Goal: Task Accomplishment & Management: Manage account settings

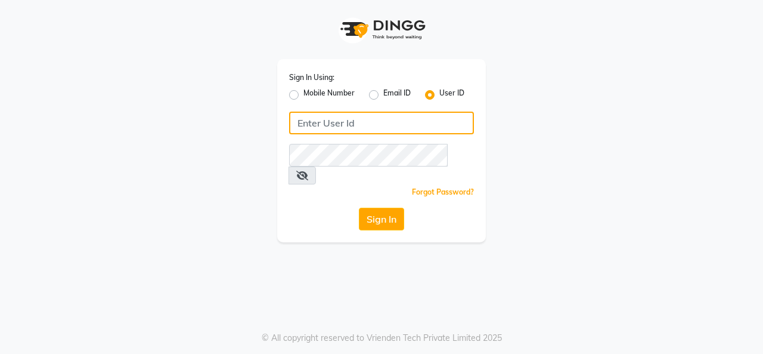
click at [348, 125] on input "Username" at bounding box center [381, 123] width 185 height 23
type input "3"
drag, startPoint x: 348, startPoint y: 122, endPoint x: 256, endPoint y: 125, distance: 91.9
click at [256, 126] on div "Sign In Using: Mobile Number Email ID User ID 28secrets Remember me Forgot Pass…" at bounding box center [382, 121] width 680 height 242
type input "28secrets"
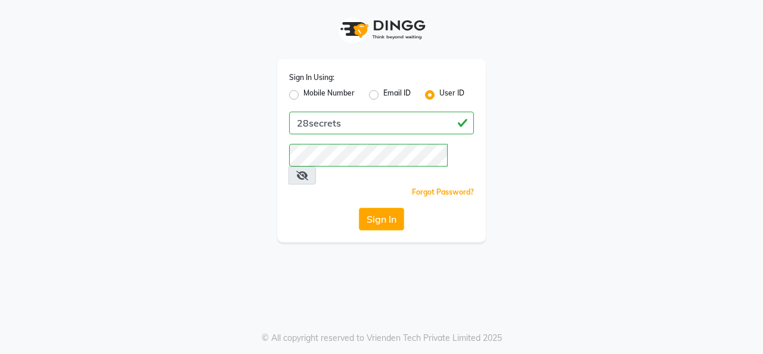
click at [381, 208] on button "Sign In" at bounding box center [381, 219] width 45 height 23
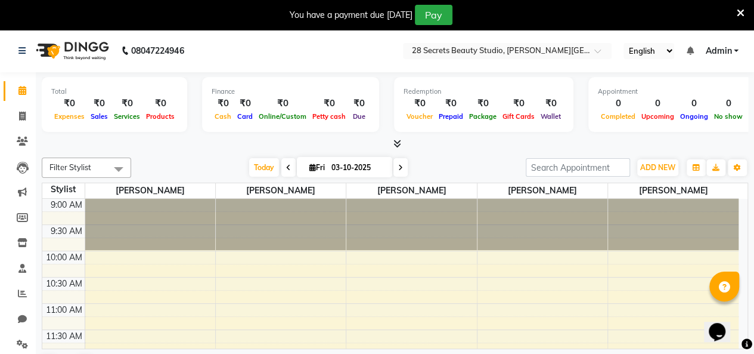
click at [743, 15] on icon at bounding box center [741, 13] width 8 height 11
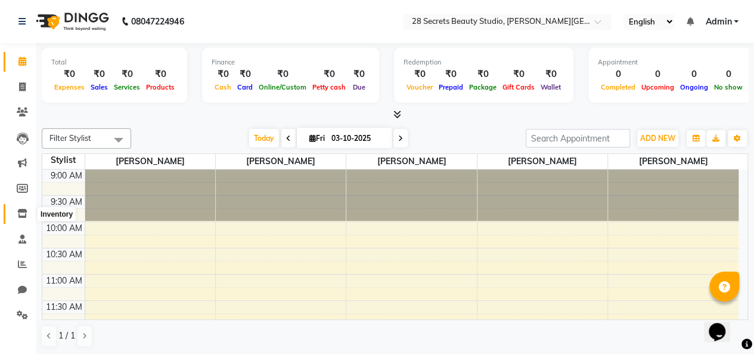
click at [24, 209] on icon at bounding box center [22, 213] width 10 height 9
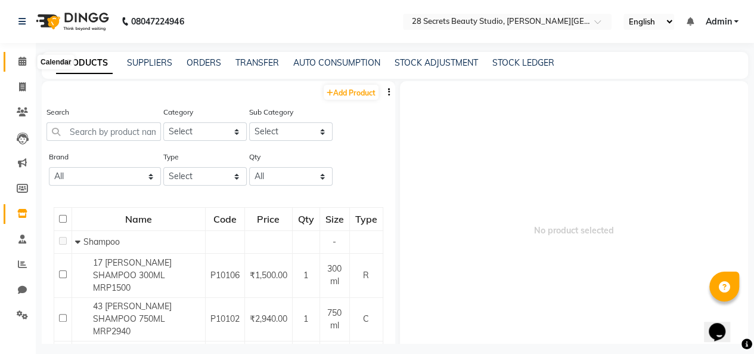
drag, startPoint x: 21, startPoint y: 60, endPoint x: 70, endPoint y: 54, distance: 49.3
click at [21, 61] on icon at bounding box center [22, 61] width 8 height 9
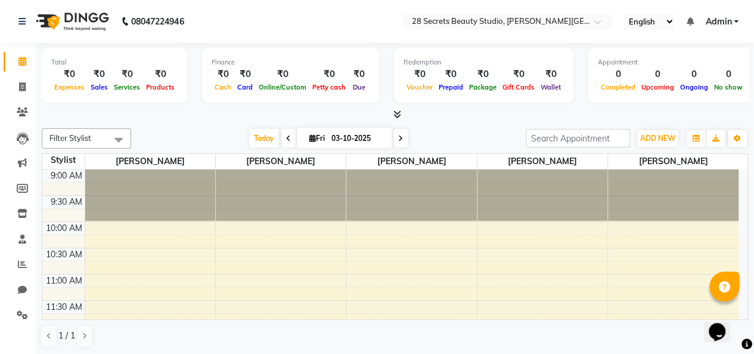
click at [720, 20] on span "Admin" at bounding box center [719, 22] width 26 height 13
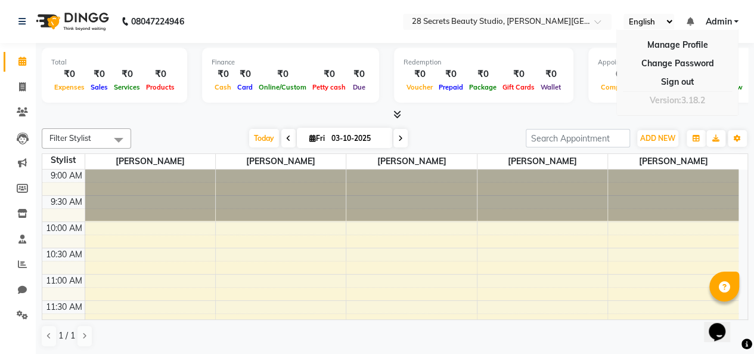
click at [674, 79] on link "Sign out" at bounding box center [677, 82] width 109 height 18
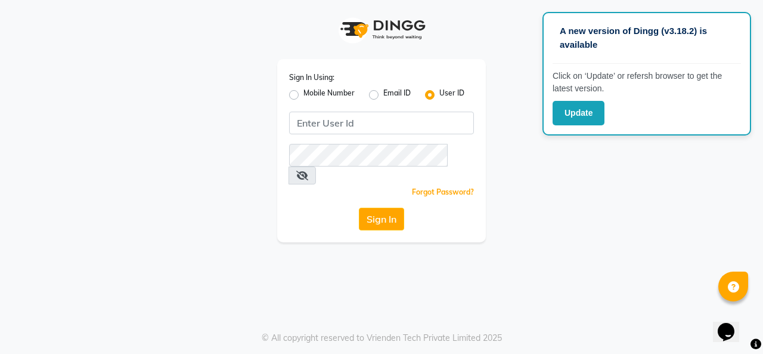
click at [584, 110] on button "Update" at bounding box center [579, 113] width 52 height 24
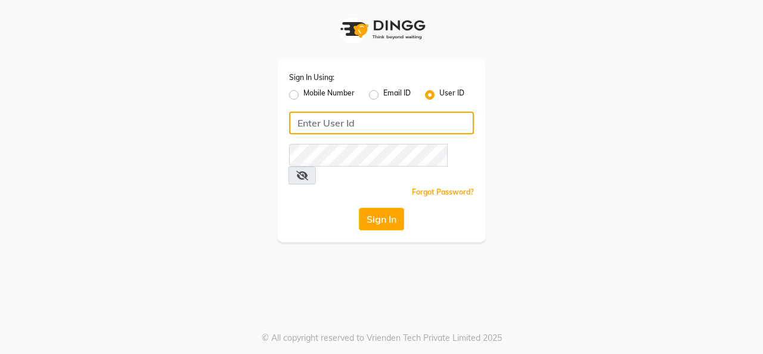
click at [347, 125] on input "Username" at bounding box center [381, 123] width 185 height 23
type input "2"
paste input "28secrets"
type input "28secrets"
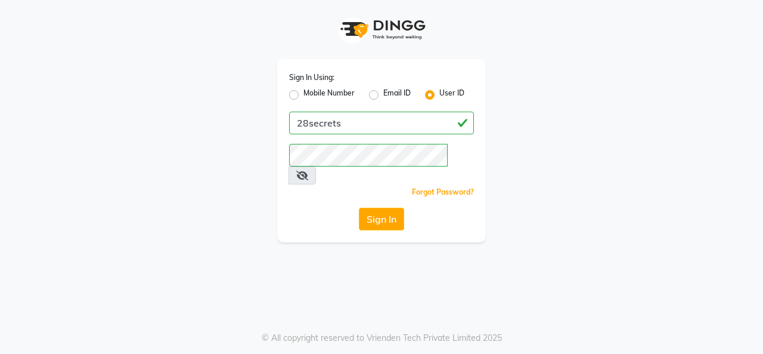
click at [364, 208] on button "Sign In" at bounding box center [381, 219] width 45 height 23
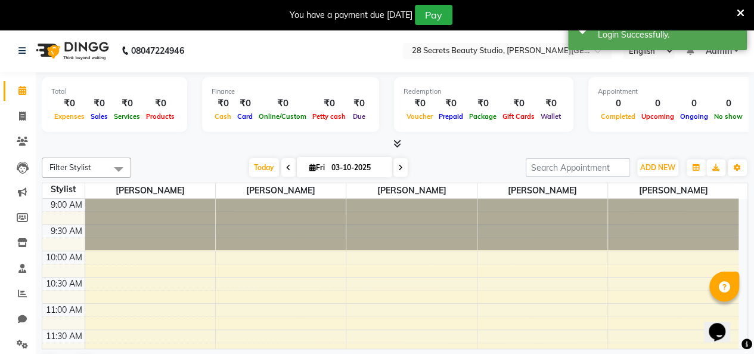
click at [744, 8] on icon at bounding box center [741, 13] width 8 height 11
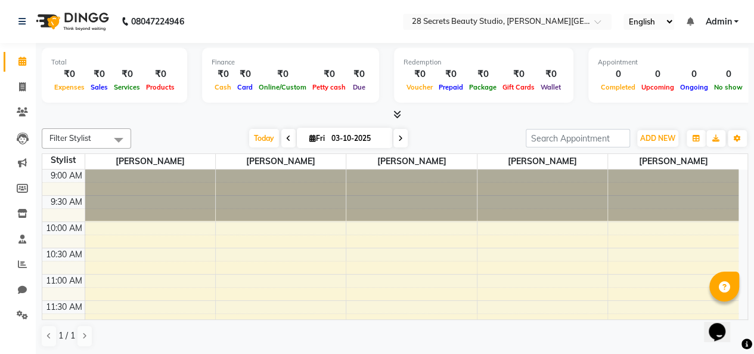
click at [731, 22] on span "Admin" at bounding box center [719, 22] width 26 height 13
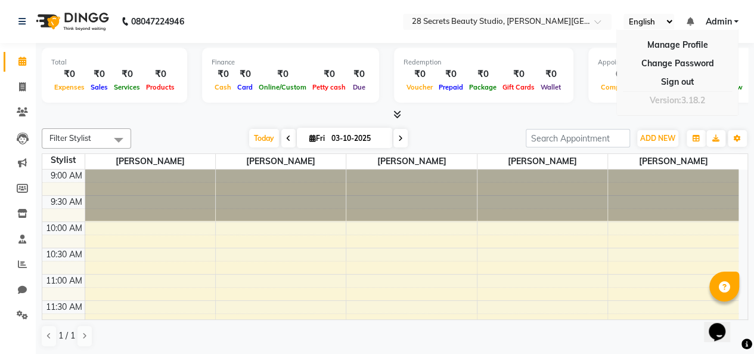
click at [690, 20] on icon at bounding box center [689, 21] width 7 height 8
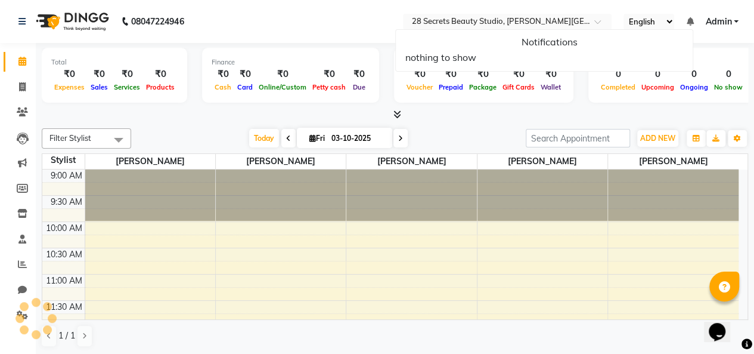
click at [549, 112] on div at bounding box center [395, 115] width 707 height 13
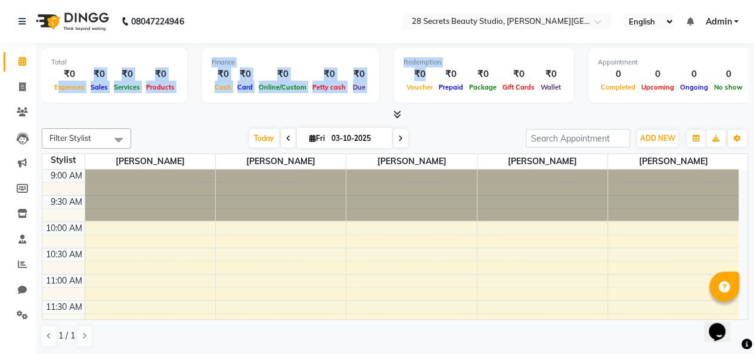
drag, startPoint x: 57, startPoint y: 81, endPoint x: 398, endPoint y: 101, distance: 342.3
click at [398, 101] on div "Total ₹0 Expenses ₹0 Sales ₹0 Services ₹0 Products Finance ₹0 Cash ₹0 Card ₹0 O…" at bounding box center [395, 77] width 707 height 58
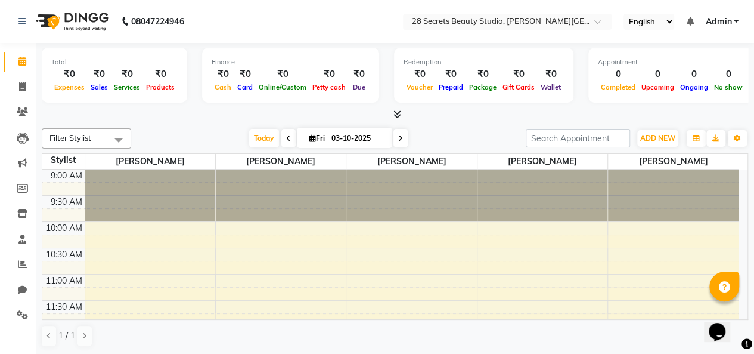
drag, startPoint x: 72, startPoint y: 115, endPoint x: 80, endPoint y: 112, distance: 8.1
click at [73, 114] on div at bounding box center [395, 115] width 707 height 13
drag, startPoint x: 68, startPoint y: 93, endPoint x: 92, endPoint y: 94, distance: 24.5
click at [92, 94] on div "Total ₹0 Expenses ₹0 Sales ₹0 Services ₹0 Products" at bounding box center [115, 75] width 146 height 55
click at [101, 90] on span "Sales" at bounding box center [99, 87] width 23 height 8
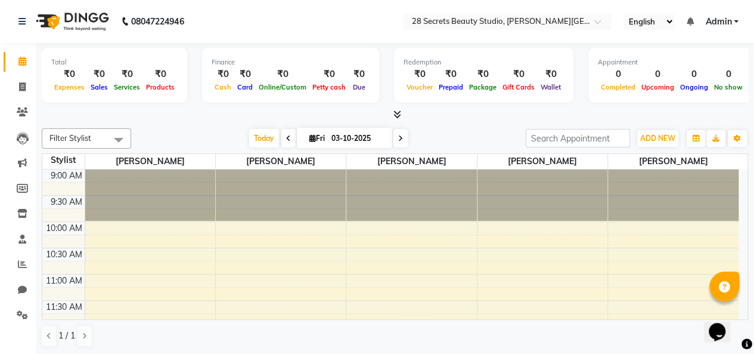
drag, startPoint x: 98, startPoint y: 66, endPoint x: 109, endPoint y: 88, distance: 24.3
click at [107, 90] on div "Total ₹0 Expenses ₹0 Sales ₹0 Services ₹0 Products" at bounding box center [115, 75] width 146 height 55
click at [97, 73] on div "₹0" at bounding box center [99, 74] width 23 height 14
drag, startPoint x: 97, startPoint y: 79, endPoint x: 108, endPoint y: 77, distance: 11.5
click at [108, 78] on div "₹0" at bounding box center [99, 74] width 23 height 14
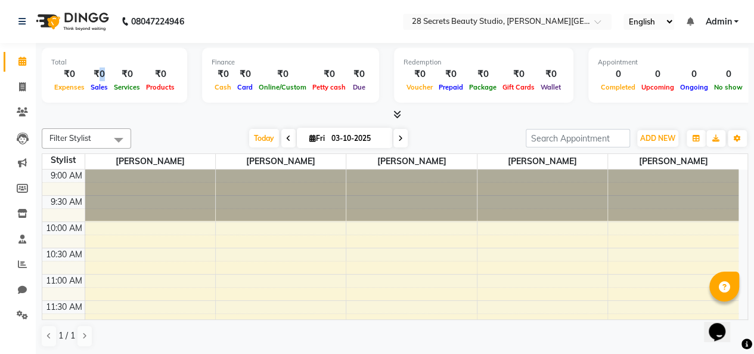
drag, startPoint x: 120, startPoint y: 82, endPoint x: 130, endPoint y: 76, distance: 11.6
click at [130, 76] on div "₹0 Services" at bounding box center [127, 80] width 32 height 26
drag, startPoint x: 152, startPoint y: 76, endPoint x: 164, endPoint y: 69, distance: 13.6
click at [163, 70] on div "₹0" at bounding box center [160, 74] width 35 height 14
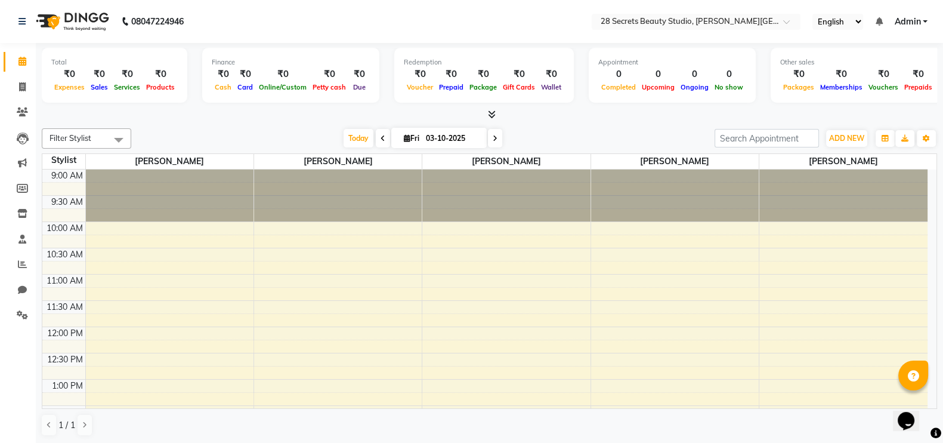
drag, startPoint x: 720, startPoint y: 20, endPoint x: 611, endPoint y: 150, distance: 170.6
click at [611, 150] on div "Filter Stylist Select All Chinmay Tambe Kamini Wagh Pooja Kurangal Sheetal khar…" at bounding box center [489, 281] width 895 height 317
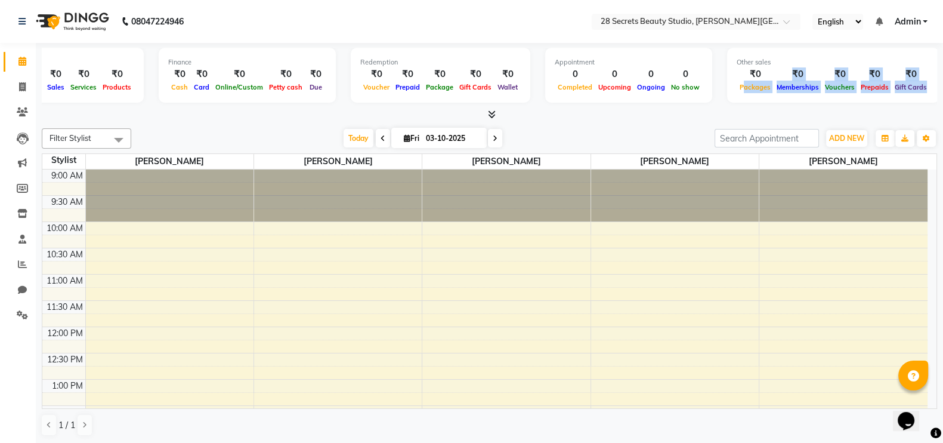
drag, startPoint x: 775, startPoint y: 88, endPoint x: 945, endPoint y: 85, distance: 170.0
click at [763, 85] on html "08047224946 Select Location × 28 Secrets Beauty Studio, Dhanukar Colony English…" at bounding box center [471, 221] width 943 height 443
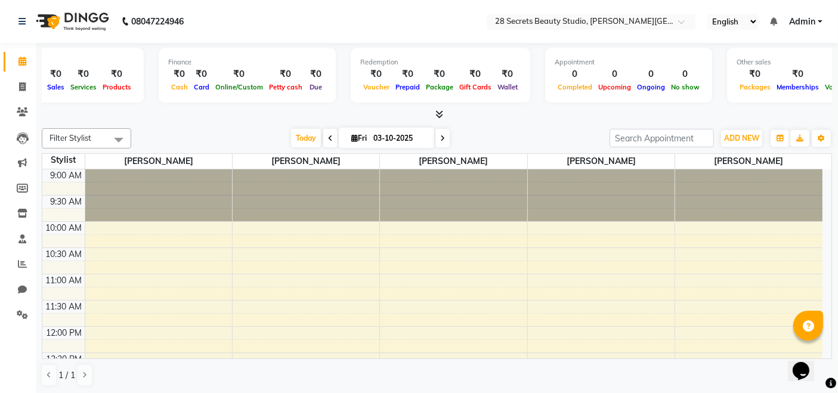
drag, startPoint x: 934, startPoint y: 1, endPoint x: 501, endPoint y: 113, distance: 447.3
click at [501, 113] on div at bounding box center [437, 115] width 790 height 13
click at [115, 103] on div "Total ₹0 Expenses ₹0 Sales ₹0 Services ₹0 Products Finance ₹0 Cash ₹0 Card ₹0 O…" at bounding box center [437, 77] width 790 height 58
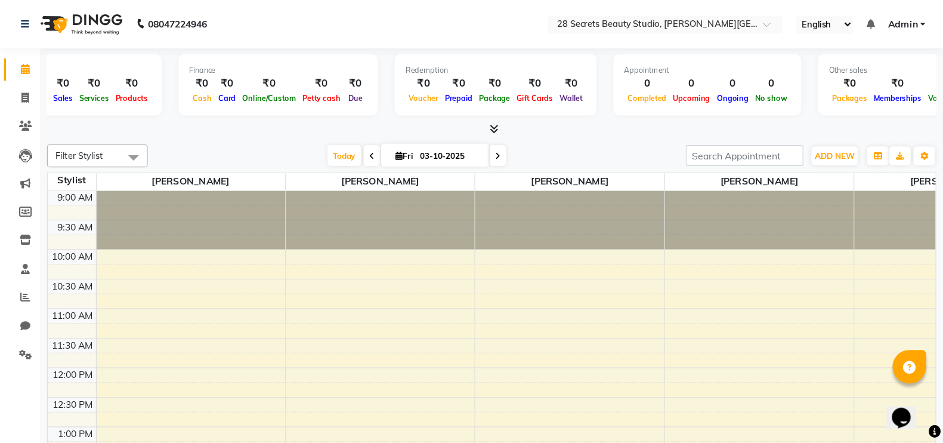
scroll to position [0, 32]
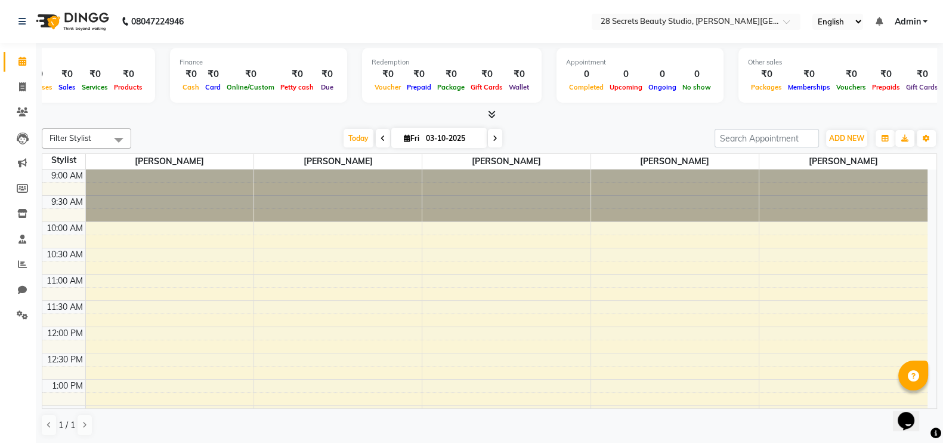
drag, startPoint x: 847, startPoint y: 3, endPoint x: 163, endPoint y: 106, distance: 691.8
click at [162, 106] on div "Total ₹0 Expenses ₹0 Sales ₹0 Services ₹0 Products Finance ₹0 Cash ₹0 Card ₹0 O…" at bounding box center [489, 82] width 895 height 78
drag, startPoint x: 66, startPoint y: 100, endPoint x: 158, endPoint y: 91, distance: 92.8
click at [158, 91] on div "Total ₹0 Expenses ₹0 Sales ₹0 Services ₹0 Products Finance ₹0 Cash ₹0 Card ₹0 O…" at bounding box center [489, 77] width 895 height 58
drag, startPoint x: 175, startPoint y: 75, endPoint x: 381, endPoint y: 58, distance: 206.5
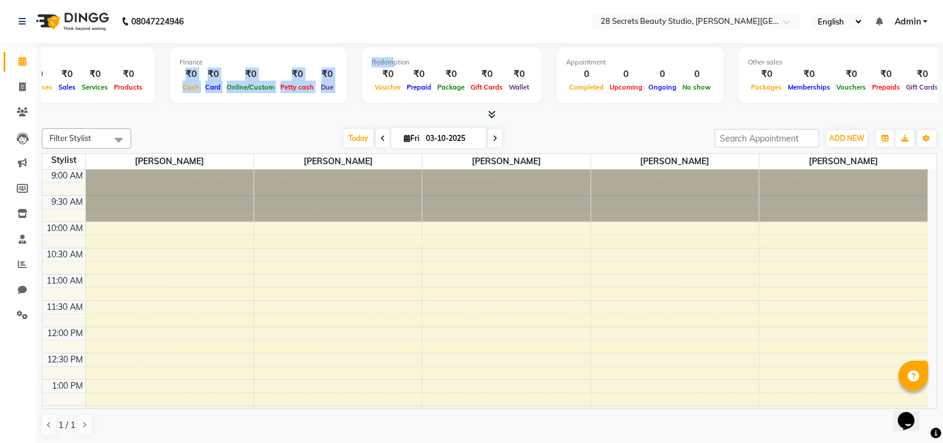
click at [381, 58] on div "Total ₹0 Expenses ₹0 Sales ₹0 Services ₹0 Products Finance ₹0 Cash ₹0 Card ₹0 O…" at bounding box center [489, 77] width 895 height 58
drag, startPoint x: 181, startPoint y: 91, endPoint x: 187, endPoint y: 88, distance: 6.7
click at [182, 91] on span "Cash" at bounding box center [191, 87] width 23 height 8
click at [216, 76] on div "₹0" at bounding box center [212, 74] width 21 height 14
drag, startPoint x: 228, startPoint y: 75, endPoint x: 248, endPoint y: 73, distance: 20.3
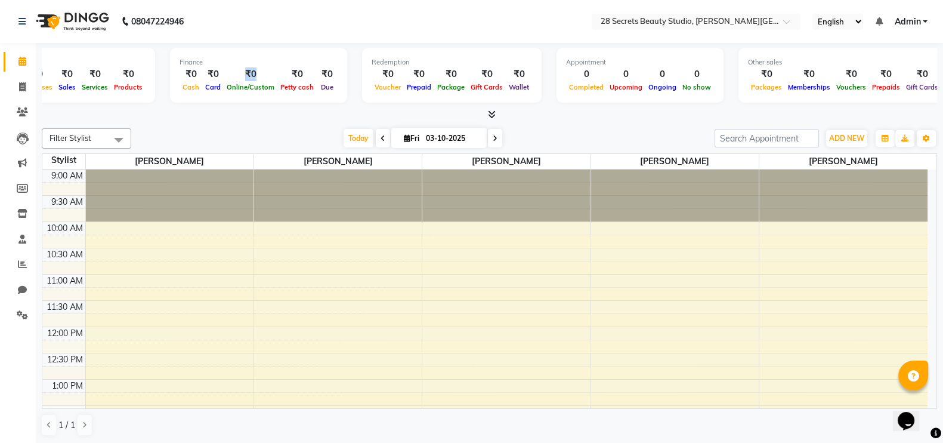
click at [248, 73] on div "₹0" at bounding box center [251, 74] width 54 height 14
drag, startPoint x: 174, startPoint y: 83, endPoint x: 270, endPoint y: 66, distance: 97.5
click at [270, 66] on div "Finance ₹0 Cash ₹0 Card ₹0 Online/Custom ₹0 Petty cash ₹0 Due" at bounding box center [258, 75] width 177 height 55
drag, startPoint x: 271, startPoint y: 68, endPoint x: 293, endPoint y: 86, distance: 28.3
click at [293, 86] on div "₹0 Petty cash" at bounding box center [296, 80] width 39 height 26
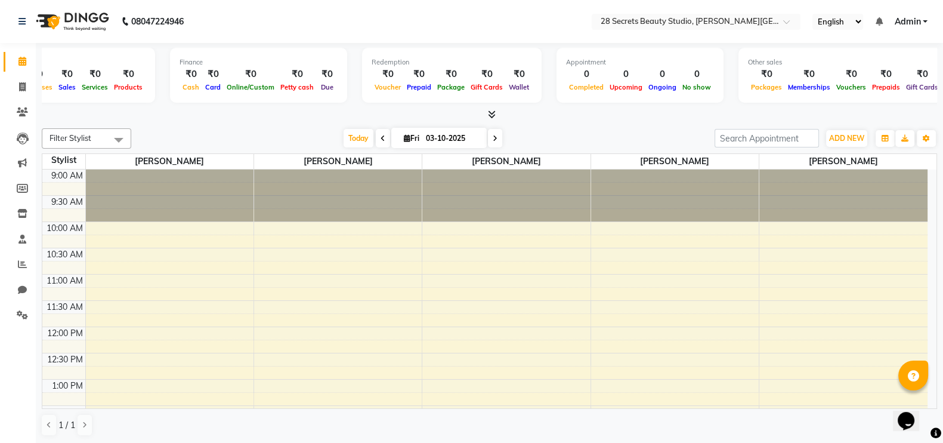
drag, startPoint x: 298, startPoint y: 104, endPoint x: 317, endPoint y: 103, distance: 19.2
click at [317, 103] on div "Total ₹0 Expenses ₹0 Sales ₹0 Services ₹0 Products Finance ₹0 Cash ₹0 Card ₹0 O…" at bounding box center [489, 77] width 895 height 58
click at [333, 78] on div "Finance ₹0 Cash ₹0 Card ₹0 Online/Custom ₹0 Petty cash ₹0 Due" at bounding box center [258, 75] width 177 height 55
drag, startPoint x: 315, startPoint y: 61, endPoint x: 329, endPoint y: 78, distance: 22.5
click at [329, 78] on div "Finance ₹0 Cash ₹0 Card ₹0 Online/Custom ₹0 Petty cash ₹0 Due" at bounding box center [258, 75] width 177 height 55
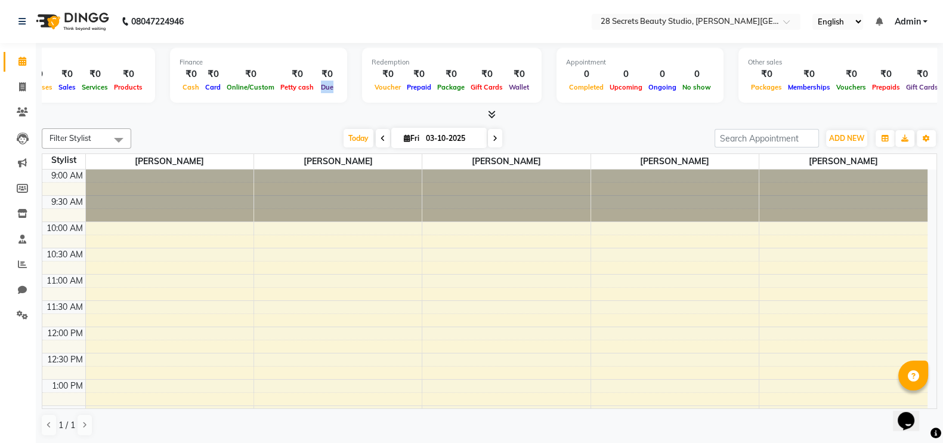
drag, startPoint x: 328, startPoint y: 85, endPoint x: 323, endPoint y: 73, distance: 13.1
click at [323, 73] on div "₹0 Due" at bounding box center [327, 80] width 21 height 26
drag, startPoint x: 358, startPoint y: 78, endPoint x: 394, endPoint y: 82, distance: 36.0
click at [394, 82] on div "Redemption ₹0 Voucher ₹0 Prepaid ₹0 Package ₹0 Gift Cards ₹0 Wallet" at bounding box center [452, 75] width 180 height 55
drag, startPoint x: 420, startPoint y: 85, endPoint x: 436, endPoint y: 85, distance: 15.5
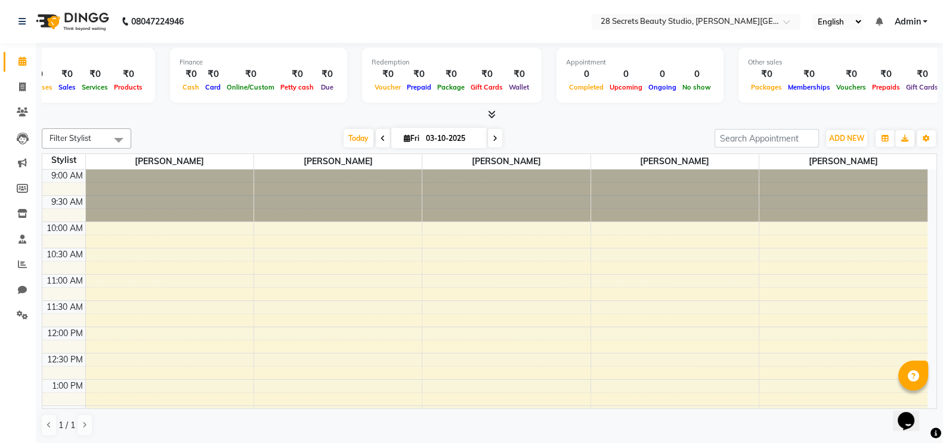
click at [436, 85] on div "₹0 Voucher ₹0 Prepaid ₹0 Package ₹0 Gift Cards ₹0 Wallet" at bounding box center [452, 80] width 160 height 26
drag, startPoint x: 406, startPoint y: 70, endPoint x: 452, endPoint y: 89, distance: 49.7
click at [452, 89] on div "₹0 Voucher ₹0 Prepaid ₹0 Package ₹0 Gift Cards ₹0 Wallet" at bounding box center [452, 80] width 160 height 26
drag, startPoint x: 555, startPoint y: 63, endPoint x: 599, endPoint y: 83, distance: 48.6
click at [599, 83] on div "Appointment 0 Completed 0 Upcoming 0 Ongoing 0 No show" at bounding box center [639, 75] width 167 height 55
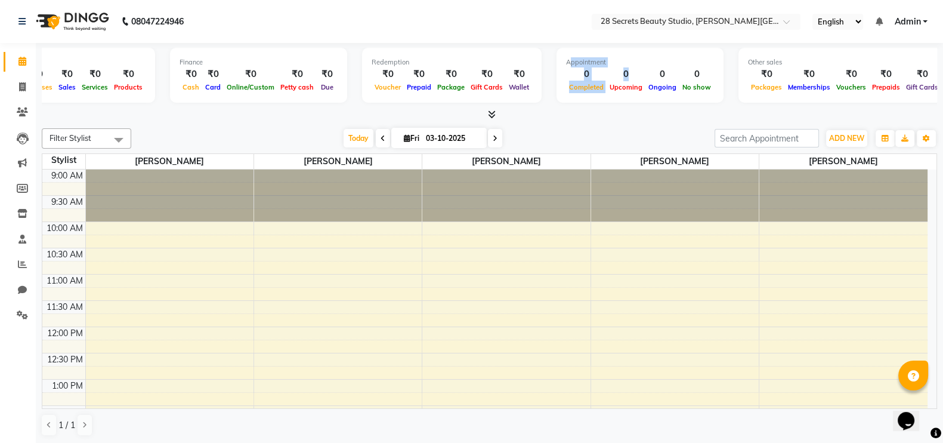
click at [568, 91] on span "Completed" at bounding box center [586, 87] width 41 height 8
drag, startPoint x: 552, startPoint y: 96, endPoint x: 644, endPoint y: 58, distance: 99.8
click at [644, 58] on div "Appointment" at bounding box center [640, 62] width 148 height 10
drag, startPoint x: 740, startPoint y: 95, endPoint x: 822, endPoint y: 81, distance: 84.2
click at [763, 81] on div "Other sales ₹0 Packages ₹0 Memberships ₹0 Vouchers ₹0 Prepaids ₹0 Gift Cards" at bounding box center [844, 75] width 212 height 55
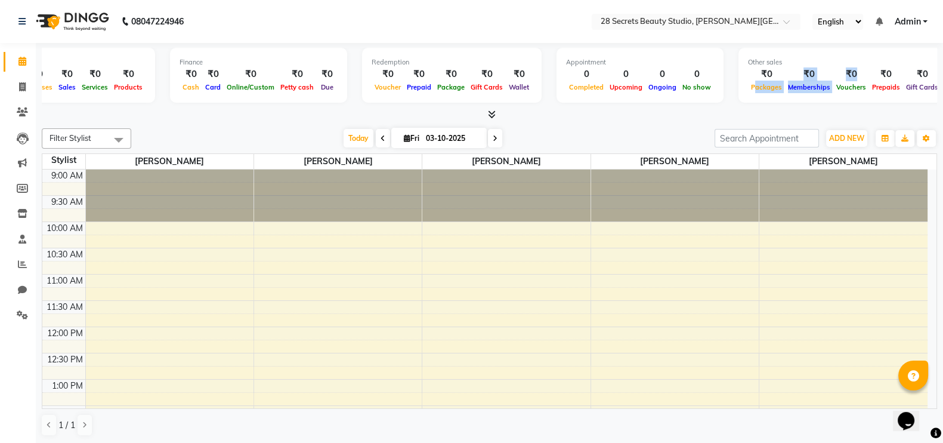
scroll to position [0, 0]
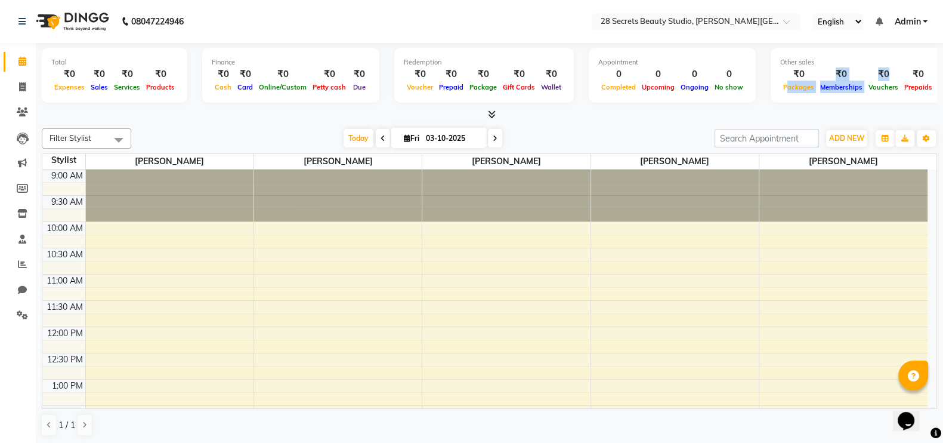
click at [403, 163] on span "[PERSON_NAME]" at bounding box center [338, 161] width 168 height 15
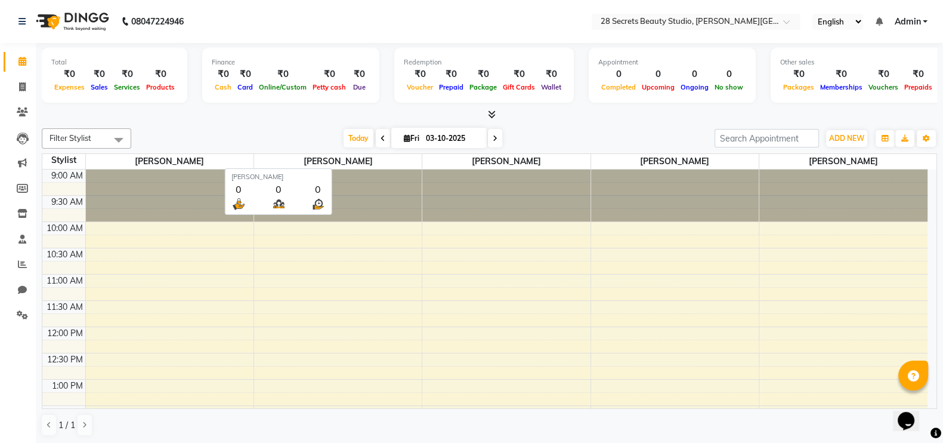
click at [381, 137] on icon at bounding box center [383, 138] width 5 height 7
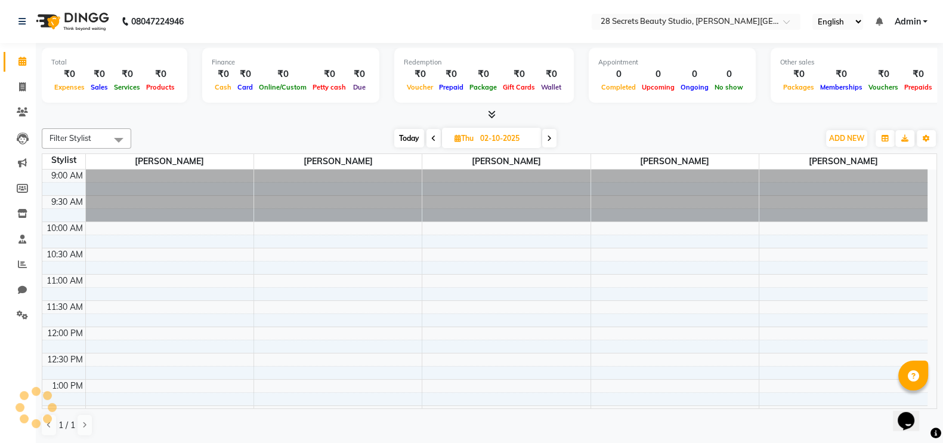
scroll to position [313, 0]
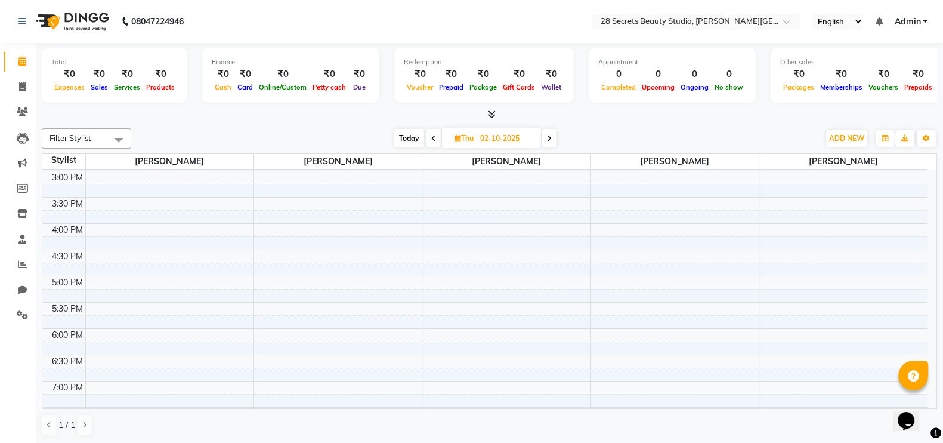
click at [551, 135] on icon at bounding box center [549, 138] width 5 height 7
type input "03-10-2025"
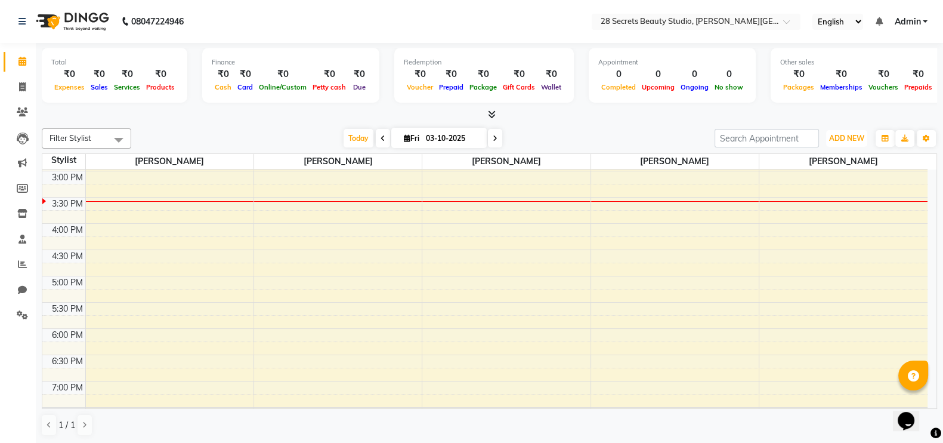
click at [763, 138] on span "ADD NEW" at bounding box center [846, 138] width 35 height 9
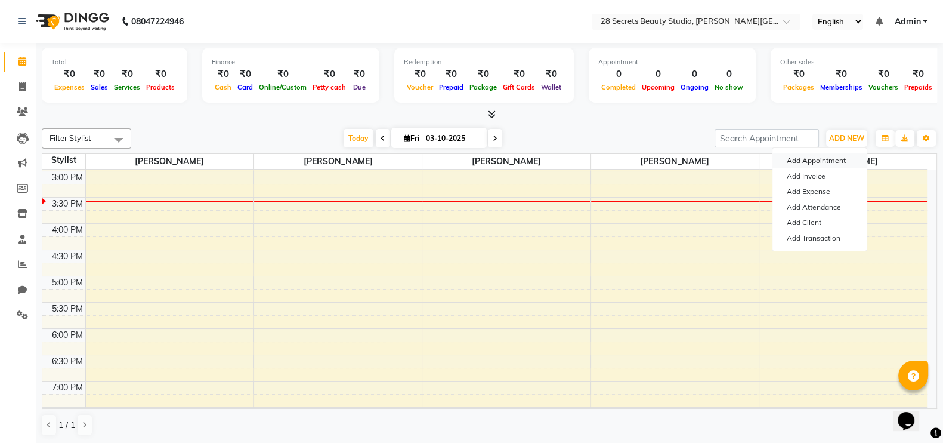
click at [763, 157] on button "Add Appointment" at bounding box center [819, 161] width 94 height 16
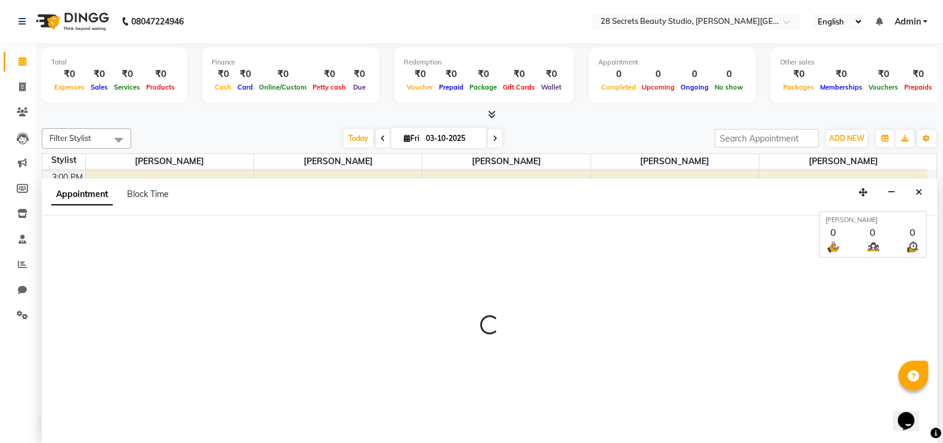
select select "tentative"
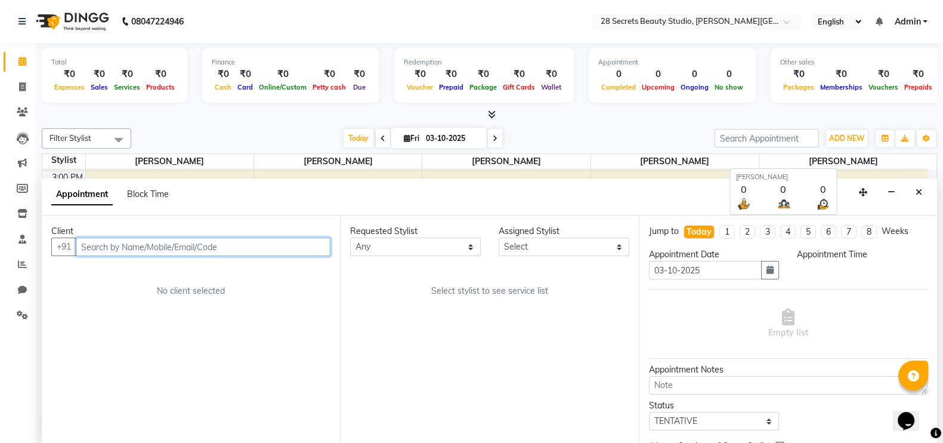
select select "600"
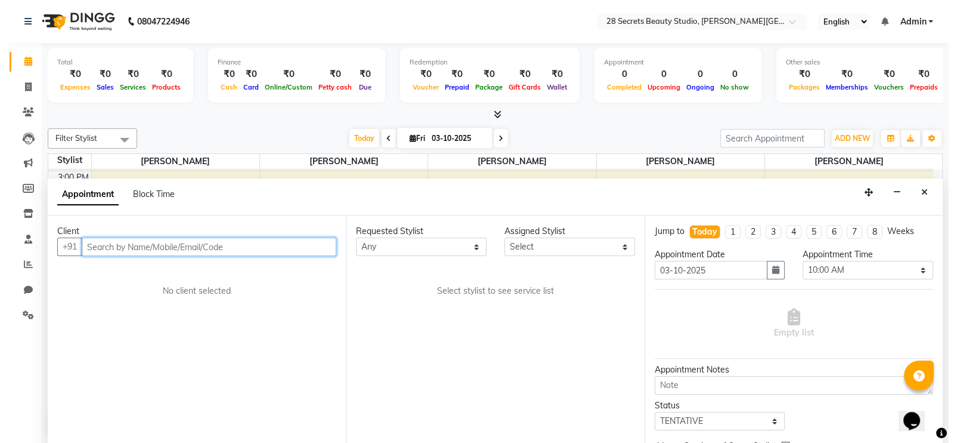
scroll to position [1, 0]
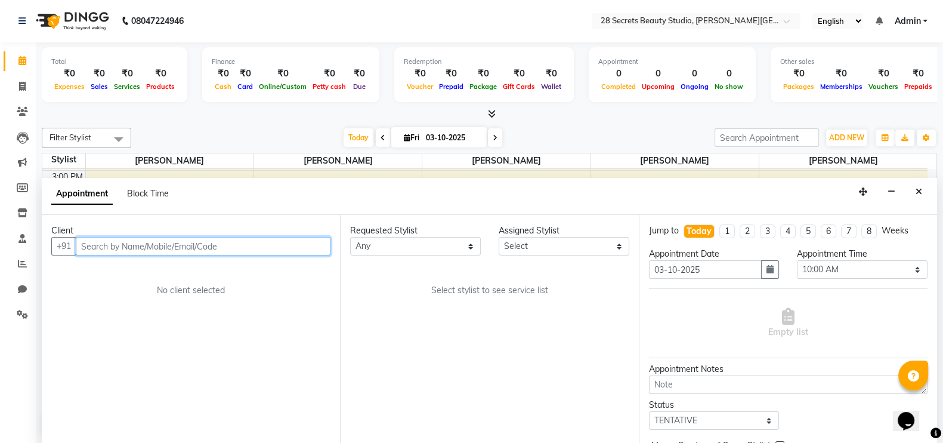
click at [109, 240] on input "text" at bounding box center [203, 246] width 255 height 18
drag, startPoint x: 150, startPoint y: 237, endPoint x: 75, endPoint y: 255, distance: 77.8
click at [75, 255] on div "Client +91 9922699190 Add Client No client selected" at bounding box center [191, 329] width 298 height 228
type input "9922699190"
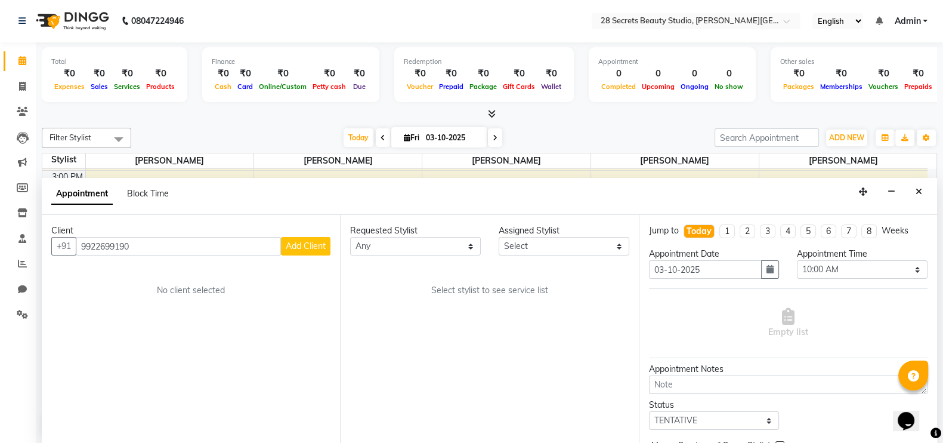
click at [307, 247] on span "Add Client" at bounding box center [306, 245] width 40 height 11
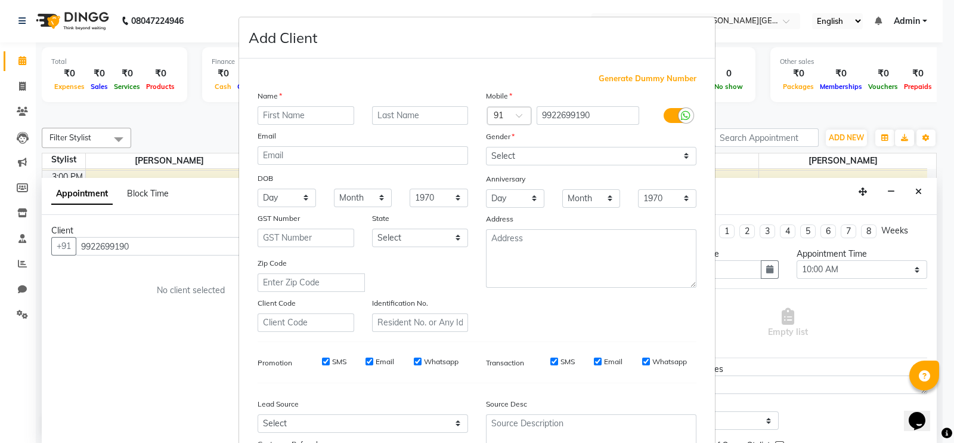
click at [279, 116] on input "text" at bounding box center [306, 115] width 97 height 18
type input "28"
click at [397, 115] on input "text" at bounding box center [420, 115] width 97 height 18
type input "secrets"
click at [501, 153] on select "Select Male Female Other Prefer Not To Say" at bounding box center [591, 156] width 211 height 18
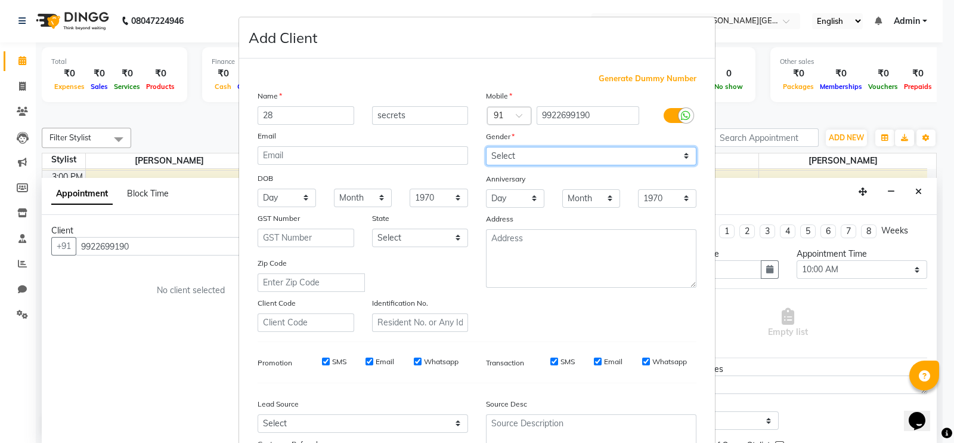
select select "female"
click at [486, 147] on select "Select Male Female Other Prefer Not To Say" at bounding box center [591, 156] width 211 height 18
click at [422, 198] on select "1940 1941 1942 1943 1944 1945 1946 1947 1948 1949 1950 1951 1952 1953 1954 1955…" at bounding box center [439, 197] width 58 height 18
click at [279, 206] on select "Day 01 02 03 04 05 06 07 08 09 10 11 12 13 14 15 16 17 18 19 20 21 22 23 24 25 …" at bounding box center [287, 197] width 58 height 18
select select "09"
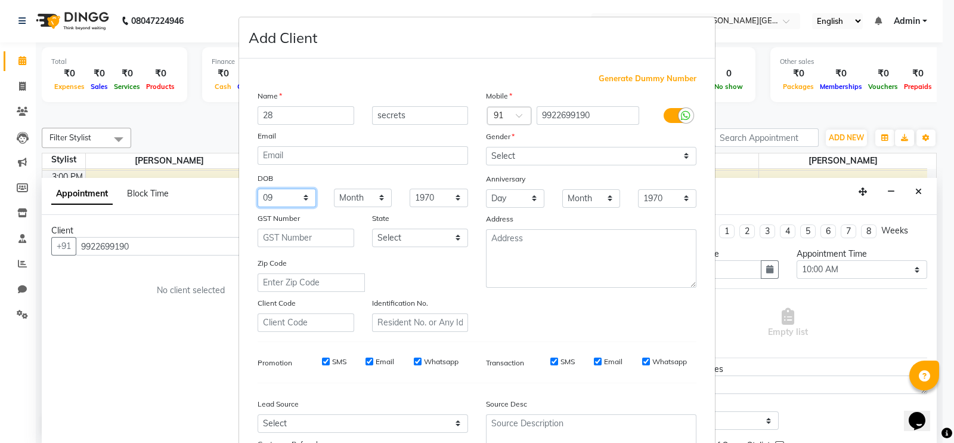
click at [258, 190] on select "Day 01 02 03 04 05 06 07 08 09 10 11 12 13 14 15 16 17 18 19 20 21 22 23 24 25 …" at bounding box center [287, 197] width 58 height 18
click at [410, 290] on div "Zip Code" at bounding box center [363, 273] width 228 height 35
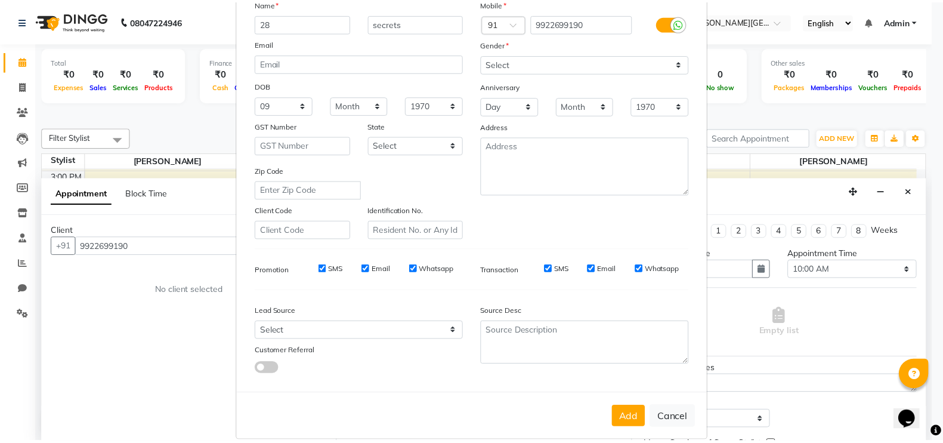
scroll to position [115, 0]
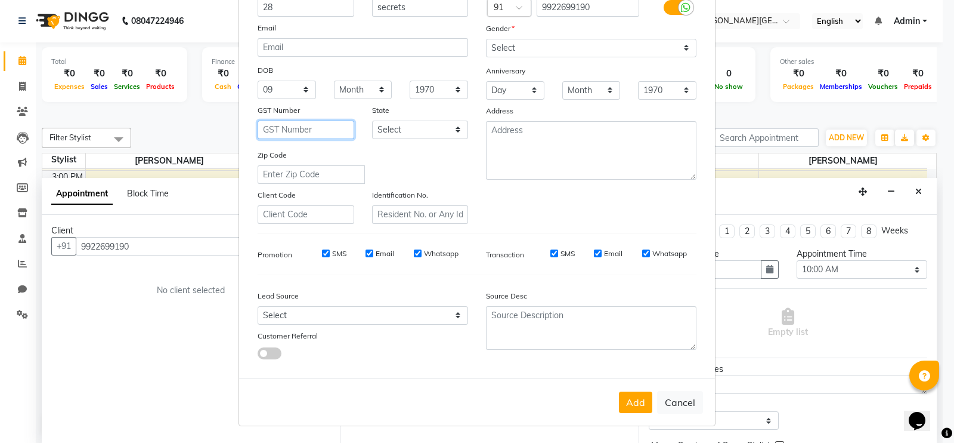
drag, startPoint x: 262, startPoint y: 132, endPoint x: 302, endPoint y: 126, distance: 41.1
click at [302, 126] on input "text" at bounding box center [306, 129] width 97 height 18
drag, startPoint x: 253, startPoint y: 250, endPoint x: 397, endPoint y: 244, distance: 143.3
click at [397, 244] on div "Promotion SMS Email Whatsapp" at bounding box center [363, 253] width 228 height 21
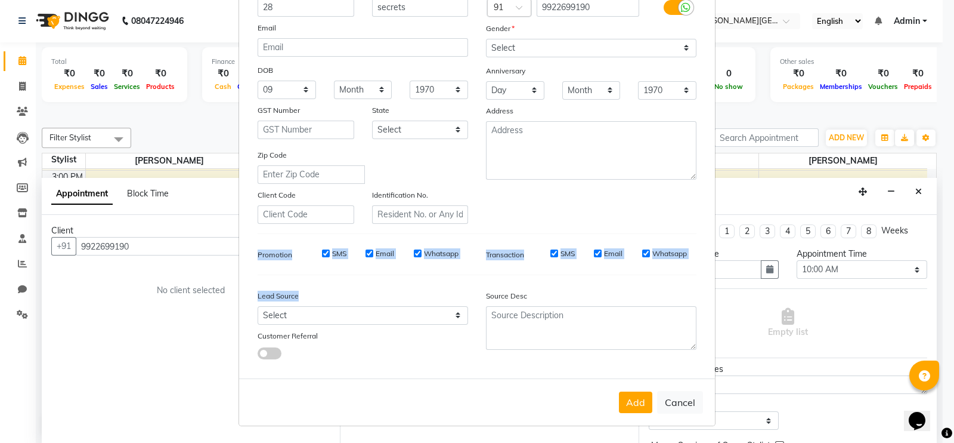
click at [316, 273] on div "Generate Dummy Number Name 28 secrets Email DOB Day 01 02 03 04 05 06 07 08 09 …" at bounding box center [477, 167] width 457 height 404
drag, startPoint x: 318, startPoint y: 259, endPoint x: 355, endPoint y: 249, distance: 37.6
click at [355, 249] on div "SMS Email Whatsapp" at bounding box center [382, 256] width 190 height 17
drag, startPoint x: 505, startPoint y: 258, endPoint x: 577, endPoint y: 245, distance: 74.0
click at [577, 245] on div "Transaction SMS Email Whatsapp" at bounding box center [591, 253] width 228 height 21
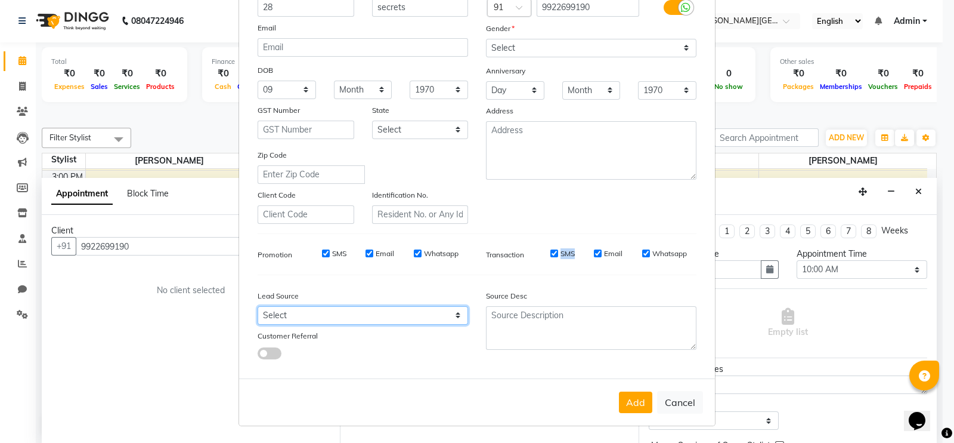
click at [326, 310] on select "Select Walk-in Referral Internet Friend Word of Mouth Advertisement Facebook Ju…" at bounding box center [363, 315] width 211 height 18
click at [626, 243] on div "Transaction SMS Email Whatsapp" at bounding box center [591, 253] width 228 height 21
click at [432, 313] on select "Select Walk-in Referral Internet Friend Word of Mouth Advertisement Facebook Ju…" at bounding box center [363, 315] width 211 height 18
click at [483, 233] on div "Generate Dummy Number Name 28 secrets Email DOB Day 01 02 03 04 05 06 07 08 09 …" at bounding box center [477, 167] width 457 height 404
click at [621, 353] on button "Add" at bounding box center [635, 401] width 33 height 21
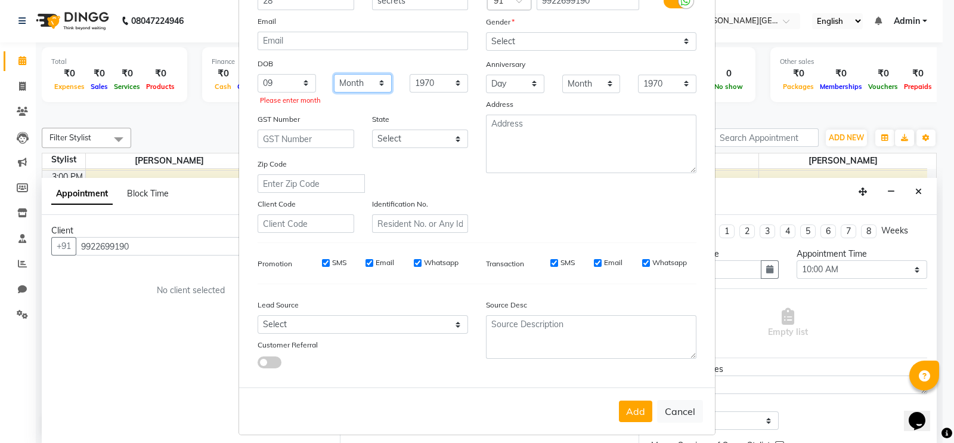
click at [362, 82] on select "Month January February March April May June July August September October Novem…" at bounding box center [363, 83] width 58 height 18
select select "05"
click at [334, 75] on select "Month January February March April May June July August September October Novem…" at bounding box center [363, 83] width 58 height 18
click at [623, 353] on button "Add" at bounding box center [635, 410] width 33 height 21
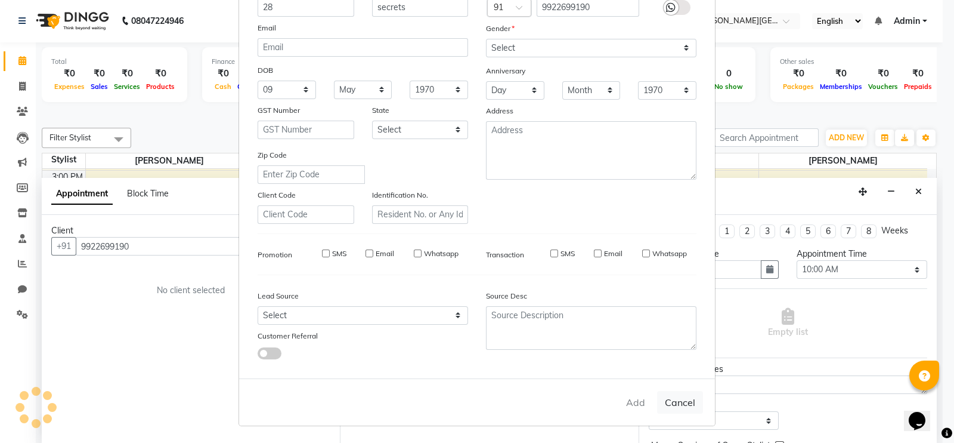
select select
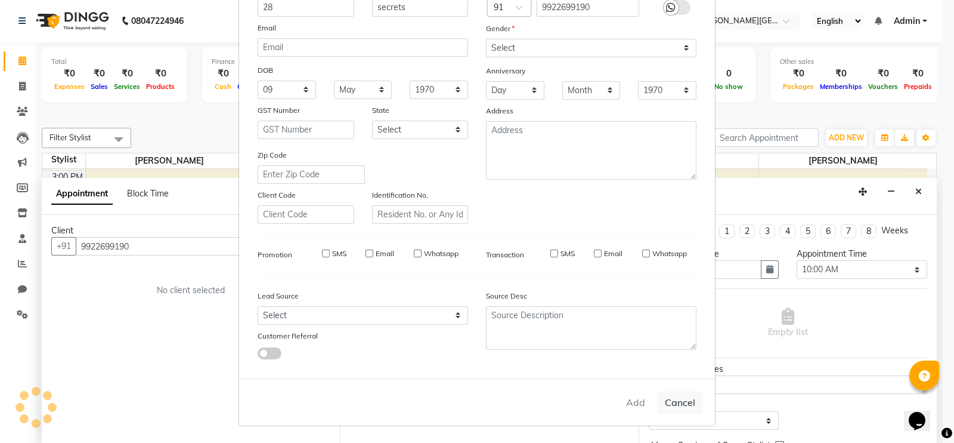
select select
checkbox input "false"
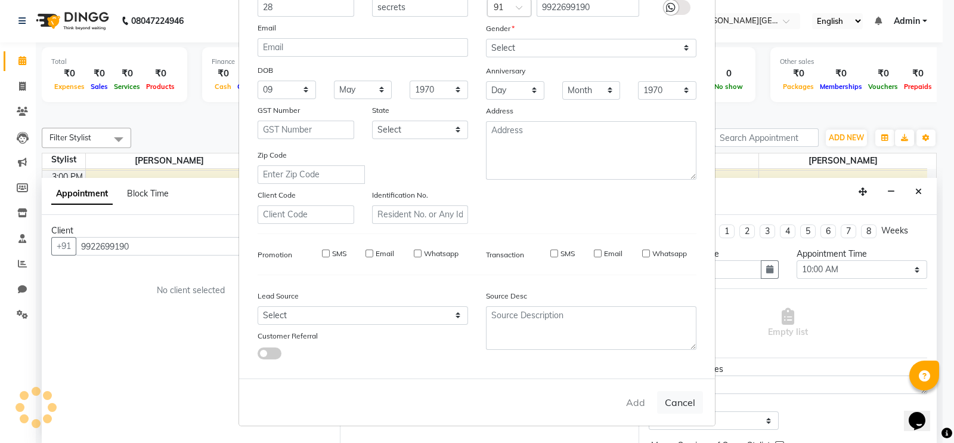
checkbox input "false"
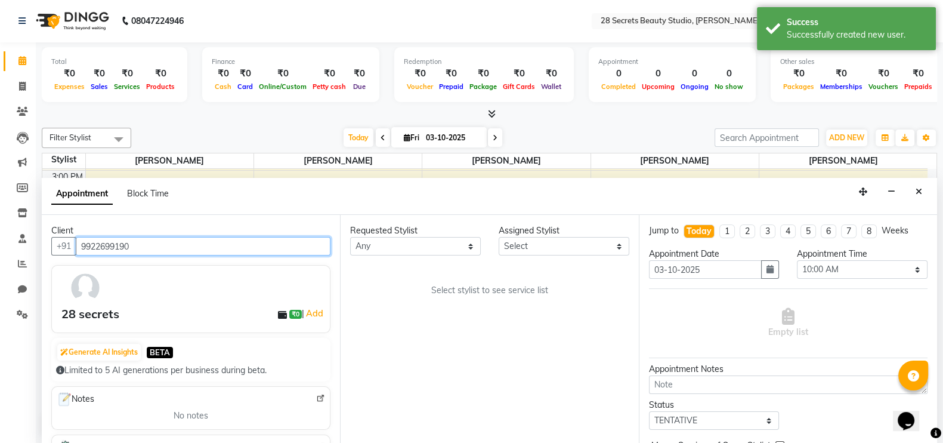
click at [220, 249] on input "9922699190" at bounding box center [203, 246] width 255 height 18
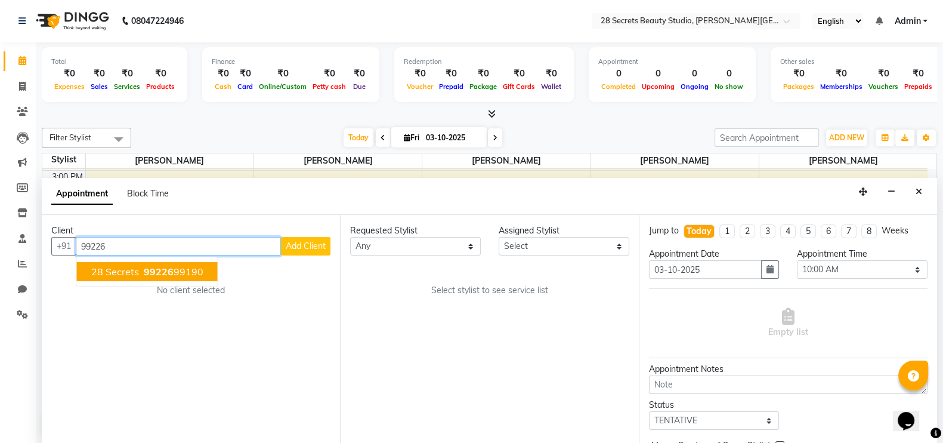
click at [135, 270] on span "28 secrets" at bounding box center [115, 271] width 48 height 12
type input "9922699190"
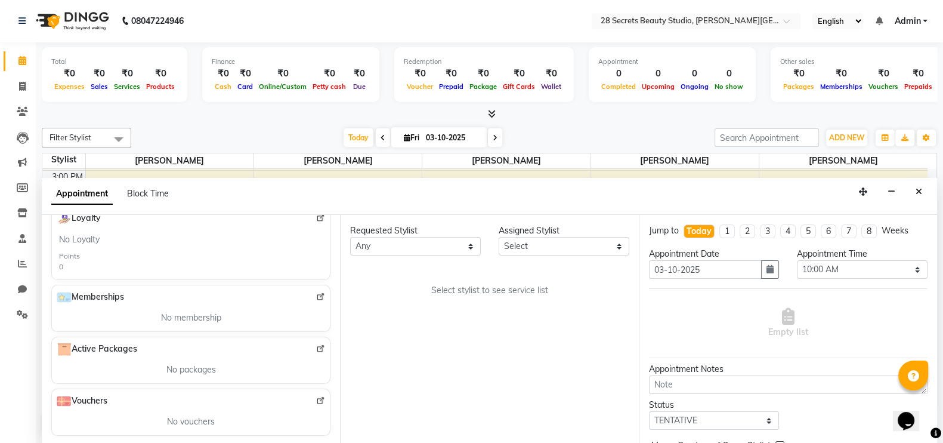
scroll to position [52, 0]
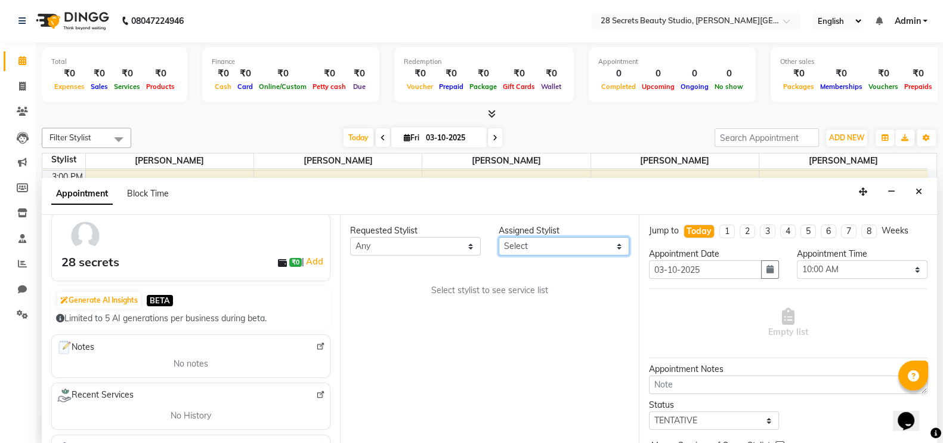
click at [540, 246] on select "Select Chinmay Tambe Kamini Wagh Pooja Kurangal Sheetal kharat Siddhi Mahadik" at bounding box center [564, 246] width 131 height 18
select select "93242"
click at [499, 237] on select "Select Chinmay Tambe Kamini Wagh Pooja Kurangal Sheetal kharat Siddhi Mahadik" at bounding box center [564, 246] width 131 height 18
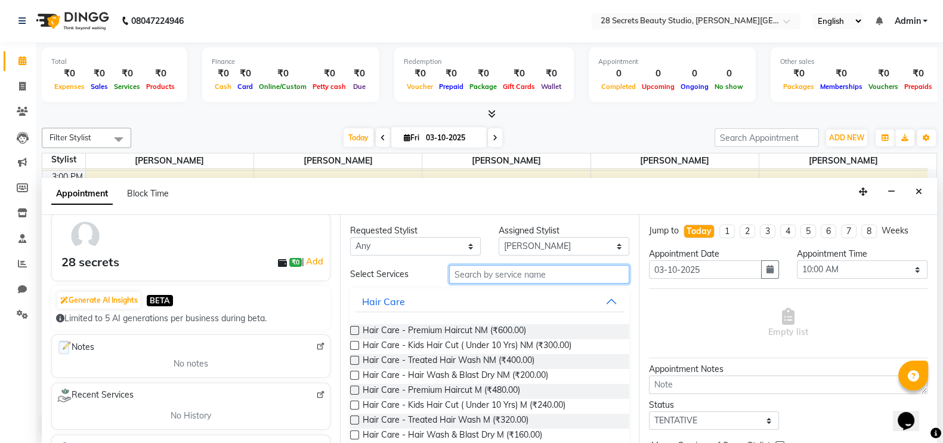
click at [472, 273] on input "text" at bounding box center [539, 274] width 180 height 18
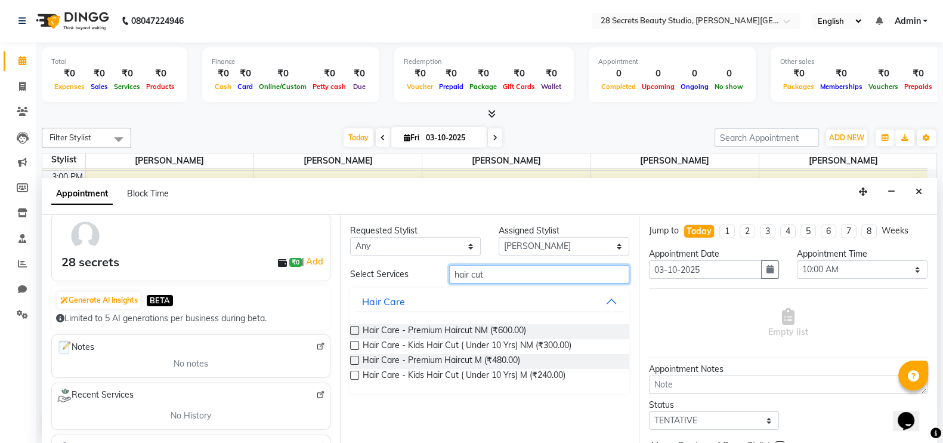
scroll to position [0, 0]
type input "hair cut"
click at [480, 331] on span "Hair Care - Premium Haircut NM (₹600.00)" at bounding box center [444, 331] width 163 height 15
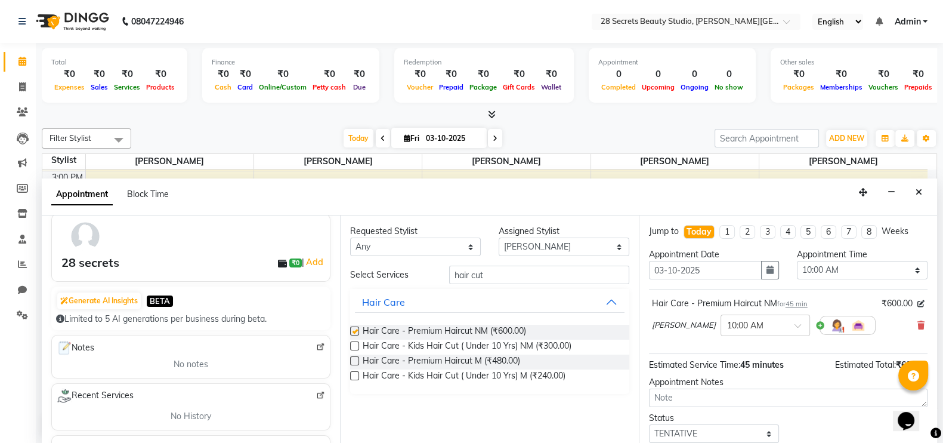
checkbox input "false"
click at [763, 267] on select "Select 10:00 AM 10:15 AM 10:30 AM 10:45 AM 11:00 AM 11:15 AM 11:30 AM 11:45 AM …" at bounding box center [862, 270] width 131 height 18
click at [759, 297] on div "Hair Care - Premium Haircut NM for 45 min" at bounding box center [730, 303] width 156 height 13
click at [763, 268] on select "Select 10:00 AM 10:15 AM 10:30 AM 10:45 AM 11:00 AM 11:15 AM 11:30 AM 11:45 AM …" at bounding box center [862, 270] width 131 height 18
select select "720"
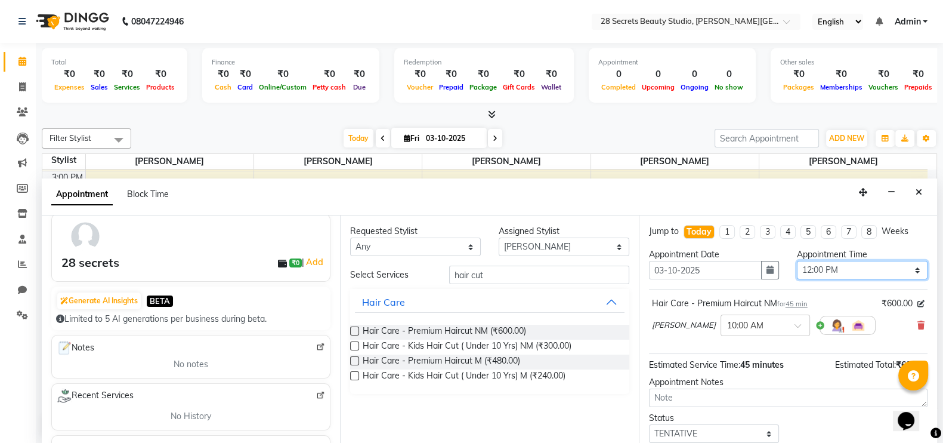
click at [763, 261] on select "Select 10:00 AM 10:15 AM 10:30 AM 10:45 AM 11:00 AM 11:15 AM 11:30 AM 11:45 AM …" at bounding box center [862, 270] width 131 height 18
drag, startPoint x: 936, startPoint y: 262, endPoint x: 951, endPoint y: 307, distance: 47.0
click at [763, 307] on html "08047224946 Select Location × 28 Secrets Beauty Studio, Dhanukar Colony English…" at bounding box center [471, 221] width 943 height 443
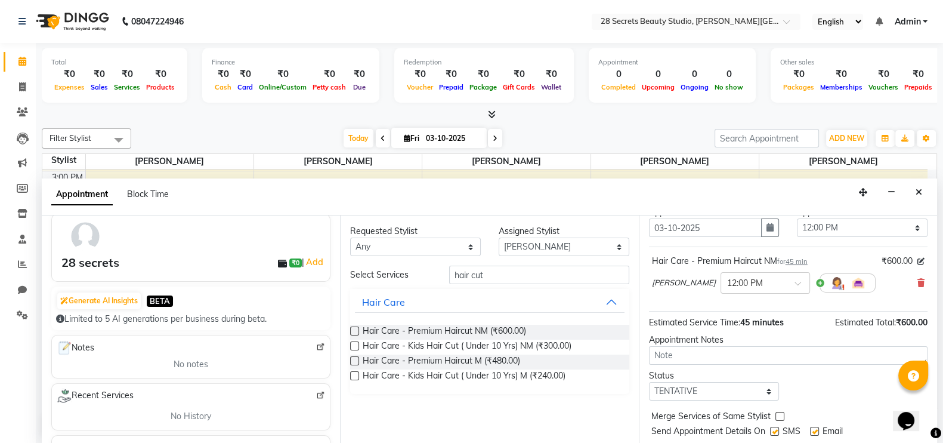
scroll to position [73, 0]
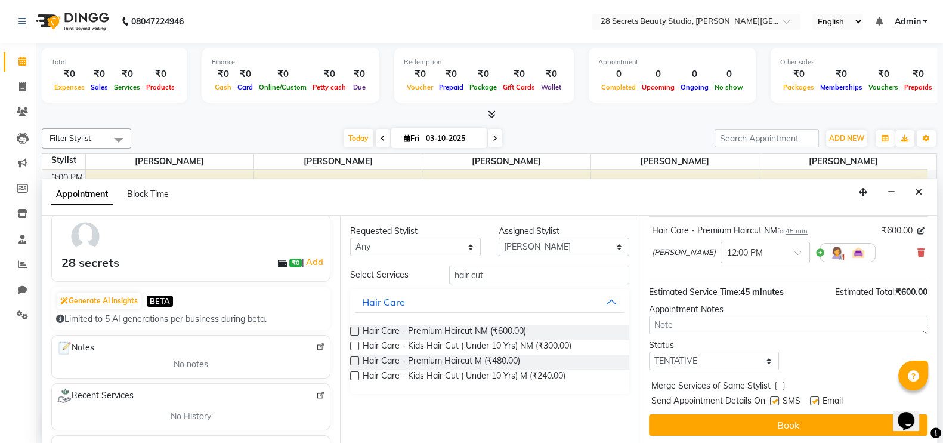
click at [726, 353] on div "Jump to Today 1 2 3 4 5 6 7 8 Weeks Appointment Date 03-10-2025 Appointment Tim…" at bounding box center [788, 329] width 298 height 228
click at [728, 353] on select "Select TENTATIVE CONFIRM CHECK-IN UPCOMING" at bounding box center [714, 360] width 131 height 18
select select "confirm booking"
click at [649, 351] on select "Select TENTATIVE CONFIRM CHECK-IN UPCOMING" at bounding box center [714, 360] width 131 height 18
click at [763, 353] on label at bounding box center [774, 400] width 9 height 9
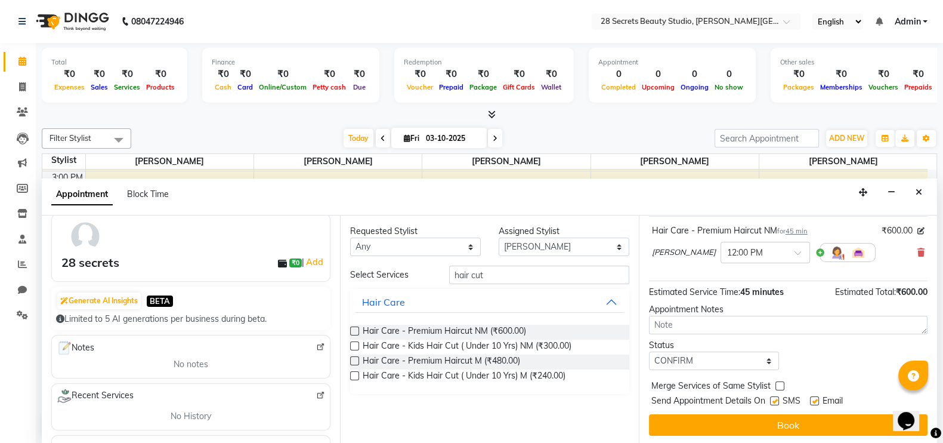
click at [763, 353] on input "checkbox" at bounding box center [774, 402] width 8 height 8
checkbox input "false"
click at [763, 353] on label at bounding box center [814, 400] width 9 height 9
click at [763, 353] on input "checkbox" at bounding box center [814, 402] width 8 height 8
checkbox input "false"
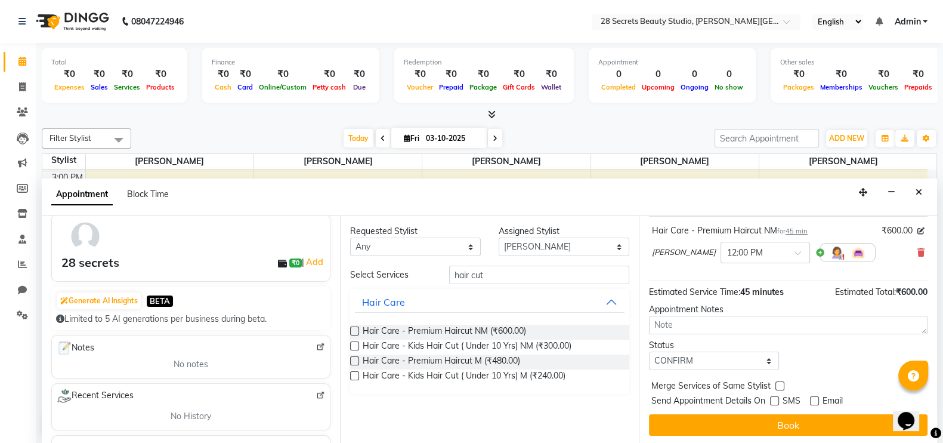
click at [763, 353] on label at bounding box center [774, 400] width 9 height 9
click at [763, 353] on input "checkbox" at bounding box center [774, 402] width 8 height 8
checkbox input "true"
click at [763, 353] on button "Book" at bounding box center [788, 424] width 279 height 21
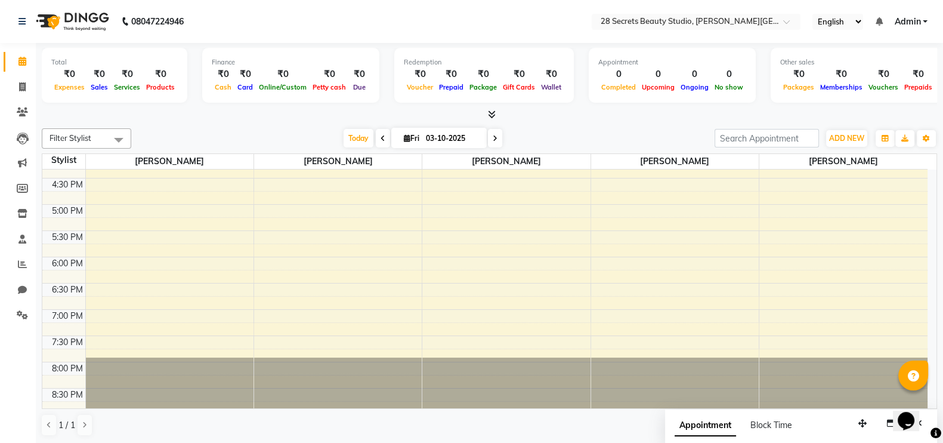
scroll to position [0, 0]
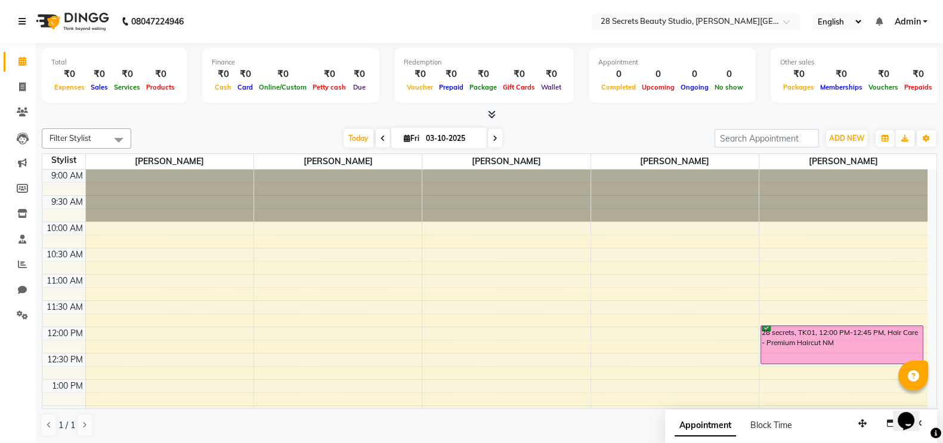
click at [22, 23] on icon at bounding box center [21, 21] width 7 height 8
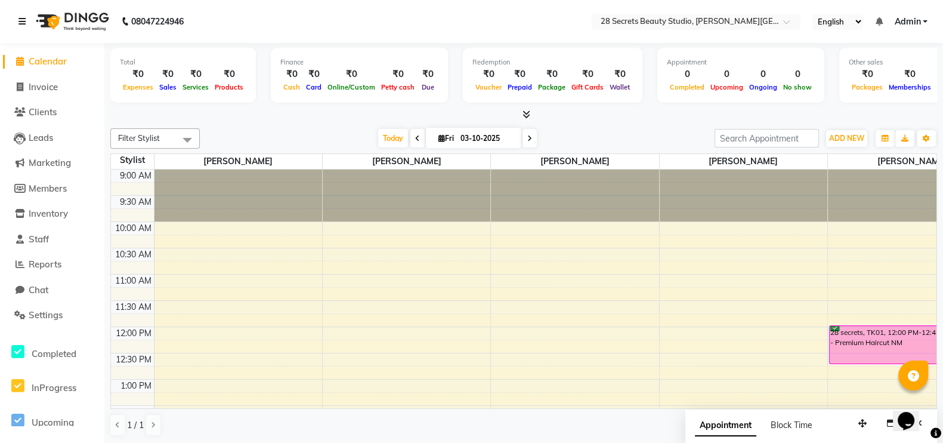
scroll to position [284, 0]
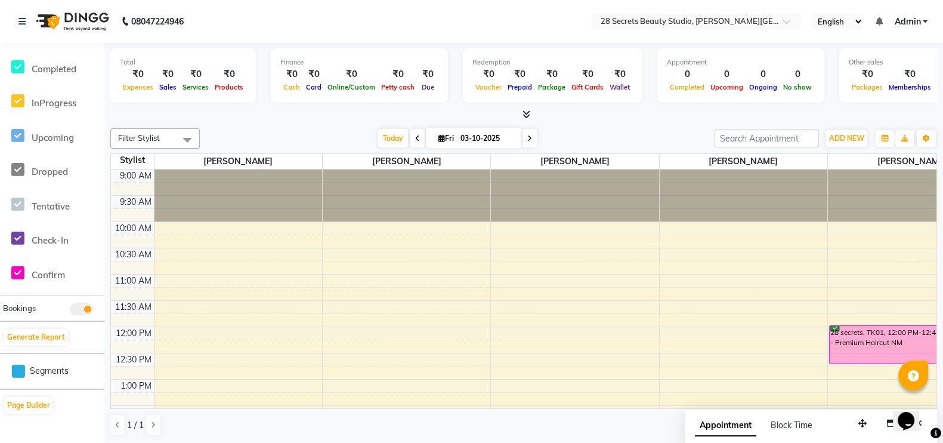
click at [95, 274] on icon at bounding box center [93, 274] width 3 height 1
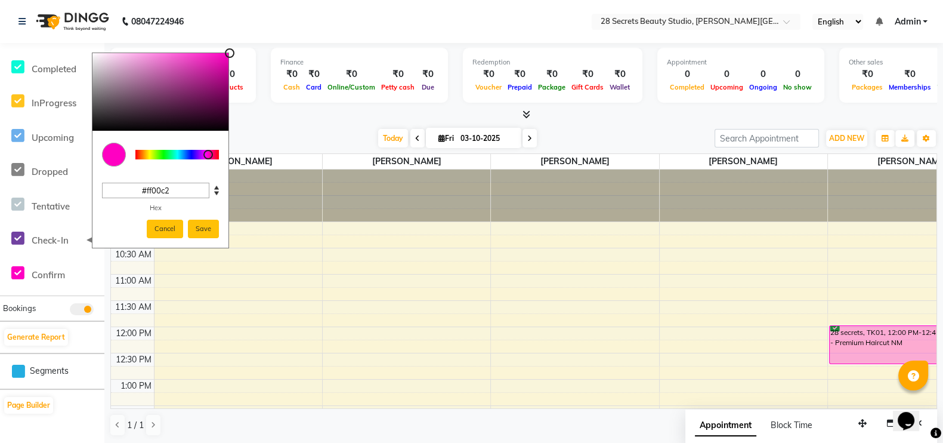
click at [165, 225] on button "Cancel" at bounding box center [165, 228] width 36 height 18
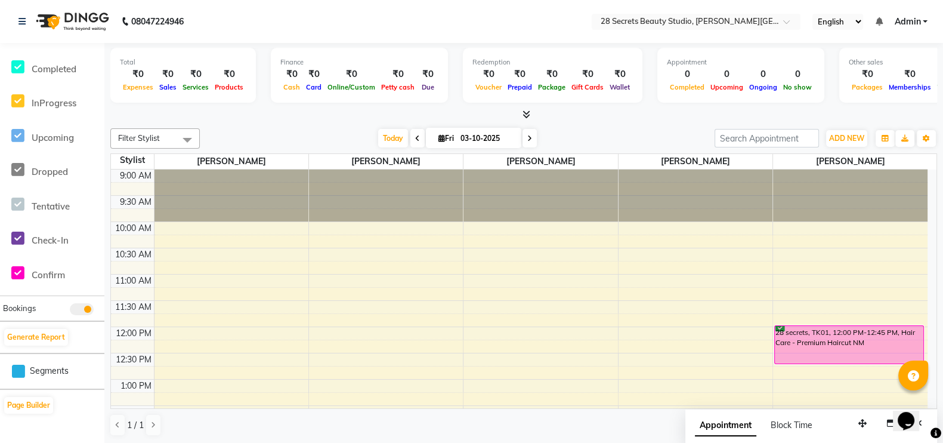
drag, startPoint x: 839, startPoint y: 320, endPoint x: 850, endPoint y: 341, distance: 23.8
drag, startPoint x: 850, startPoint y: 341, endPoint x: 830, endPoint y: 352, distance: 22.9
drag, startPoint x: 830, startPoint y: 352, endPoint x: 855, endPoint y: 331, distance: 32.6
click at [763, 331] on div "28 secrets, TK01, 12:00 PM-12:45 PM, Hair Care - Premium Haircut NM" at bounding box center [849, 345] width 148 height 38
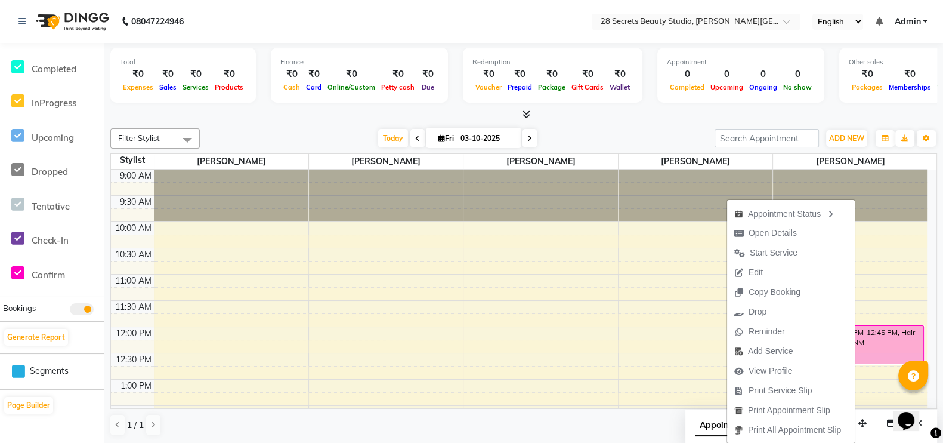
click at [763, 334] on div "28 secrets, TK01, 12:00 PM-12:45 PM, Hair Care - Premium Haircut NM" at bounding box center [849, 345] width 148 height 38
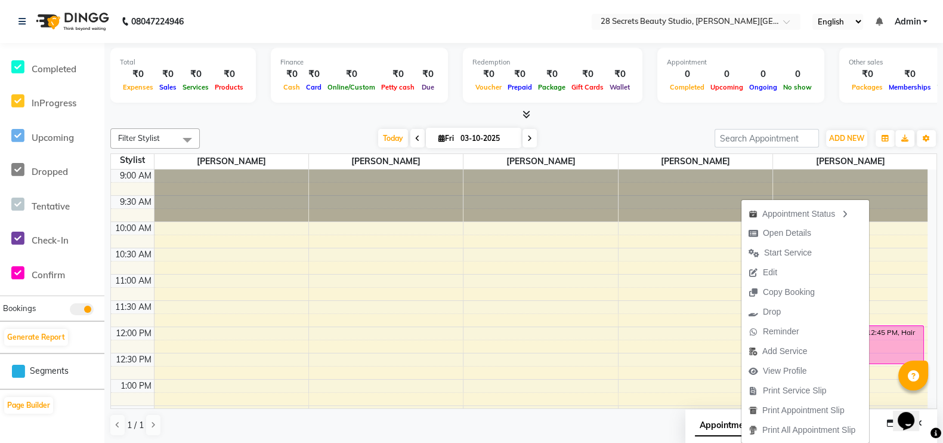
click at [763, 235] on span "Open Details" at bounding box center [787, 233] width 48 height 13
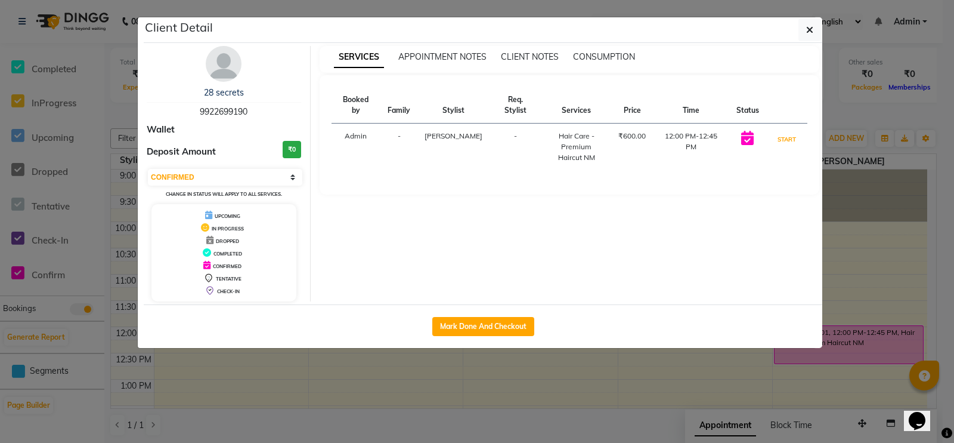
click at [763, 132] on button "START" at bounding box center [787, 139] width 24 height 15
select select "1"
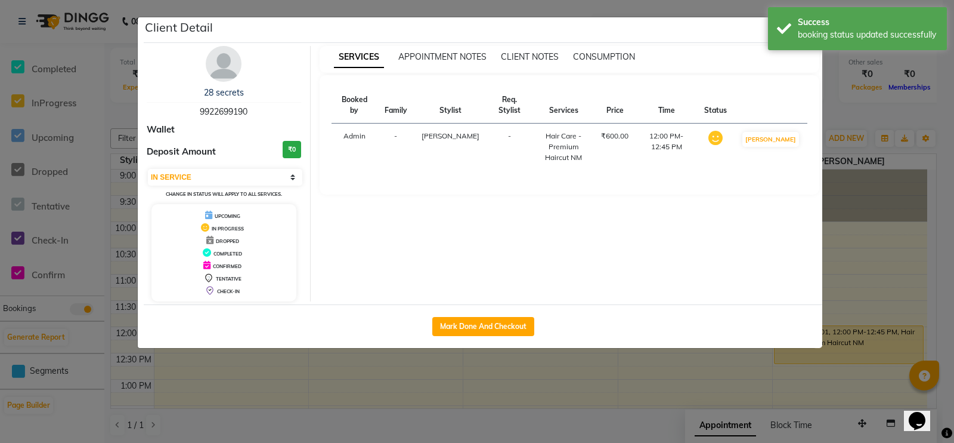
click at [763, 79] on ngb-modal-window "Client Detail 28 secrets 9922699190 Wallet Deposit Amount ₹0 Select IN SERVICE …" at bounding box center [477, 221] width 954 height 443
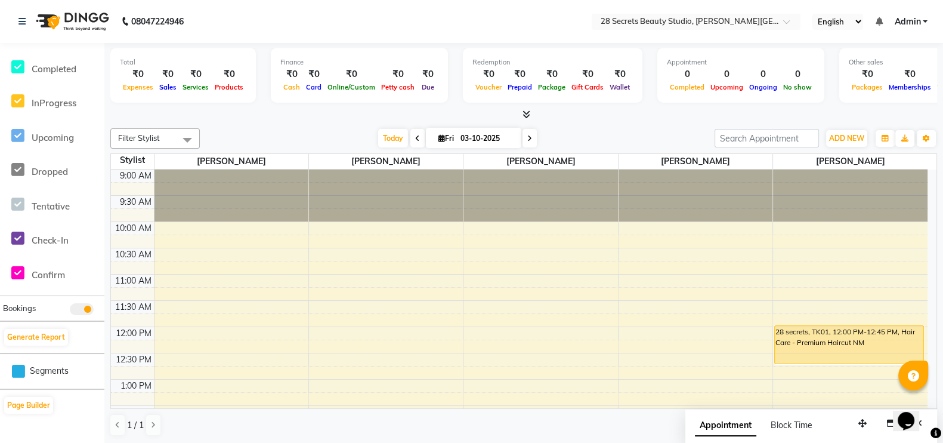
click at [763, 335] on div "28 secrets, TK01, 12:00 PM-12:45 PM, Hair Care - Premium Haircut NM" at bounding box center [849, 345] width 148 height 38
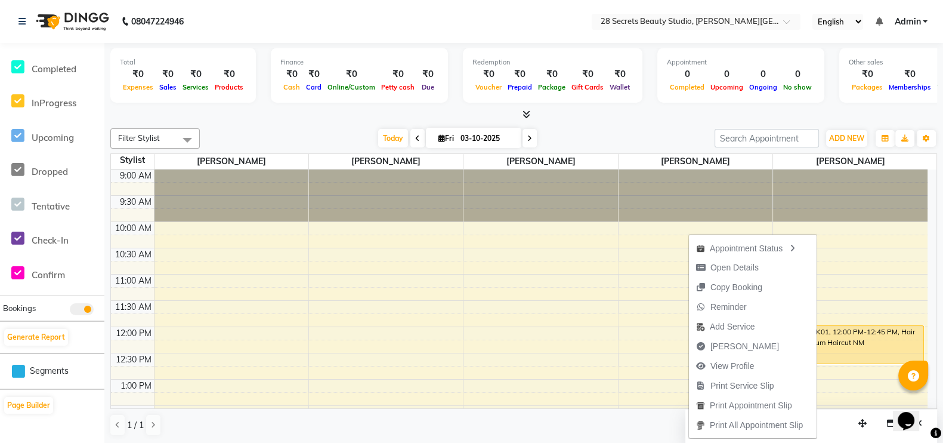
click at [720, 270] on span "Open Details" at bounding box center [734, 267] width 48 height 13
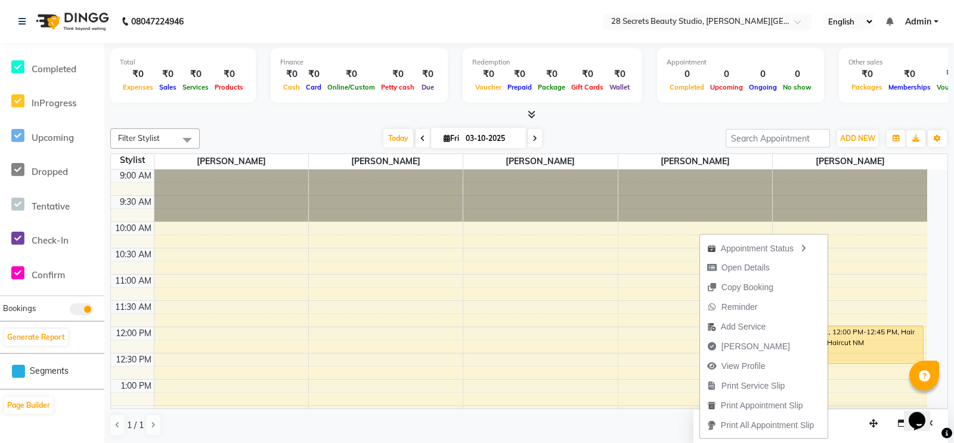
select select "1"
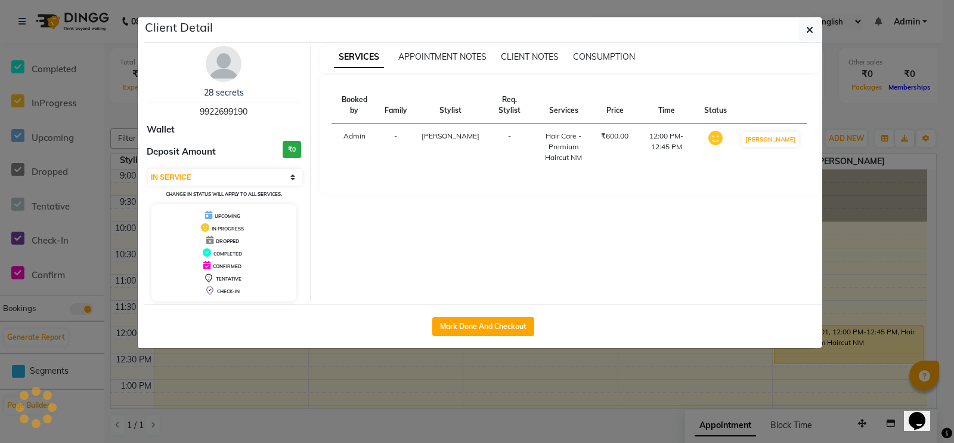
click at [482, 326] on button "Mark Done And Checkout" at bounding box center [483, 326] width 102 height 19
select select "9057"
select select "service"
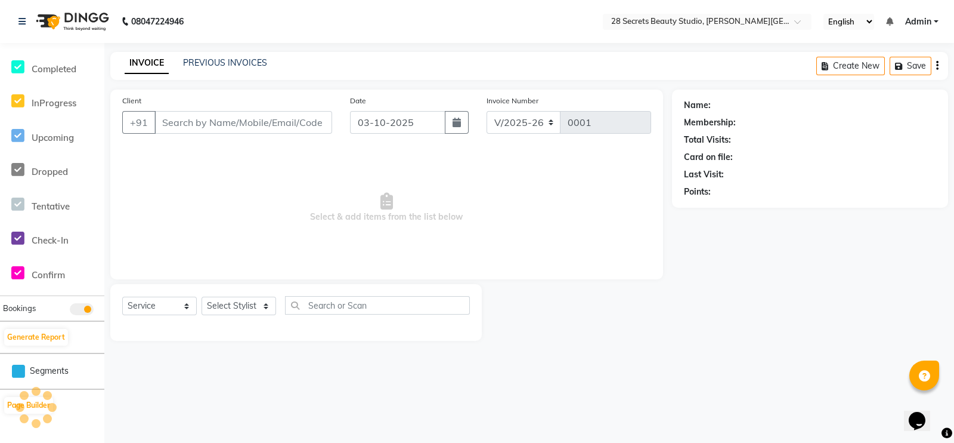
type input "9922699190"
select select "93242"
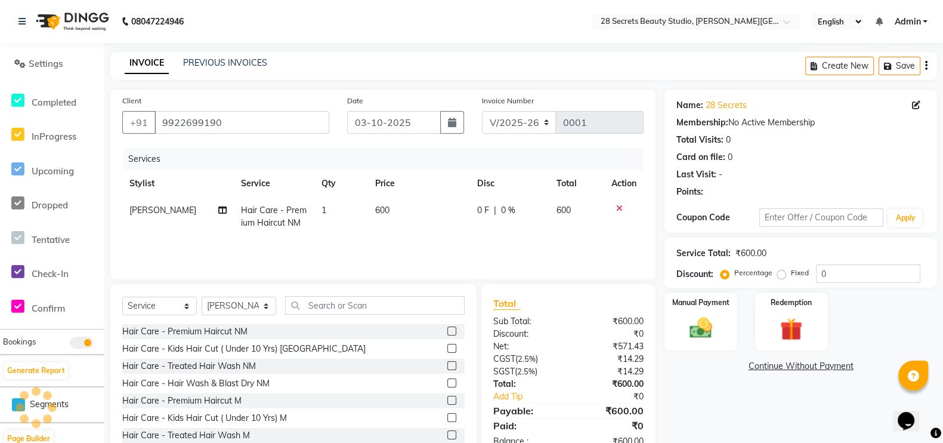
scroll to position [250, 0]
click at [380, 211] on span "600" at bounding box center [382, 210] width 14 height 11
select select "93242"
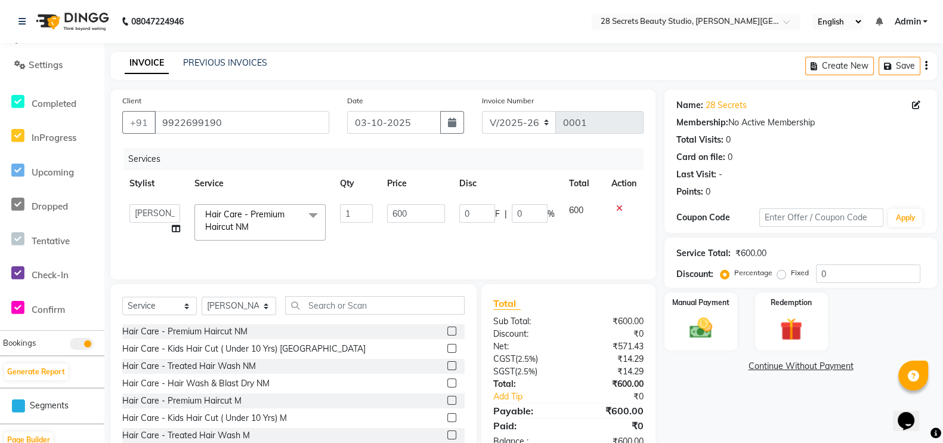
scroll to position [249, 0]
drag, startPoint x: 410, startPoint y: 208, endPoint x: 440, endPoint y: 317, distance: 112.6
click at [410, 209] on input "600" at bounding box center [416, 213] width 58 height 18
type input "6"
type input "700"
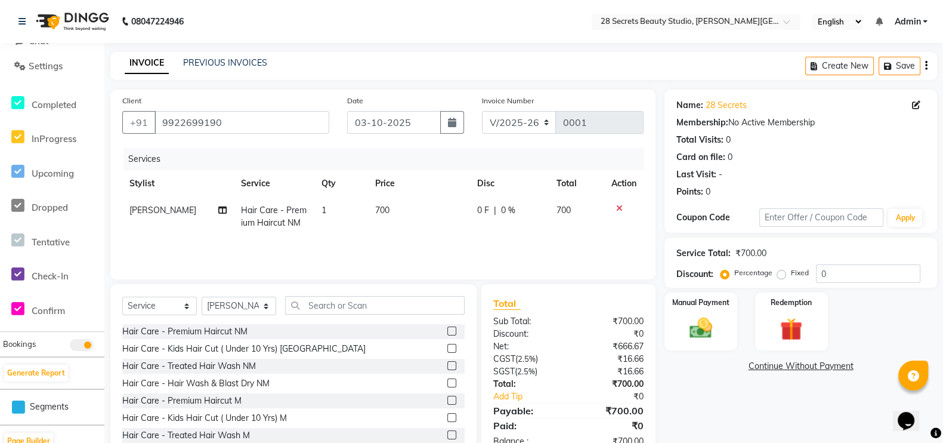
drag, startPoint x: 492, startPoint y: 246, endPoint x: 485, endPoint y: 246, distance: 7.2
click at [490, 246] on div "Services Stylist Service Qty Price Disc Total Action Kamini Wagh Hair Care - Pr…" at bounding box center [382, 207] width 521 height 119
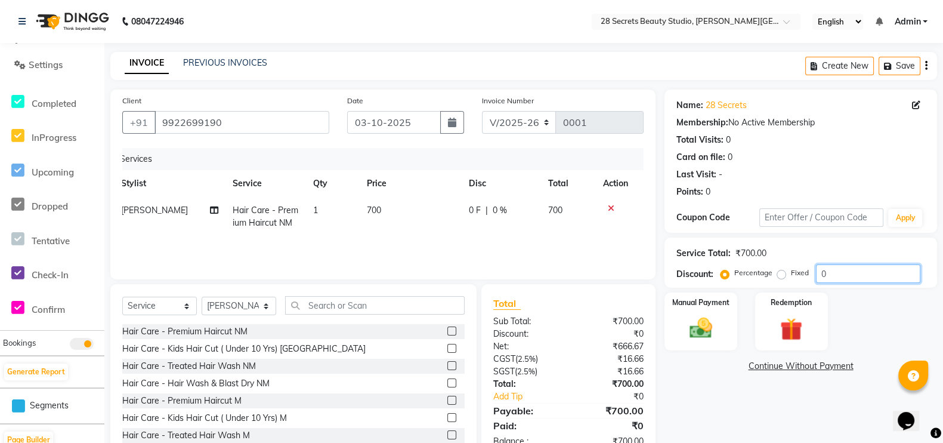
click at [763, 273] on input "0" at bounding box center [868, 273] width 104 height 18
click at [763, 279] on input "0" at bounding box center [868, 273] width 104 height 18
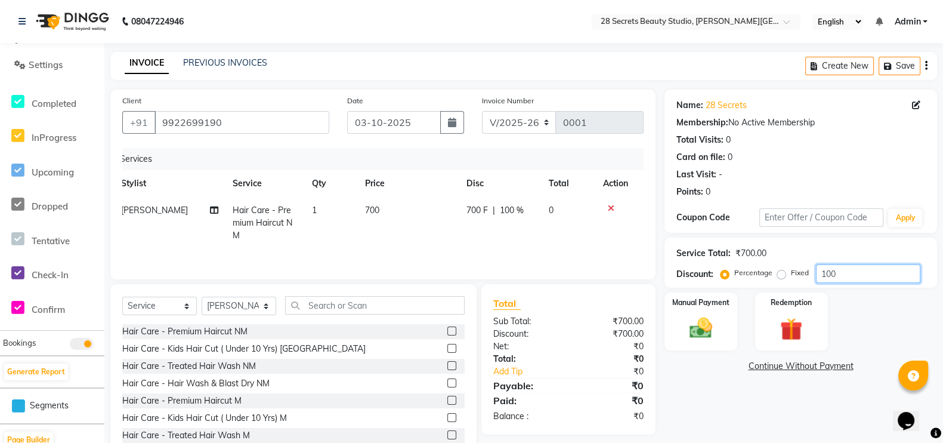
type input "100"
click at [763, 274] on label "Fixed" at bounding box center [800, 272] width 18 height 11
click at [763, 274] on input "Fixed" at bounding box center [783, 272] width 8 height 8
radio input "true"
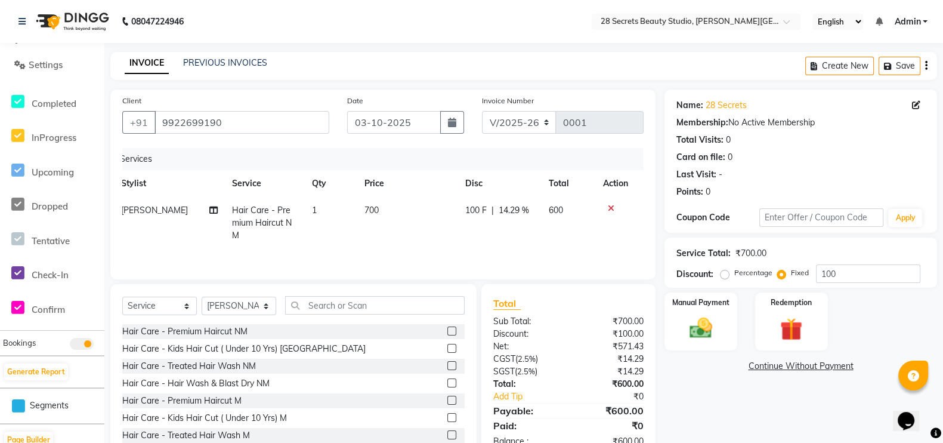
click at [734, 276] on label "Percentage" at bounding box center [753, 272] width 38 height 11
click at [723, 276] on input "Percentage" at bounding box center [727, 272] width 8 height 8
radio input "true"
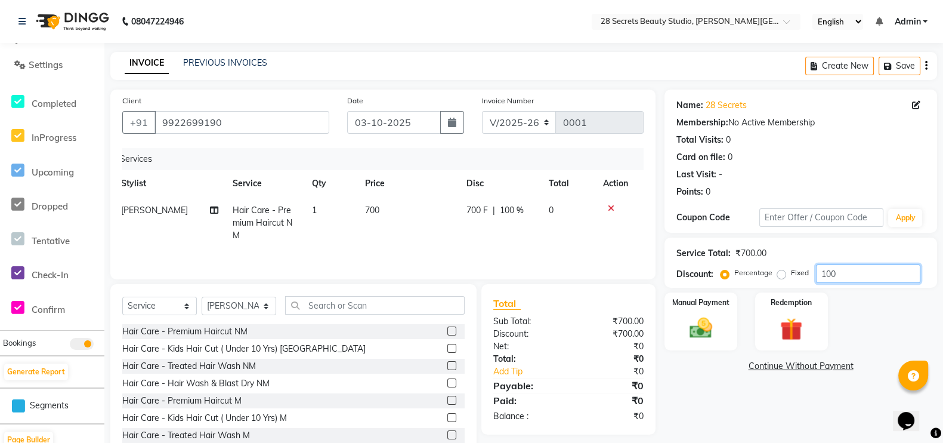
click at [763, 268] on input "100" at bounding box center [868, 273] width 104 height 18
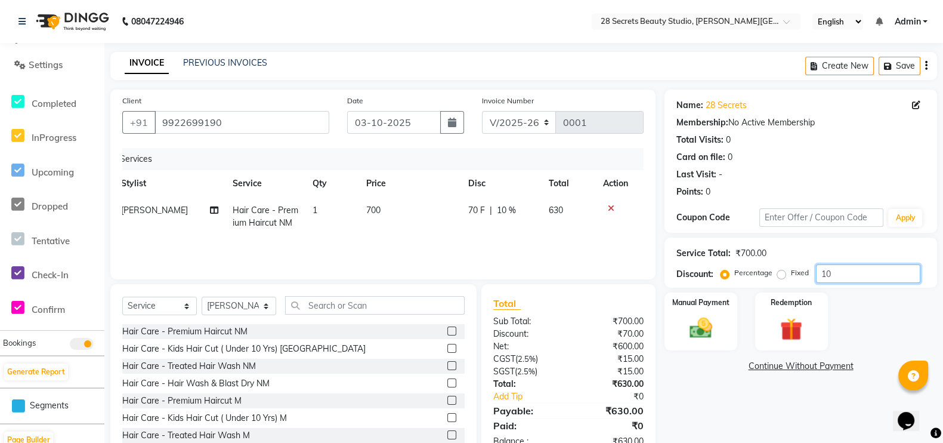
type input "10"
click at [707, 316] on img at bounding box center [700, 328] width 36 height 26
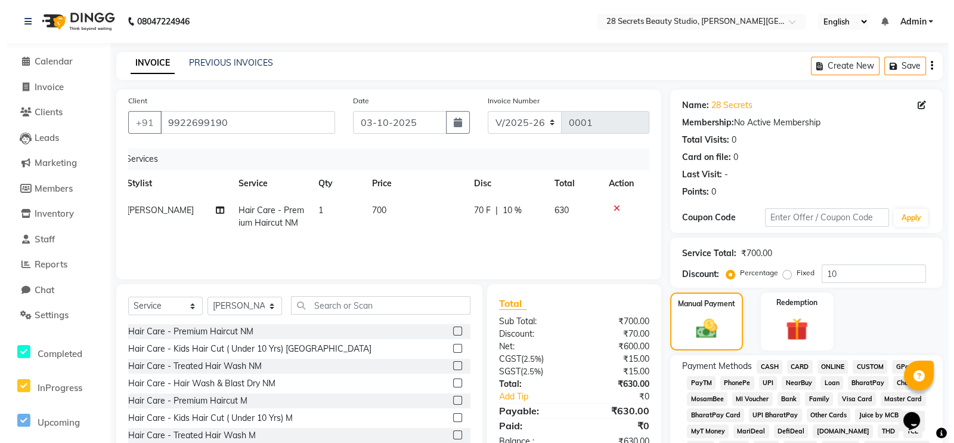
scroll to position [351, 0]
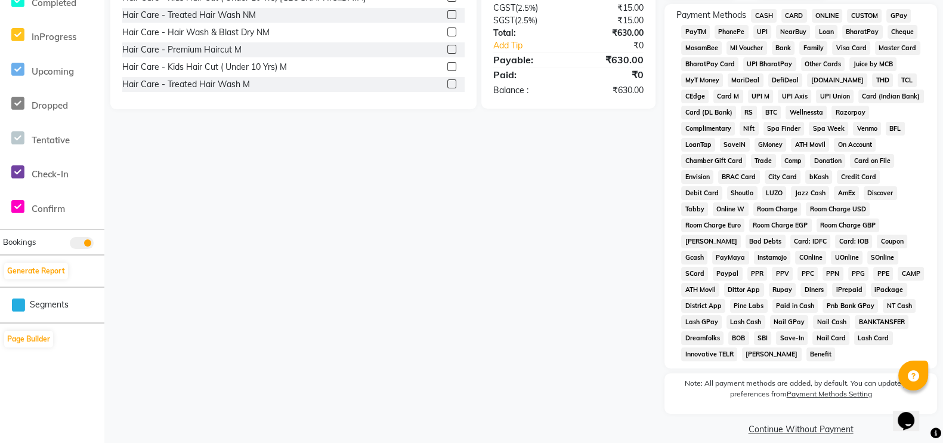
click at [763, 353] on label "Payment Methods Setting" at bounding box center [829, 393] width 85 height 11
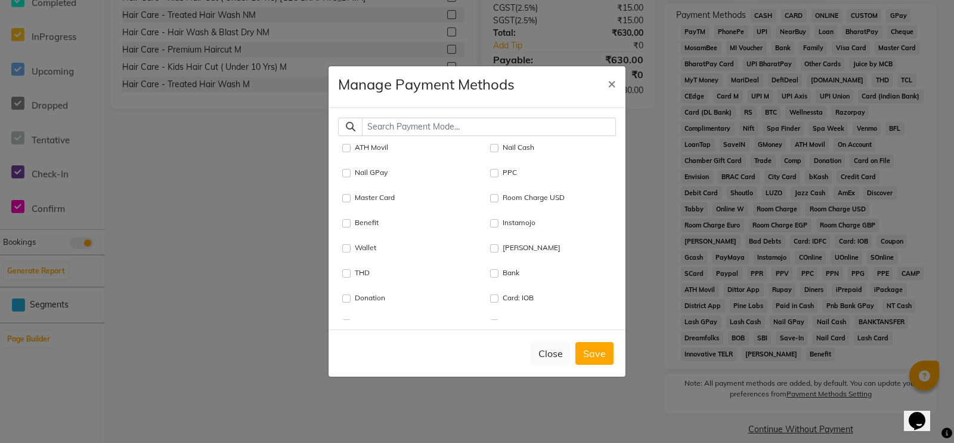
click at [399, 129] on input "text" at bounding box center [489, 126] width 254 height 18
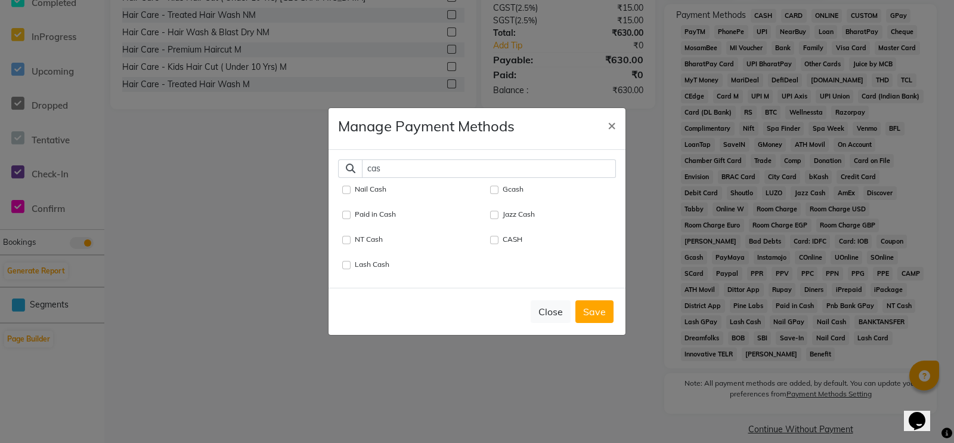
type input "cas"
click at [495, 236] on input "CASH" at bounding box center [494, 240] width 8 height 8
checkbox input "true"
click at [394, 161] on input "cas" at bounding box center [489, 168] width 254 height 18
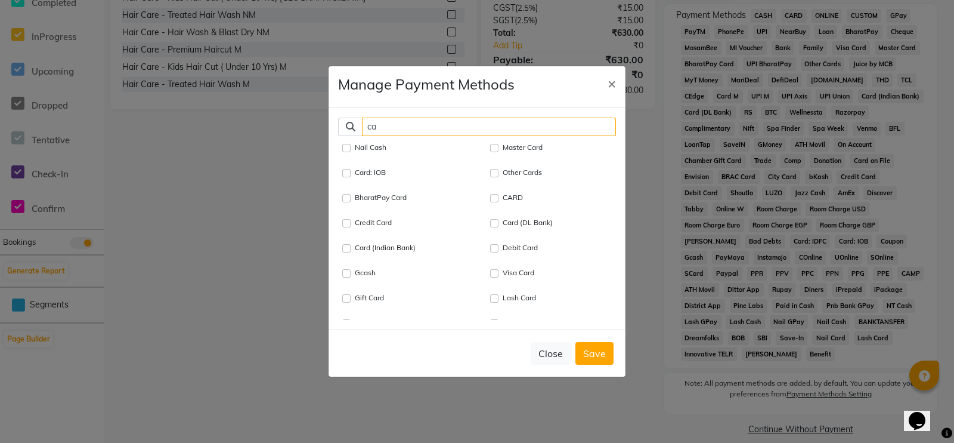
type input "c"
type input "card"
click at [350, 197] on input "CARD" at bounding box center [346, 198] width 8 height 8
checkbox input "true"
drag, startPoint x: 426, startPoint y: 126, endPoint x: 344, endPoint y: 144, distance: 84.8
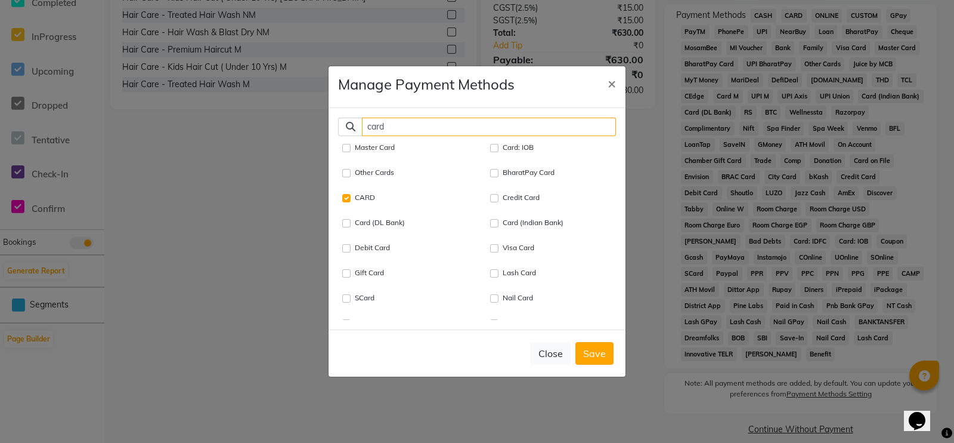
click at [344, 144] on div "card Master Card Card: IOB Other Cards BharatPay Card CARD Credit Card Card (DL…" at bounding box center [477, 218] width 297 height 221
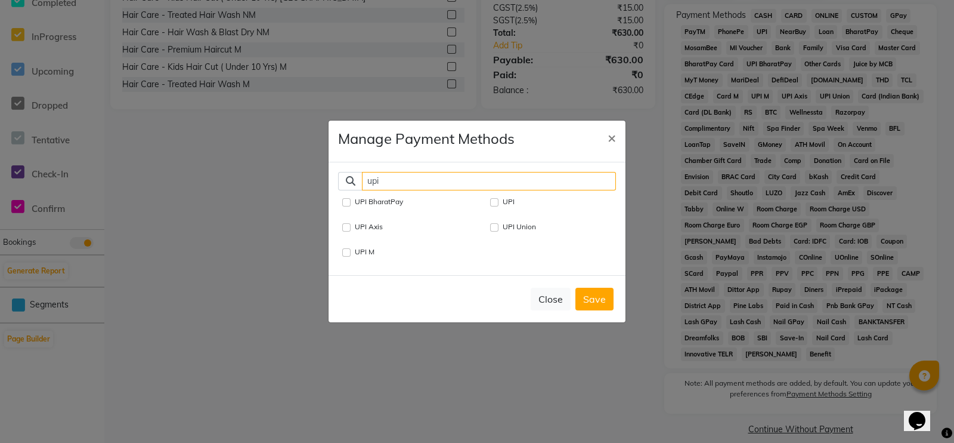
type input "upi"
click at [489, 195] on div "UPI" at bounding box center [551, 205] width 148 height 20
click at [495, 198] on input "UPI" at bounding box center [494, 202] width 8 height 8
checkbox input "true"
click at [598, 298] on button "Save" at bounding box center [595, 298] width 38 height 23
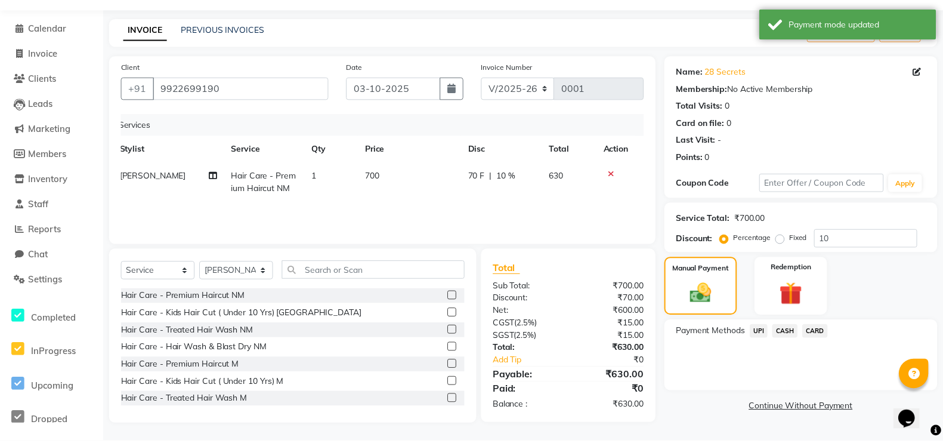
scroll to position [35, 0]
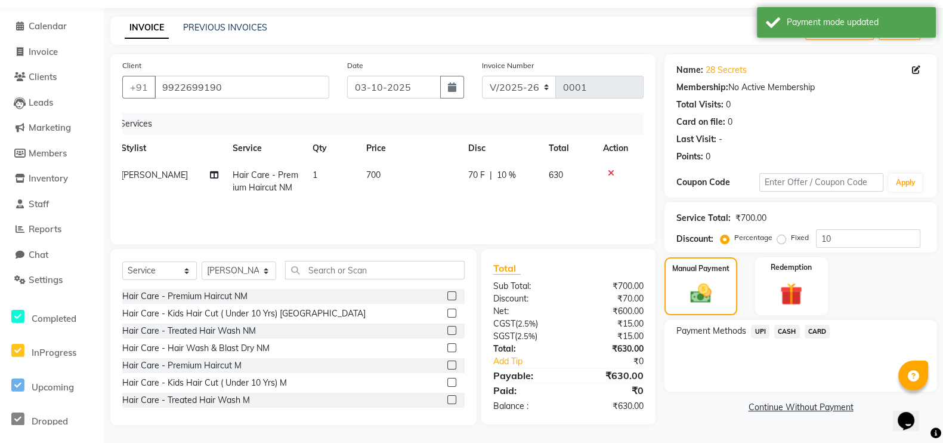
click at [762, 330] on span "UPI" at bounding box center [760, 331] width 18 height 14
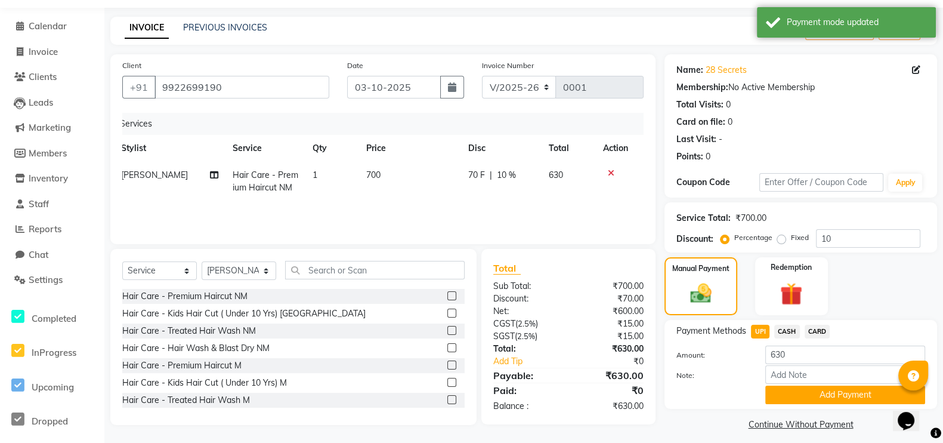
click at [763, 353] on button "Add Payment" at bounding box center [845, 394] width 160 height 18
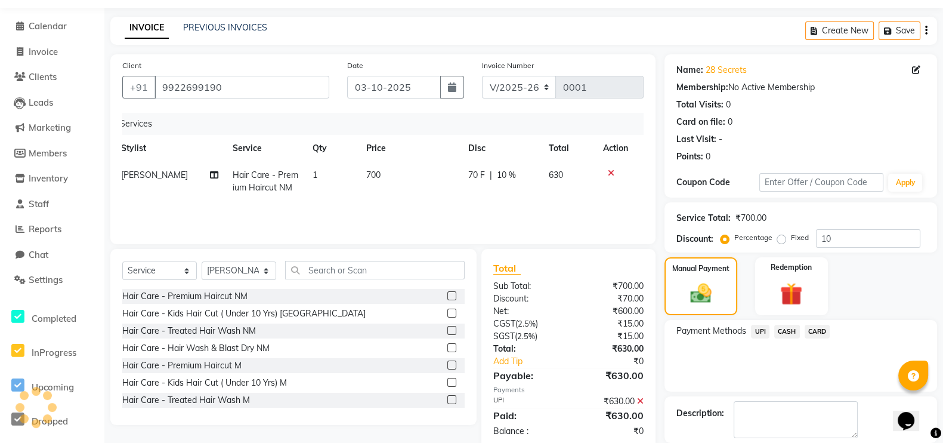
scroll to position [93, 0]
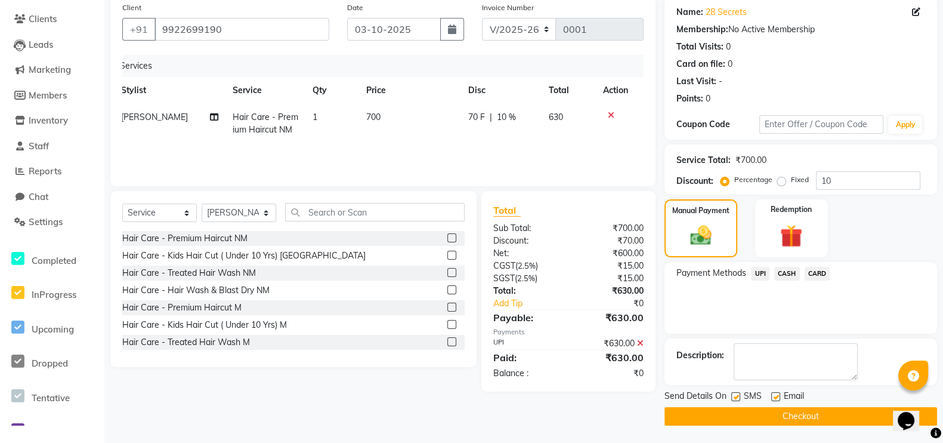
click at [763, 353] on button "Checkout" at bounding box center [800, 416] width 273 height 18
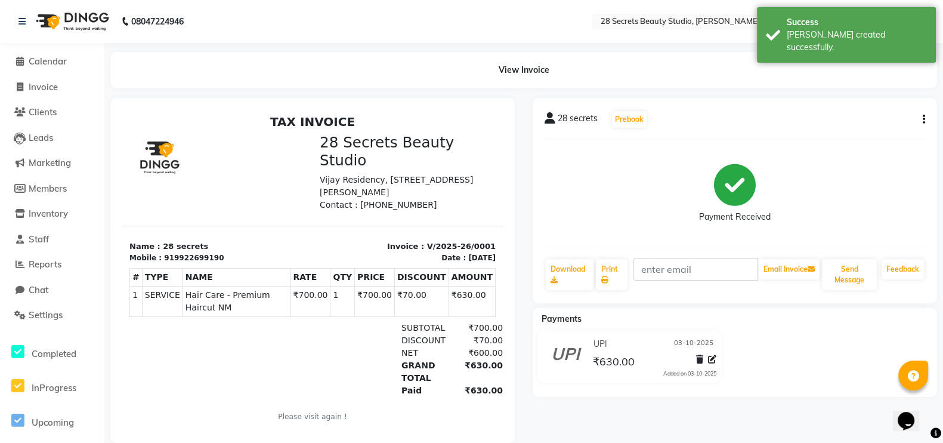
scroll to position [29, 0]
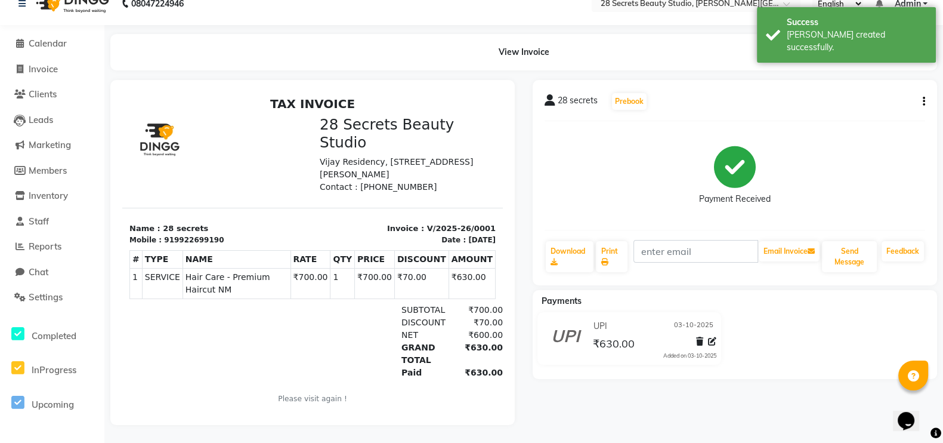
click at [763, 101] on icon "button" at bounding box center [924, 101] width 2 height 1
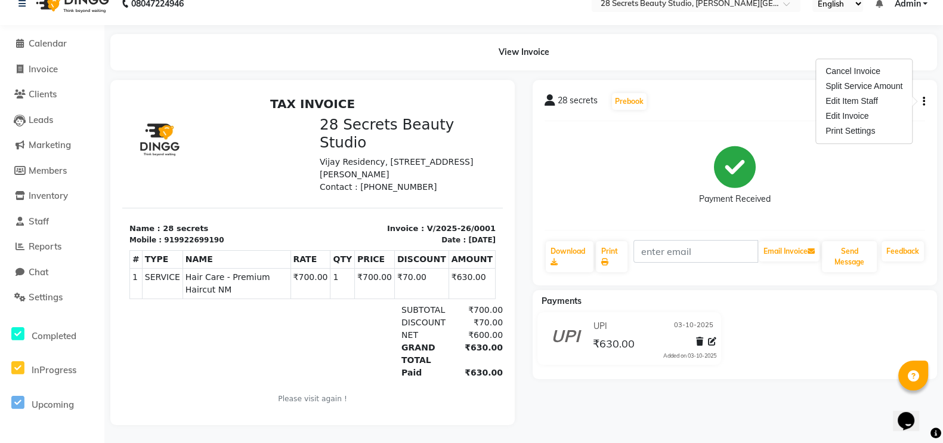
drag, startPoint x: 874, startPoint y: 107, endPoint x: 437, endPoint y: 404, distance: 528.5
click at [763, 109] on div "Edit Invoice" at bounding box center [864, 116] width 82 height 15
select select "service"
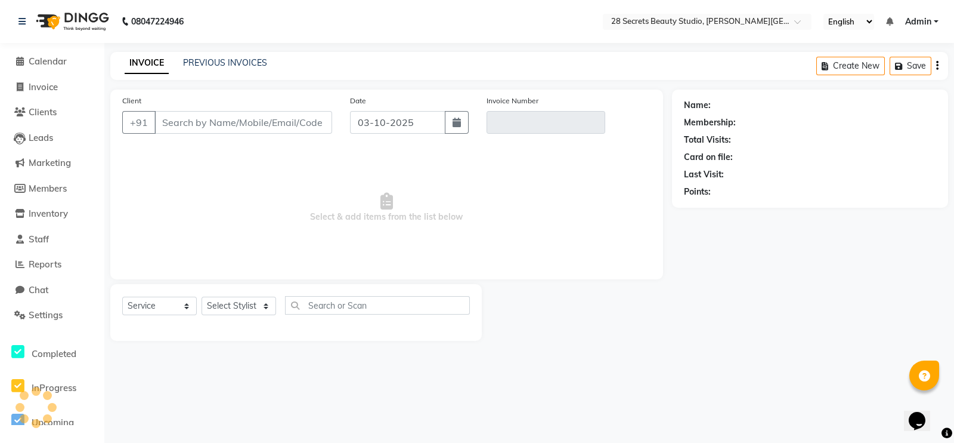
type input "9922699190"
type input "V/2025-26/0001"
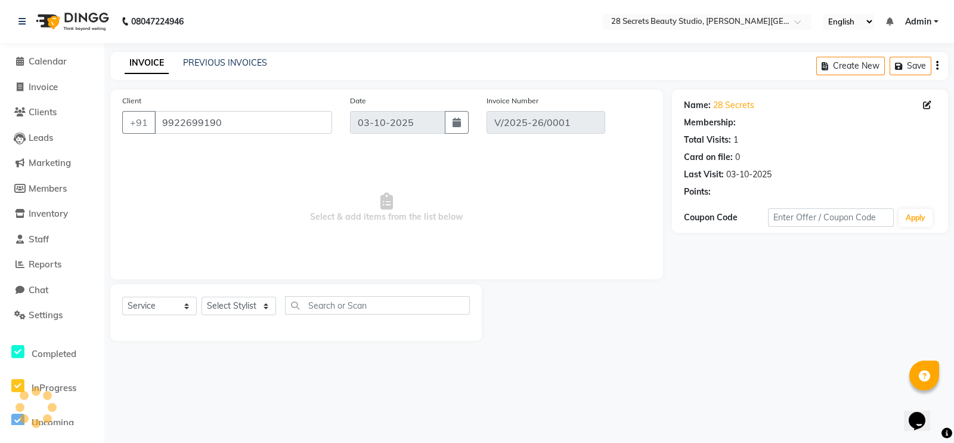
select select "select"
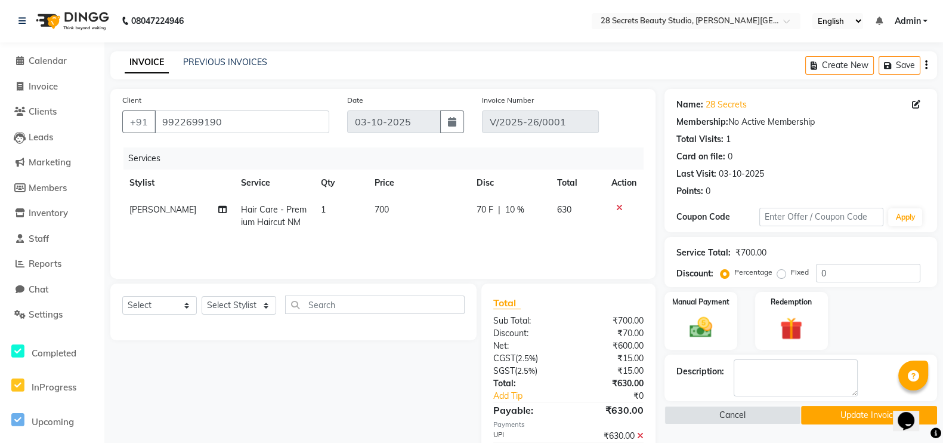
scroll to position [60, 0]
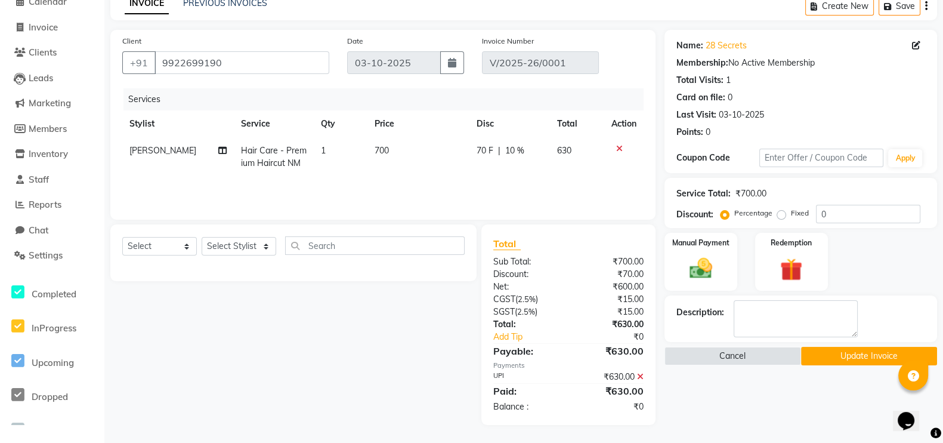
click at [641, 353] on icon at bounding box center [640, 376] width 7 height 8
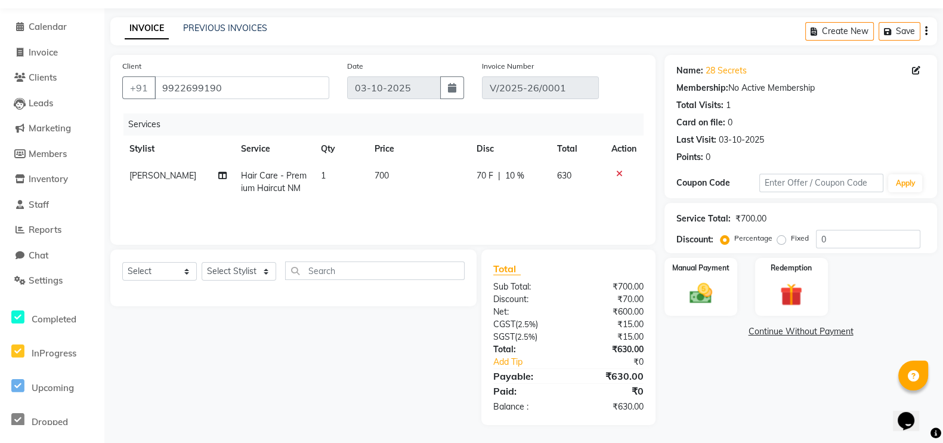
scroll to position [35, 0]
click at [703, 292] on img at bounding box center [700, 293] width 36 height 26
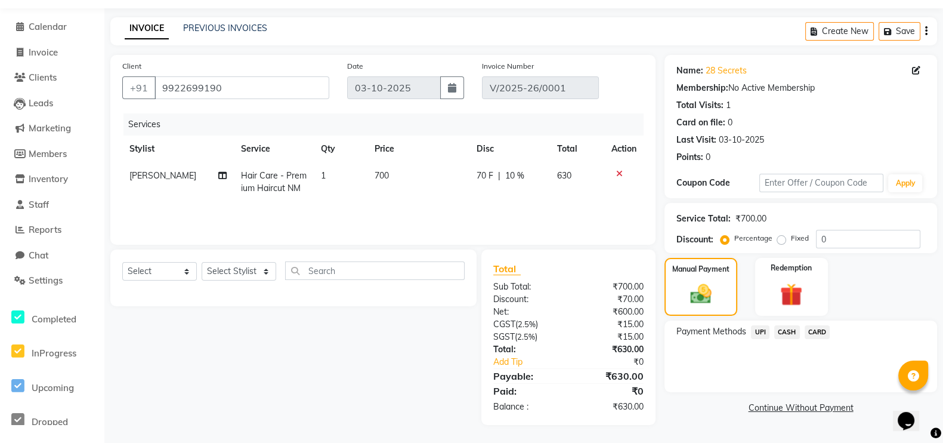
click at [760, 330] on span "UPI" at bounding box center [760, 332] width 18 height 14
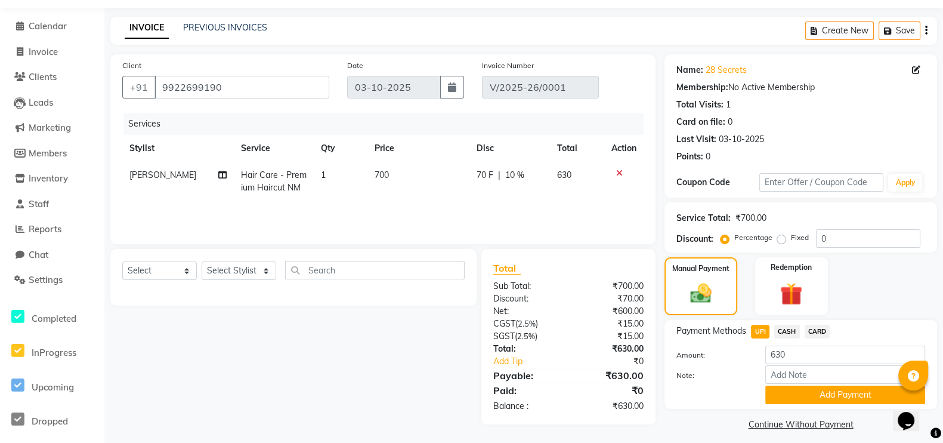
scroll to position [45, 0]
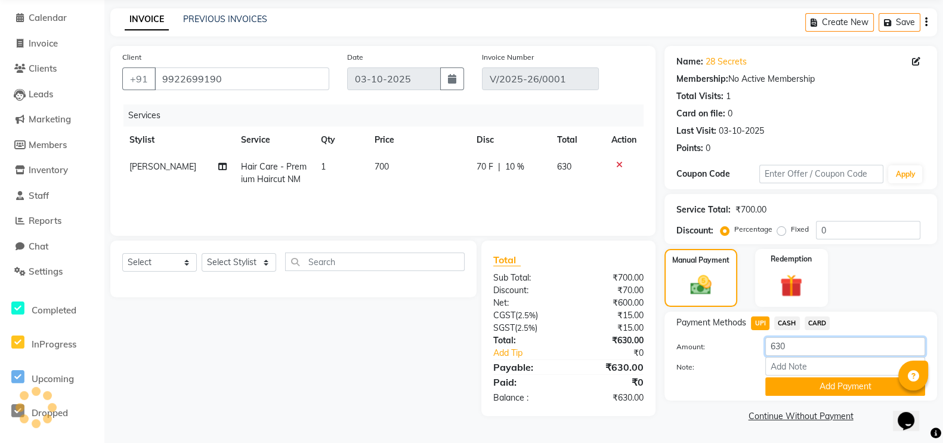
click at [763, 338] on input "630" at bounding box center [845, 346] width 160 height 18
type input "6"
type input "500"
click at [763, 353] on button "Add Payment" at bounding box center [845, 386] width 160 height 18
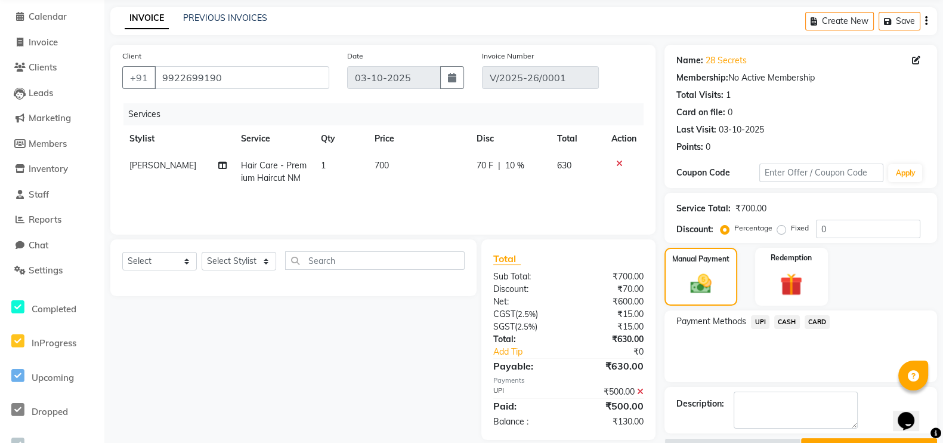
click at [763, 320] on span "CARD" at bounding box center [818, 322] width 26 height 14
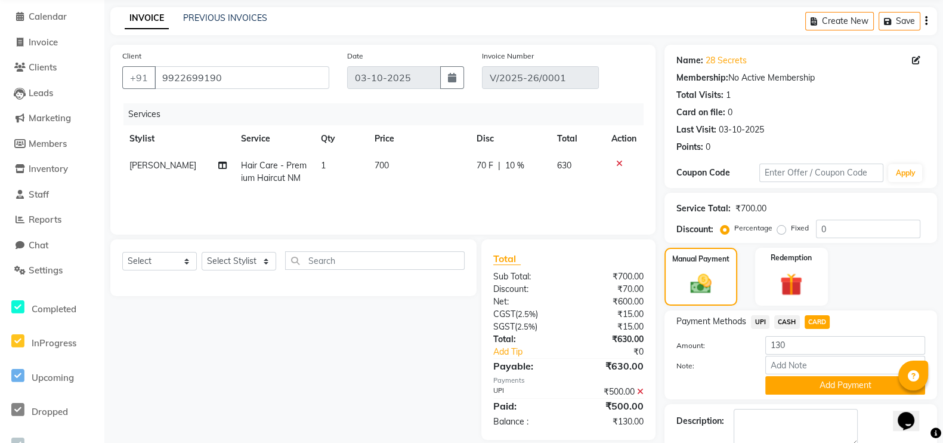
scroll to position [94, 0]
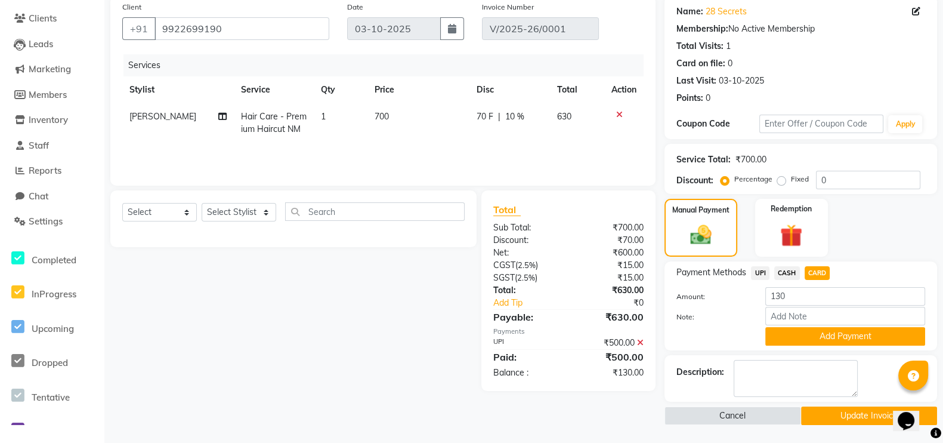
drag, startPoint x: 833, startPoint y: 339, endPoint x: 5, endPoint y: 30, distance: 884.3
click at [763, 339] on button "Add Payment" at bounding box center [845, 336] width 160 height 18
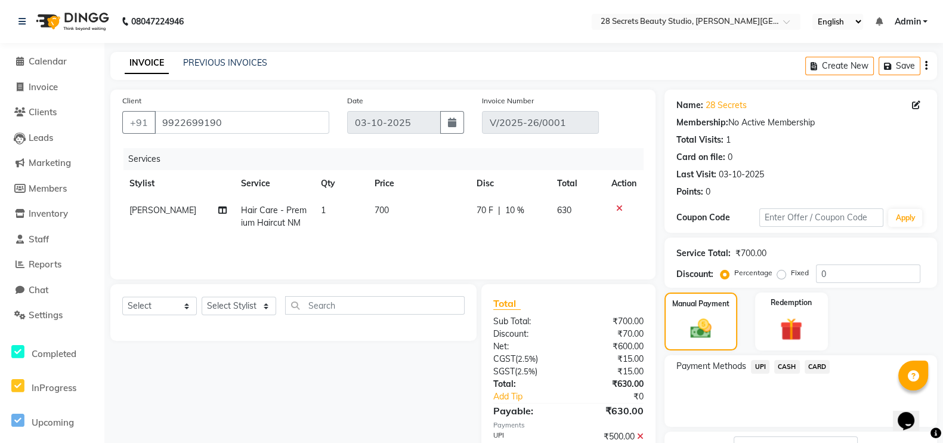
scroll to position [76, 0]
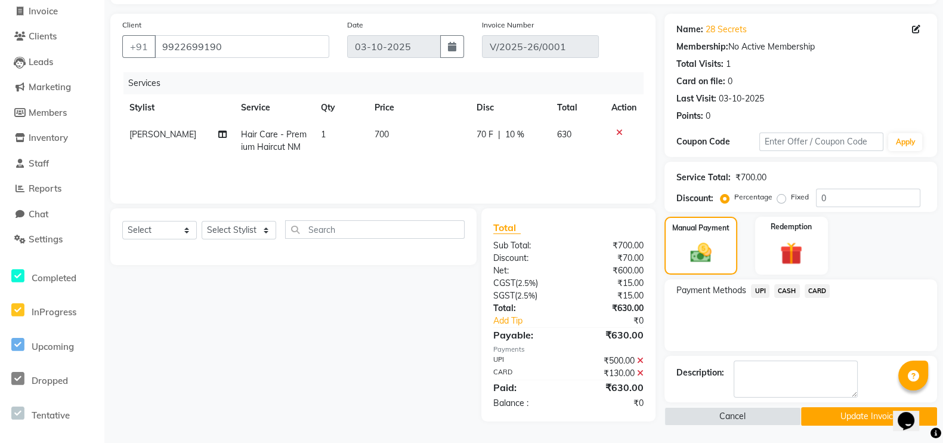
click at [763, 353] on button "Update Invoice" at bounding box center [869, 416] width 137 height 18
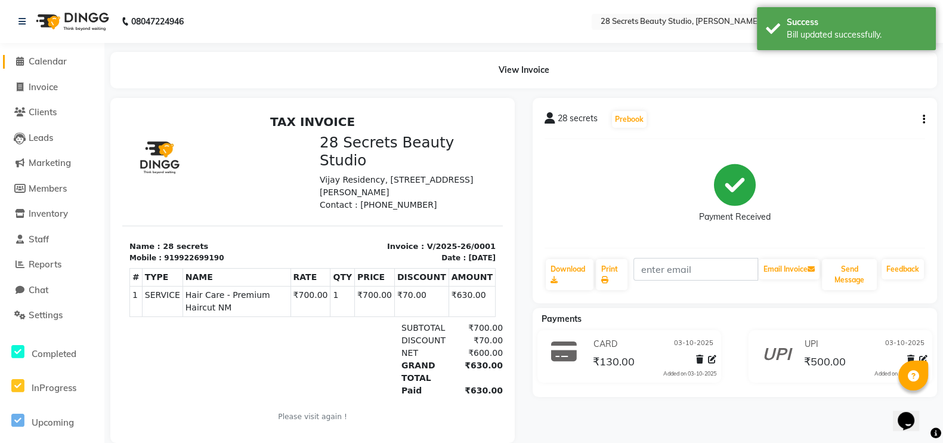
click at [48, 57] on span "Calendar" at bounding box center [48, 60] width 38 height 11
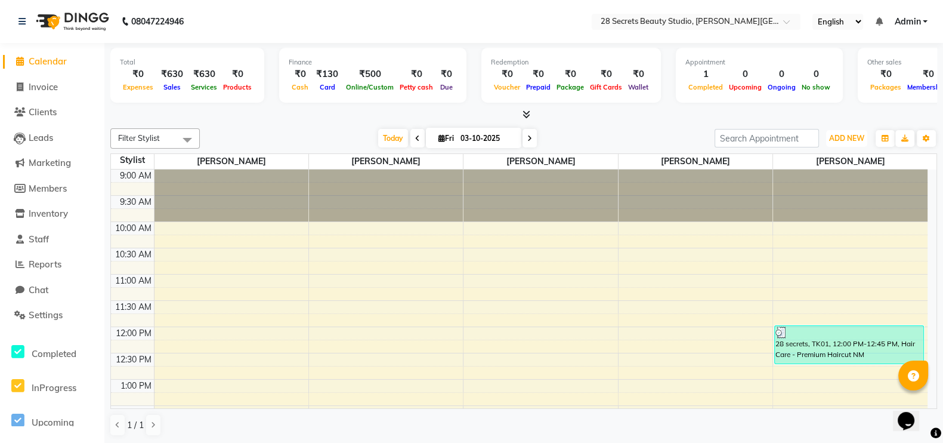
click at [763, 137] on span "ADD NEW" at bounding box center [846, 138] width 35 height 9
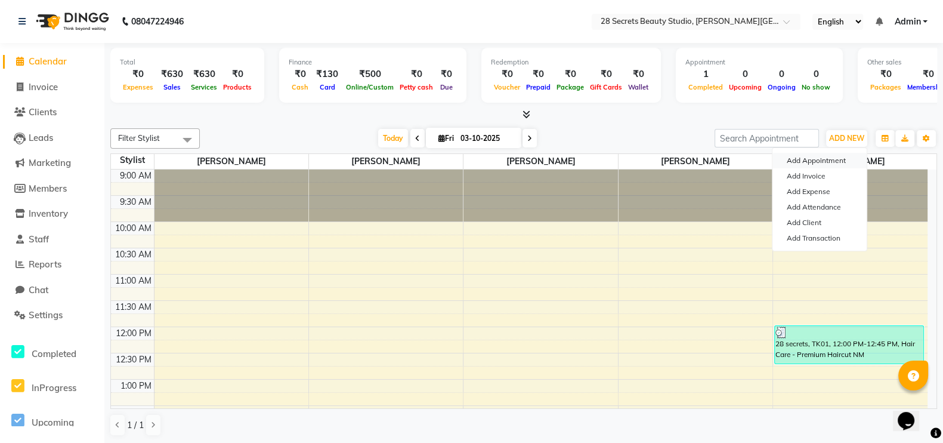
click at [763, 159] on button "Add Appointment" at bounding box center [819, 161] width 94 height 16
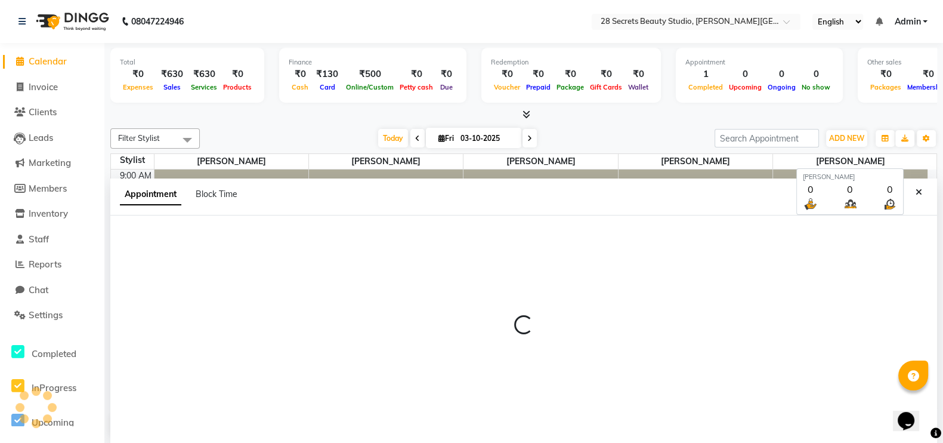
select select "tentative"
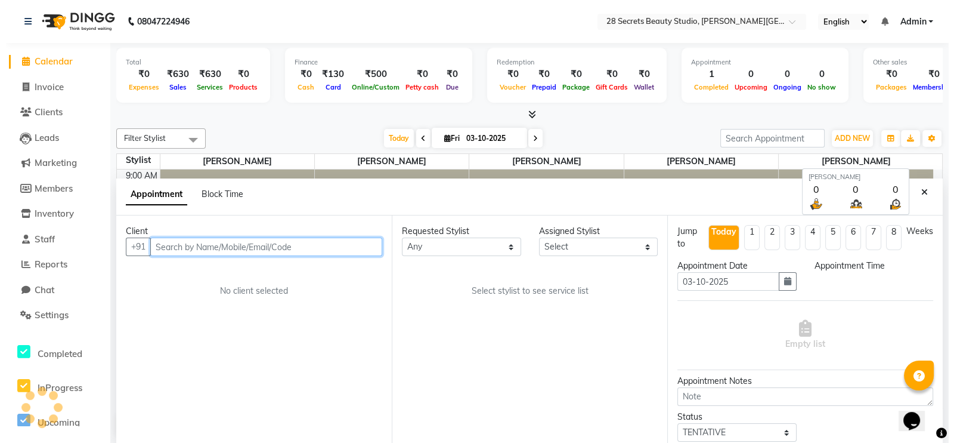
scroll to position [1, 0]
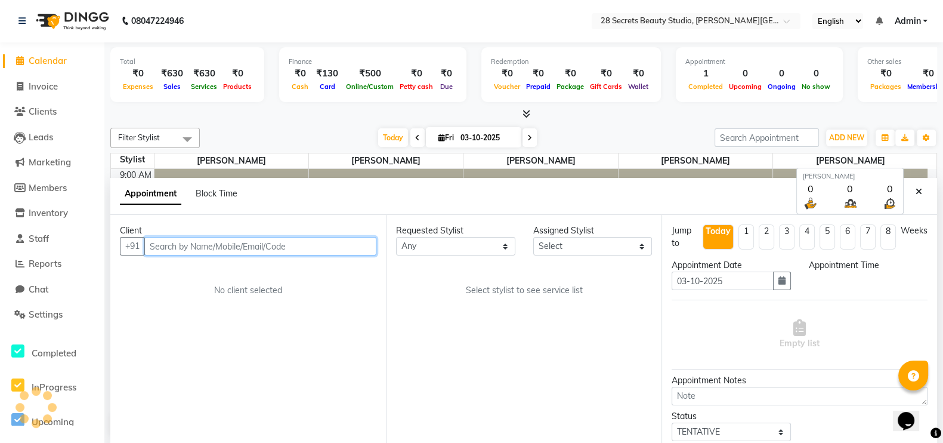
select select "600"
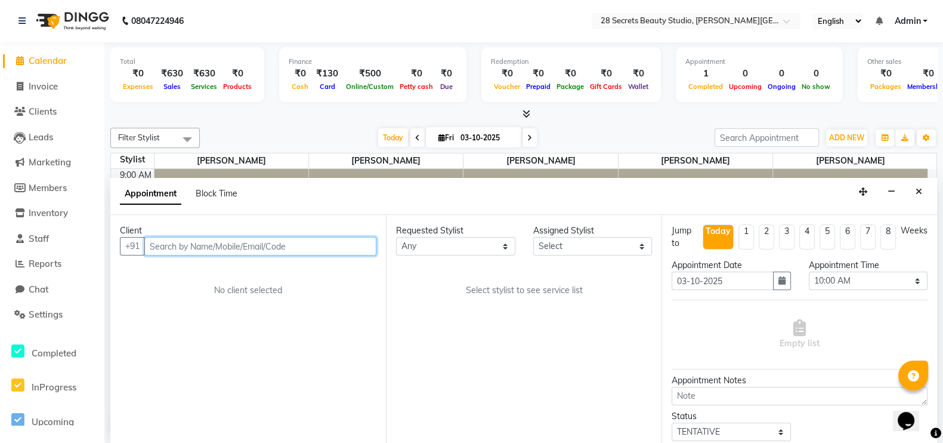
click at [271, 242] on input "text" at bounding box center [260, 246] width 232 height 18
type input "7888232426"
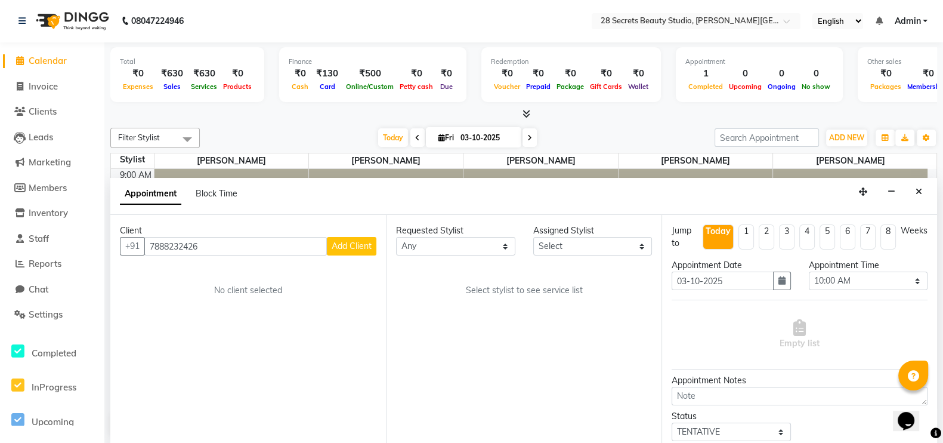
click at [368, 245] on span "Add Client" at bounding box center [352, 245] width 40 height 11
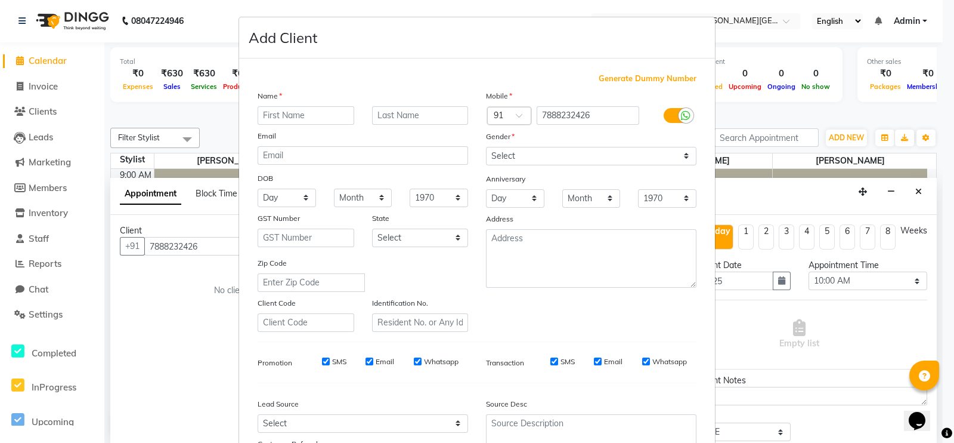
click at [286, 115] on input "text" at bounding box center [306, 115] width 97 height 18
type input "kamini"
click at [379, 119] on input "text" at bounding box center [420, 115] width 97 height 18
type input "wagh"
click at [674, 154] on select "Select Male Female Other Prefer Not To Say" at bounding box center [591, 156] width 211 height 18
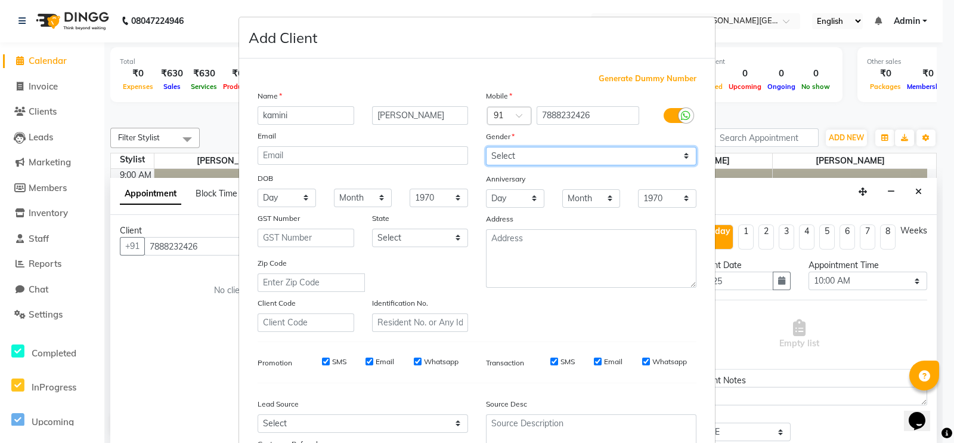
select select "female"
click at [486, 147] on select "Select Male Female Other Prefer Not To Say" at bounding box center [591, 156] width 211 height 18
click at [299, 197] on select "Day 01 02 03 04 05 06 07 08 09 10 11 12 13 14 15 16 17 18 19 20 21 22 23 24 25 …" at bounding box center [287, 197] width 58 height 18
select select "20"
click at [258, 190] on select "Day 01 02 03 04 05 06 07 08 09 10 11 12 13 14 15 16 17 18 19 20 21 22 23 24 25 …" at bounding box center [287, 197] width 58 height 18
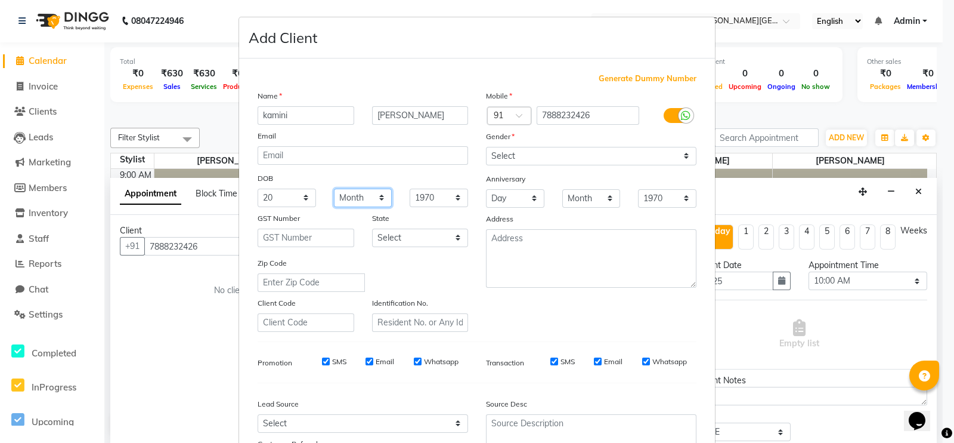
click at [372, 198] on select "Month January February March April May June July August September October Novem…" at bounding box center [363, 197] width 58 height 18
select select "11"
click at [334, 190] on select "Month January February March April May June July August September October Novem…" at bounding box center [363, 197] width 58 height 18
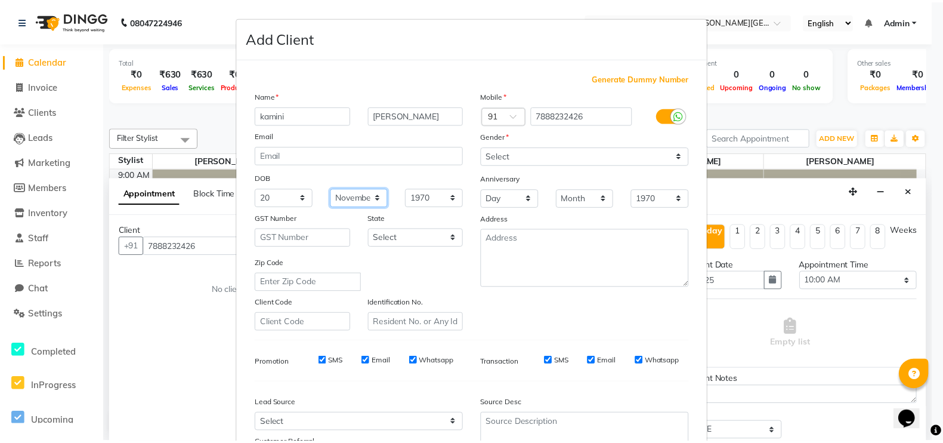
scroll to position [115, 0]
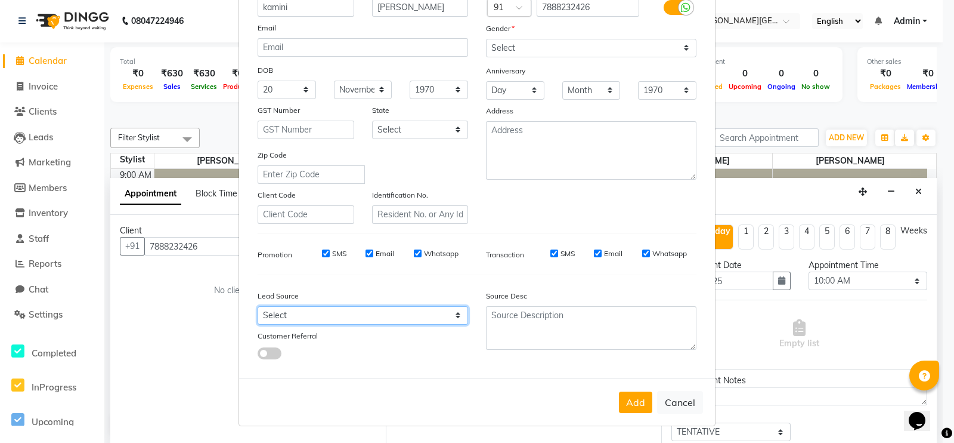
click at [402, 313] on select "Select Walk-in Referral Internet Friend Word of Mouth Advertisement Facebook Ju…" at bounding box center [363, 315] width 211 height 18
select select "57618"
click at [258, 306] on select "Select Walk-in Referral Internet Friend Word of Mouth Advertisement Facebook Ju…" at bounding box center [363, 315] width 211 height 18
click at [624, 353] on button "Add" at bounding box center [635, 401] width 33 height 21
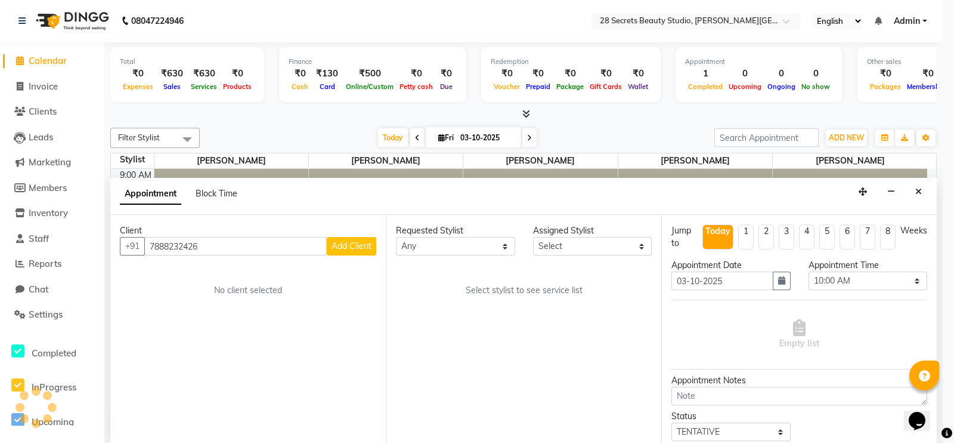
select select
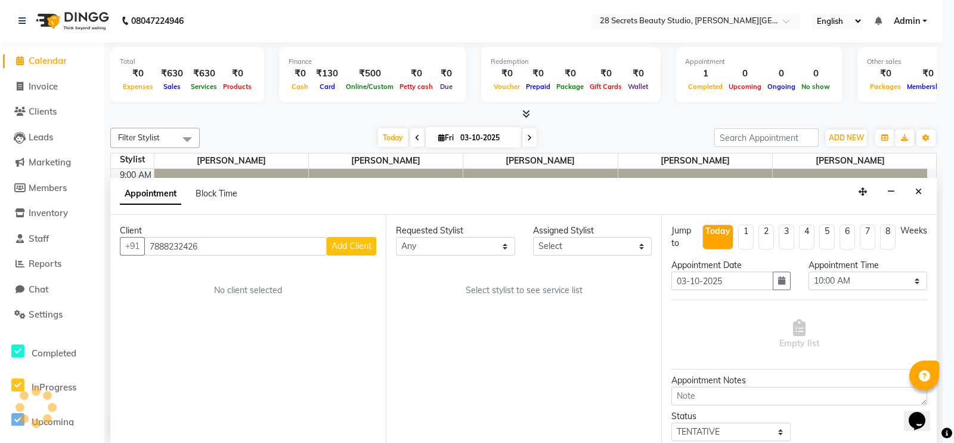
select select
checkbox input "false"
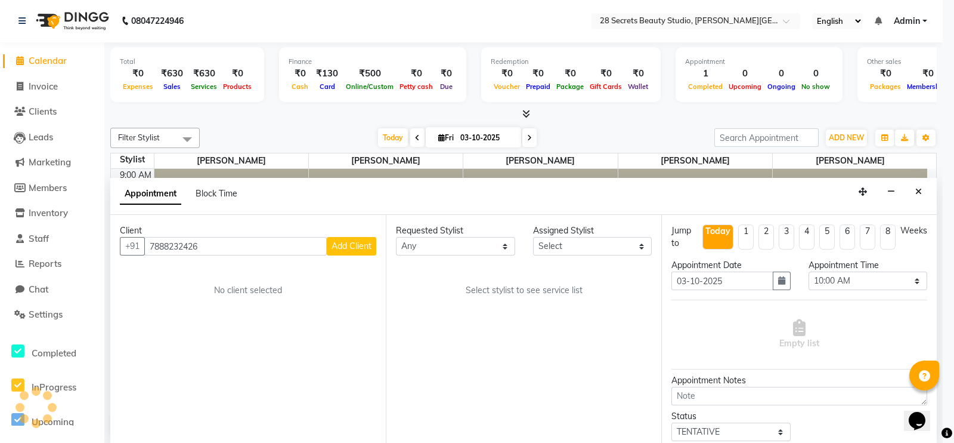
checkbox input "false"
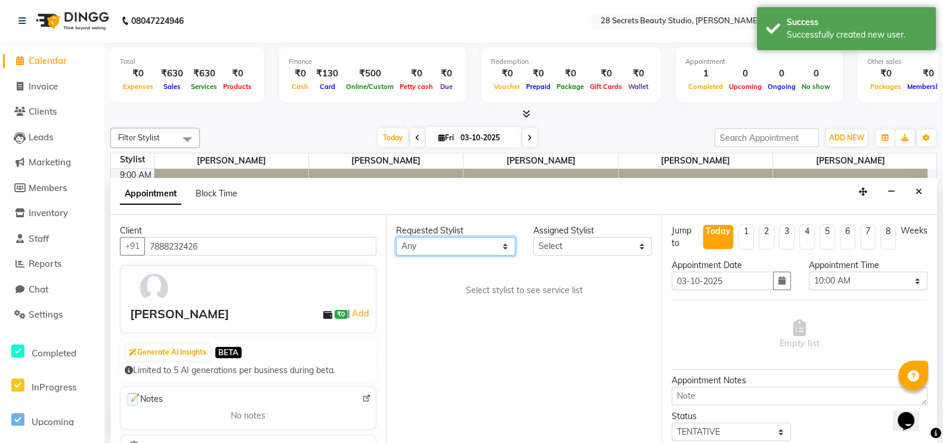
click at [420, 240] on select "Any Chinmay Tambe Kamini Wagh Pooja Kurangal Sheetal kharat Siddhi Mahadik" at bounding box center [455, 246] width 119 height 18
select select "93238"
click at [396, 237] on select "Any Chinmay Tambe Kamini Wagh Pooja Kurangal Sheetal kharat Siddhi Mahadik" at bounding box center [455, 246] width 119 height 18
select select "93238"
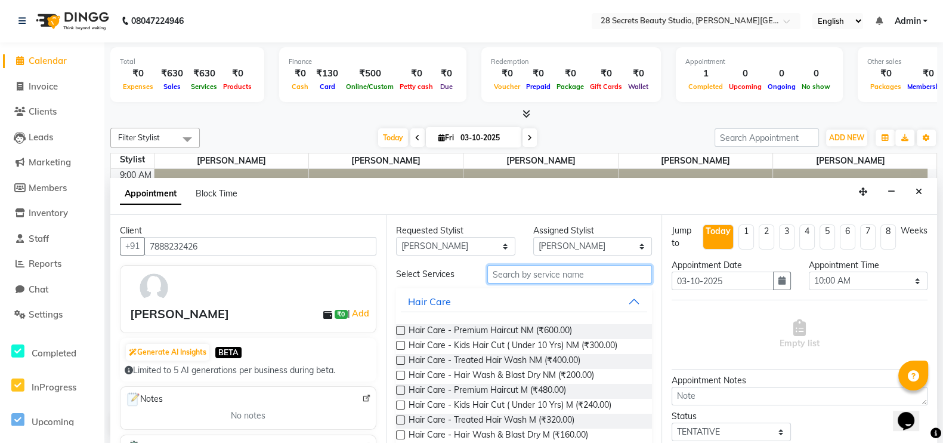
click at [560, 275] on input "text" at bounding box center [569, 274] width 165 height 18
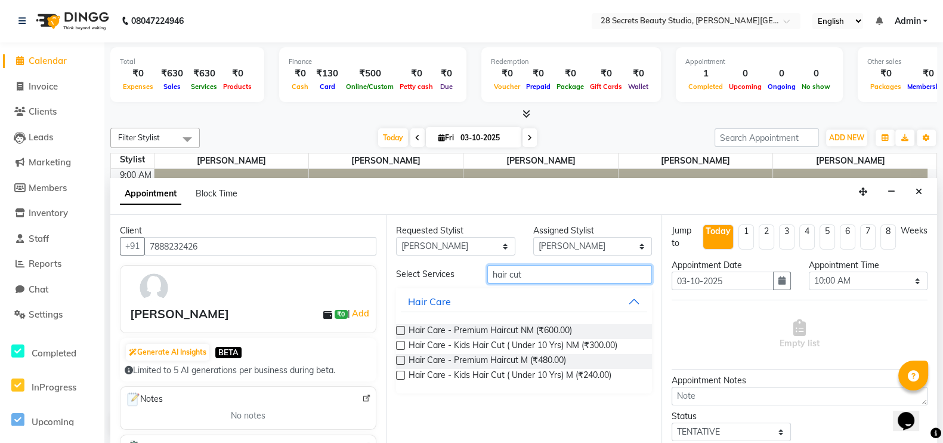
type input "hair cut"
click at [530, 332] on span "Hair Care - Premium Haircut NM (₹600.00)" at bounding box center [490, 331] width 163 height 15
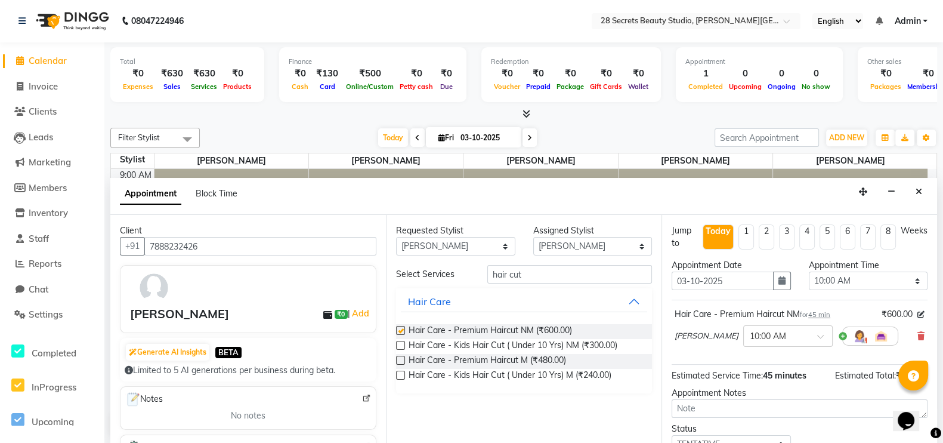
checkbox input "false"
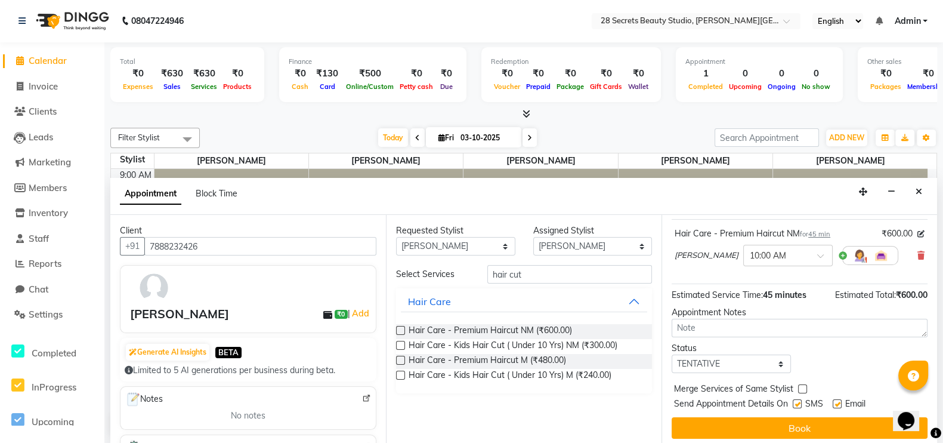
scroll to position [84, 0]
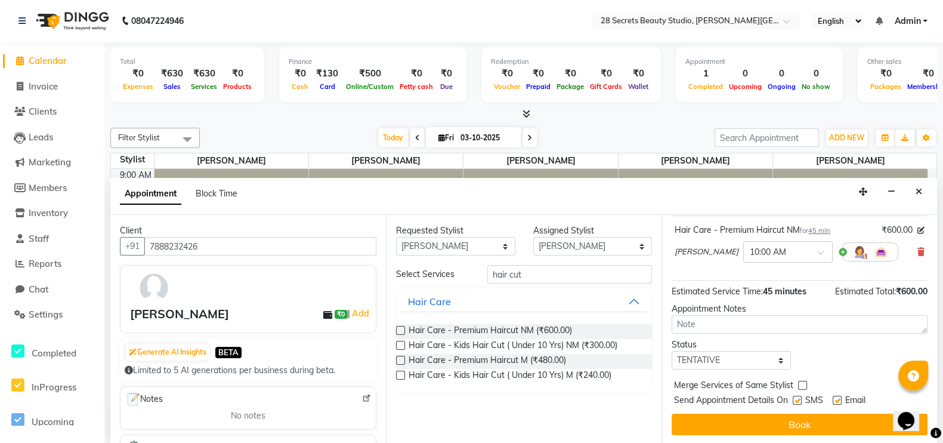
click at [763, 353] on button "Book" at bounding box center [800, 423] width 256 height 21
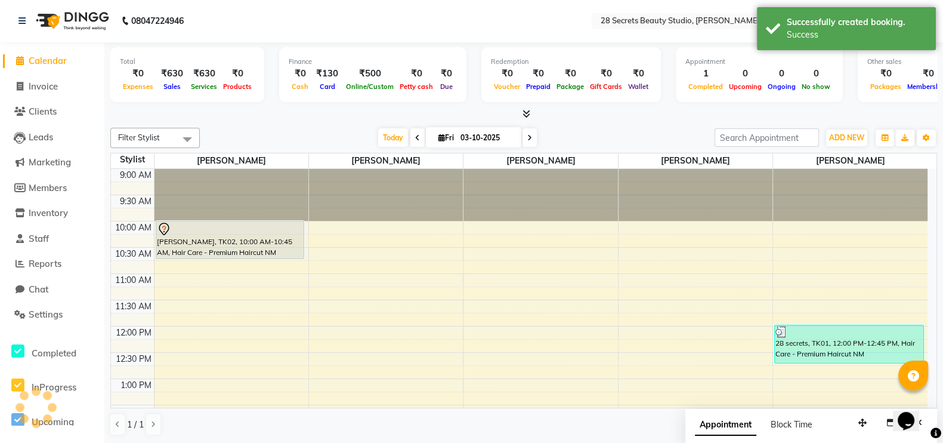
scroll to position [0, 0]
click at [265, 243] on div "kamini wagh, TK02, 10:00 AM-10:45 AM, Hair Care - Premium Haircut NM" at bounding box center [230, 240] width 148 height 37
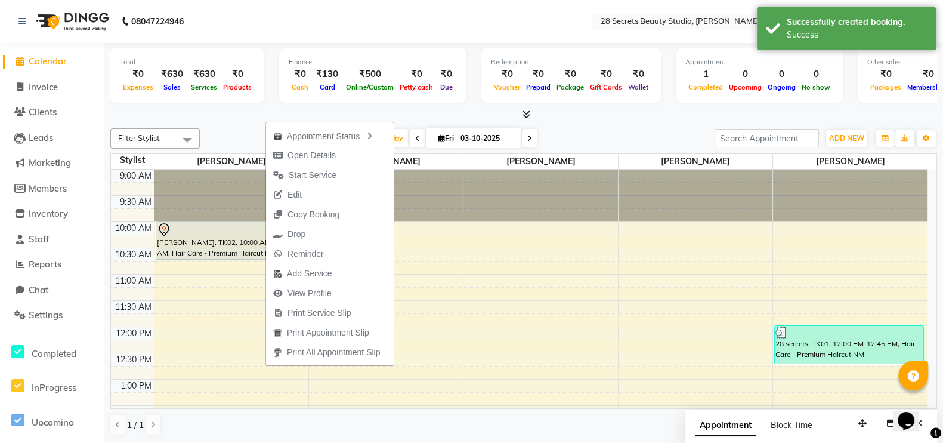
click at [297, 147] on span "Open Details" at bounding box center [304, 156] width 77 height 20
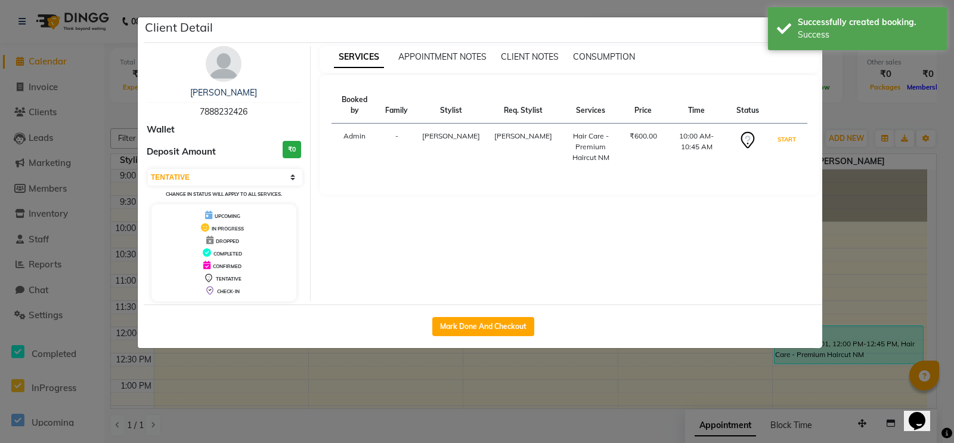
click at [763, 138] on button "START" at bounding box center [787, 139] width 24 height 15
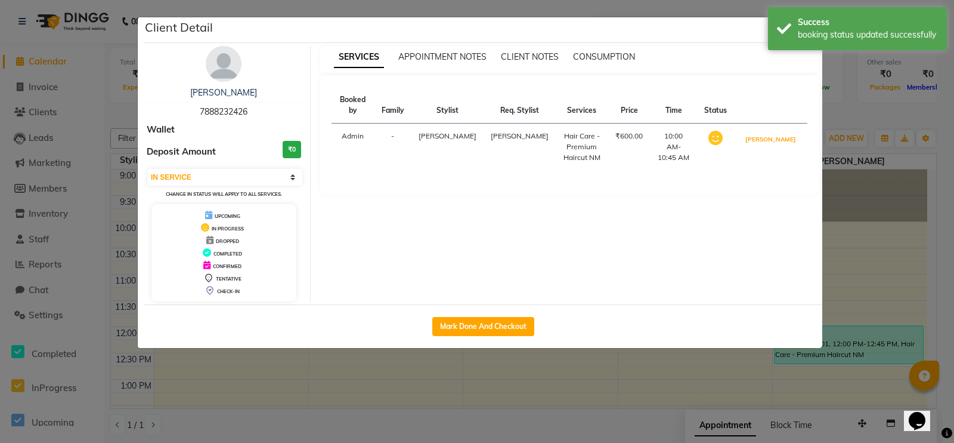
click at [763, 138] on button "MARK DONE" at bounding box center [771, 139] width 57 height 15
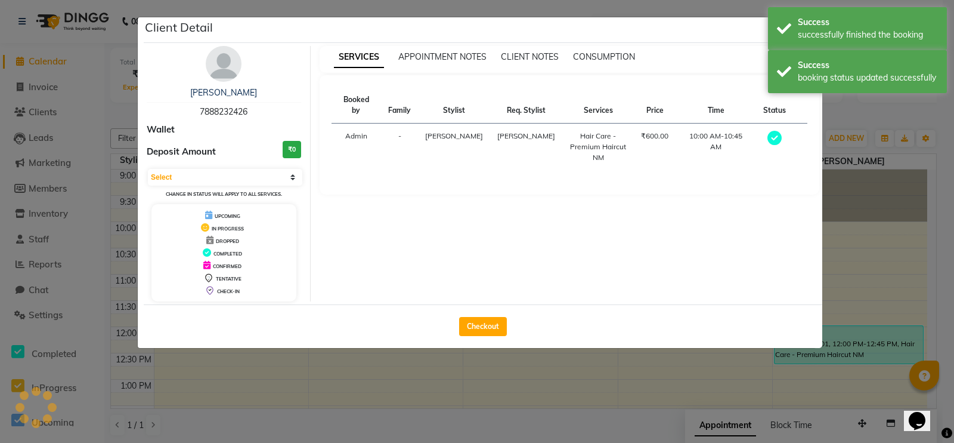
select select "3"
click at [498, 329] on button "Checkout" at bounding box center [483, 326] width 48 height 19
select select "service"
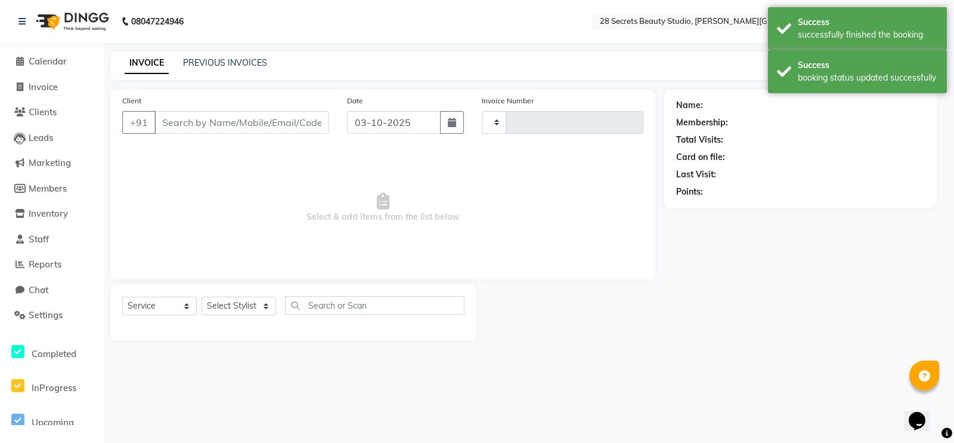
type input "0002"
select select "9057"
type input "7888232426"
select select "93238"
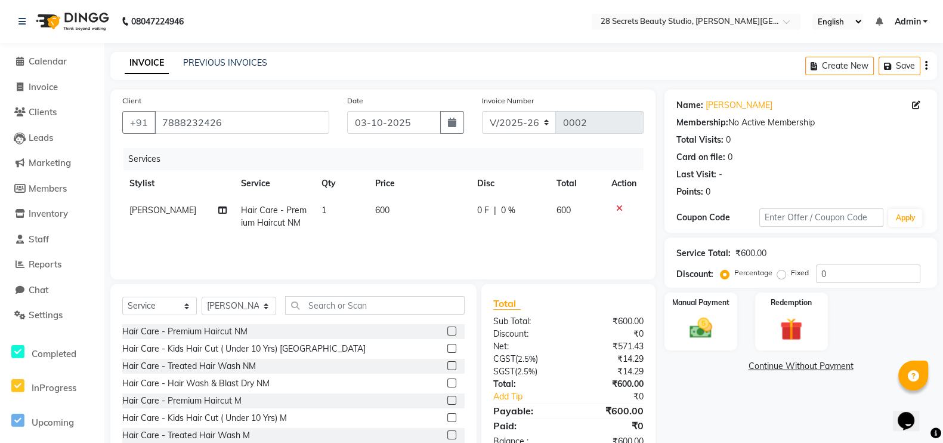
click at [381, 209] on span "600" at bounding box center [382, 210] width 14 height 11
select select "93238"
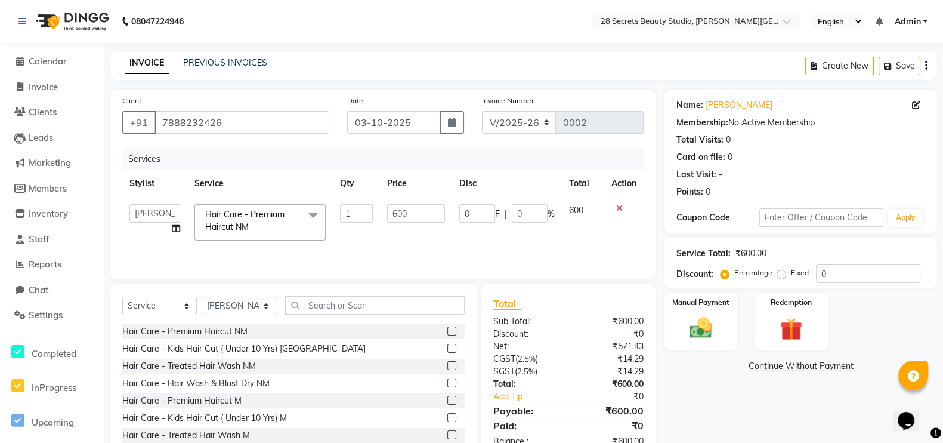
drag, startPoint x: 459, startPoint y: 238, endPoint x: 895, endPoint y: 337, distance: 447.1
click at [763, 337] on div "Manual Payment Redemption" at bounding box center [800, 321] width 290 height 58
click at [708, 320] on img at bounding box center [700, 328] width 36 height 26
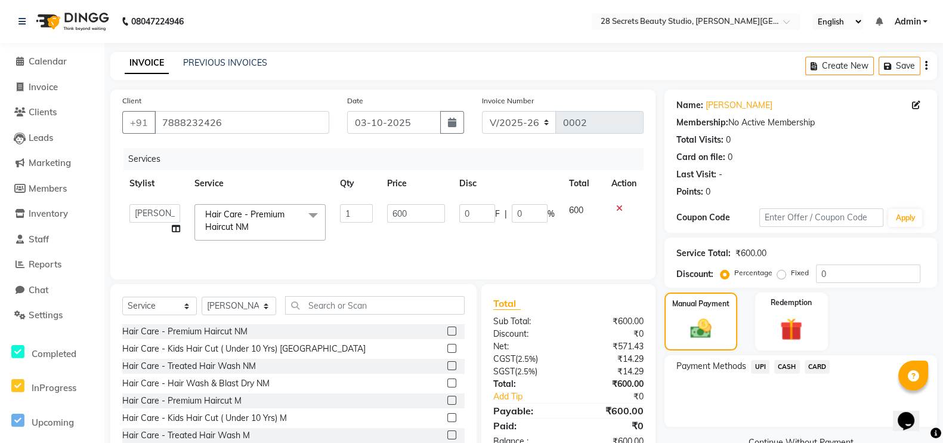
click at [763, 353] on span "CASH" at bounding box center [787, 367] width 26 height 14
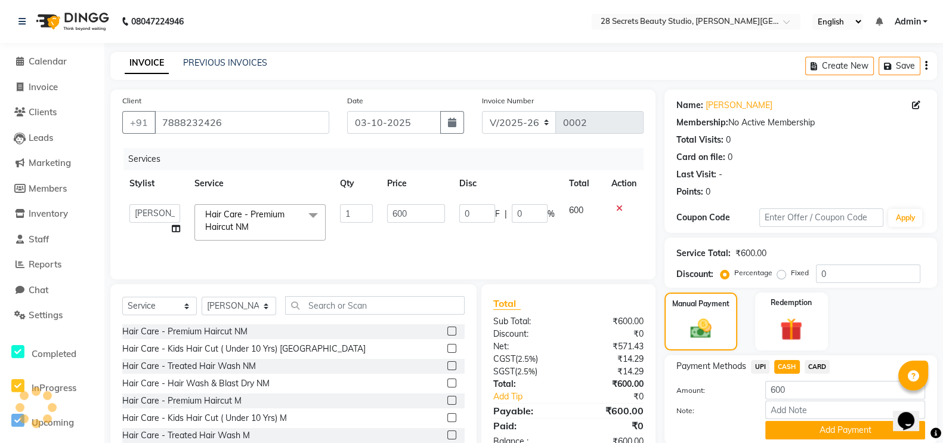
scroll to position [45, 0]
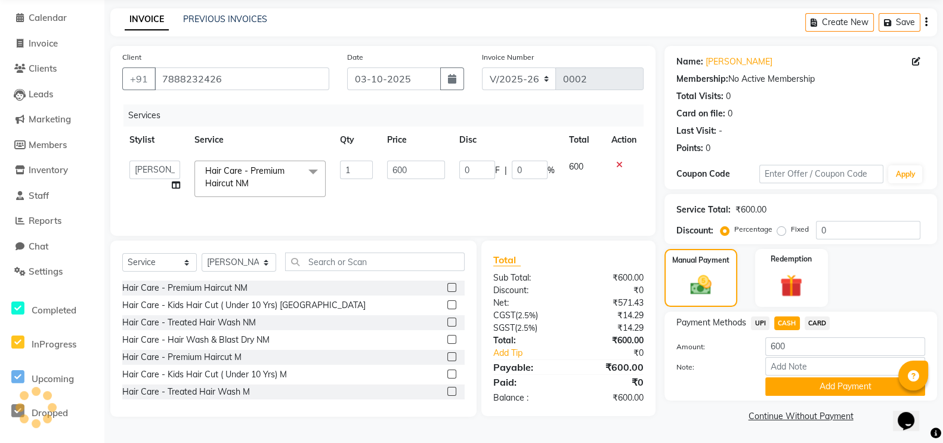
click at [763, 353] on button "Add Payment" at bounding box center [845, 386] width 160 height 18
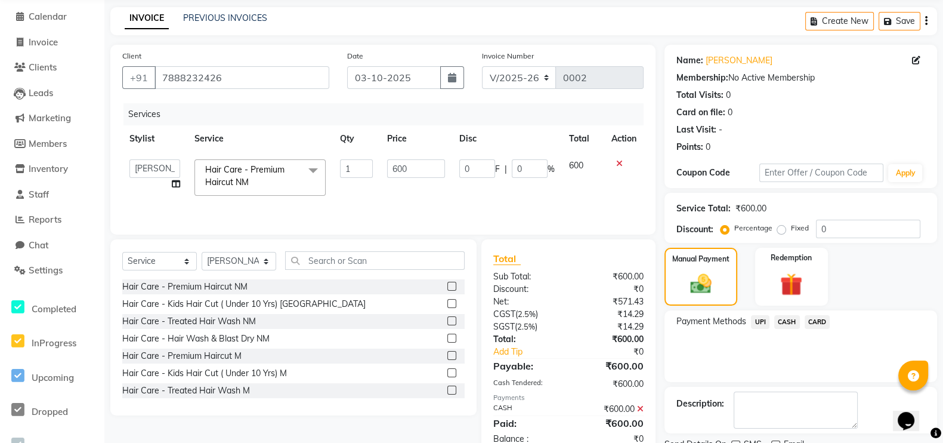
scroll to position [93, 0]
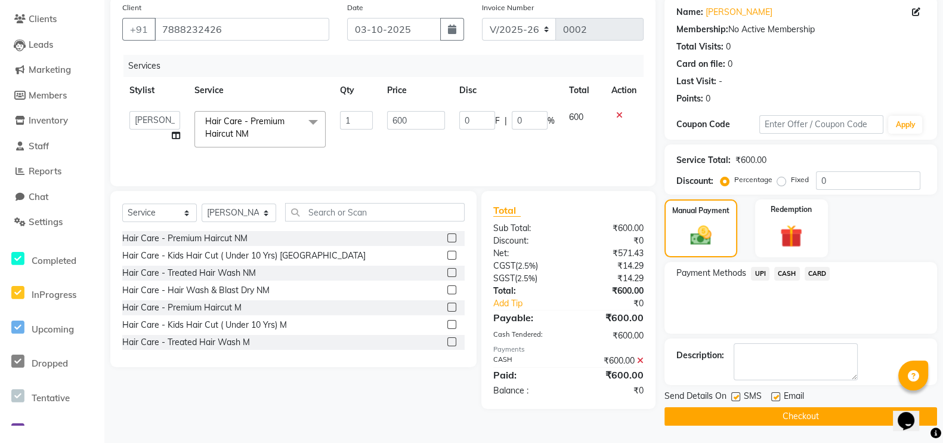
click at [753, 353] on button "Checkout" at bounding box center [800, 416] width 273 height 18
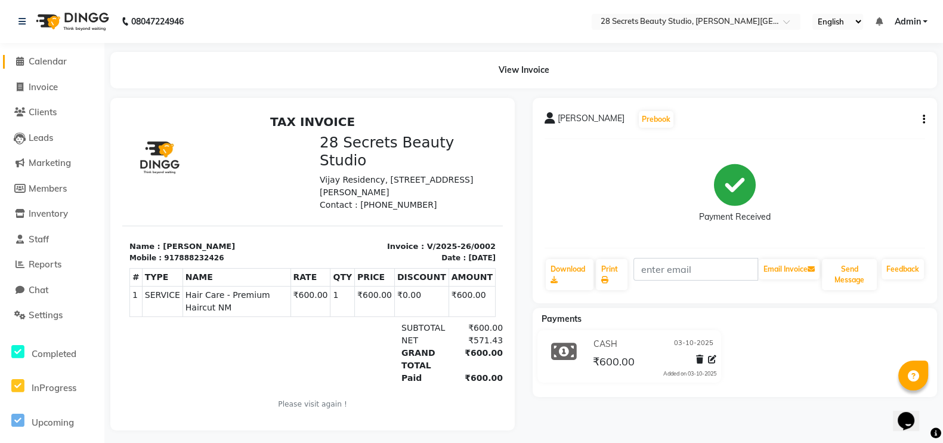
click at [38, 63] on span "Calendar" at bounding box center [48, 60] width 38 height 11
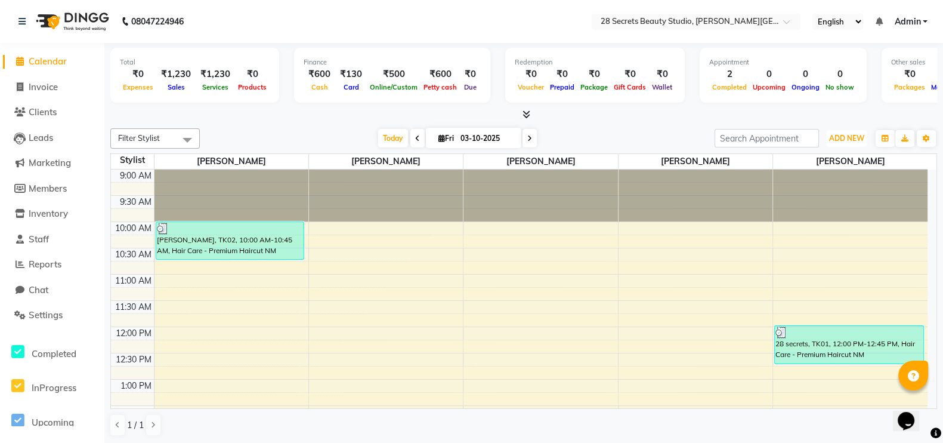
click at [763, 134] on span "ADD NEW" at bounding box center [846, 138] width 35 height 9
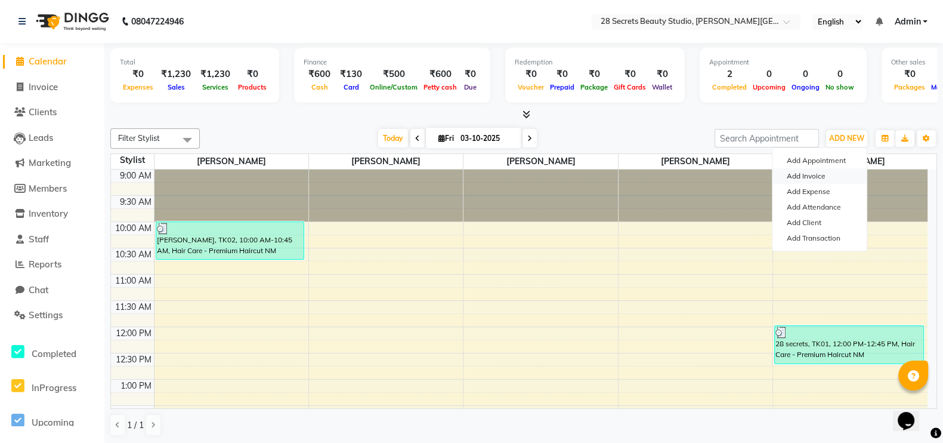
click at [763, 173] on link "Add Invoice" at bounding box center [819, 176] width 94 height 16
select select "9057"
select select "service"
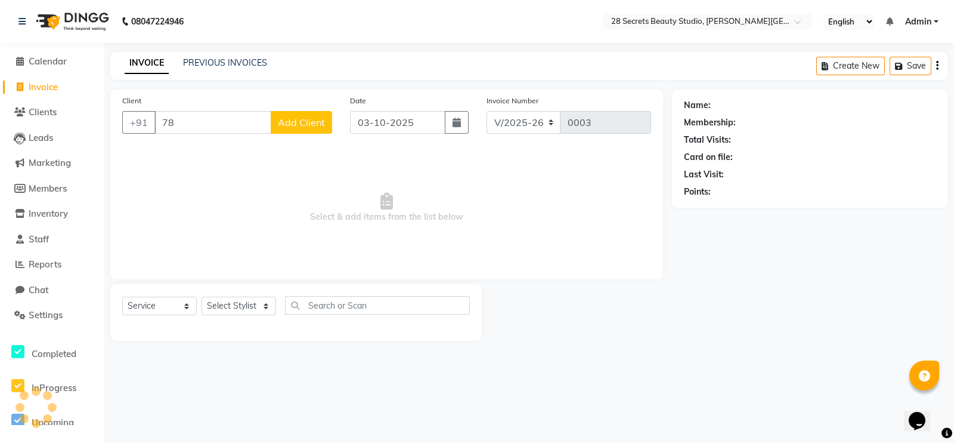
type input "7"
type input "2"
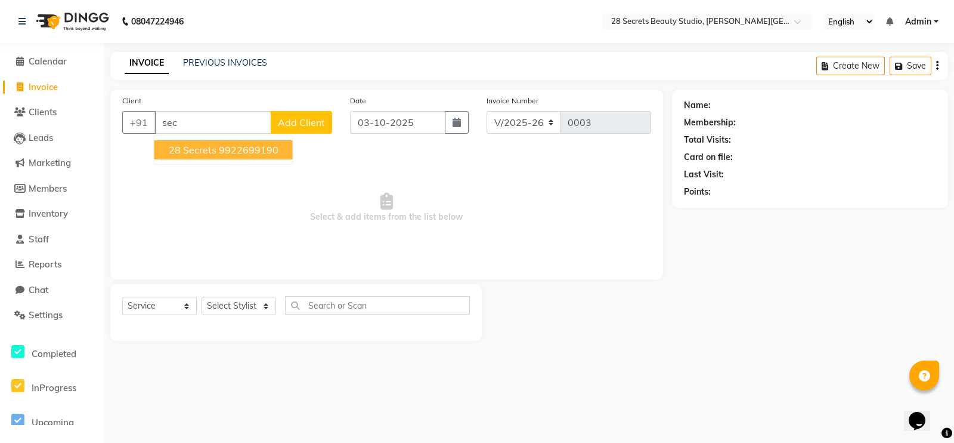
type input "sec"
click at [310, 122] on span "Add Client" at bounding box center [301, 122] width 47 height 12
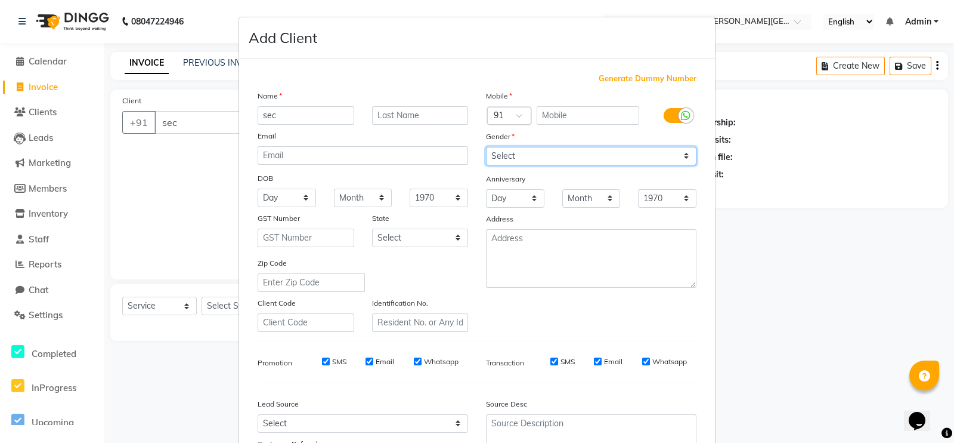
click at [504, 153] on select "Select Male Female Other Prefer Not To Say" at bounding box center [591, 156] width 211 height 18
click at [486, 147] on select "Select Male Female Other Prefer Not To Say" at bounding box center [591, 156] width 211 height 18
click at [511, 157] on select "Select Male Female Other Prefer Not To Say" at bounding box center [591, 156] width 211 height 18
select select "female"
click at [486, 147] on select "Select Male Female Other Prefer Not To Say" at bounding box center [591, 156] width 211 height 18
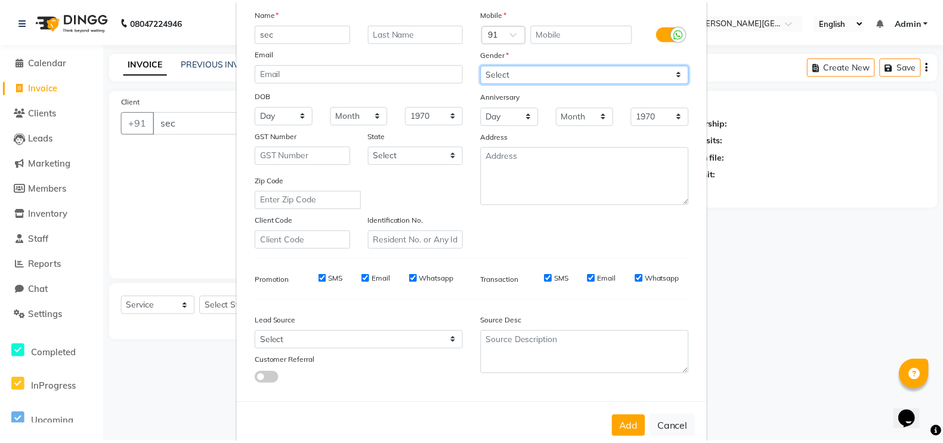
scroll to position [115, 0]
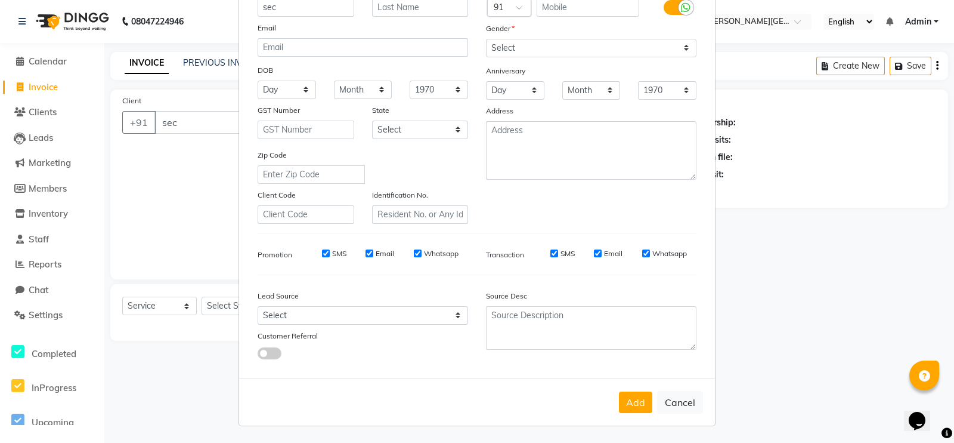
click at [679, 353] on button "Cancel" at bounding box center [680, 402] width 46 height 23
select select
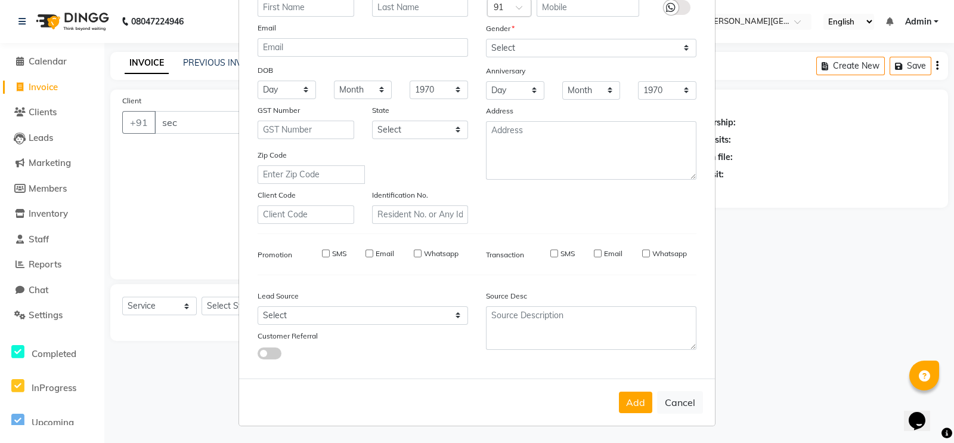
select select
checkbox input "false"
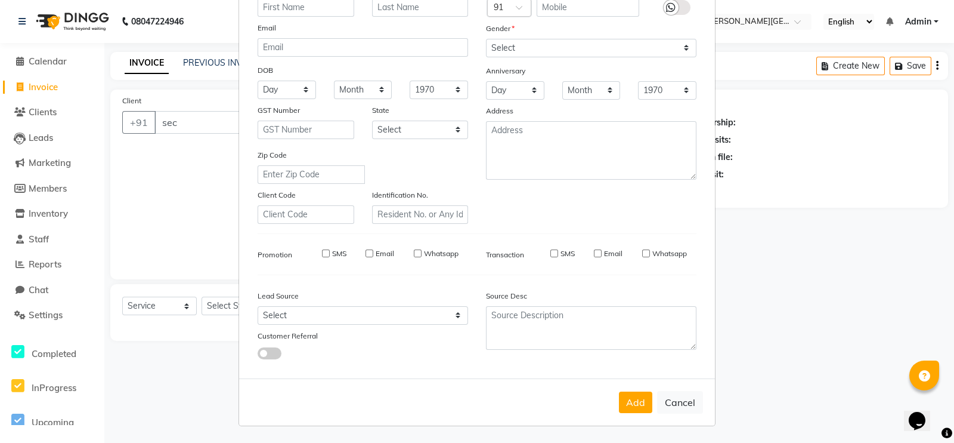
checkbox input "false"
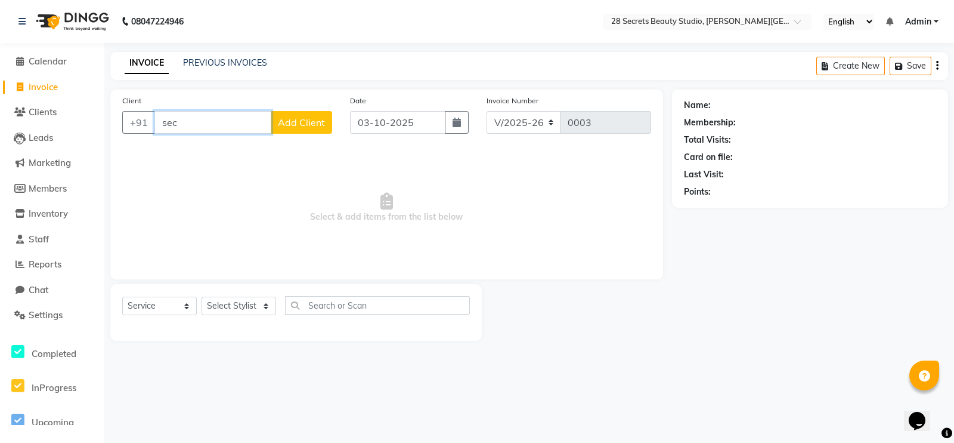
click at [206, 126] on input "sec" at bounding box center [212, 122] width 117 height 23
click at [253, 147] on ngb-highlight "9922699190" at bounding box center [249, 150] width 60 height 12
type input "9922699190"
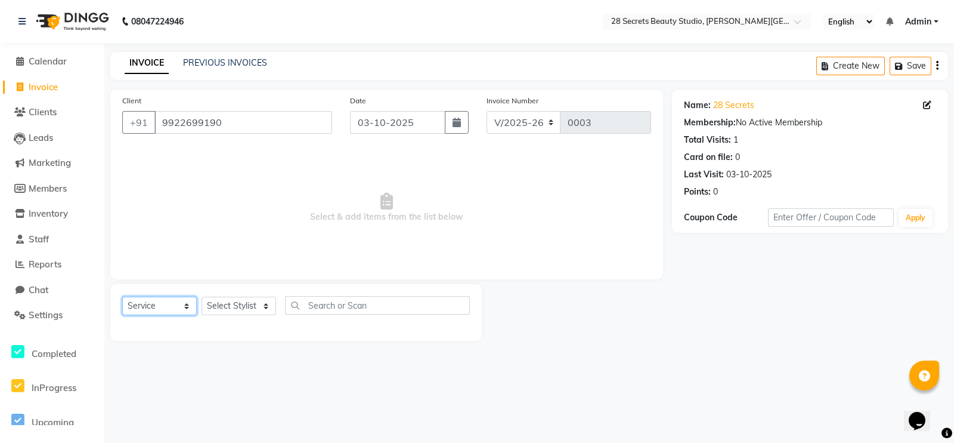
click at [167, 312] on select "Select Service Product Membership Package Voucher Prepaid Gift Card" at bounding box center [159, 305] width 75 height 18
click at [122, 297] on select "Select Service Product Membership Package Voucher Prepaid Gift Card" at bounding box center [159, 305] width 75 height 18
click at [245, 307] on select "Select Stylist Ambika Malaga Chinmay Tambe Kamini Wagh Pooja Kurangal Sheetal k…" at bounding box center [239, 305] width 75 height 18
select select "93241"
click at [202, 297] on select "Select Stylist Ambika Malaga Chinmay Tambe Kamini Wagh Pooja Kurangal Sheetal k…" at bounding box center [239, 305] width 75 height 18
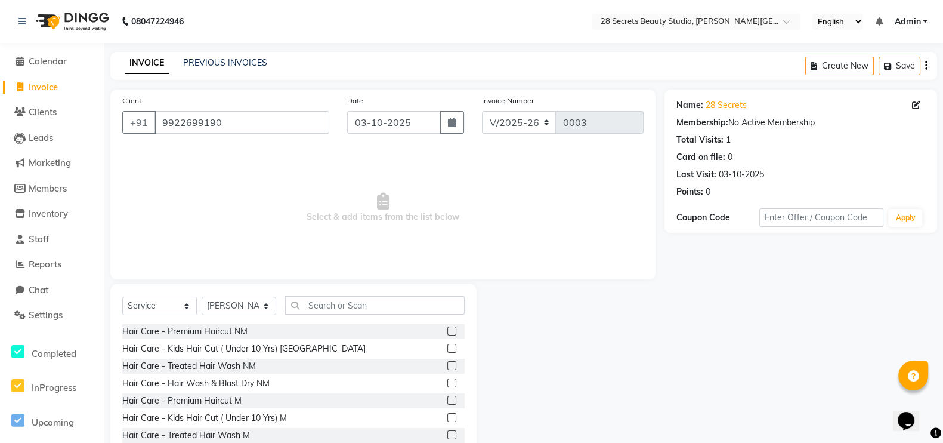
click at [447, 330] on label at bounding box center [451, 330] width 9 height 9
click at [447, 330] on input "checkbox" at bounding box center [451, 331] width 8 height 8
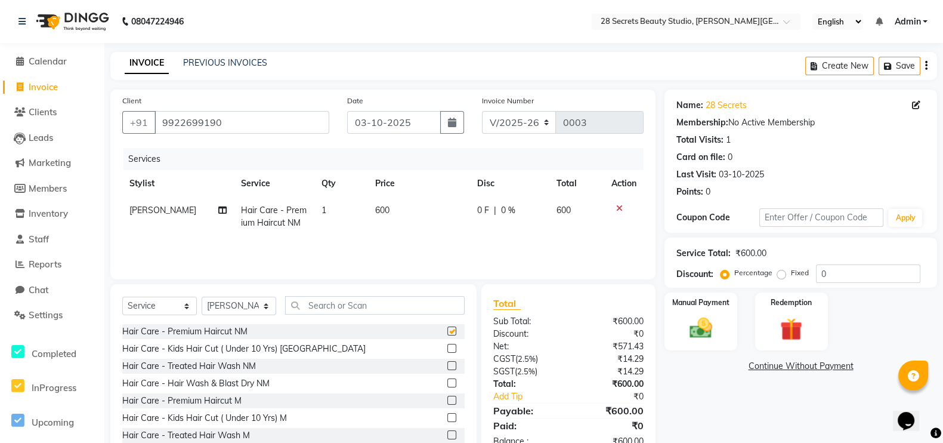
checkbox input "false"
click at [149, 307] on select "Select Service Product Membership Package Voucher Prepaid Gift Card" at bounding box center [159, 305] width 75 height 18
click at [243, 279] on div "Client +91 9922699190 Date 03-10-2025 Invoice Number V/2025 V/2025-26 0003 Serv…" at bounding box center [382, 184] width 545 height 190
click at [163, 305] on select "Select Service Product Membership Package Voucher Prepaid Gift Card" at bounding box center [159, 305] width 75 height 18
select select "product"
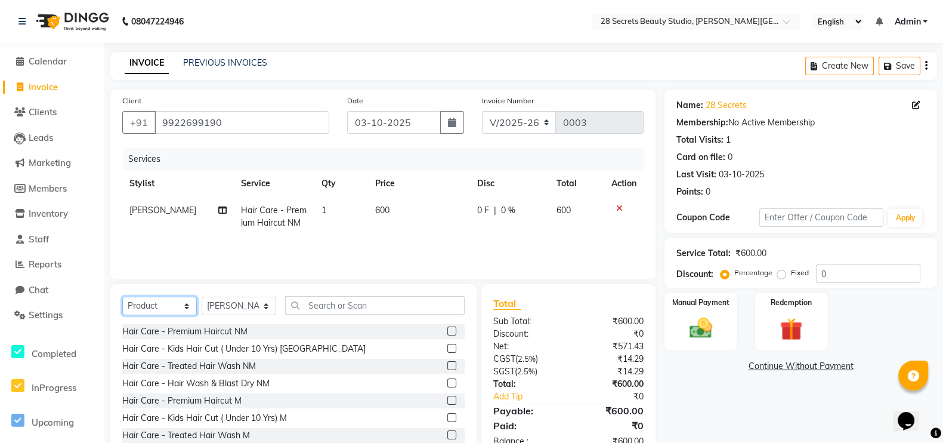
click at [122, 297] on select "Select Service Product Membership Package Voucher Prepaid Gift Card" at bounding box center [159, 305] width 75 height 18
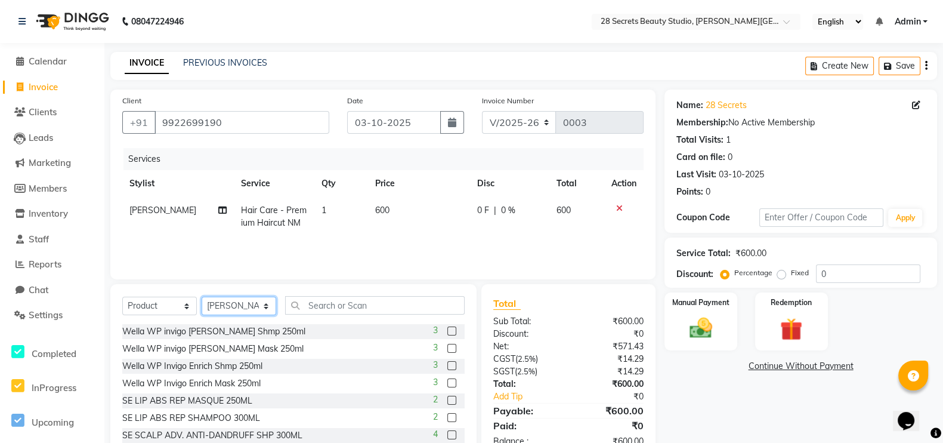
click at [236, 305] on select "Select Stylist Ambika Malaga Chinmay Tambe Kamini Wagh Pooja Kurangal Sheetal k…" at bounding box center [239, 305] width 75 height 18
select select "93240"
click at [202, 297] on select "Select Stylist Ambika Malaga Chinmay Tambe Kamini Wagh Pooja Kurangal Sheetal k…" at bounding box center [239, 305] width 75 height 18
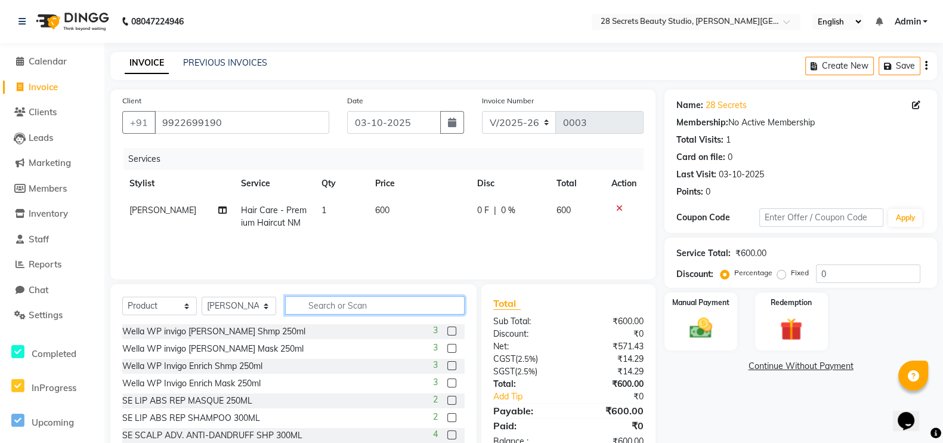
click at [360, 310] on input "text" at bounding box center [375, 305] width 180 height 18
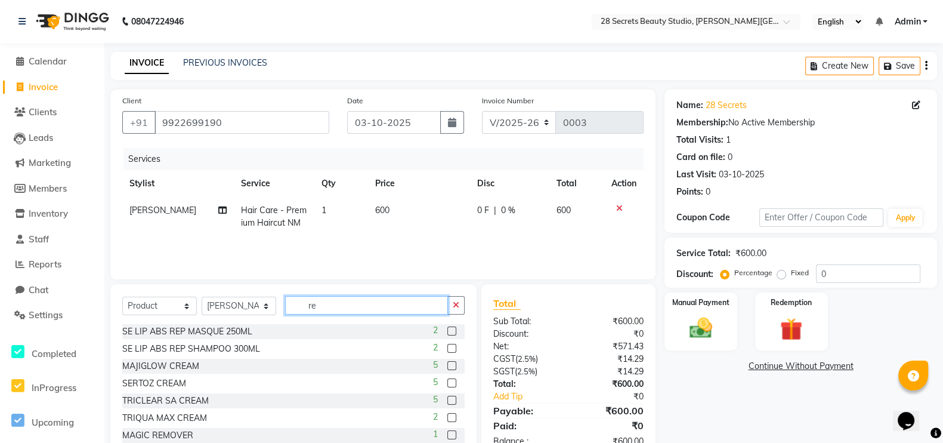
type input "re"
click at [460, 308] on button "button" at bounding box center [455, 305] width 17 height 18
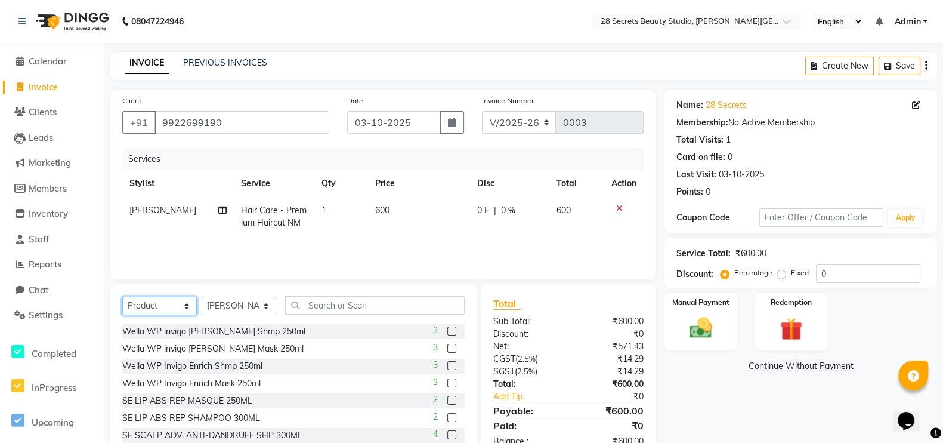
click at [161, 304] on select "Select Service Product Membership Package Voucher Prepaid Gift Card" at bounding box center [159, 305] width 75 height 18
select select "service"
click at [122, 297] on select "Select Service Product Membership Package Voucher Prepaid Gift Card" at bounding box center [159, 305] width 75 height 18
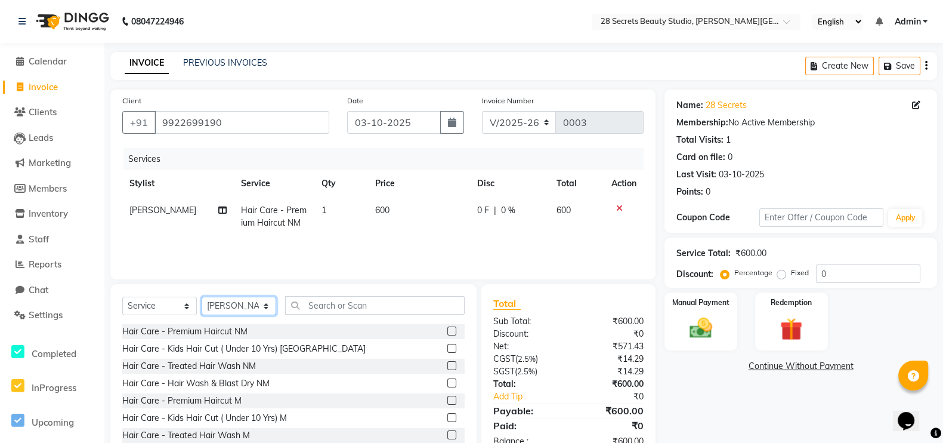
click at [245, 306] on select "Select Stylist Ambika Malaga Chinmay Tambe Kamini Wagh Pooja Kurangal Sheetal k…" at bounding box center [239, 305] width 75 height 18
select select "93239"
click at [202, 297] on select "Select Stylist Ambika Malaga Chinmay Tambe Kamini Wagh Pooja Kurangal Sheetal k…" at bounding box center [239, 305] width 75 height 18
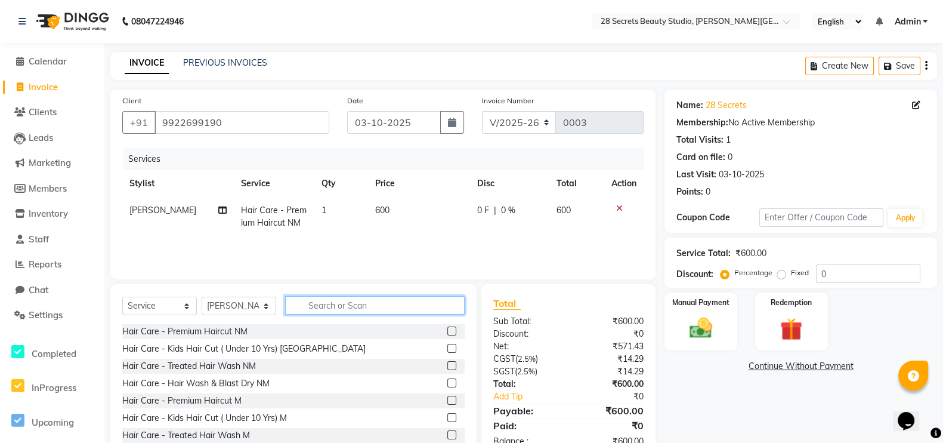
click at [330, 302] on input "text" at bounding box center [375, 305] width 180 height 18
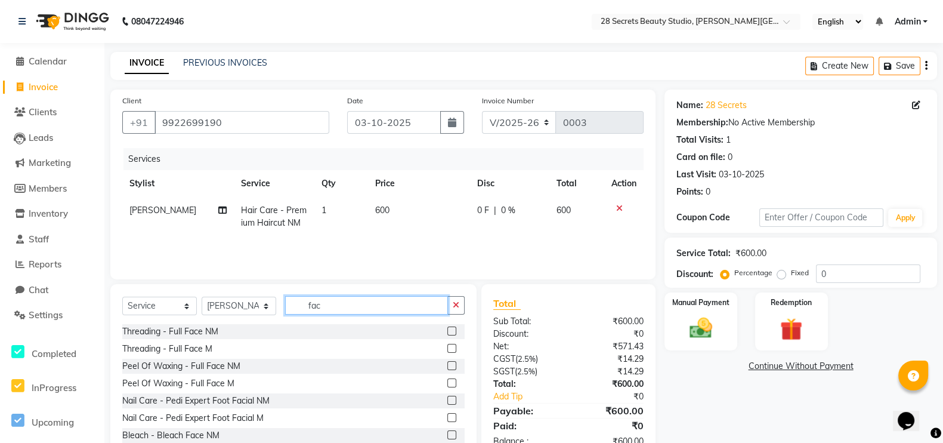
type input "fac"
click at [447, 334] on label at bounding box center [451, 330] width 9 height 9
click at [447, 334] on input "checkbox" at bounding box center [451, 331] width 8 height 8
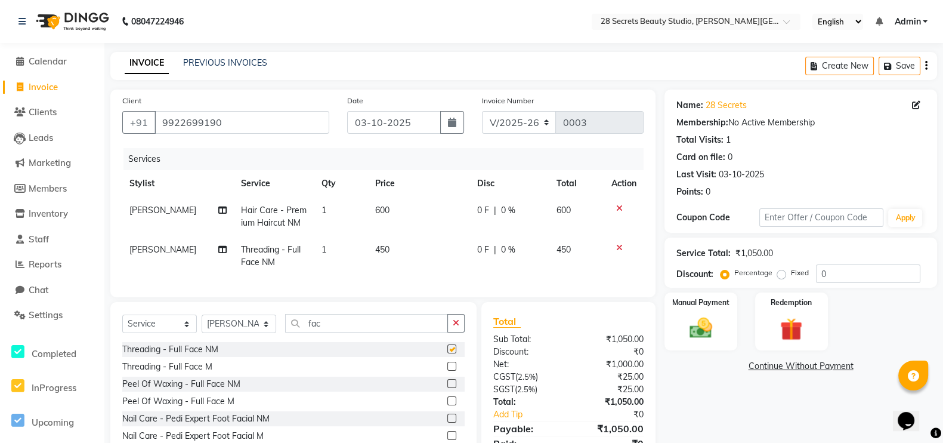
checkbox input "false"
click at [242, 333] on select "Select Stylist Ambika Malaga Chinmay Tambe Kamini Wagh Pooja Kurangal Sheetal k…" at bounding box center [239, 323] width 75 height 18
click at [447, 353] on label at bounding box center [451, 383] width 9 height 9
click at [447, 353] on input "checkbox" at bounding box center [451, 384] width 8 height 8
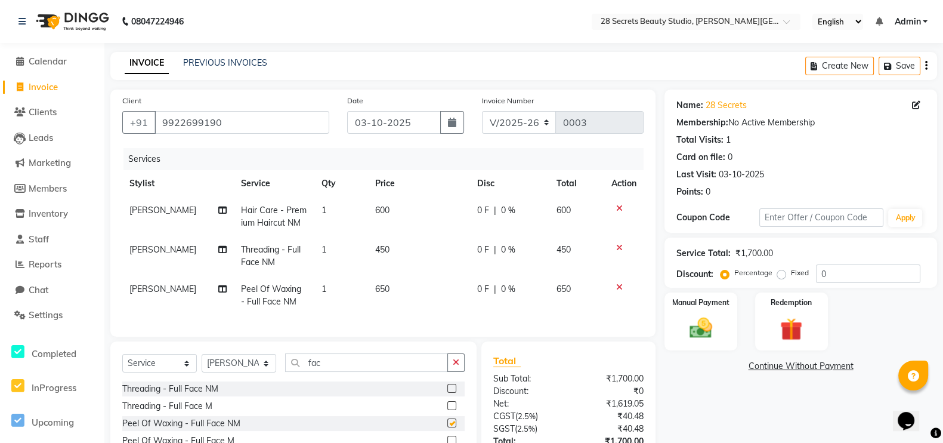
checkbox input "false"
click at [616, 289] on icon at bounding box center [619, 287] width 7 height 8
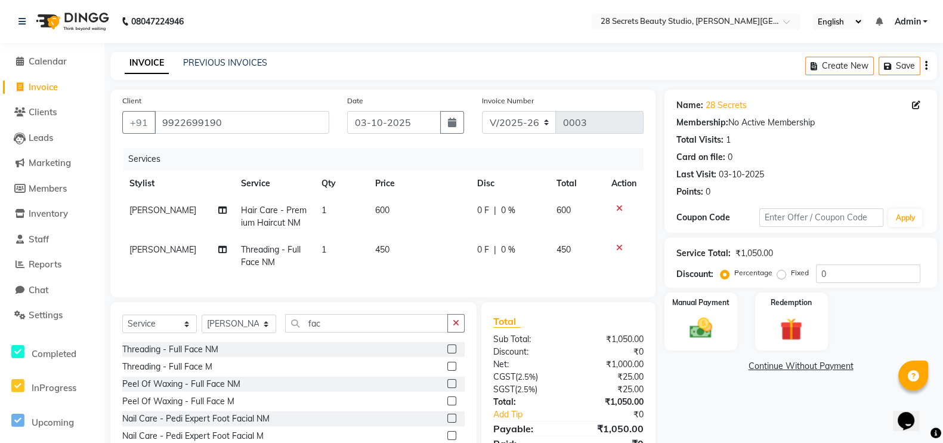
click at [722, 323] on div "Manual Payment" at bounding box center [700, 321] width 73 height 58
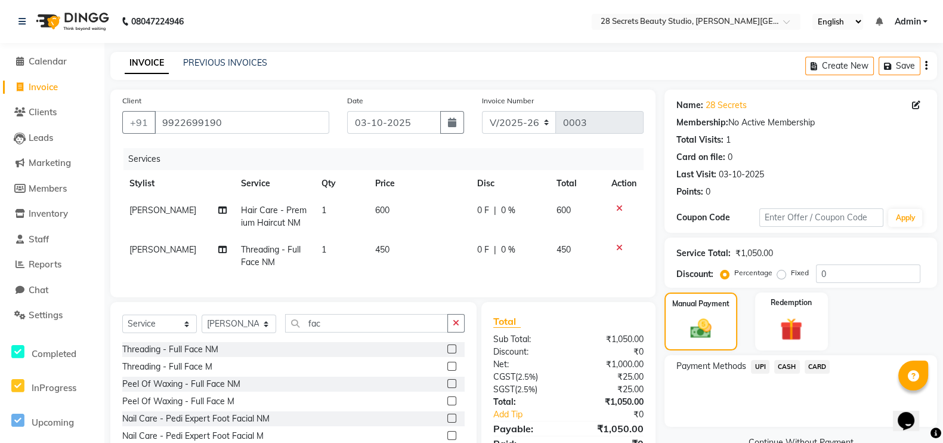
click at [763, 353] on span "CASH" at bounding box center [787, 367] width 26 height 14
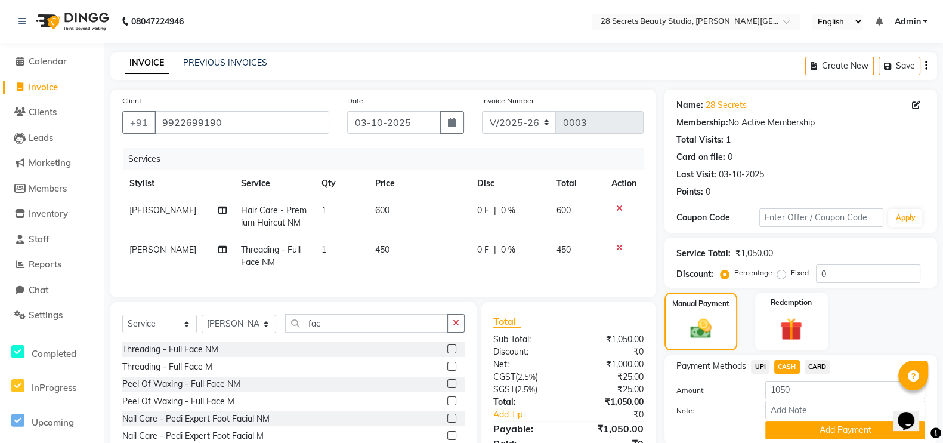
click at [763, 353] on button "Add Payment" at bounding box center [845, 429] width 160 height 18
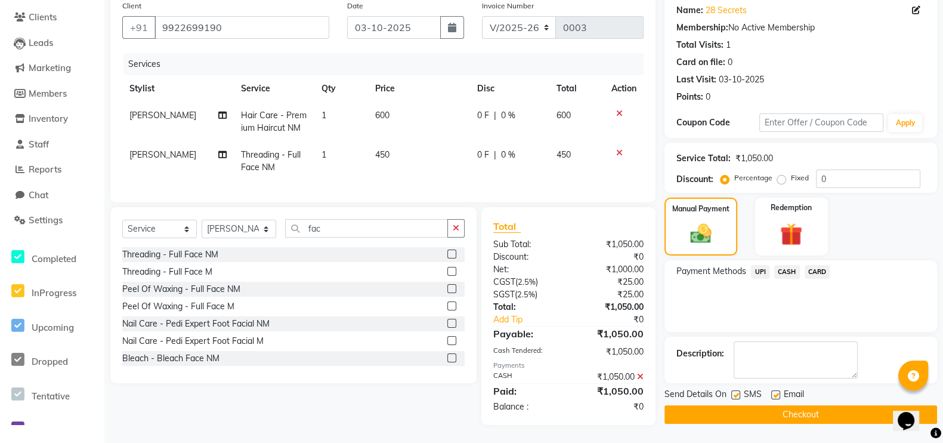
scroll to position [0, 0]
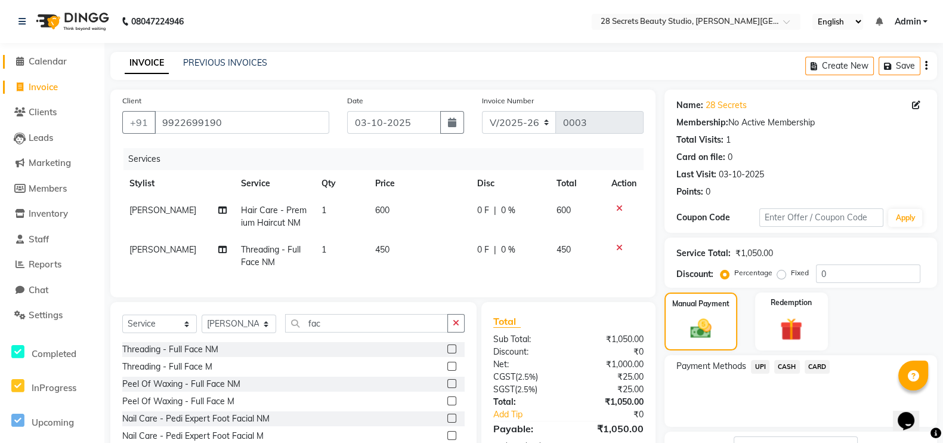
click at [55, 64] on span "Calendar" at bounding box center [48, 60] width 38 height 11
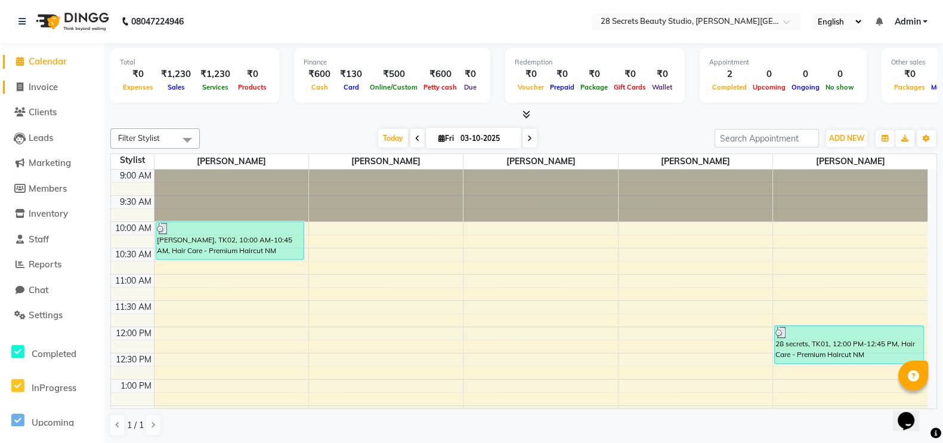
drag, startPoint x: 51, startPoint y: 86, endPoint x: 75, endPoint y: 85, distance: 23.3
click at [51, 86] on span "Invoice" at bounding box center [43, 86] width 29 height 11
select select "service"
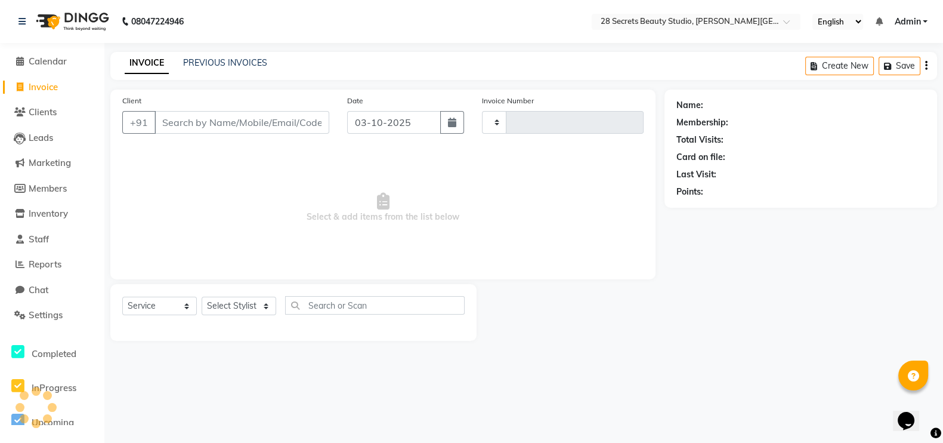
type input "0003"
select select "9057"
click at [248, 60] on link "PREVIOUS INVOICES" at bounding box center [225, 62] width 84 height 11
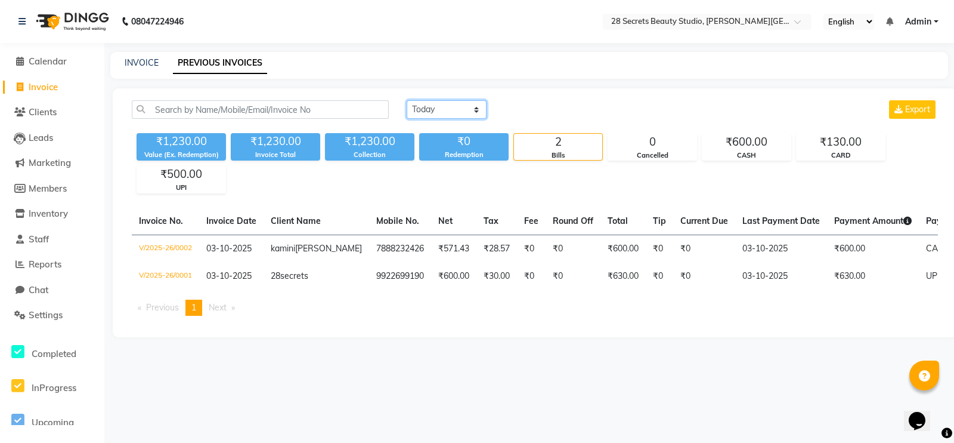
click at [435, 106] on select "Today Yesterday Custom Range" at bounding box center [447, 109] width 80 height 18
click at [407, 100] on select "Today Yesterday Custom Range" at bounding box center [447, 109] width 80 height 18
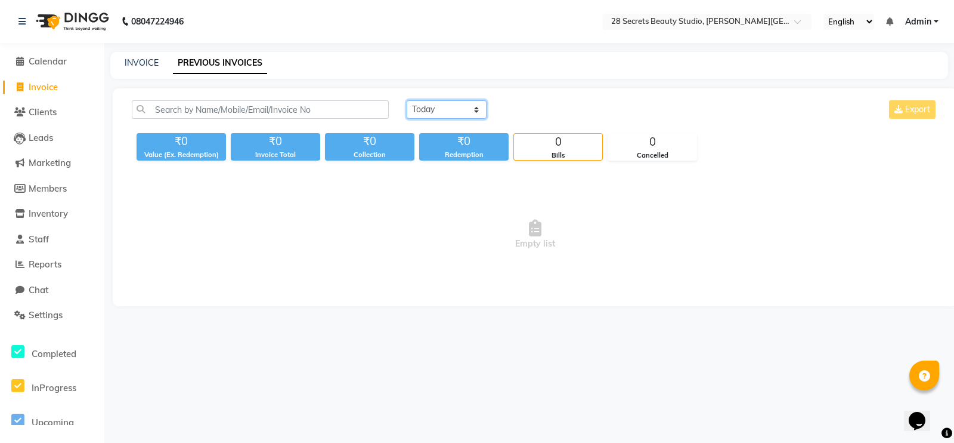
drag, startPoint x: 450, startPoint y: 104, endPoint x: 454, endPoint y: 110, distance: 6.5
click at [450, 104] on select "Today Yesterday Custom Range" at bounding box center [447, 109] width 80 height 18
select select "range"
click at [407, 100] on select "Today Yesterday Custom Range" at bounding box center [447, 109] width 80 height 18
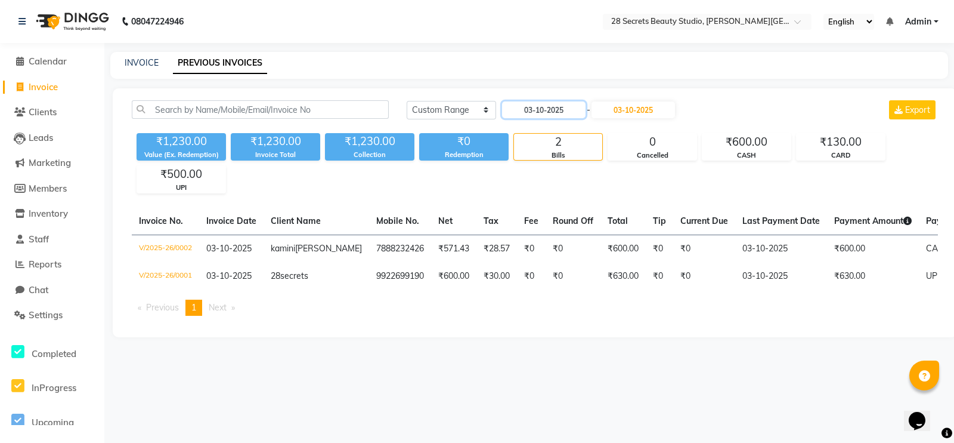
click at [534, 109] on input "03-10-2025" at bounding box center [543, 109] width 83 height 17
select select "10"
select select "2025"
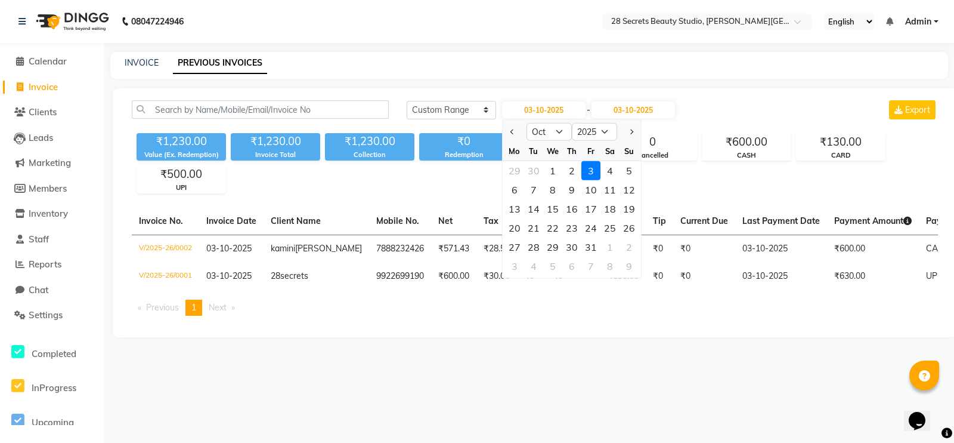
click at [515, 132] on button "Previous month" at bounding box center [513, 131] width 10 height 19
select select "9"
click at [518, 171] on div "1" at bounding box center [514, 170] width 19 height 19
type input "01-09-2025"
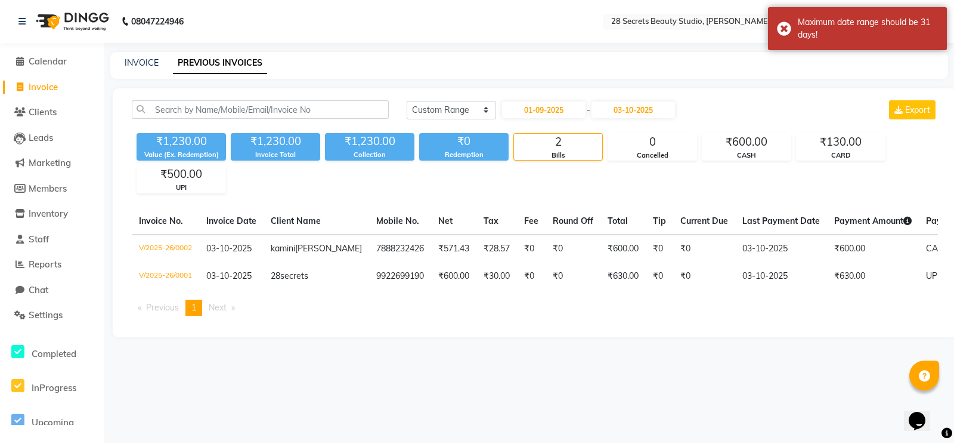
click at [615, 139] on div "0" at bounding box center [652, 142] width 88 height 17
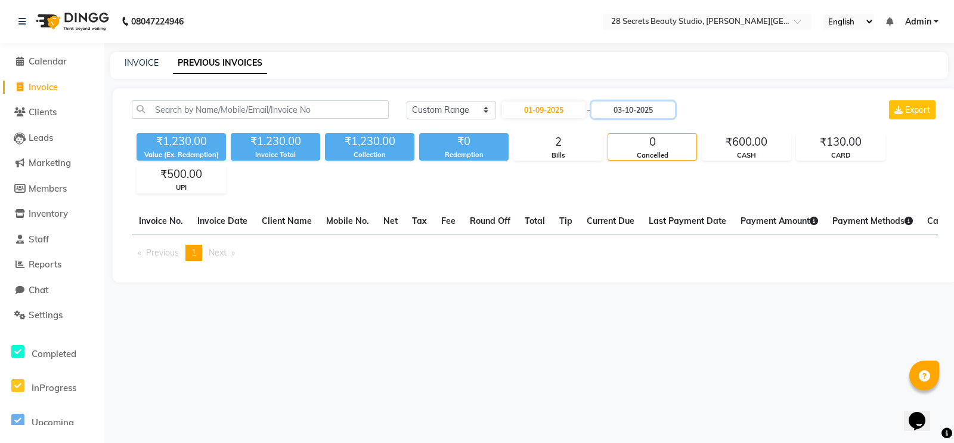
click at [654, 116] on input "03-10-2025" at bounding box center [633, 109] width 83 height 17
select select "10"
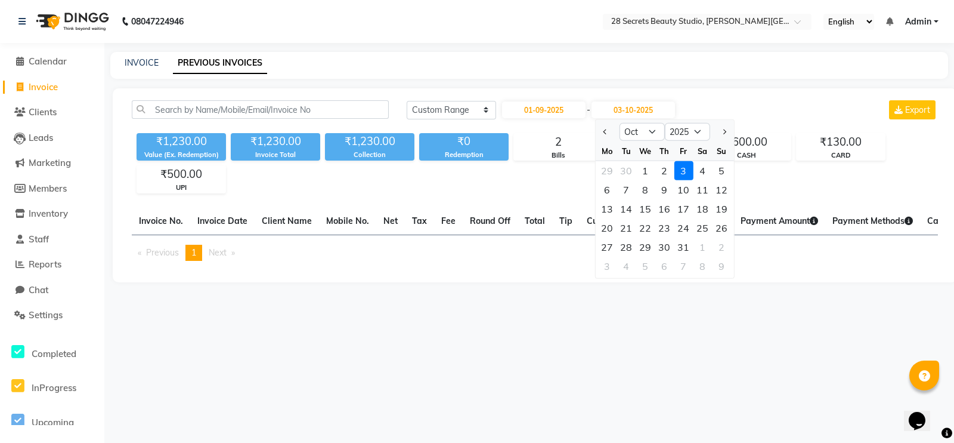
click at [646, 167] on div "1" at bounding box center [645, 170] width 19 height 19
type input "01-10-2025"
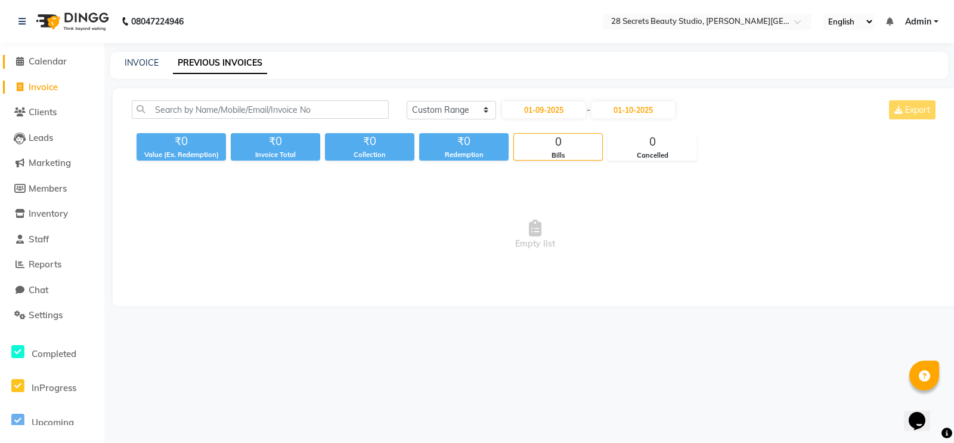
click at [50, 61] on span "Calendar" at bounding box center [48, 60] width 38 height 11
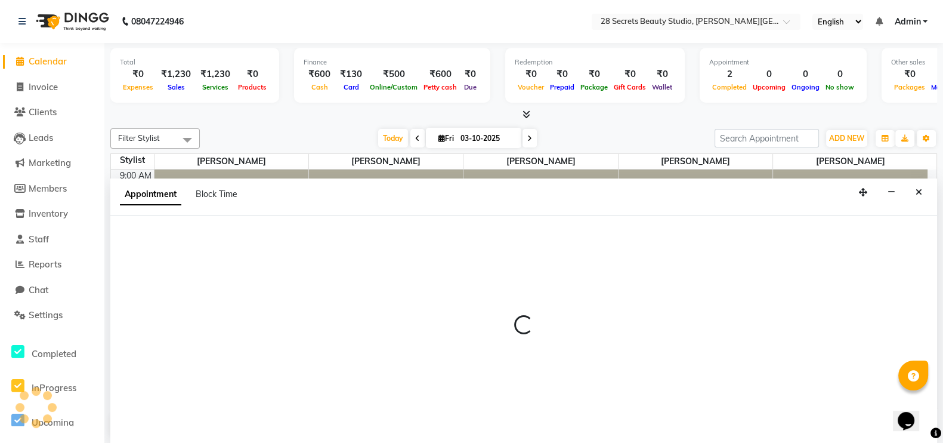
select select "93241"
select select "645"
select select "tentative"
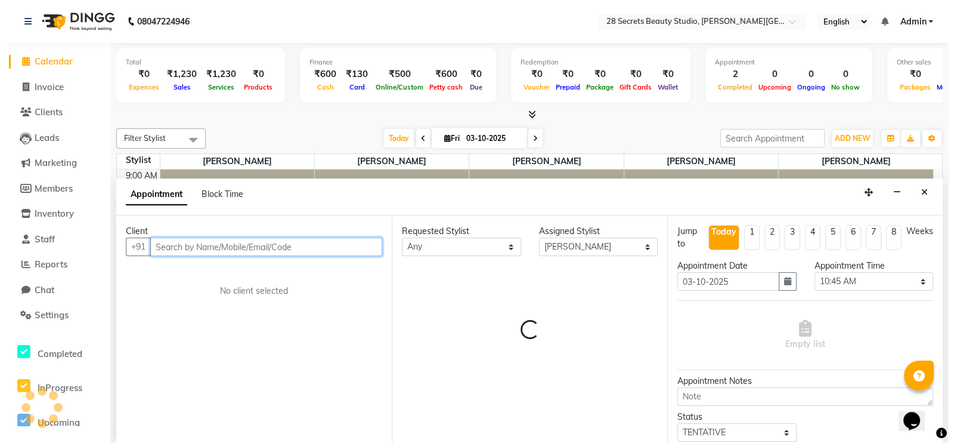
scroll to position [1, 0]
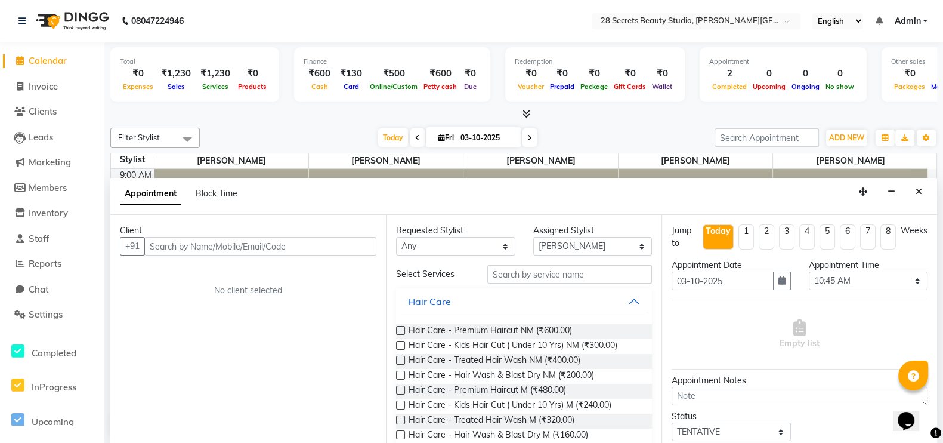
click at [763, 191] on icon "Close" at bounding box center [918, 191] width 7 height 8
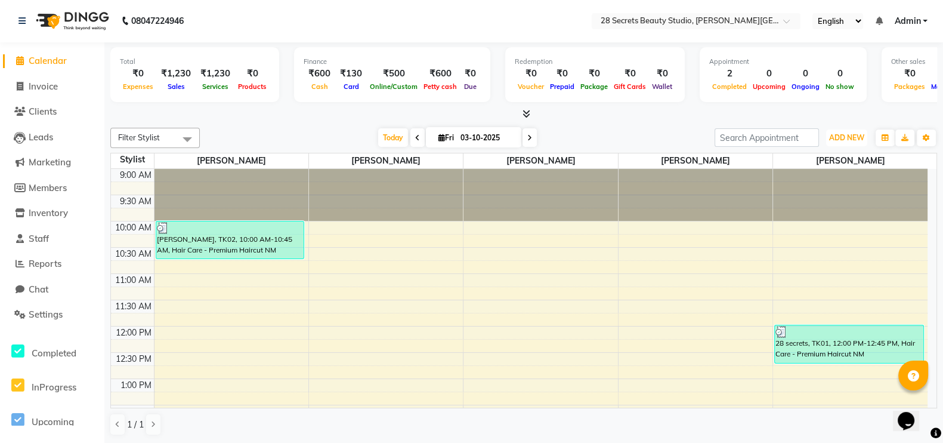
click at [763, 133] on span "ADD NEW" at bounding box center [846, 137] width 35 height 9
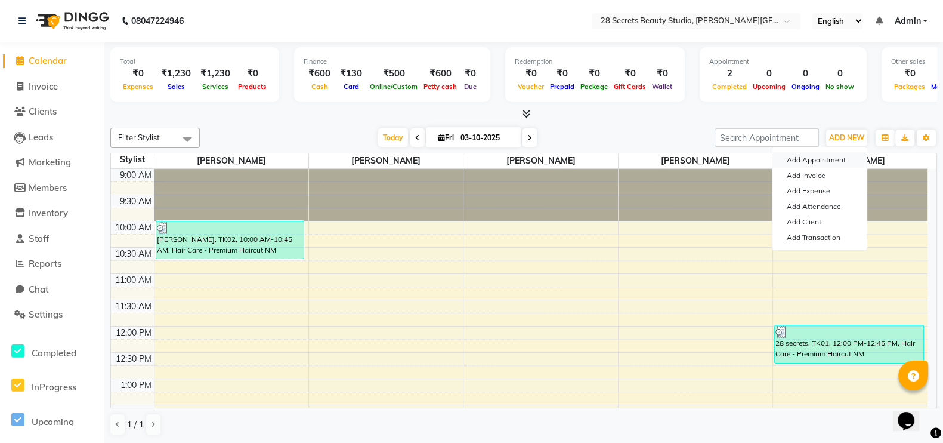
click at [763, 156] on button "Add Appointment" at bounding box center [819, 160] width 94 height 16
select select "tentative"
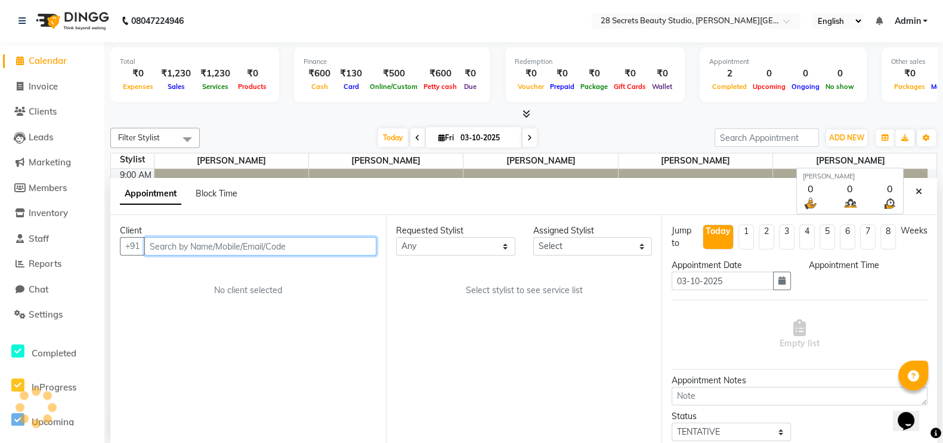
select select "600"
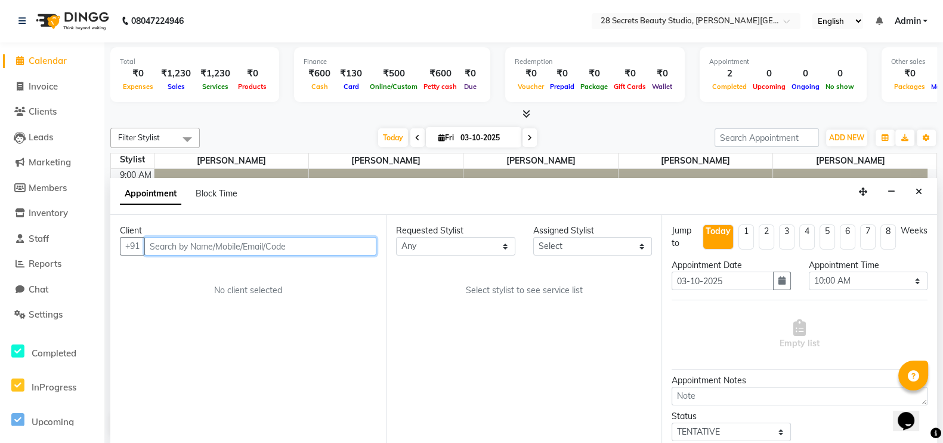
click at [324, 249] on input "text" at bounding box center [260, 246] width 232 height 18
type input "s"
type input "7517257539"
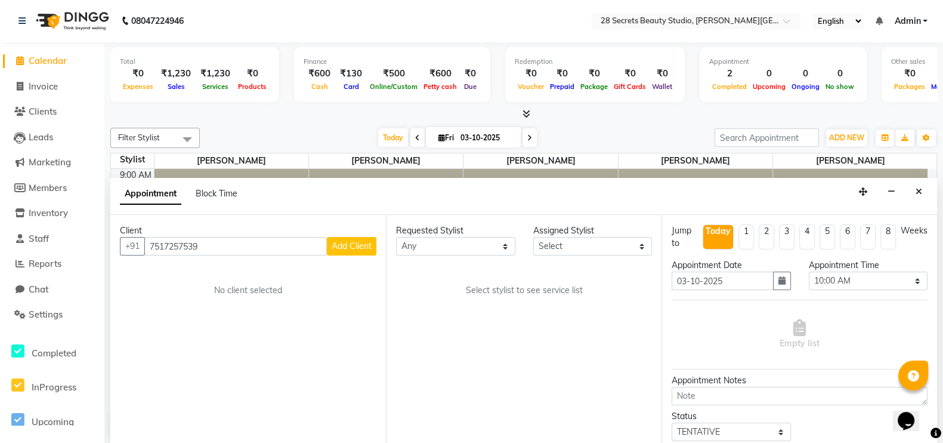
click at [348, 247] on span "Add Client" at bounding box center [352, 245] width 40 height 11
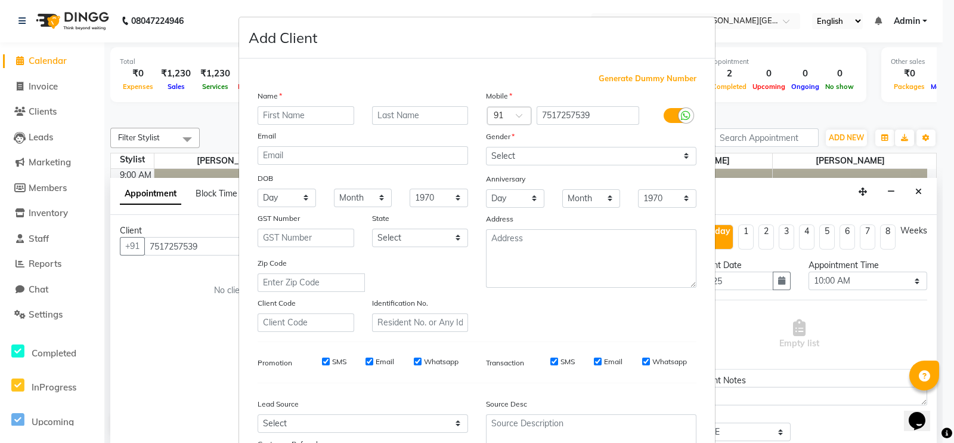
click at [289, 119] on input "text" at bounding box center [306, 115] width 97 height 18
type input "sheetal"
click at [398, 116] on input "text" at bounding box center [420, 115] width 97 height 18
type input "khara"
click at [533, 156] on select "Select Male Female Other Prefer Not To Say" at bounding box center [591, 156] width 211 height 18
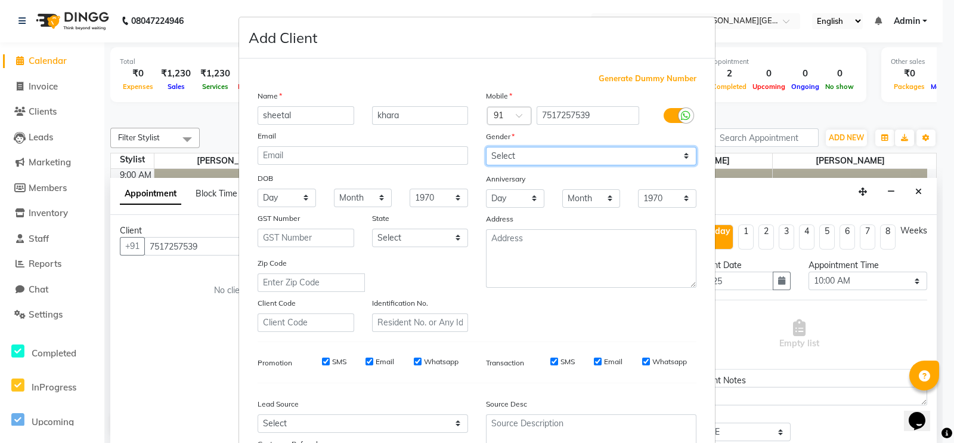
select select "female"
click at [486, 147] on select "Select Male Female Other Prefer Not To Say" at bounding box center [591, 156] width 211 height 18
click at [302, 198] on select "Day 01 02 03 04 05 06 07 08 09 10 11 12 13 14 15 16 17 18 19 20 21 22 23 24 25 …" at bounding box center [287, 197] width 58 height 18
select select "29"
click at [258, 190] on select "Day 01 02 03 04 05 06 07 08 09 10 11 12 13 14 15 16 17 18 19 20 21 22 23 24 25 …" at bounding box center [287, 197] width 58 height 18
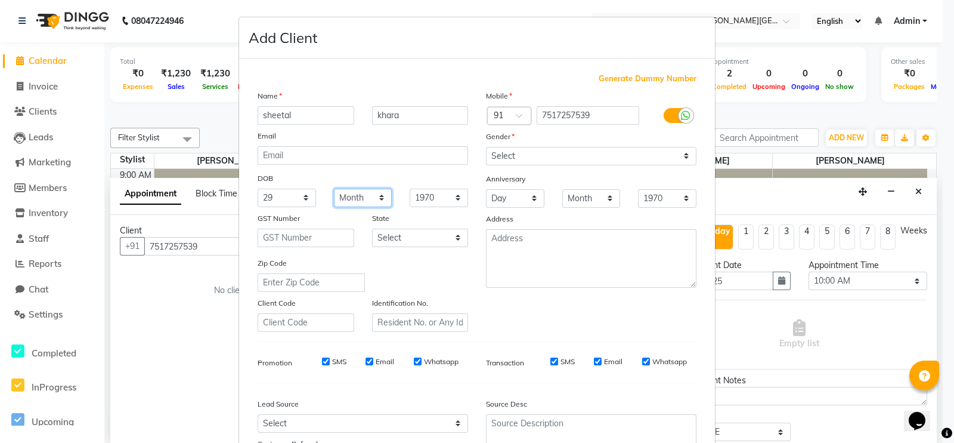
click at [373, 204] on select "Month January February March April May June July August September October Novem…" at bounding box center [363, 197] width 58 height 18
select select "12"
click at [334, 190] on select "Month January February March April May June July August September October Novem…" at bounding box center [363, 197] width 58 height 18
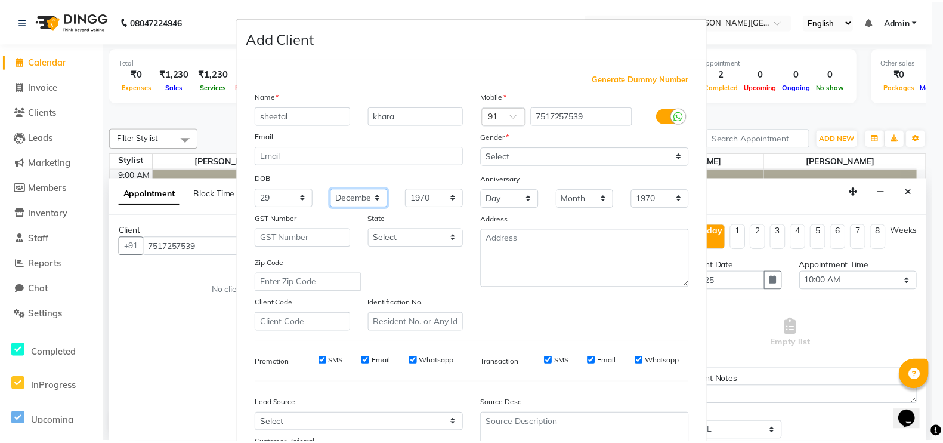
scroll to position [115, 0]
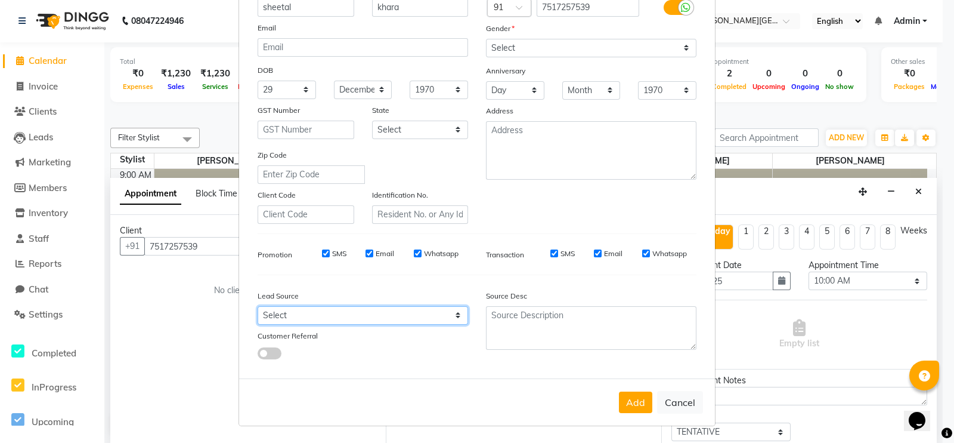
click at [438, 314] on select "Select Walk-in Referral Internet Friend Word of Mouth Advertisement Facebook Ju…" at bounding box center [363, 315] width 211 height 18
select select "57624"
click at [258, 306] on select "Select Walk-in Referral Internet Friend Word of Mouth Advertisement Facebook Ju…" at bounding box center [363, 315] width 211 height 18
click at [638, 353] on button "Add" at bounding box center [635, 401] width 33 height 21
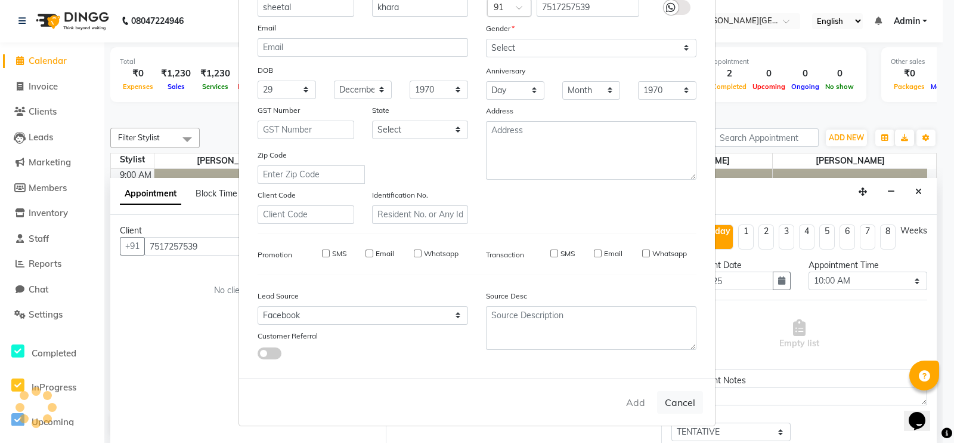
select select
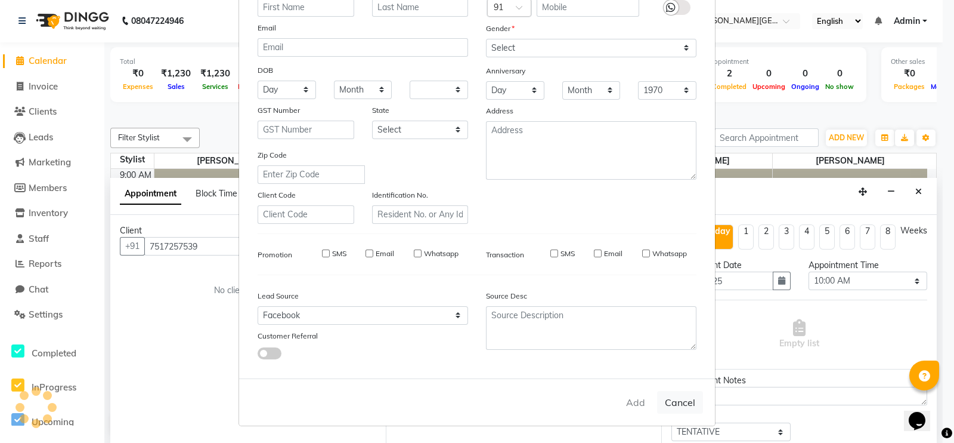
select select
checkbox input "false"
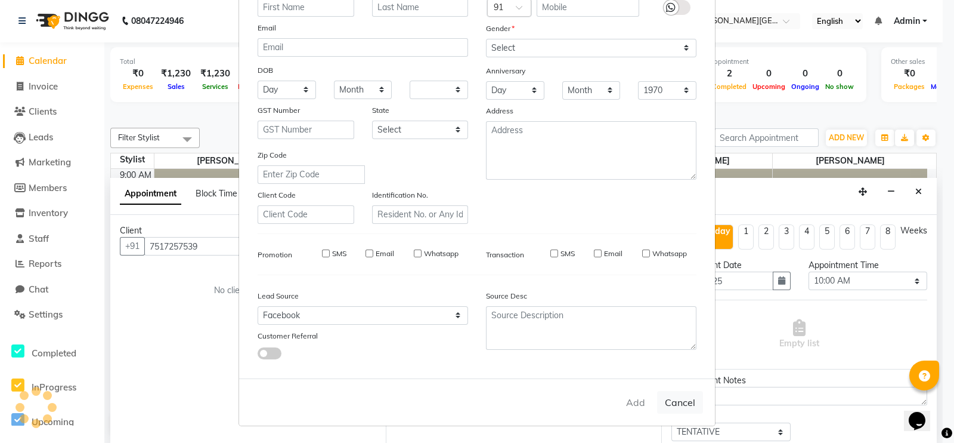
checkbox input "false"
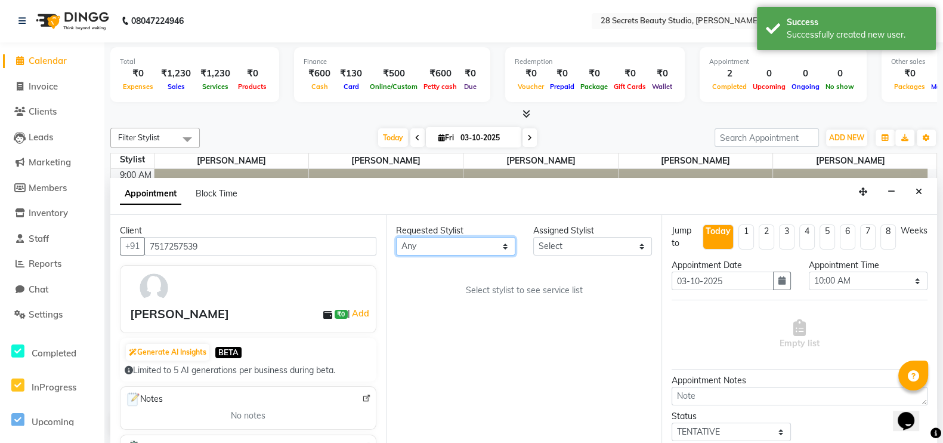
click at [499, 243] on select "Any Chinmay Tambe Kamini Wagh Pooja Kurangal Sheetal kharat Siddhi Mahadik" at bounding box center [455, 246] width 119 height 18
select select "93242"
click at [396, 237] on select "Any Chinmay Tambe Kamini Wagh Pooja Kurangal Sheetal kharat Siddhi Mahadik" at bounding box center [455, 246] width 119 height 18
select select "93242"
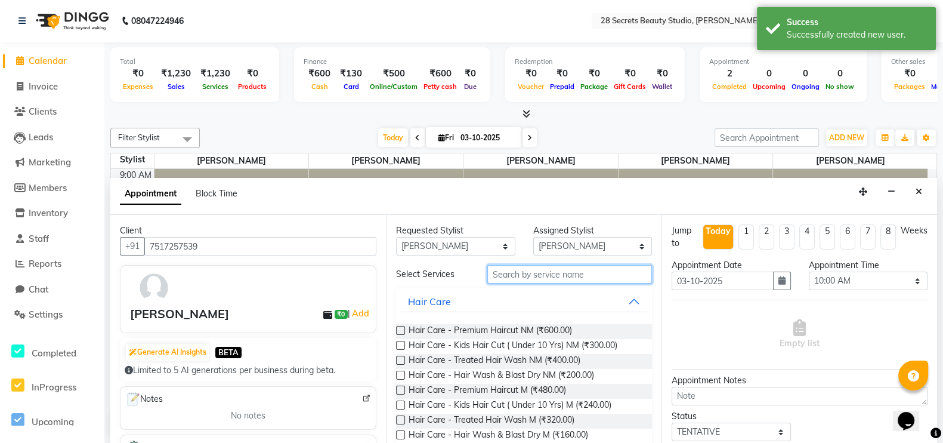
click at [584, 268] on input "text" at bounding box center [569, 274] width 165 height 18
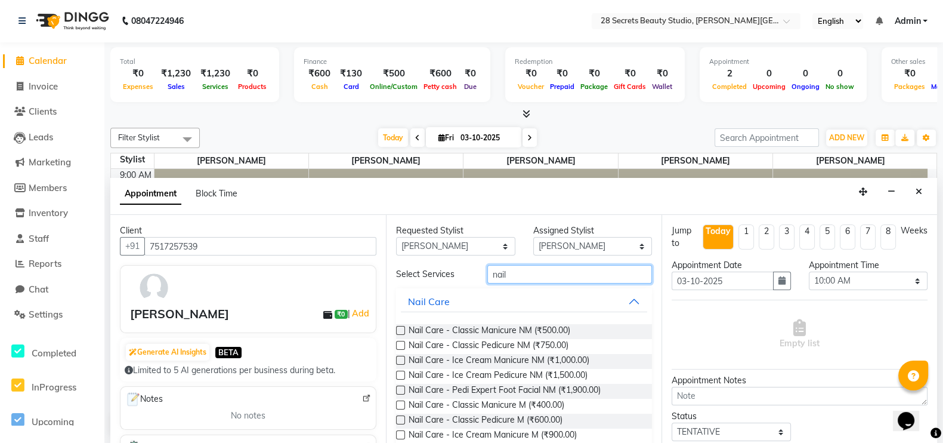
type input "nail"
click at [521, 328] on span "Nail Care - Classic Manicure NM (₹500.00)" at bounding box center [490, 331] width 162 height 15
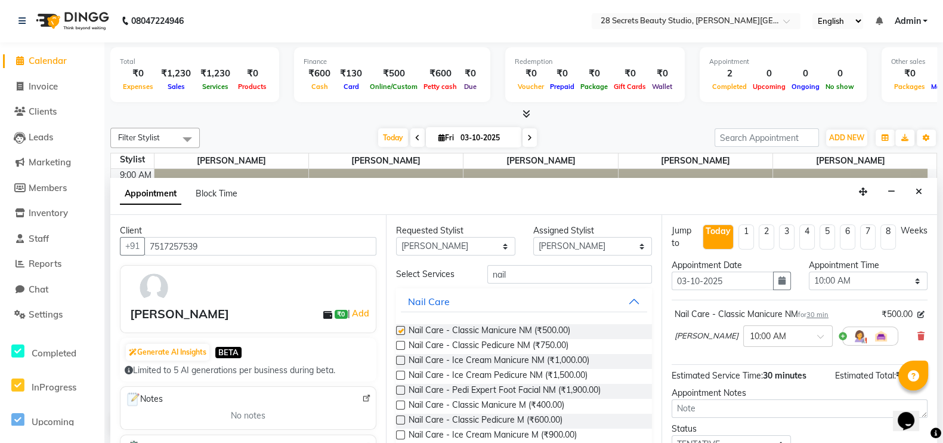
checkbox input "false"
click at [763, 285] on select "Select 10:00 AM 10:15 AM 10:30 AM 10:45 AM 11:00 AM 11:15 AM 11:30 AM 11:45 AM …" at bounding box center [868, 280] width 119 height 18
click at [763, 271] on select "Select 10:00 AM 10:15 AM 10:30 AM 10:45 AM 11:00 AM 11:15 AM 11:30 AM 11:45 AM …" at bounding box center [868, 280] width 119 height 18
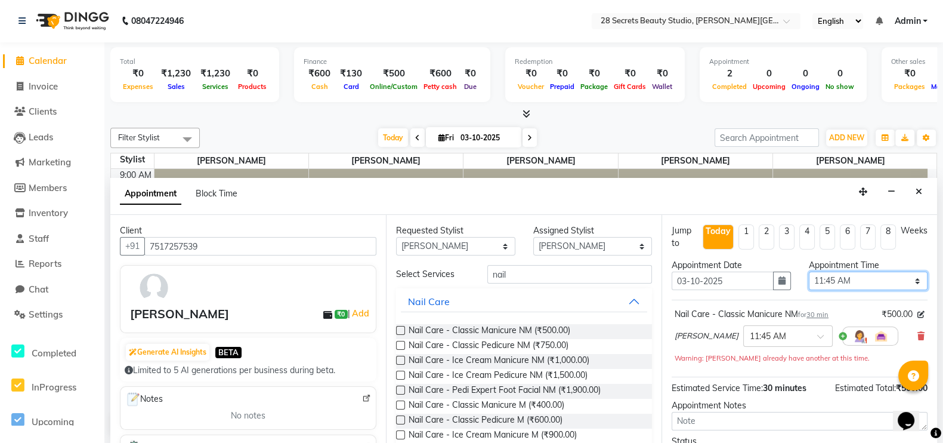
click at [763, 280] on select "Select 10:00 AM 10:15 AM 10:30 AM 10:45 AM 11:00 AM 11:15 AM 11:30 AM 11:45 AM …" at bounding box center [868, 280] width 119 height 18
click at [763, 271] on select "Select 10:00 AM 10:15 AM 10:30 AM 10:45 AM 11:00 AM 11:15 AM 11:30 AM 11:45 AM …" at bounding box center [868, 280] width 119 height 18
click at [763, 283] on select "Select 10:00 AM 10:15 AM 10:30 AM 10:45 AM 11:00 AM 11:15 AM 11:30 AM 11:45 AM …" at bounding box center [868, 280] width 119 height 18
select select "840"
click at [763, 271] on select "Select 10:00 AM 10:15 AM 10:30 AM 10:45 AM 11:00 AM 11:15 AM 11:30 AM 11:45 AM …" at bounding box center [868, 280] width 119 height 18
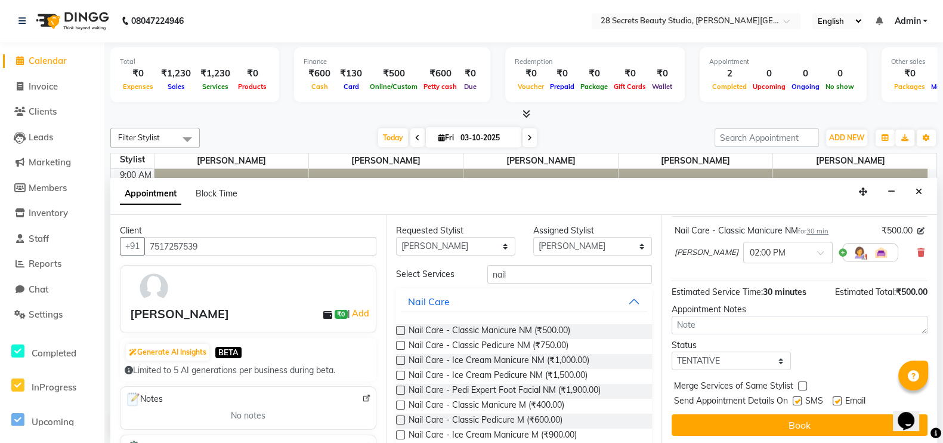
scroll to position [84, 0]
click at [763, 353] on button "Book" at bounding box center [800, 423] width 256 height 21
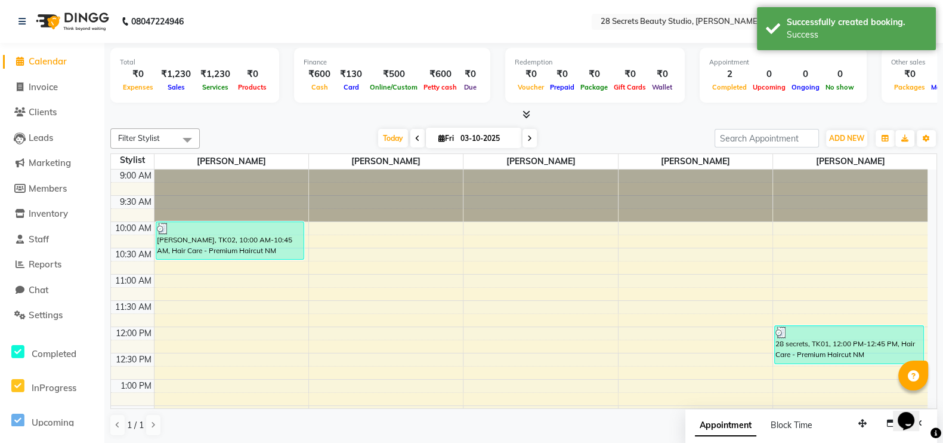
scroll to position [239, 0]
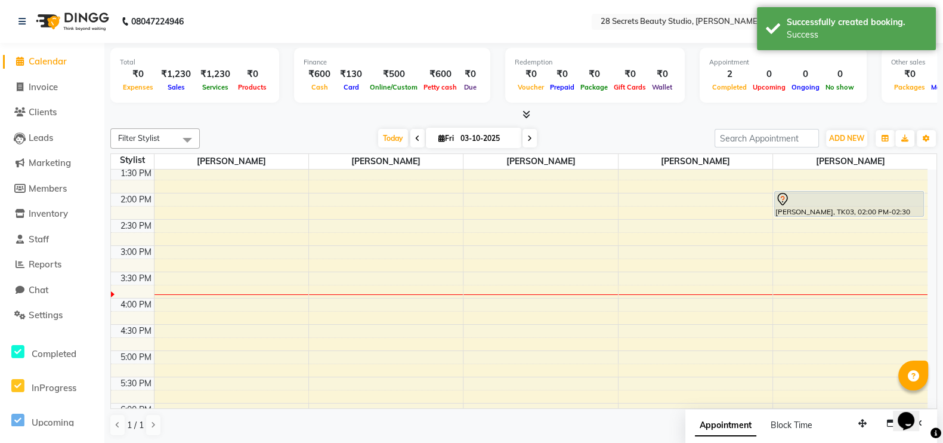
click at [763, 197] on div at bounding box center [848, 199] width 147 height 14
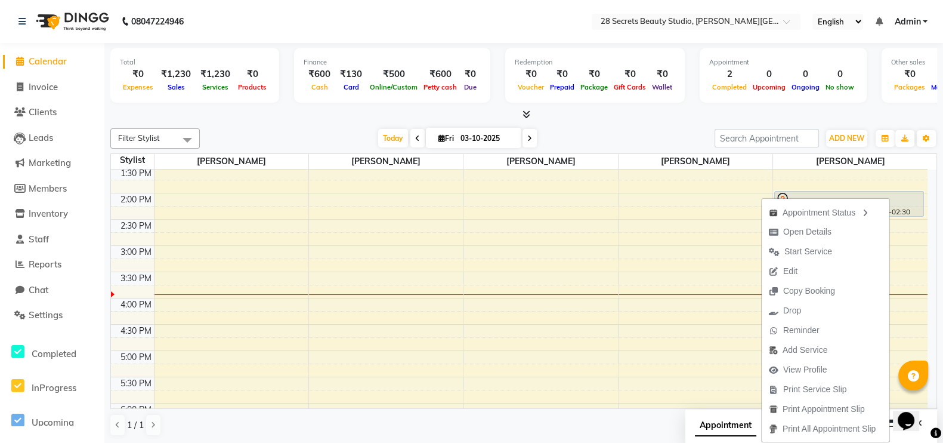
click at [763, 268] on button "Edit" at bounding box center [826, 271] width 128 height 20
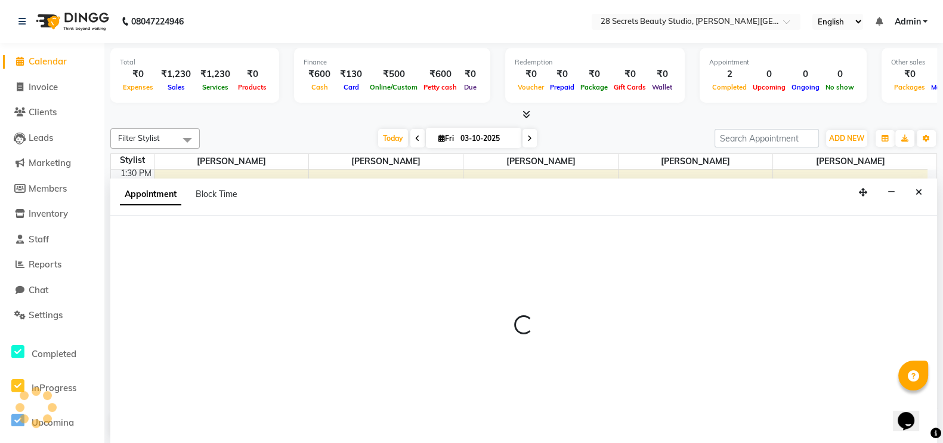
select select "tentative"
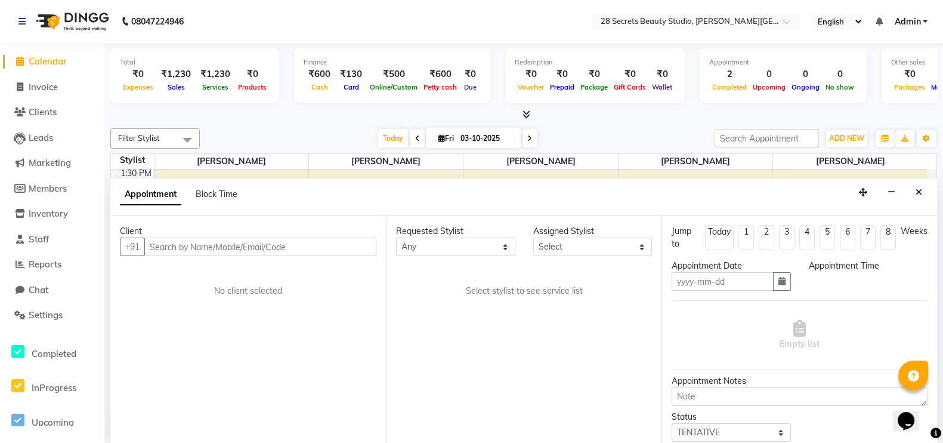
scroll to position [1, 0]
type input "03-10-2025"
select select "840"
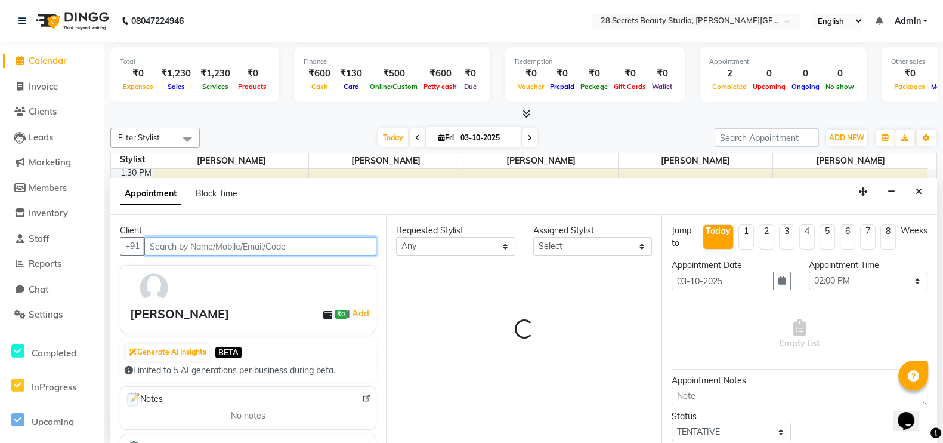
select select "93242"
select select "4612"
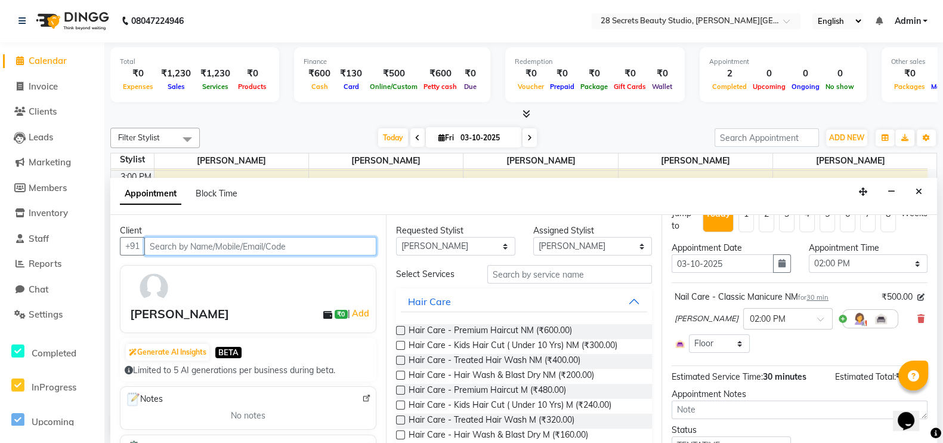
scroll to position [68, 0]
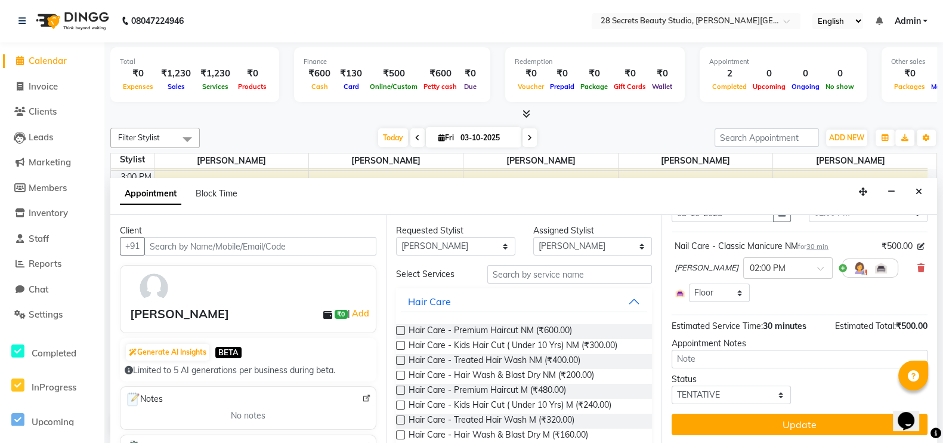
click at [763, 353] on button "Update" at bounding box center [800, 423] width 256 height 21
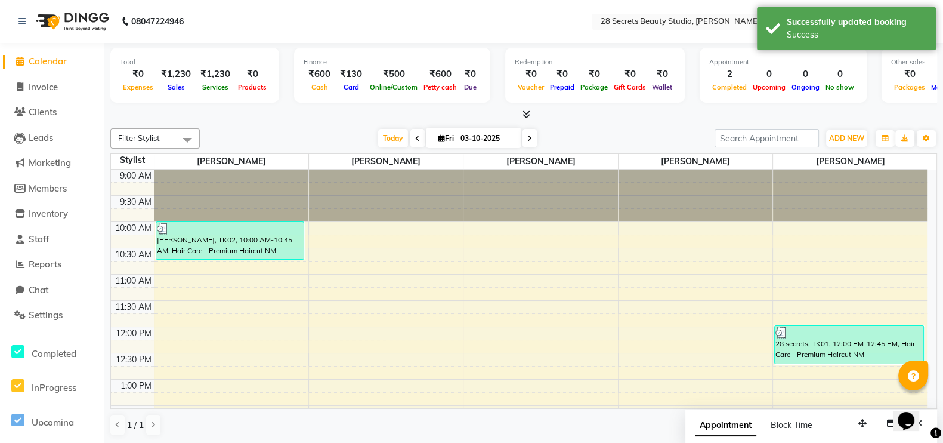
scroll to position [239, 0]
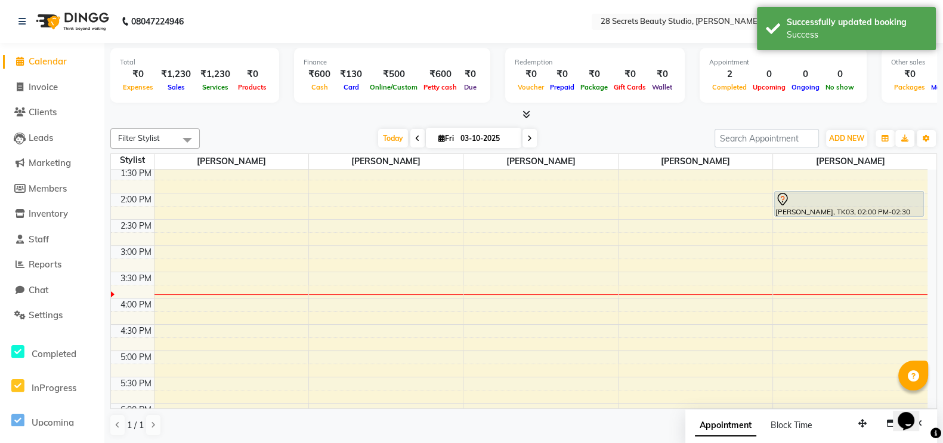
click at [763, 202] on div at bounding box center [848, 199] width 147 height 14
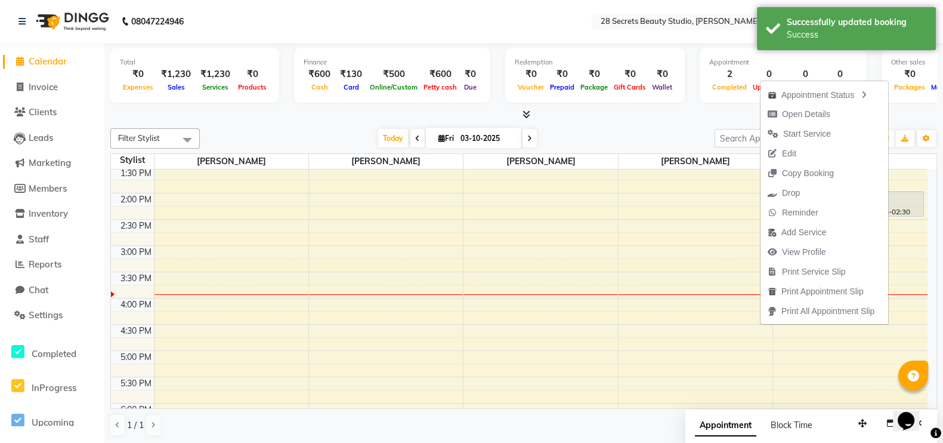
click at [763, 188] on span "Drop" at bounding box center [791, 193] width 18 height 13
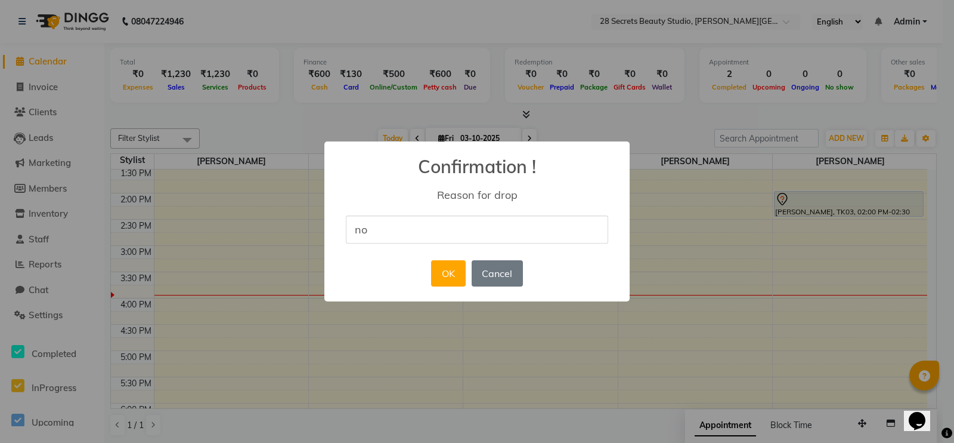
type input "n"
type input "client is not available"
click at [443, 279] on button "OK" at bounding box center [448, 273] width 34 height 26
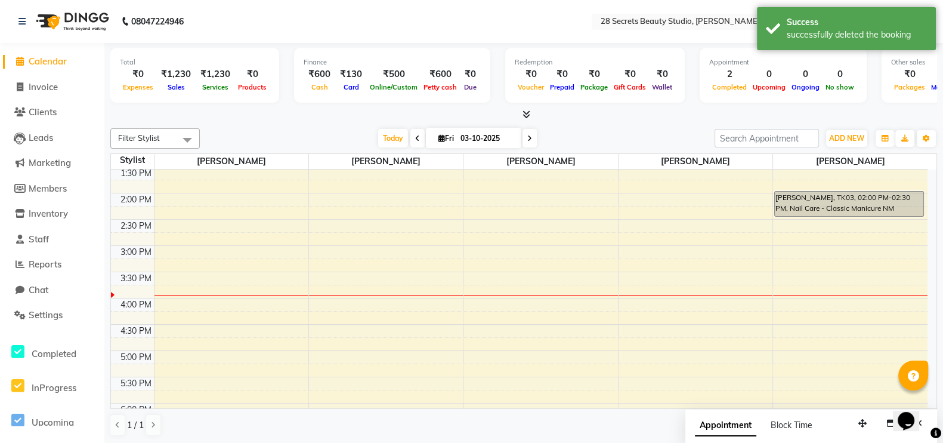
click at [763, 195] on div "sheetal khara, TK03, 02:00 PM-02:30 PM, Nail Care - Classic Manicure NM" at bounding box center [849, 203] width 148 height 24
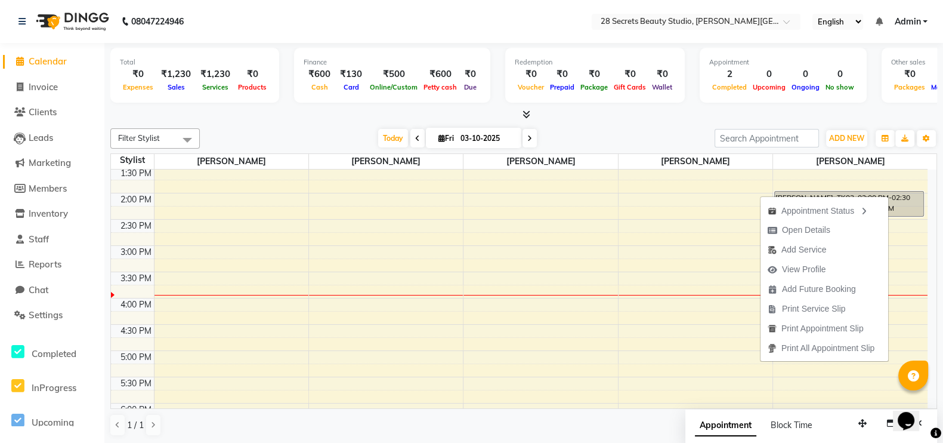
click at [763, 225] on span "Open Details" at bounding box center [806, 230] width 48 height 13
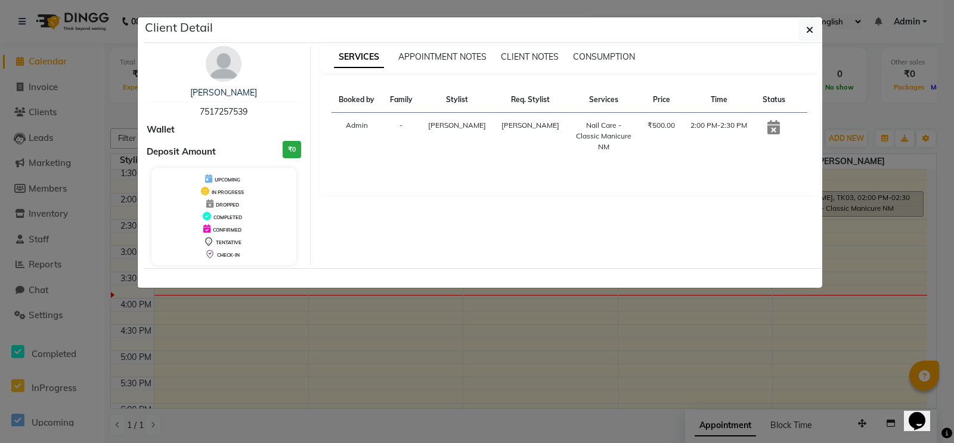
click at [763, 28] on button "button" at bounding box center [810, 29] width 23 height 23
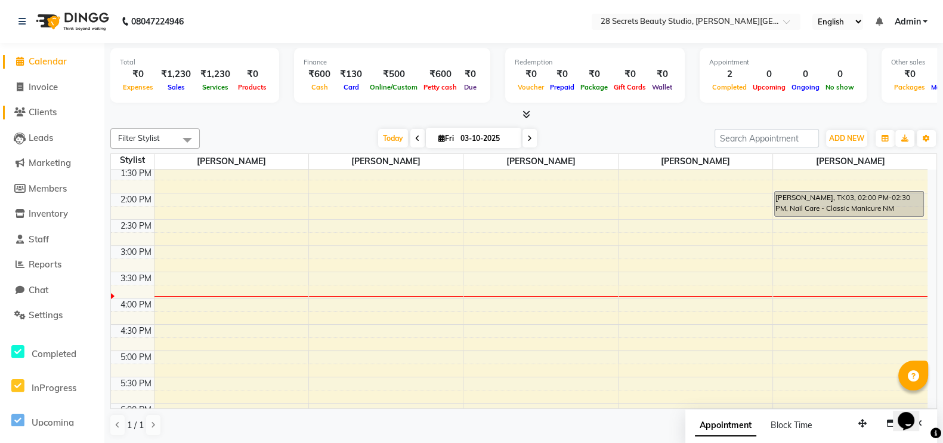
click at [42, 116] on span "Clients" at bounding box center [43, 111] width 28 height 11
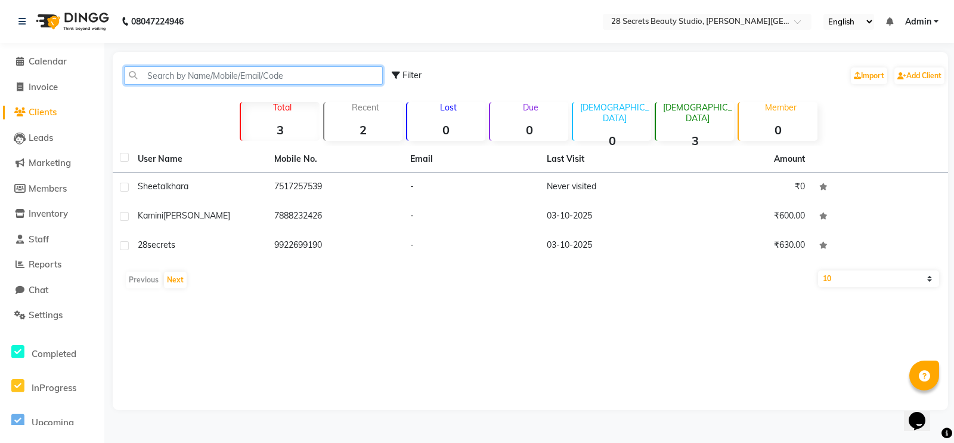
click at [150, 71] on input "text" at bounding box center [253, 75] width 259 height 18
click at [173, 74] on input "text" at bounding box center [253, 75] width 259 height 18
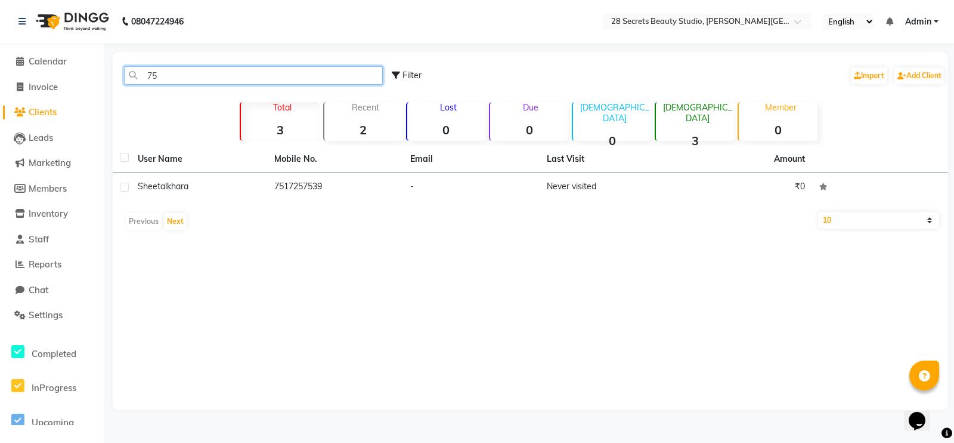
type input "75"
click at [121, 188] on label at bounding box center [124, 186] width 9 height 9
click at [121, 188] on input "checkbox" at bounding box center [124, 188] width 8 height 8
checkbox input "true"
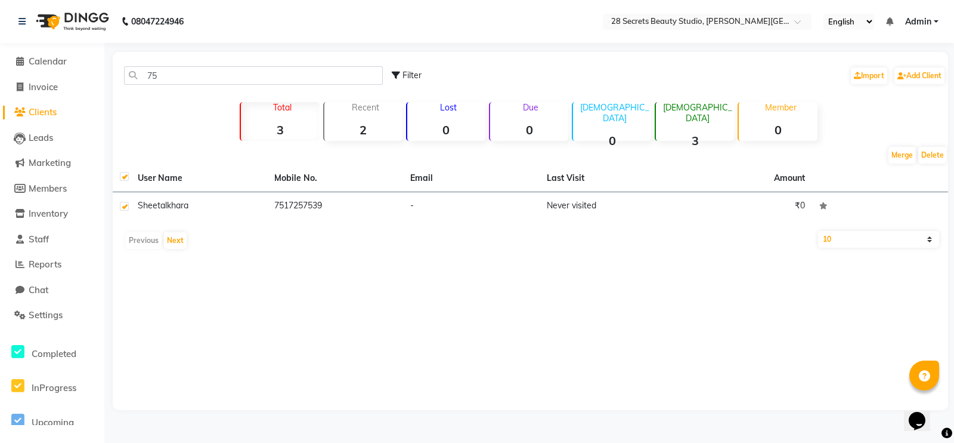
click at [126, 207] on label at bounding box center [124, 206] width 9 height 9
click at [126, 207] on input "checkbox" at bounding box center [124, 207] width 8 height 8
checkbox input "false"
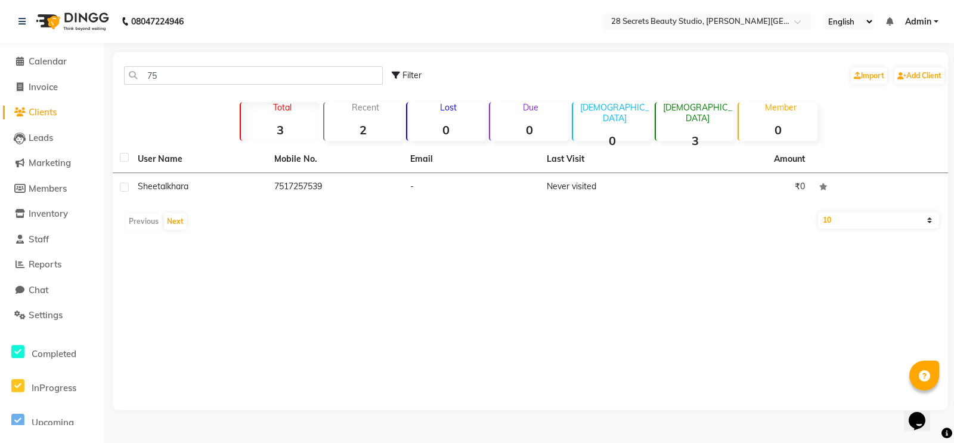
click at [285, 192] on td "7517257539" at bounding box center [335, 187] width 137 height 29
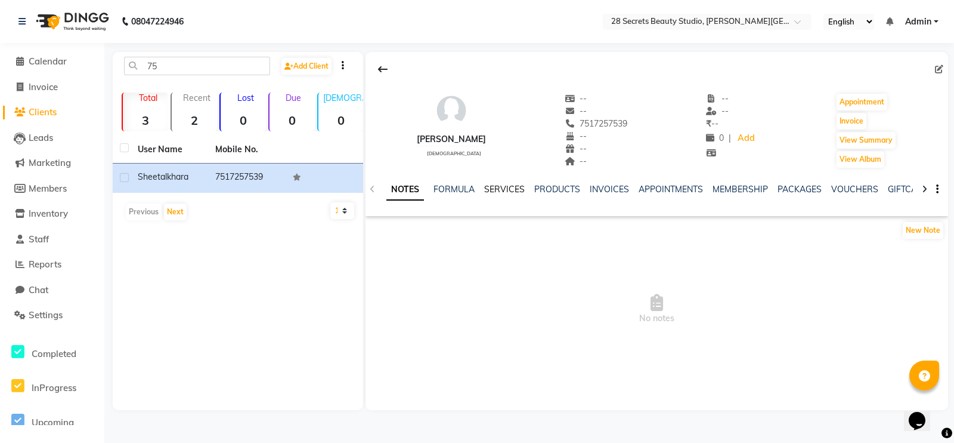
click at [498, 188] on link "SERVICES" at bounding box center [504, 189] width 41 height 11
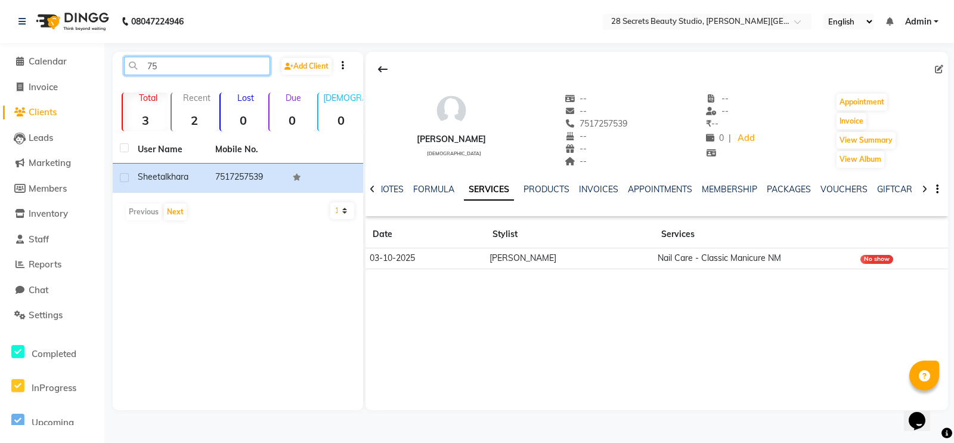
click at [188, 63] on input "75" at bounding box center [197, 66] width 146 height 18
type input "7"
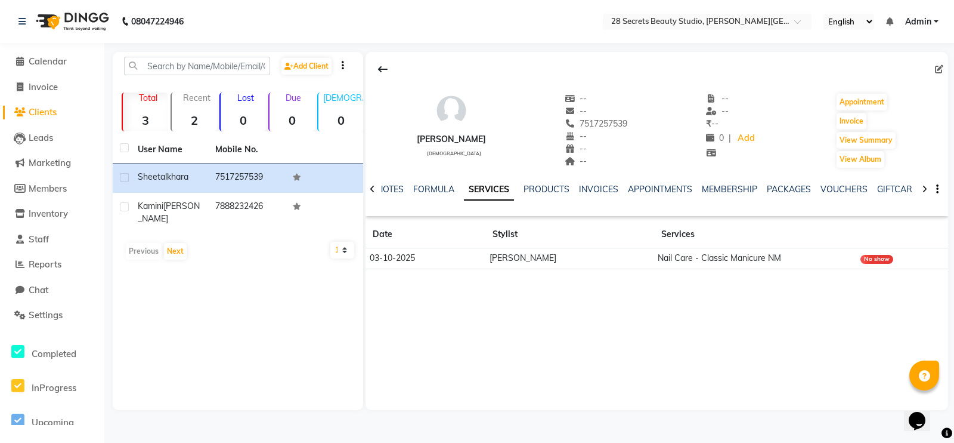
click at [243, 203] on td "7888232426" at bounding box center [247, 212] width 78 height 39
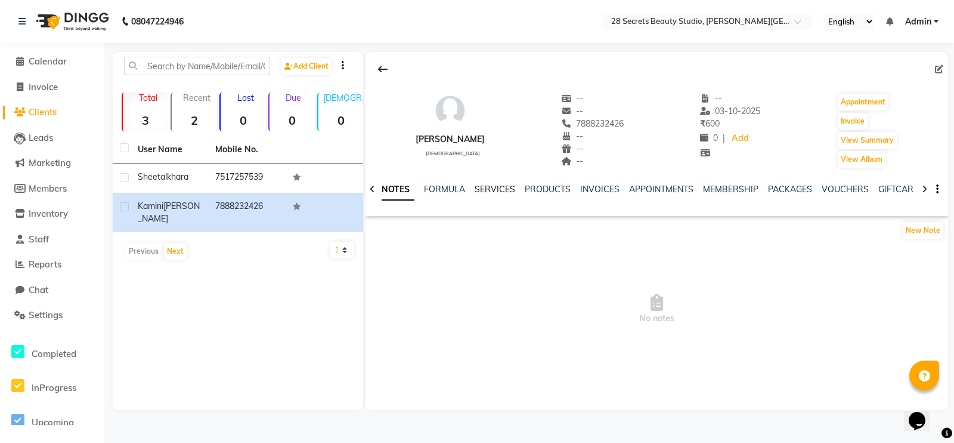
click at [507, 190] on link "SERVICES" at bounding box center [495, 189] width 41 height 11
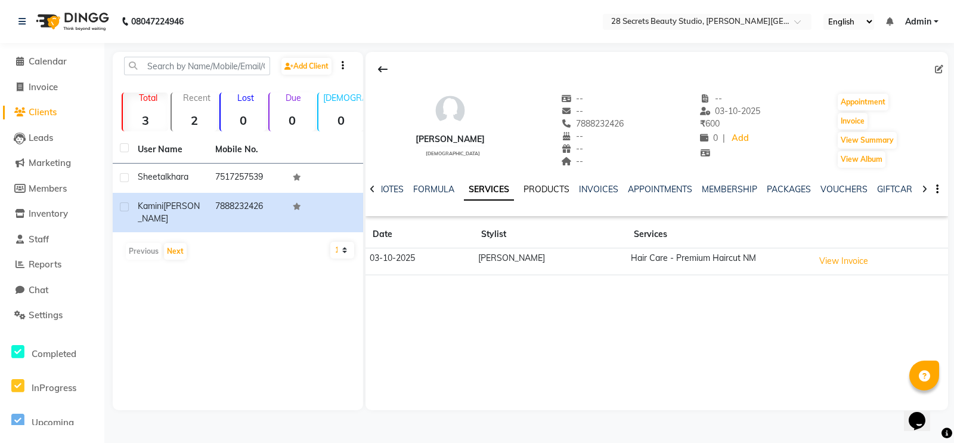
click at [555, 190] on link "PRODUCTS" at bounding box center [547, 189] width 46 height 11
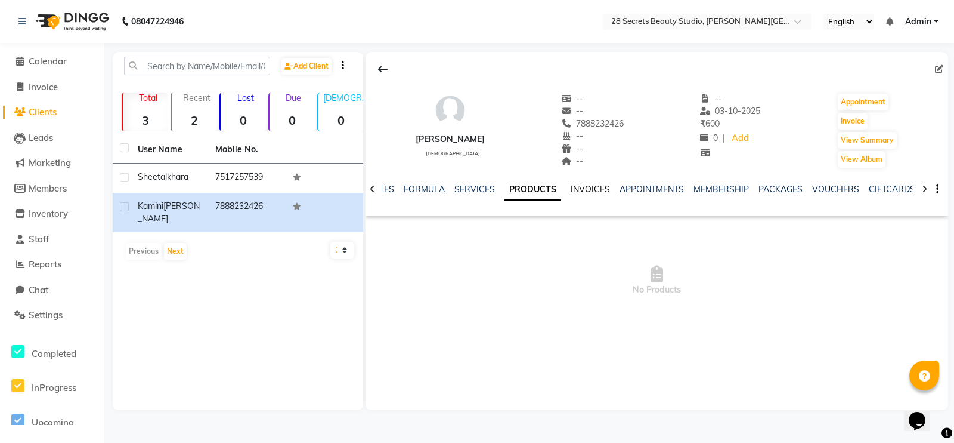
click at [584, 186] on link "INVOICES" at bounding box center [590, 189] width 39 height 11
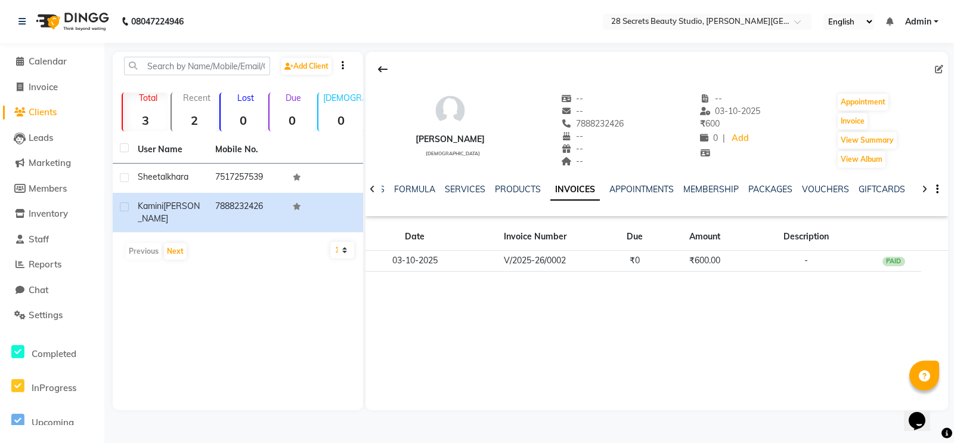
click at [701, 195] on div "MEMBERSHIP" at bounding box center [710, 189] width 55 height 13
click at [704, 187] on link "MEMBERSHIP" at bounding box center [710, 189] width 55 height 11
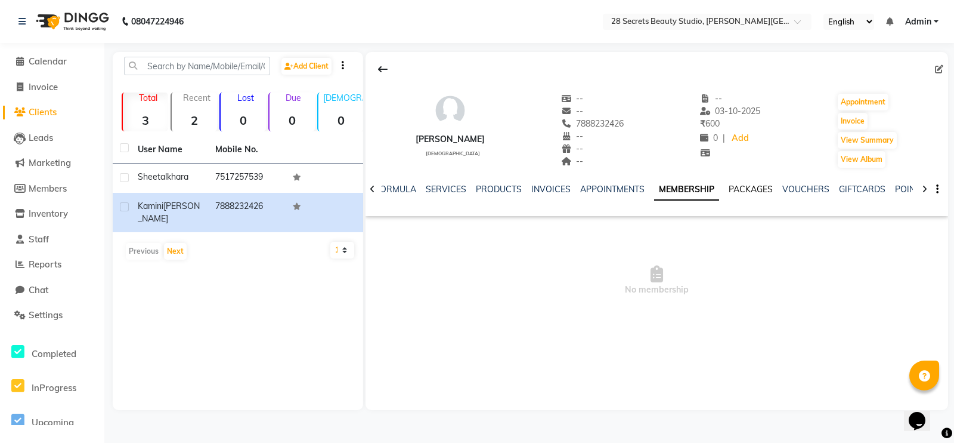
click at [751, 191] on link "PACKAGES" at bounding box center [751, 189] width 44 height 11
click at [763, 193] on link "VOUCHERS" at bounding box center [796, 189] width 47 height 11
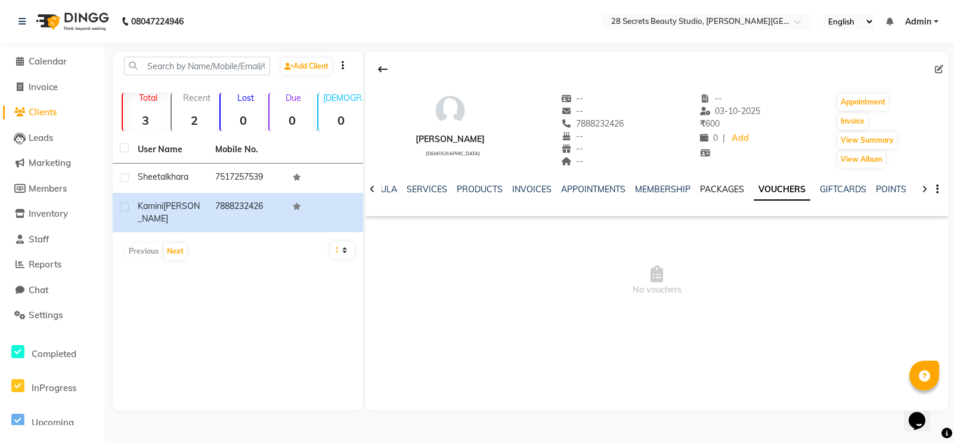
click at [737, 189] on link "PACKAGES" at bounding box center [722, 189] width 44 height 11
click at [51, 317] on span "Settings" at bounding box center [46, 314] width 34 height 11
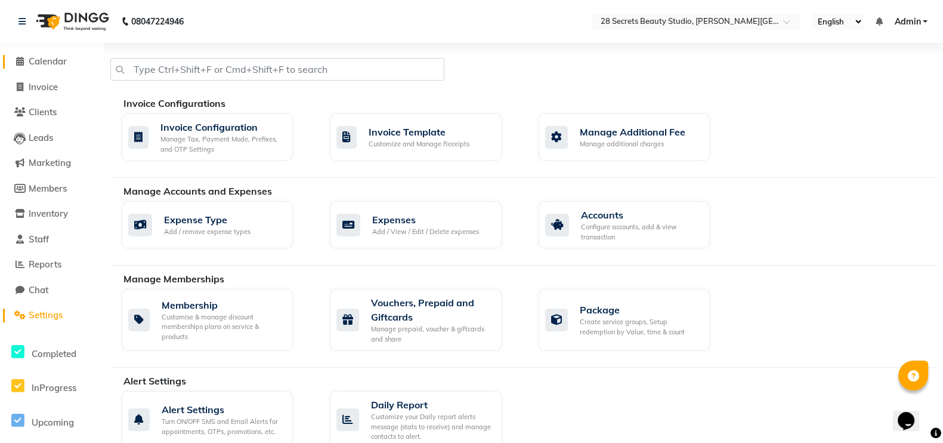
click at [49, 66] on span "Calendar" at bounding box center [48, 60] width 38 height 11
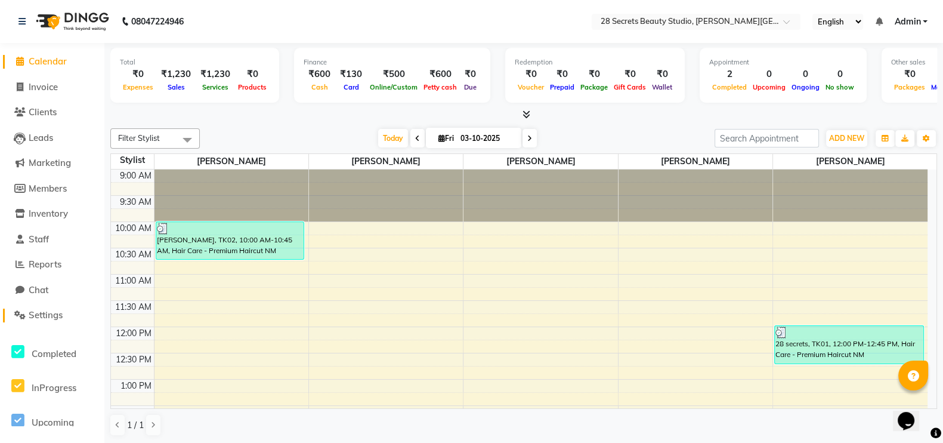
click at [53, 314] on span "Settings" at bounding box center [46, 314] width 34 height 11
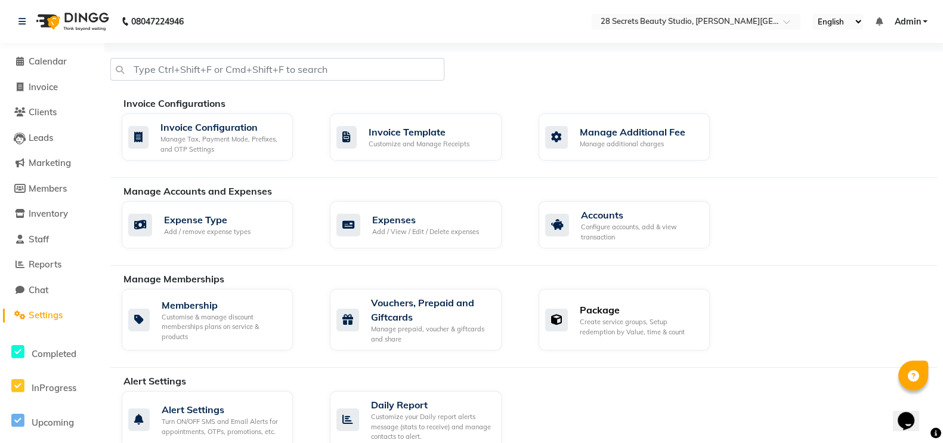
click at [605, 298] on div "Package Create service groups, Setup redemption by Value, time & count" at bounding box center [624, 319] width 171 height 61
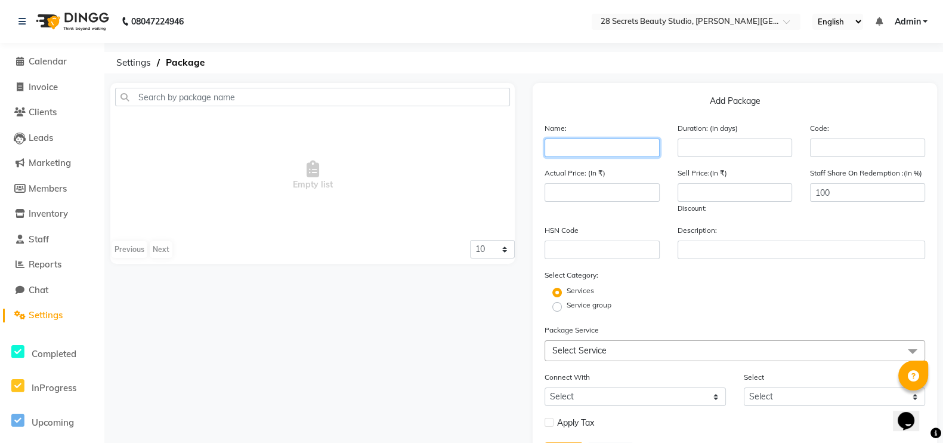
click at [612, 146] on input "text" at bounding box center [602, 147] width 115 height 18
type input "hair spa 3+1"
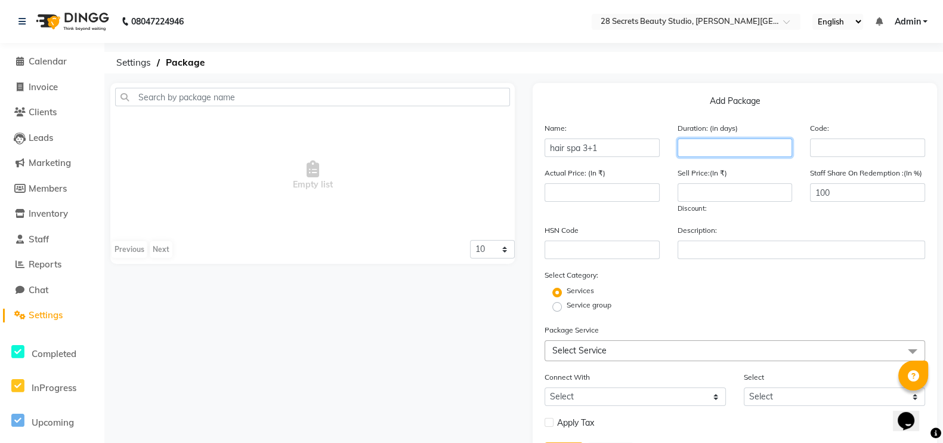
click at [743, 147] on input "number" at bounding box center [735, 147] width 115 height 18
type input "4"
type input "120"
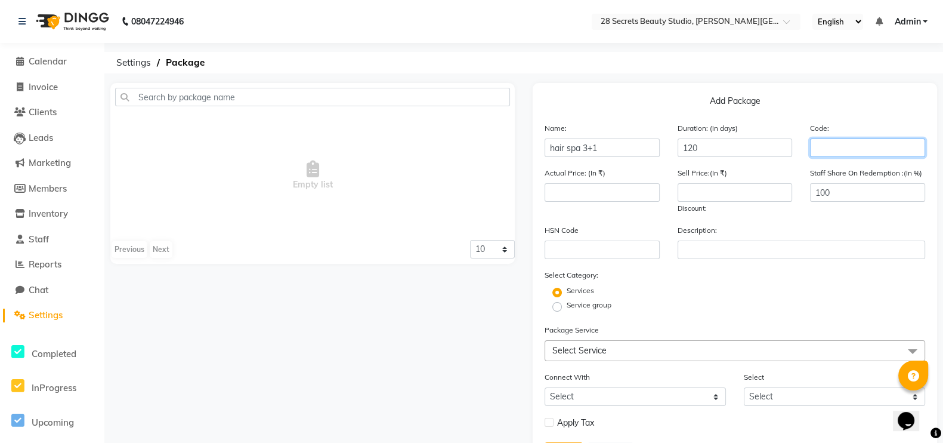
click at [763, 147] on input "text" at bounding box center [867, 147] width 115 height 18
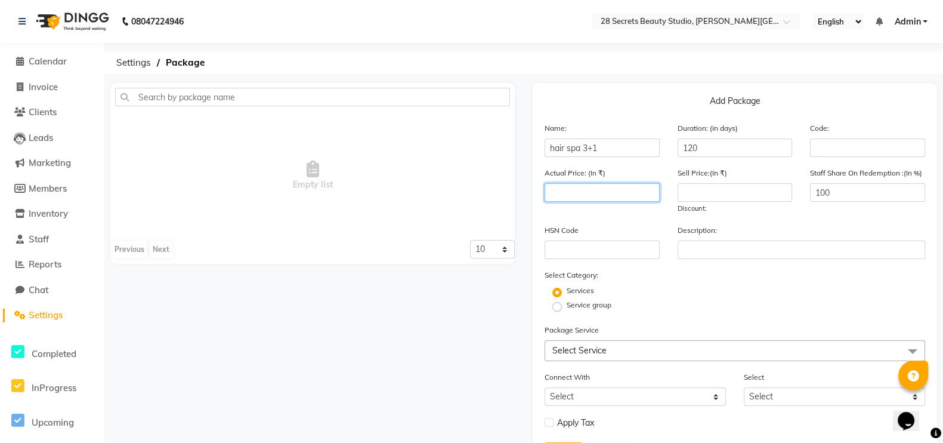
click at [598, 191] on input "number" at bounding box center [602, 192] width 115 height 18
click at [692, 188] on input "number" at bounding box center [735, 192] width 115 height 18
click at [608, 191] on input "number" at bounding box center [602, 192] width 115 height 18
click at [546, 194] on input "number" at bounding box center [602, 192] width 115 height 18
click at [722, 195] on input "1400" at bounding box center [735, 192] width 115 height 18
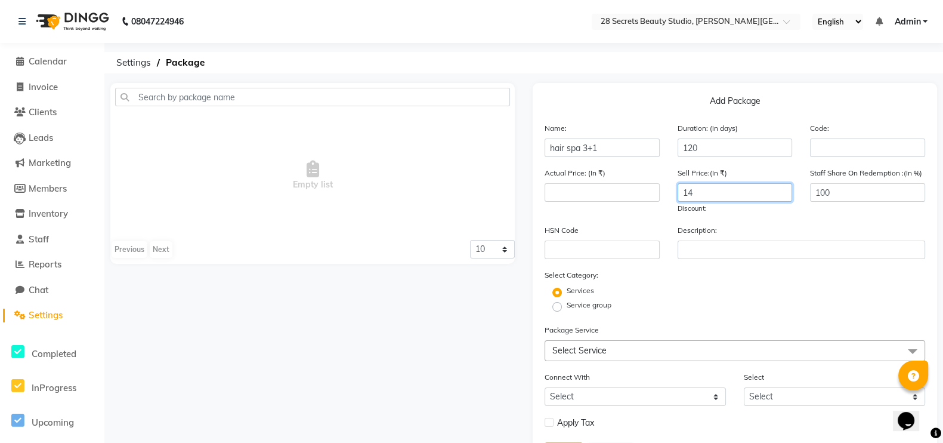
type input "1"
type input "4200"
click at [584, 255] on input "text" at bounding box center [602, 249] width 115 height 18
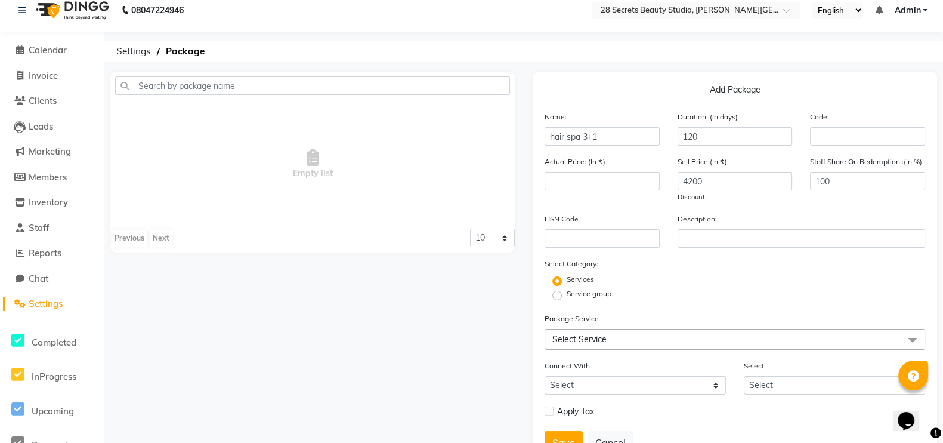
click at [623, 341] on span "Select Service" at bounding box center [735, 339] width 381 height 21
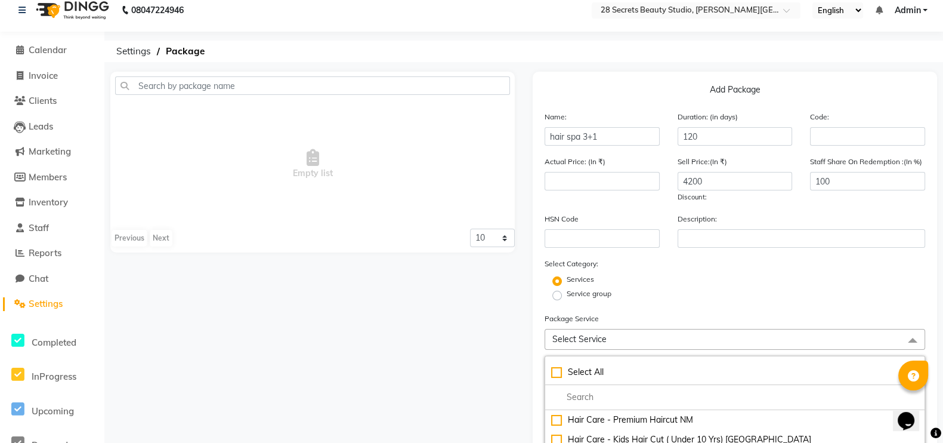
scroll to position [244, 0]
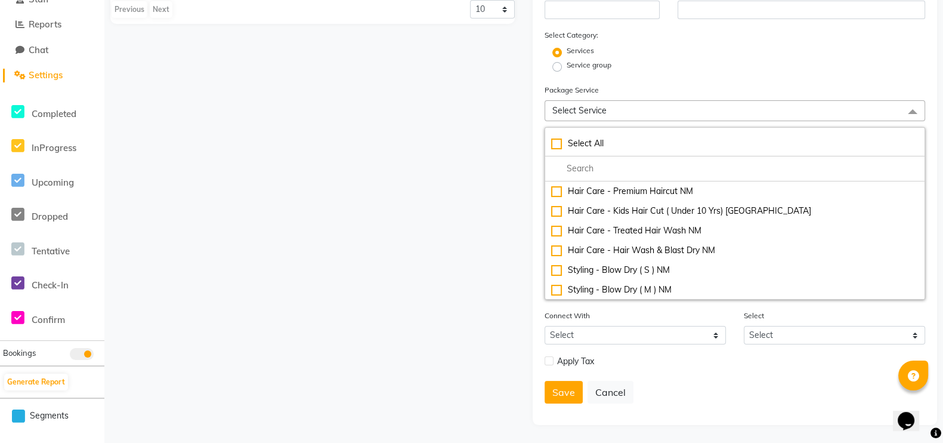
click at [573, 185] on div "Hair Care - Premium Haircut NM" at bounding box center [734, 191] width 367 height 13
type input "600"
checkbox input "true"
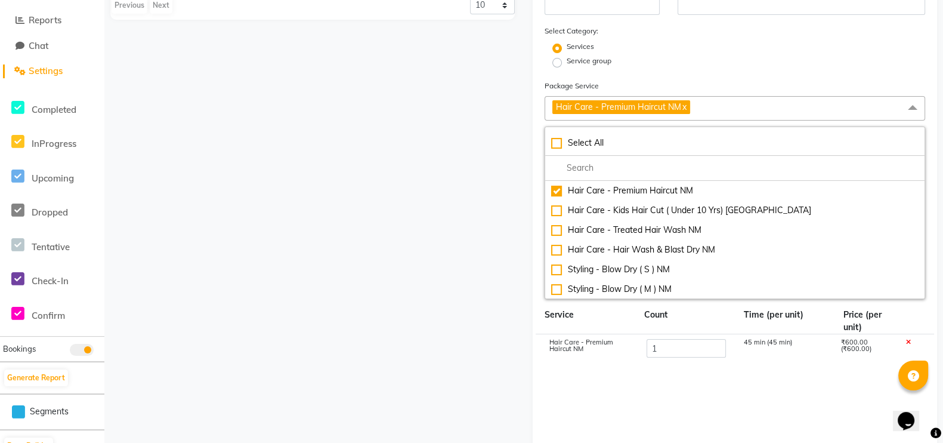
click at [627, 166] on input "multiselect-search" at bounding box center [734, 168] width 367 height 13
type input "hair spa"
click at [668, 214] on div "Hair Spa - Hair Spa classic ( M ) NM" at bounding box center [734, 210] width 367 height 13
type input "1800"
checkbox input "true"
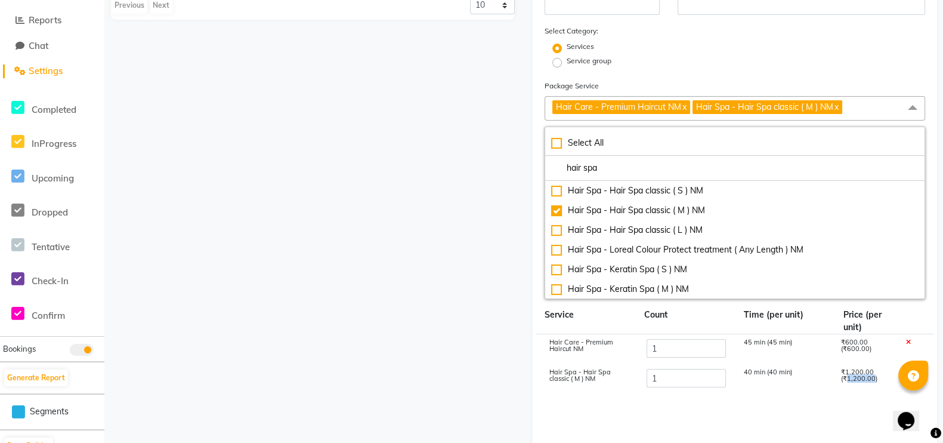
click at [763, 344] on div "₹600.00 (₹600.00)" at bounding box center [864, 349] width 65 height 20
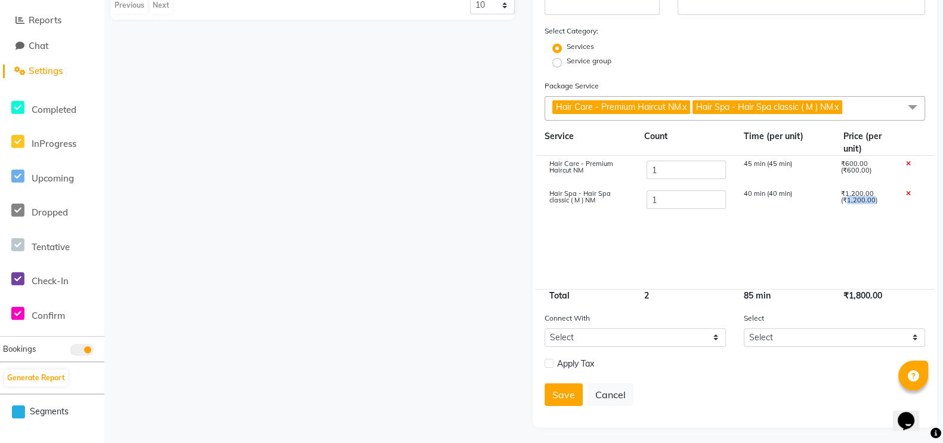
scroll to position [250, 0]
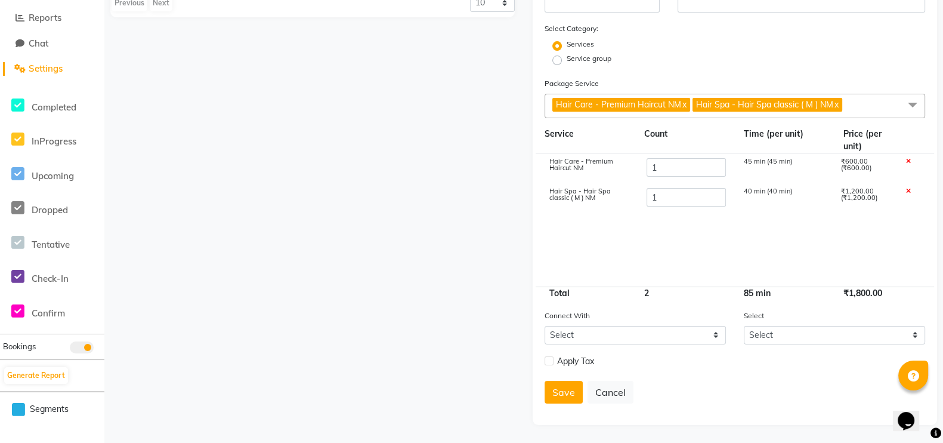
click at [763, 160] on icon at bounding box center [908, 161] width 5 height 7
type input "1200"
click at [707, 170] on input "1" at bounding box center [686, 167] width 79 height 18
type input "4"
type input "4800"
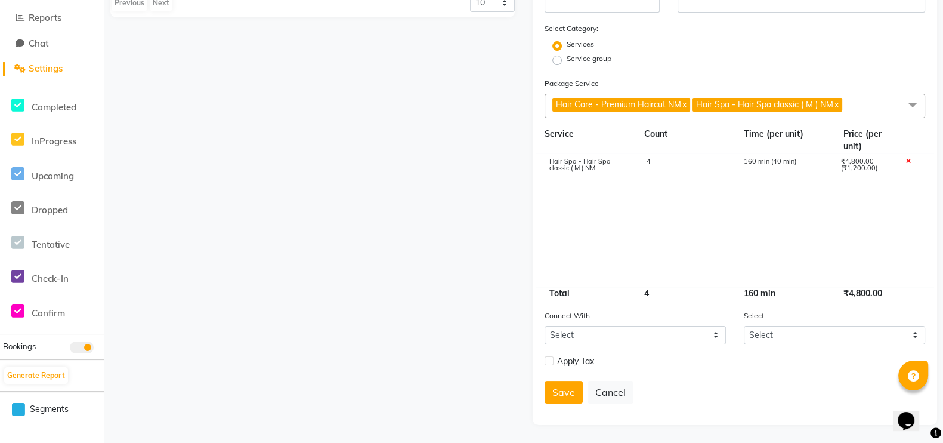
click at [763, 237] on cdk-virtual-scroll-viewport "Hair Spa - Hair Spa classic ( M ) NM 4 160 min (40 min) ₹4,800.00 (₹1,200.00)" at bounding box center [735, 219] width 381 height 133
click at [572, 353] on button "Save" at bounding box center [564, 392] width 38 height 23
select select
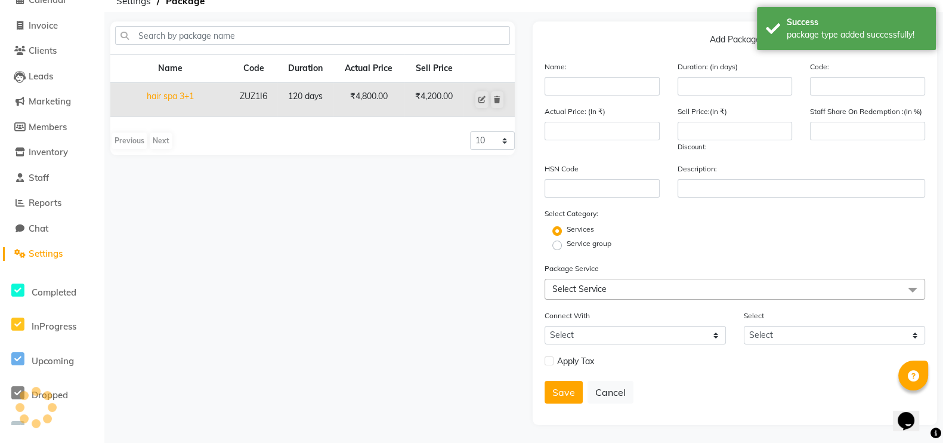
scroll to position [66, 0]
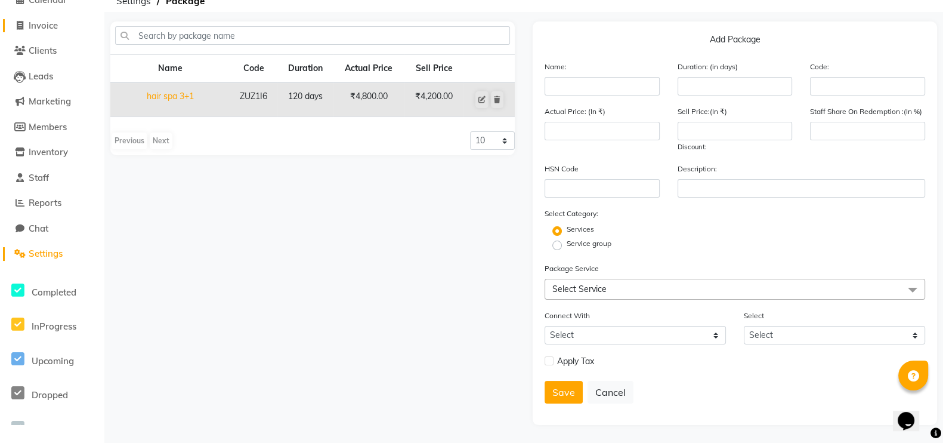
click at [57, 20] on span "Invoice" at bounding box center [43, 25] width 29 height 11
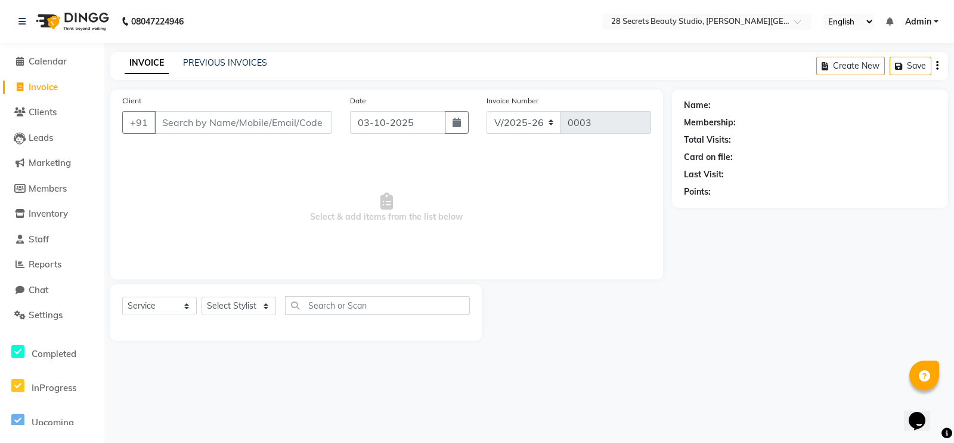
click at [164, 123] on input "Client" at bounding box center [243, 122] width 178 height 23
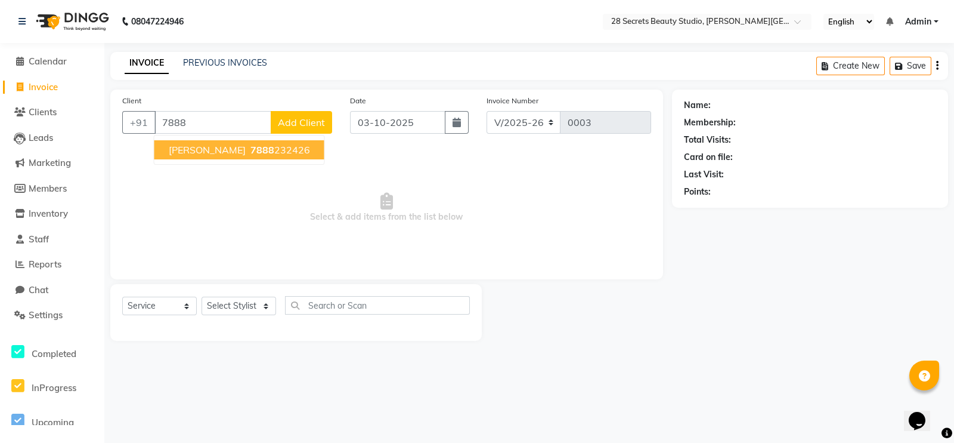
click at [278, 153] on ngb-highlight "7888 232426" at bounding box center [279, 150] width 62 height 12
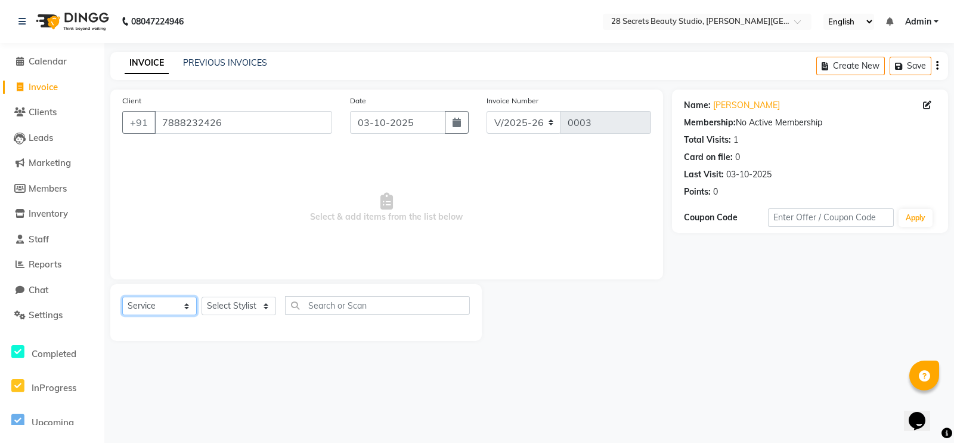
click at [184, 305] on select "Select Service Product Membership Package Voucher Prepaid Gift Card" at bounding box center [159, 305] width 75 height 18
click at [122, 297] on select "Select Service Product Membership Package Voucher Prepaid Gift Card" at bounding box center [159, 305] width 75 height 18
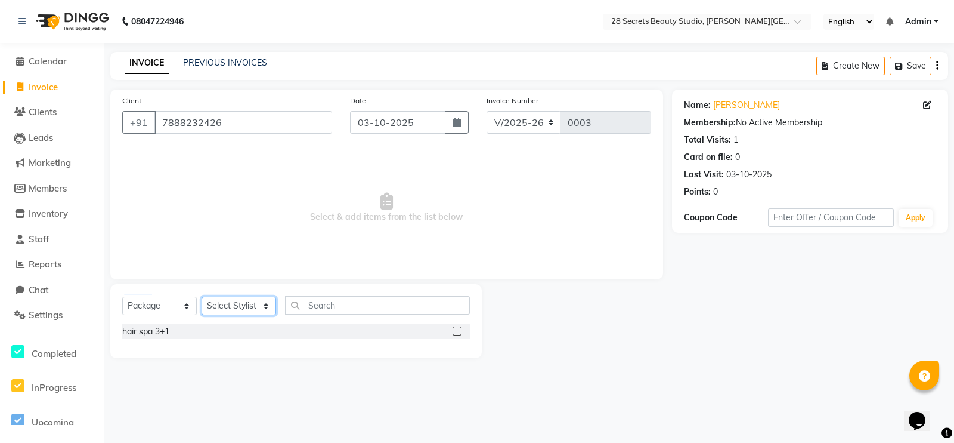
click at [262, 305] on select "Select Stylist Ambika Malaga Chinmay Tambe Kamini Wagh Pooja Kurangal Sheetal k…" at bounding box center [239, 305] width 75 height 18
click at [202, 297] on select "Select Stylist Ambika Malaga Chinmay Tambe Kamini Wagh Pooja Kurangal Sheetal k…" at bounding box center [239, 305] width 75 height 18
click at [246, 333] on div "hair spa 3+1" at bounding box center [296, 331] width 348 height 15
click at [459, 333] on label at bounding box center [457, 330] width 9 height 9
click at [459, 333] on input "checkbox" at bounding box center [457, 331] width 8 height 8
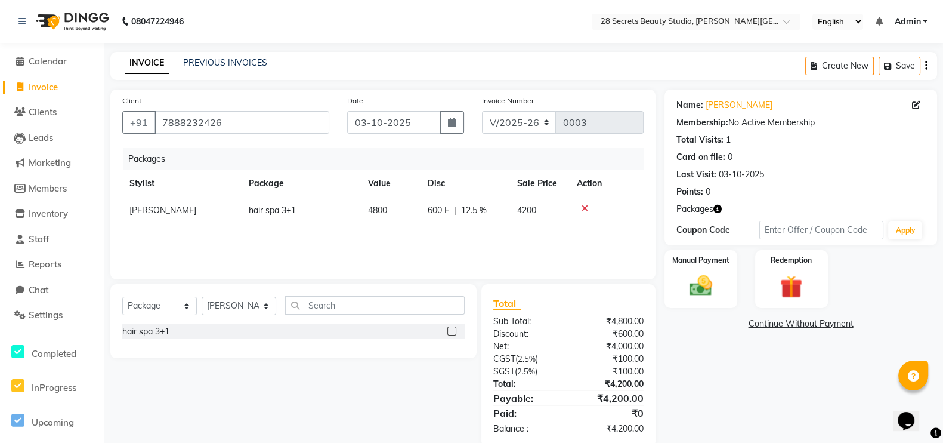
click at [714, 276] on img at bounding box center [700, 286] width 36 height 26
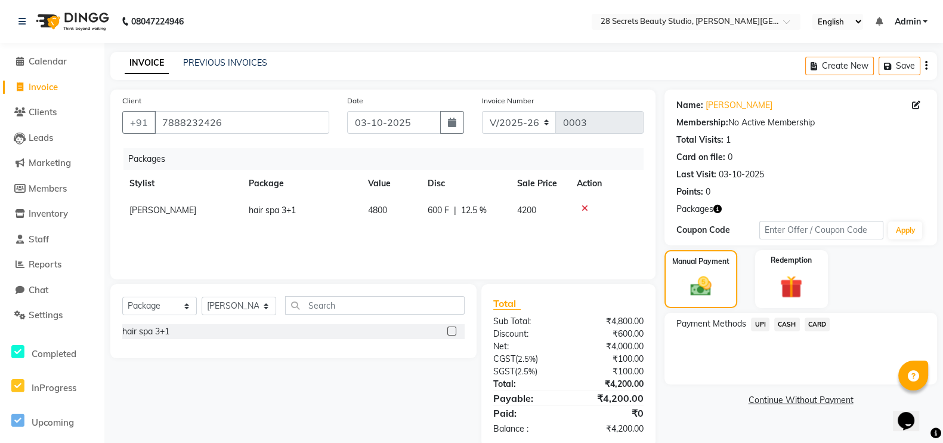
click at [763, 323] on span "CASH" at bounding box center [787, 324] width 26 height 14
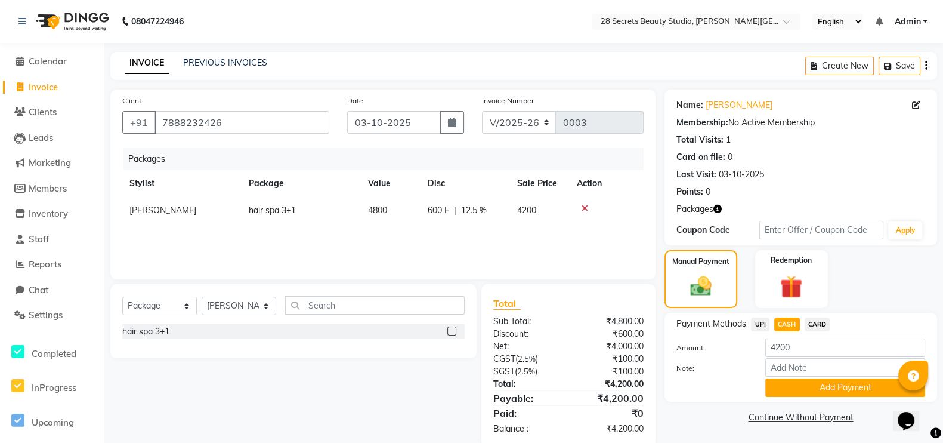
scroll to position [23, 0]
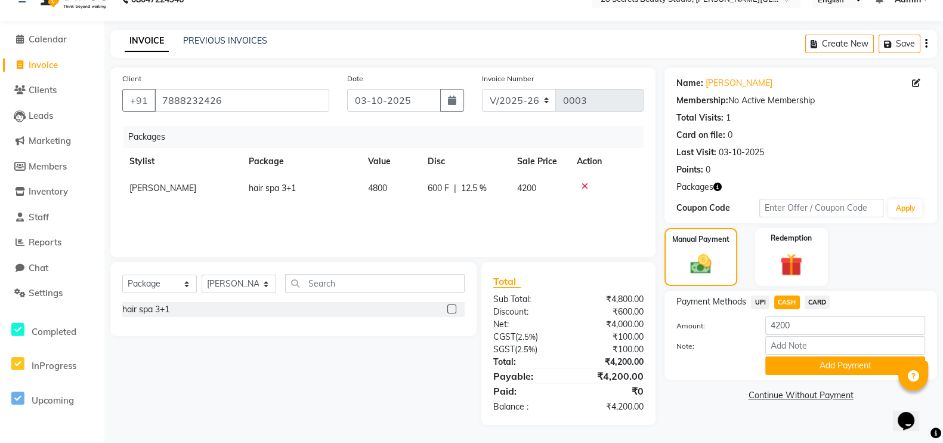
click at [763, 353] on button "Add Payment" at bounding box center [845, 365] width 160 height 18
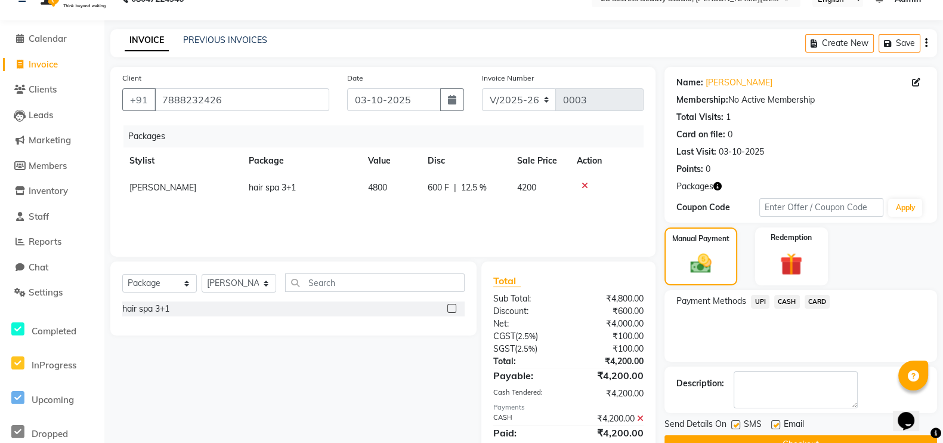
scroll to position [65, 0]
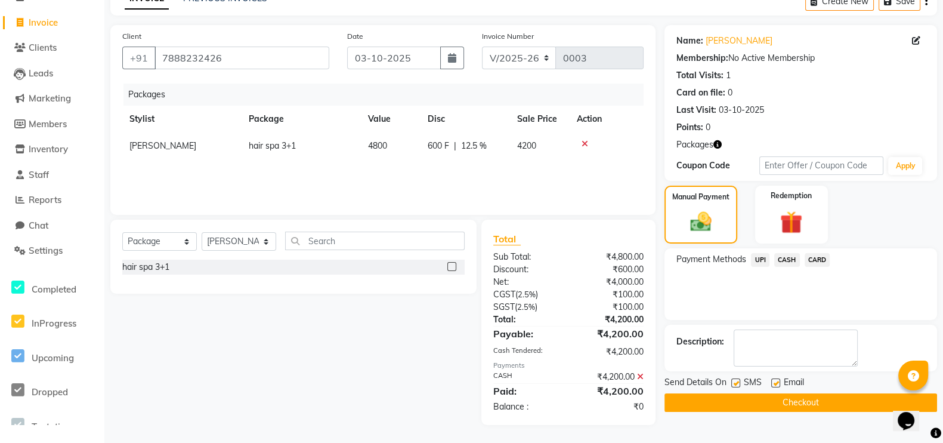
click at [763, 353] on button "Checkout" at bounding box center [800, 402] width 273 height 18
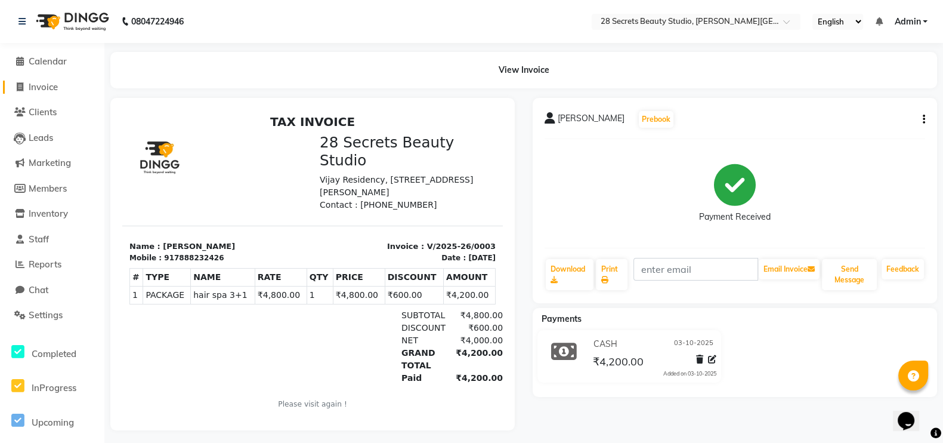
click at [39, 86] on span "Invoice" at bounding box center [43, 86] width 29 height 11
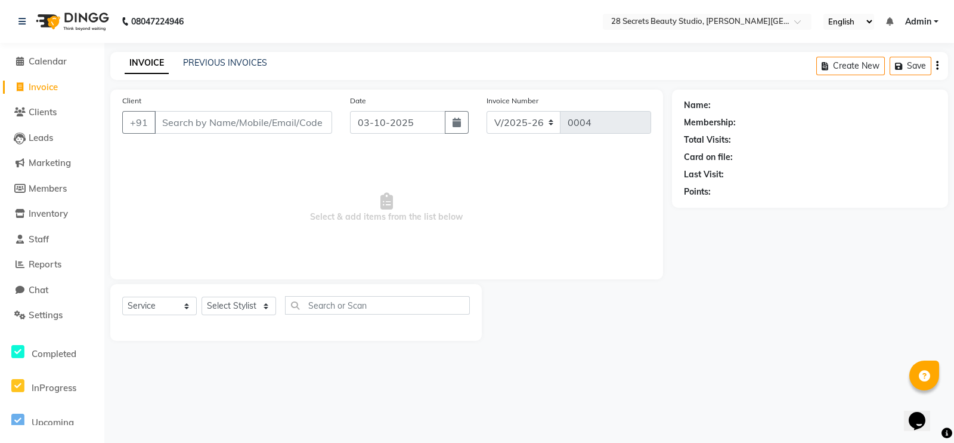
click at [171, 119] on input "Client" at bounding box center [243, 122] width 178 height 23
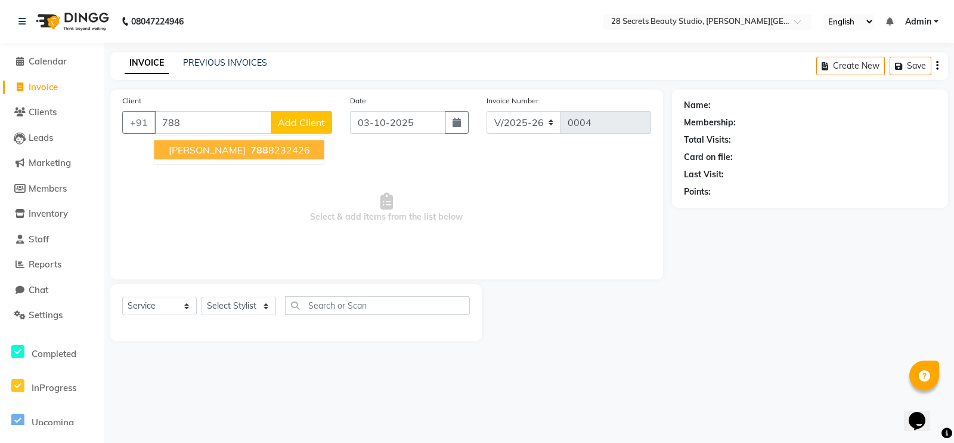
click at [177, 150] on span "kamini wagh" at bounding box center [207, 150] width 77 height 12
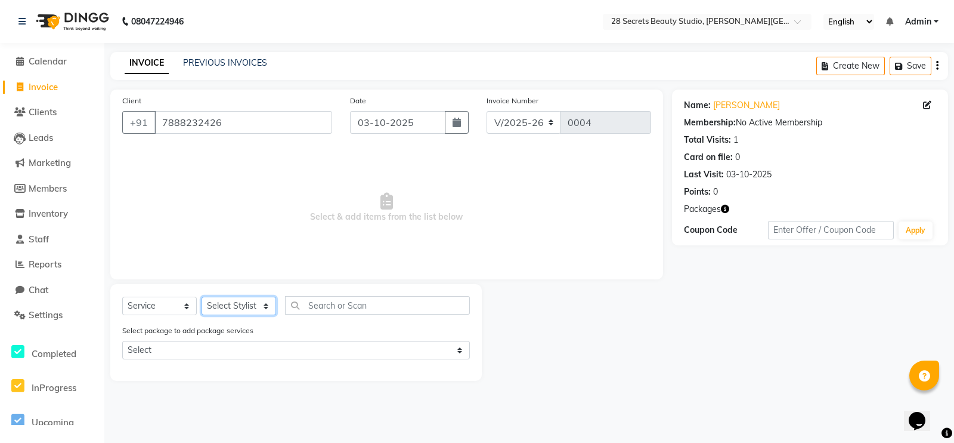
click at [236, 307] on select "Select Stylist Ambika Malaga Chinmay Tambe Kamini Wagh Pooja Kurangal Sheetal k…" at bounding box center [239, 305] width 75 height 18
click at [202, 297] on select "Select Stylist Ambika Malaga Chinmay Tambe Kamini Wagh Pooja Kurangal Sheetal k…" at bounding box center [239, 305] width 75 height 18
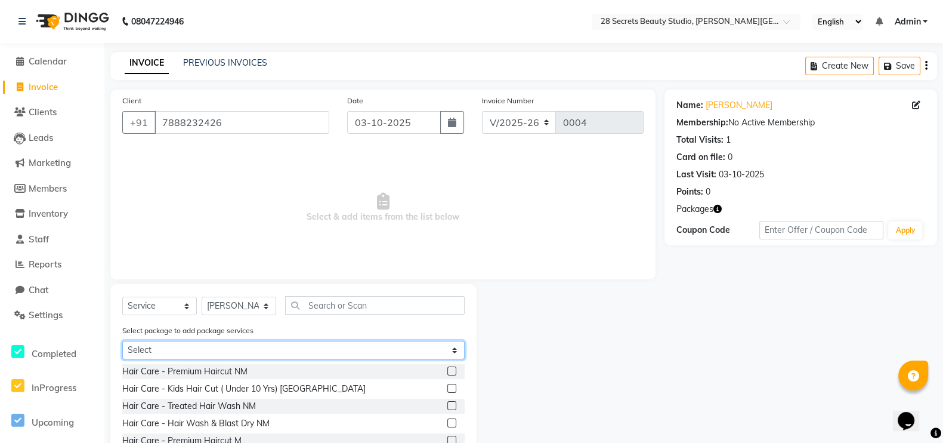
click at [228, 345] on select "Select hair spa 3+1" at bounding box center [293, 350] width 342 height 18
click at [122, 342] on select "Select hair spa 3+1" at bounding box center [293, 350] width 342 height 18
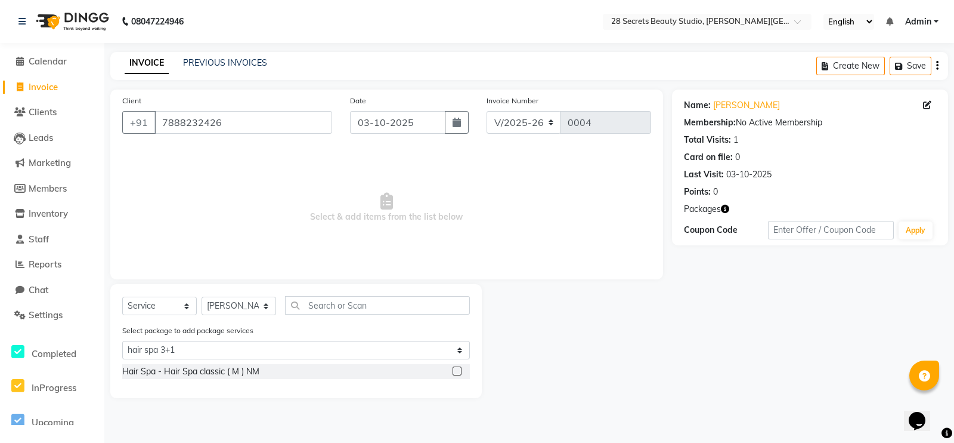
click at [280, 353] on div "Hair Spa - Hair Spa classic ( M ) NM" at bounding box center [296, 371] width 348 height 15
click at [453, 353] on label at bounding box center [457, 370] width 9 height 9
click at [453, 353] on input "checkbox" at bounding box center [457, 371] width 8 height 8
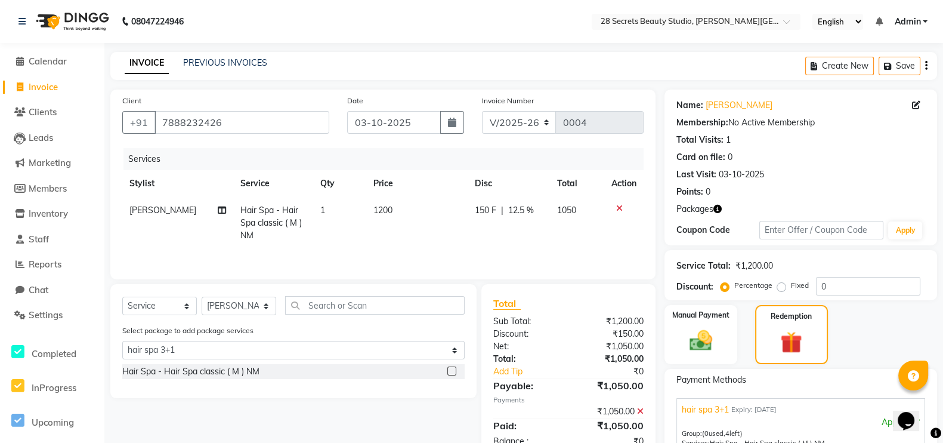
scroll to position [161, 0]
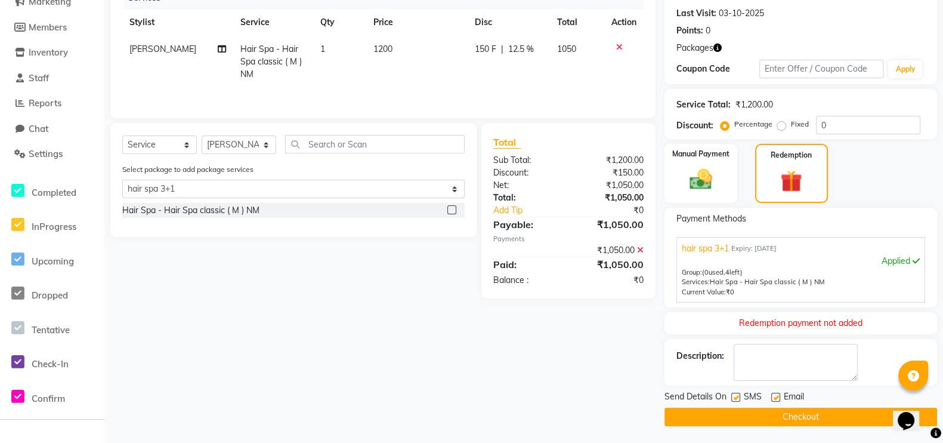
click at [763, 353] on button "Checkout" at bounding box center [800, 416] width 273 height 18
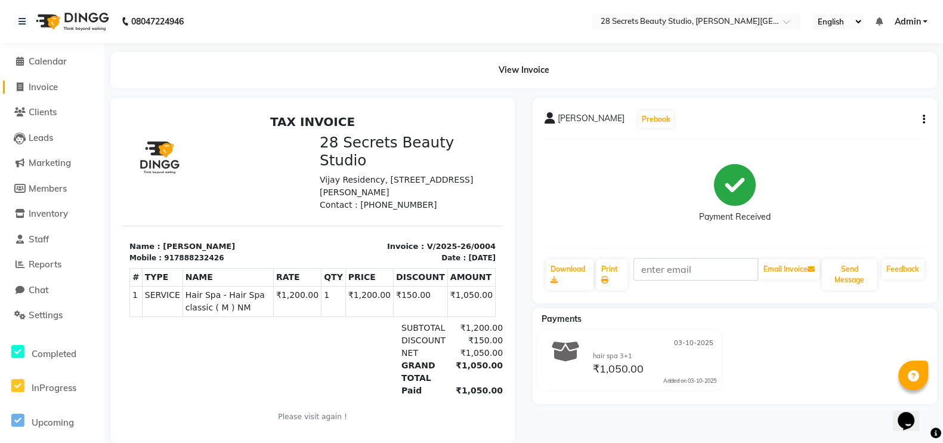
click at [46, 86] on span "Invoice" at bounding box center [43, 86] width 29 height 11
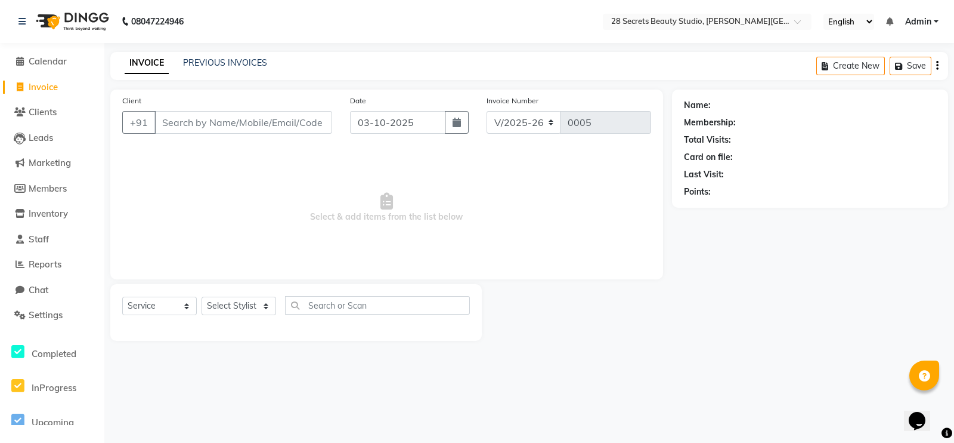
click at [187, 120] on input "Client" at bounding box center [243, 122] width 178 height 23
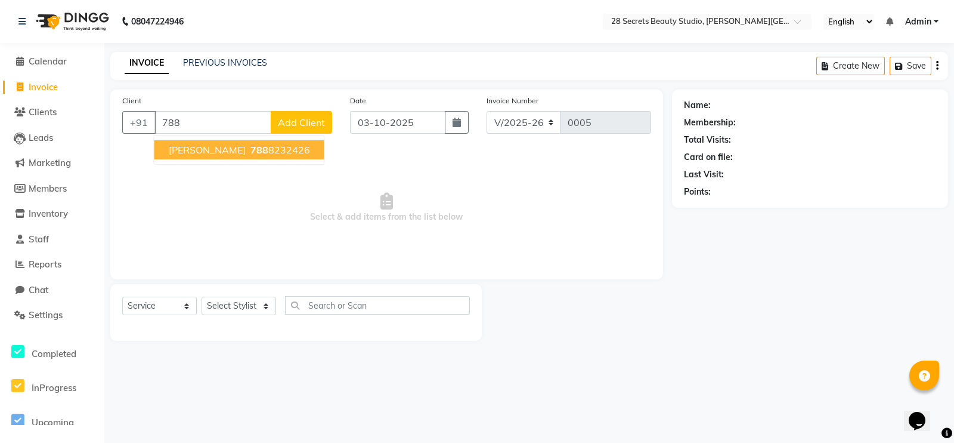
click at [205, 150] on span "kamini wagh" at bounding box center [207, 150] width 77 height 12
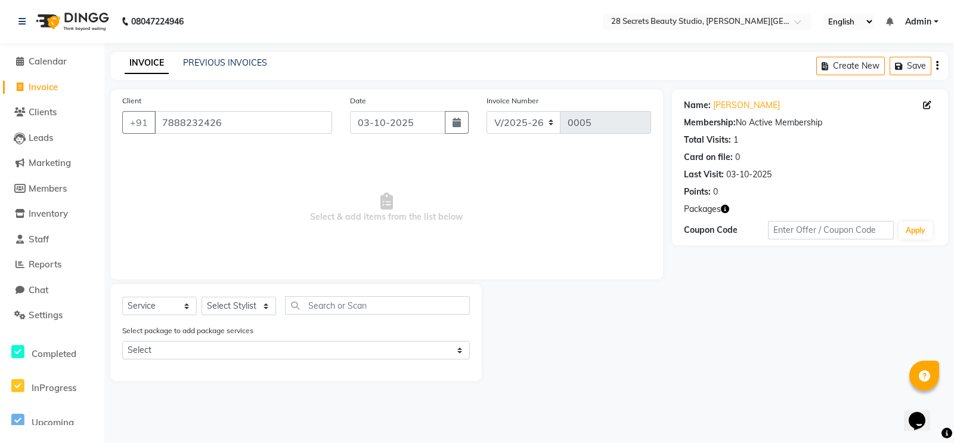
click at [703, 210] on span "Packages" at bounding box center [702, 209] width 37 height 13
click at [726, 206] on icon "button" at bounding box center [725, 209] width 8 height 8
click at [246, 306] on select "Select Stylist Ambika Malaga Chinmay Tambe Kamini Wagh Pooja Kurangal Sheetal k…" at bounding box center [239, 305] width 75 height 18
click at [202, 297] on select "Select Stylist Ambika Malaga Chinmay Tambe Kamini Wagh Pooja Kurangal Sheetal k…" at bounding box center [239, 305] width 75 height 18
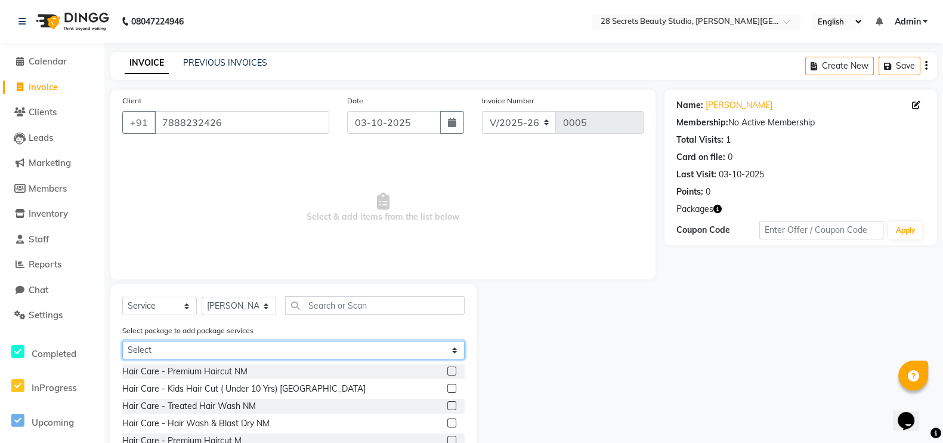
click at [183, 350] on select "Select hair spa 3+1" at bounding box center [293, 350] width 342 height 18
click at [122, 342] on select "Select hair spa 3+1" at bounding box center [293, 350] width 342 height 18
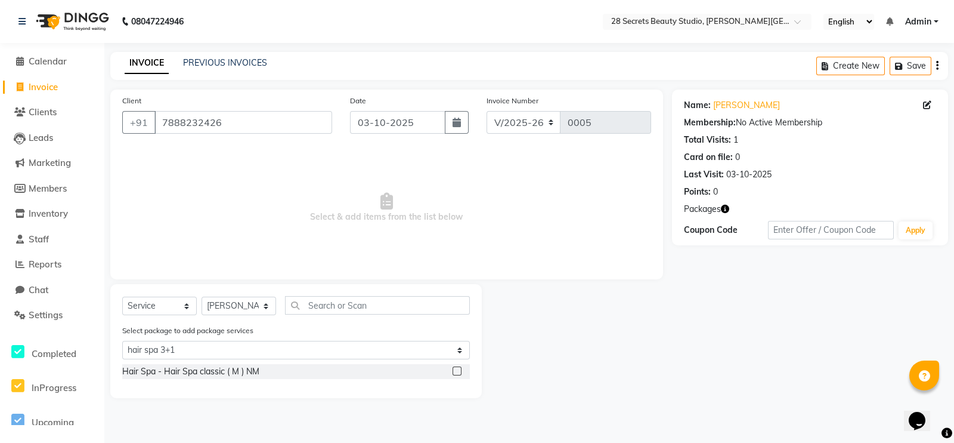
click at [456, 353] on label at bounding box center [457, 370] width 9 height 9
click at [456, 353] on input "checkbox" at bounding box center [457, 371] width 8 height 8
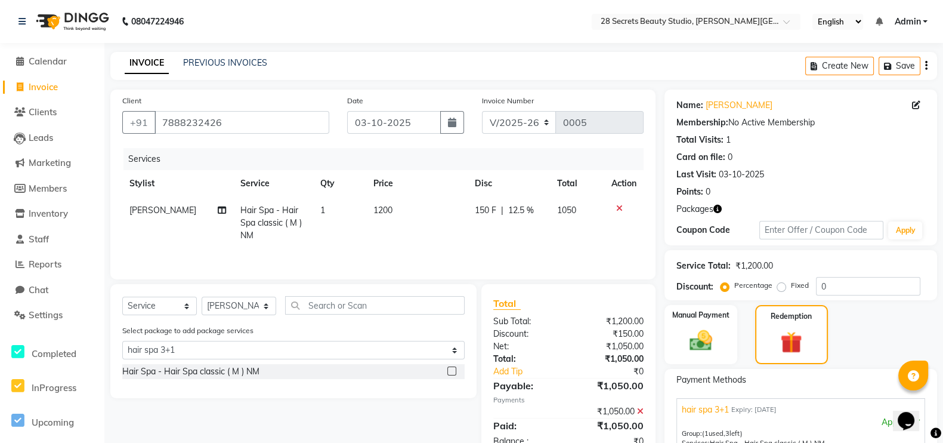
scroll to position [161, 0]
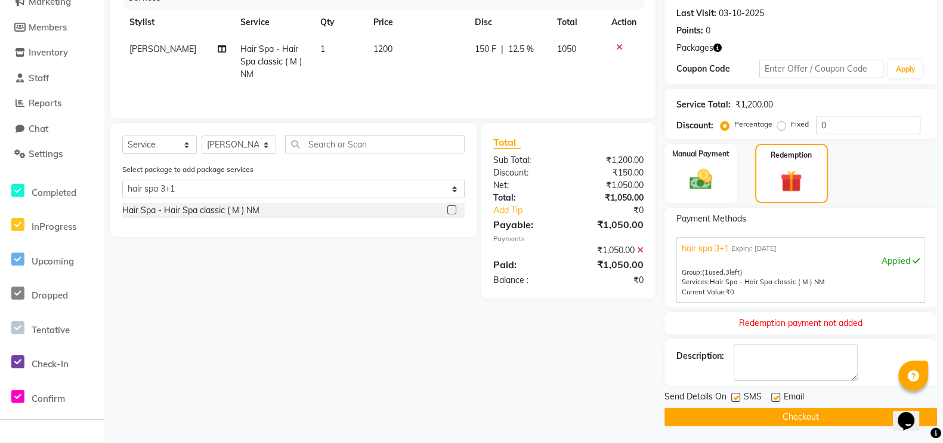
drag, startPoint x: 708, startPoint y: 178, endPoint x: 804, endPoint y: 416, distance: 256.6
click at [763, 353] on button "Checkout" at bounding box center [800, 416] width 273 height 18
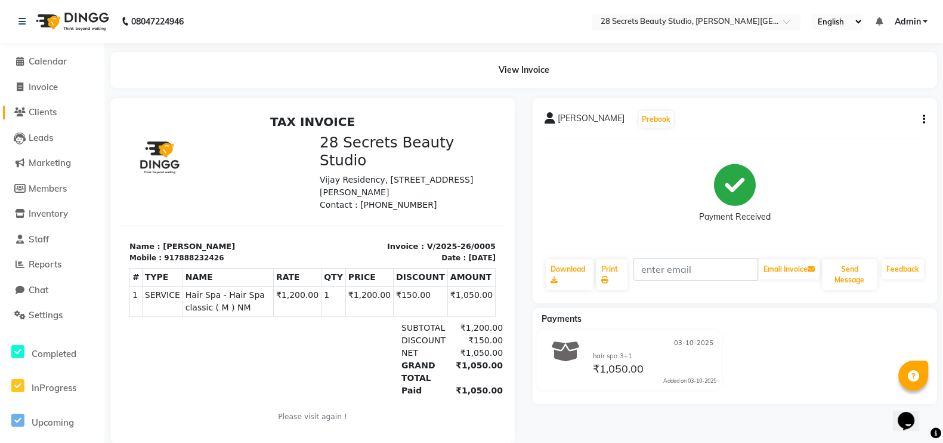
click at [29, 109] on span "Clients" at bounding box center [43, 111] width 28 height 11
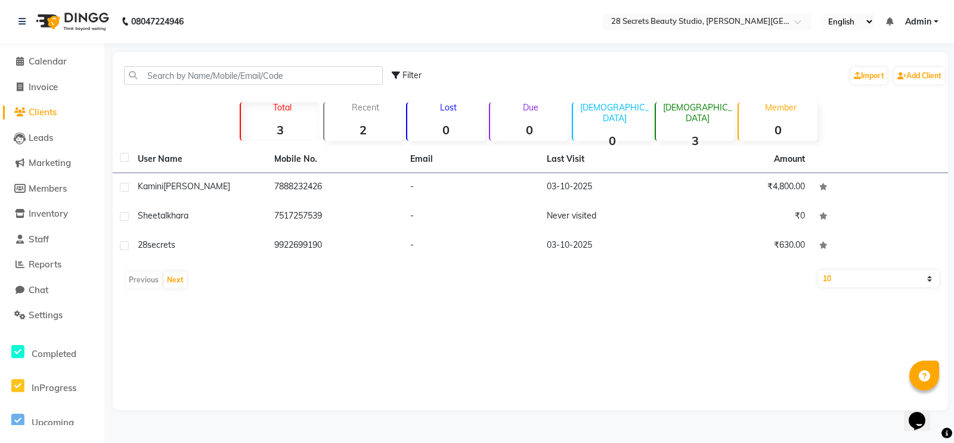
click at [311, 185] on td "7888232426" at bounding box center [335, 187] width 137 height 29
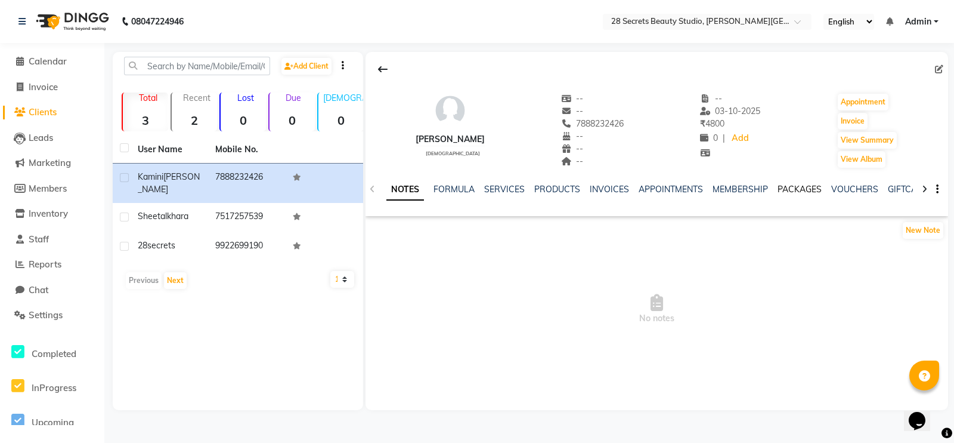
click at [763, 191] on link "PACKAGES" at bounding box center [800, 189] width 44 height 11
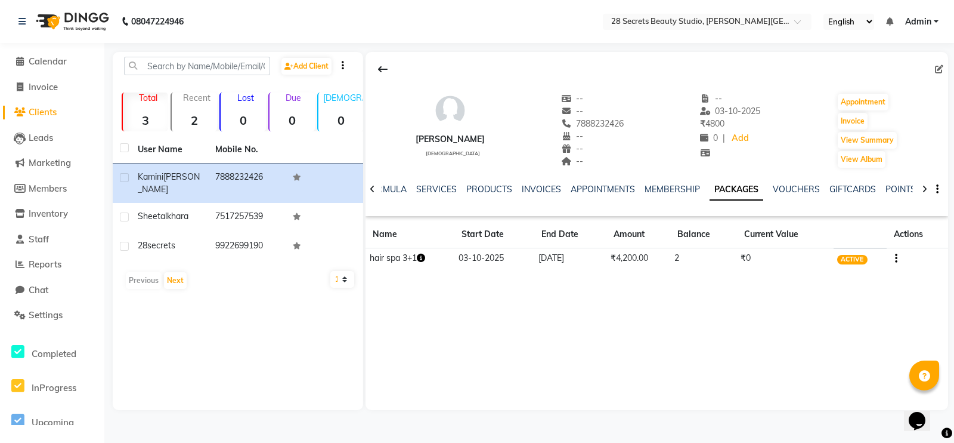
drag, startPoint x: 895, startPoint y: 290, endPoint x: 900, endPoint y: 259, distance: 31.5
click at [763, 259] on td at bounding box center [917, 258] width 61 height 21
click at [763, 259] on button "button" at bounding box center [893, 258] width 7 height 13
click at [763, 245] on div "Redemption History" at bounding box center [839, 243] width 78 height 15
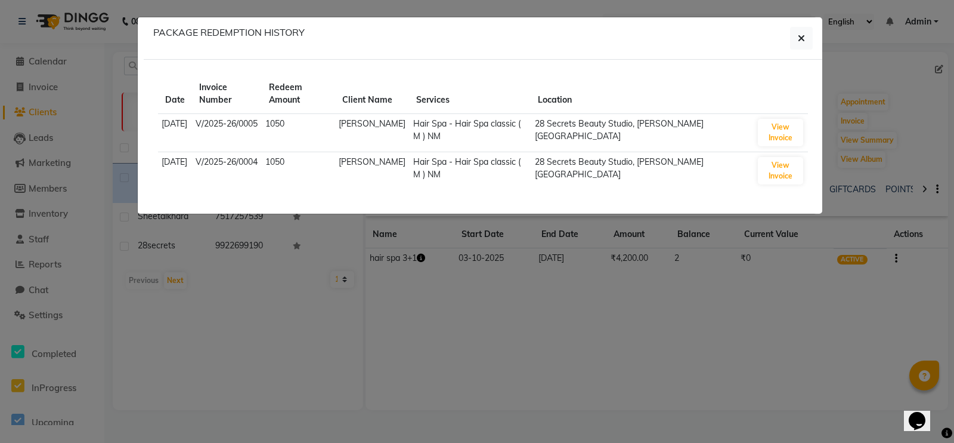
click at [763, 40] on icon "button" at bounding box center [801, 38] width 7 height 10
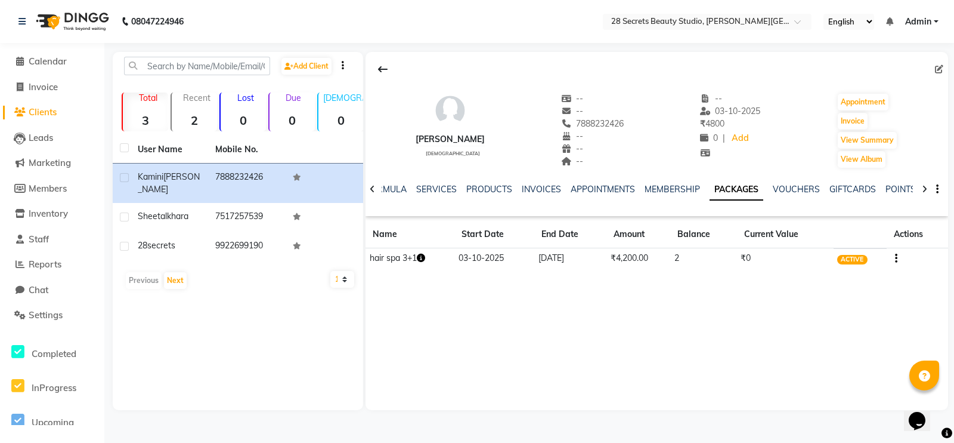
click at [47, 112] on span "Clients" at bounding box center [43, 111] width 28 height 11
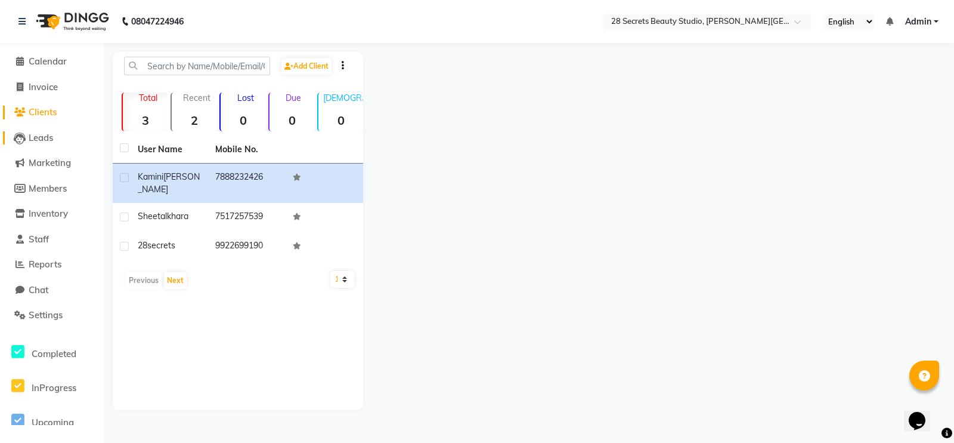
click at [41, 142] on span "Leads" at bounding box center [41, 137] width 24 height 11
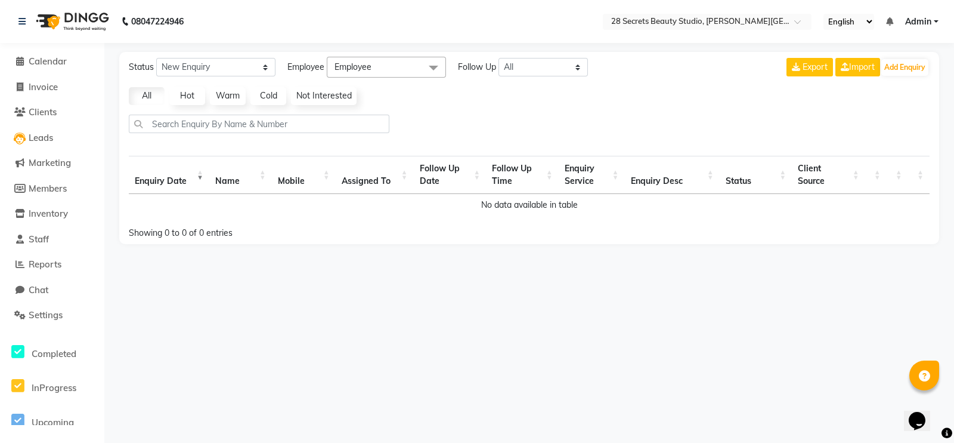
click at [417, 72] on span "Employee" at bounding box center [386, 67] width 119 height 21
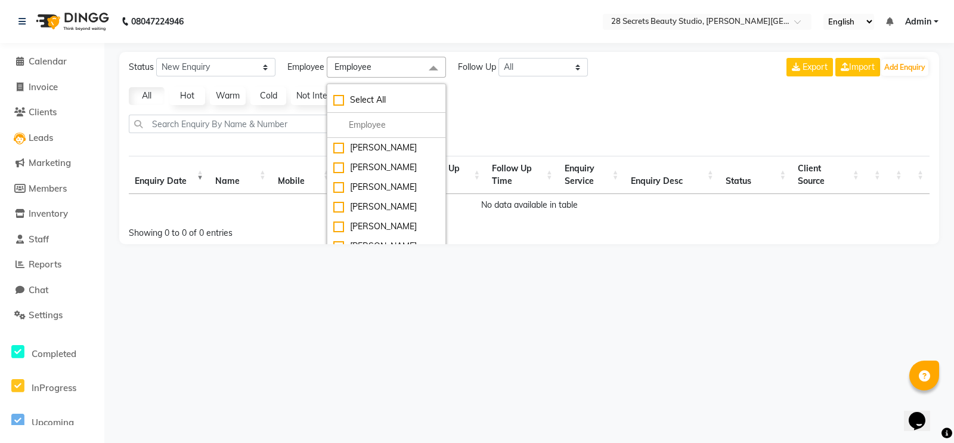
click at [413, 70] on span "Employee" at bounding box center [386, 67] width 119 height 21
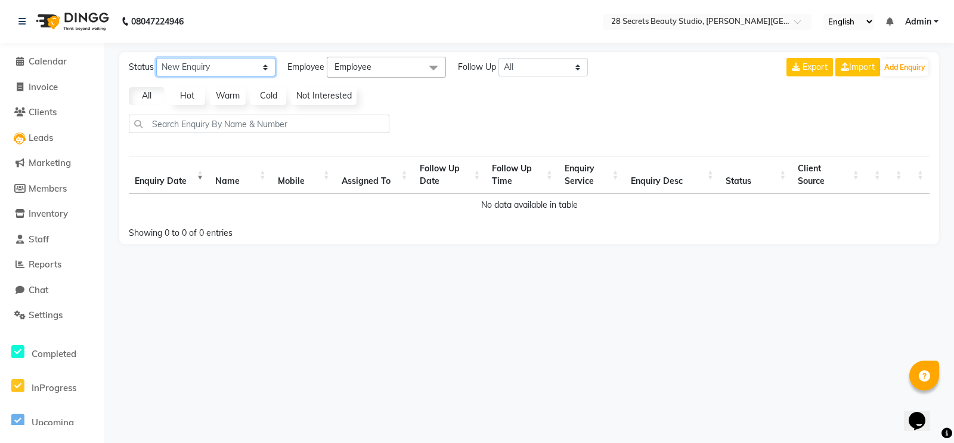
click at [264, 67] on select "New Enquiry Open Enquiry Converted Enquiry All" at bounding box center [215, 67] width 119 height 18
click at [57, 320] on span "Settings" at bounding box center [46, 314] width 34 height 11
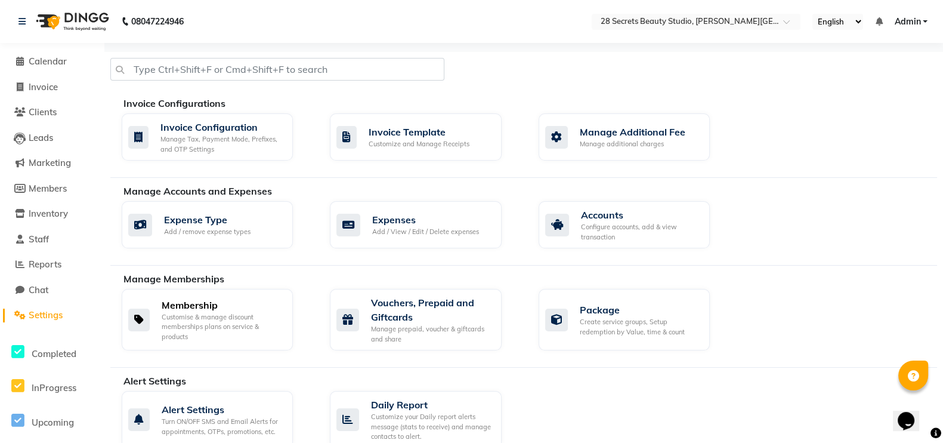
click at [184, 317] on div "Customise & manage discount memberships plans on service & products" at bounding box center [223, 327] width 122 height 30
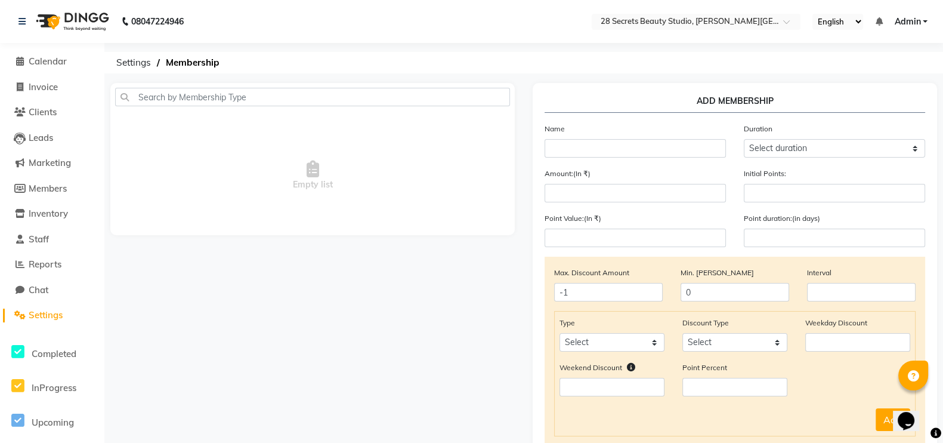
click at [57, 315] on span "Settings" at bounding box center [46, 314] width 34 height 11
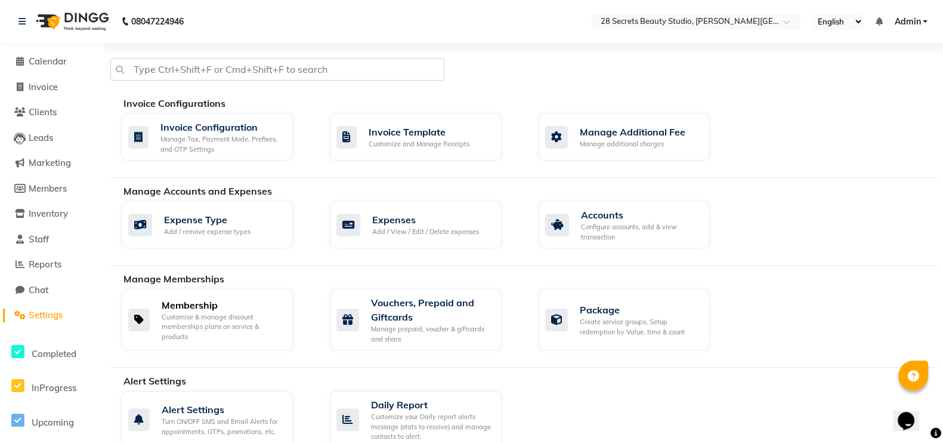
click at [164, 312] on div "Customise & manage discount memberships plans on service & products" at bounding box center [223, 327] width 122 height 30
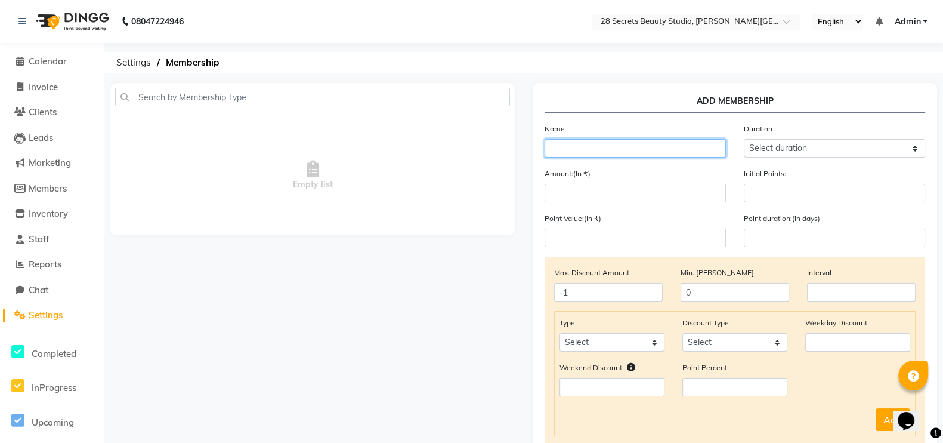
click at [579, 147] on input "text" at bounding box center [635, 148] width 181 height 18
click at [576, 149] on input "Anual" at bounding box center [635, 148] width 181 height 18
click at [602, 153] on input "Anuall" at bounding box center [635, 148] width 181 height 18
drag, startPoint x: 569, startPoint y: 150, endPoint x: 496, endPoint y: 246, distance: 120.5
click at [496, 246] on div "Empty list" at bounding box center [312, 335] width 422 height 505
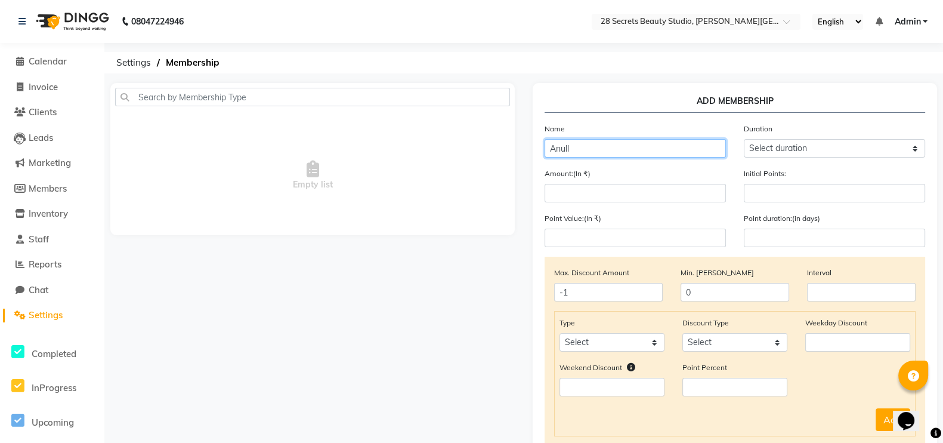
click at [587, 147] on input "Anull" at bounding box center [635, 148] width 181 height 18
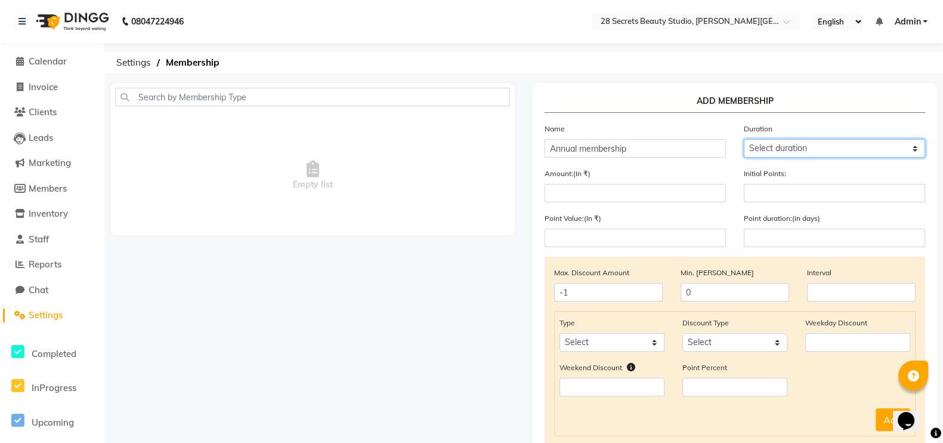
click at [763, 147] on select "Select duration Week Half-month Month Year Life Time 4 Months 8 Months 6 Months…" at bounding box center [834, 148] width 181 height 18
click at [744, 140] on select "Select duration Week Half-month Month Year Life Time 4 Months 8 Months 6 Months…" at bounding box center [834, 148] width 181 height 18
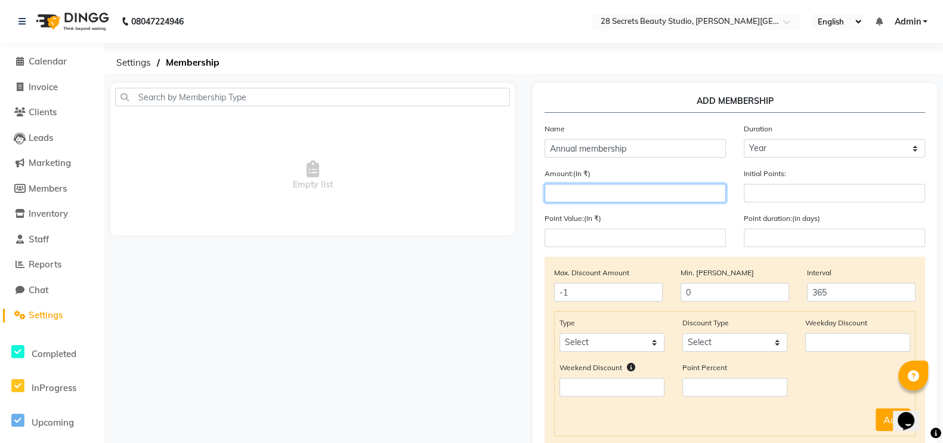
click at [641, 193] on input "number" at bounding box center [635, 193] width 181 height 18
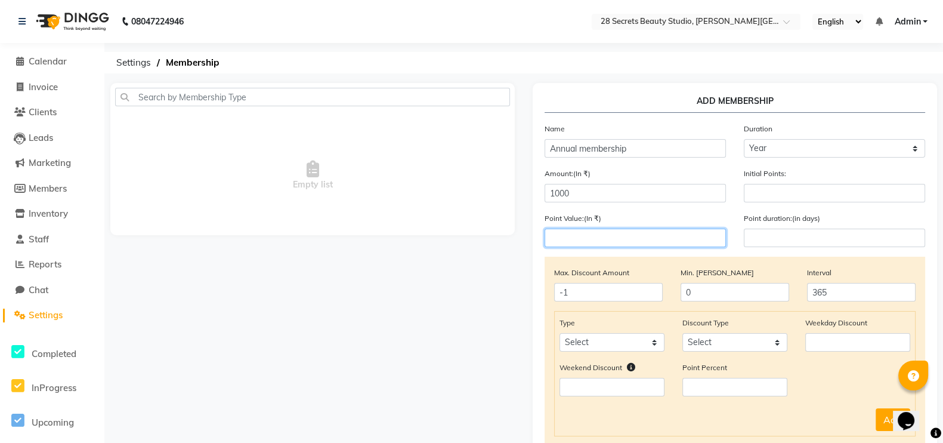
click at [663, 242] on input "number" at bounding box center [635, 237] width 181 height 18
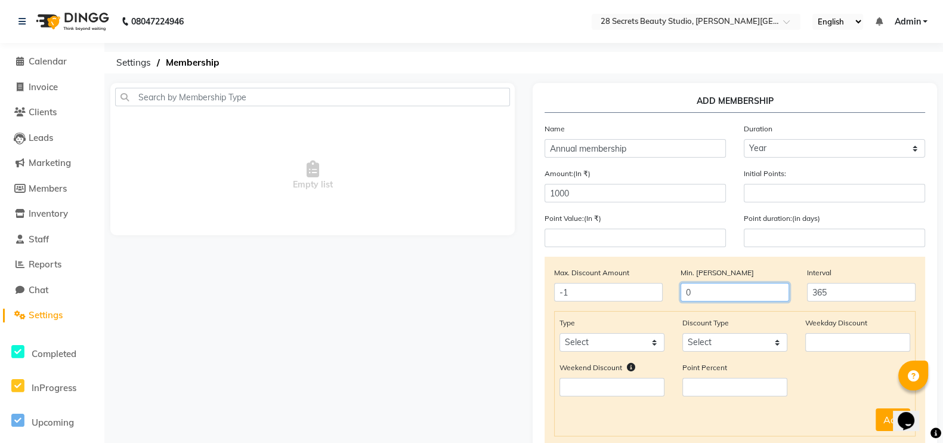
click at [692, 299] on input "0" at bounding box center [734, 292] width 109 height 18
click at [633, 344] on select "Select Service Product Package Prepaid Voucher" at bounding box center [611, 342] width 105 height 18
click at [559, 336] on select "Select Service Product Package Prepaid Voucher" at bounding box center [611, 342] width 105 height 18
click at [763, 342] on select "Select Percent Flat" at bounding box center [734, 342] width 105 height 18
click at [682, 336] on select "Select Percent Flat" at bounding box center [734, 342] width 105 height 18
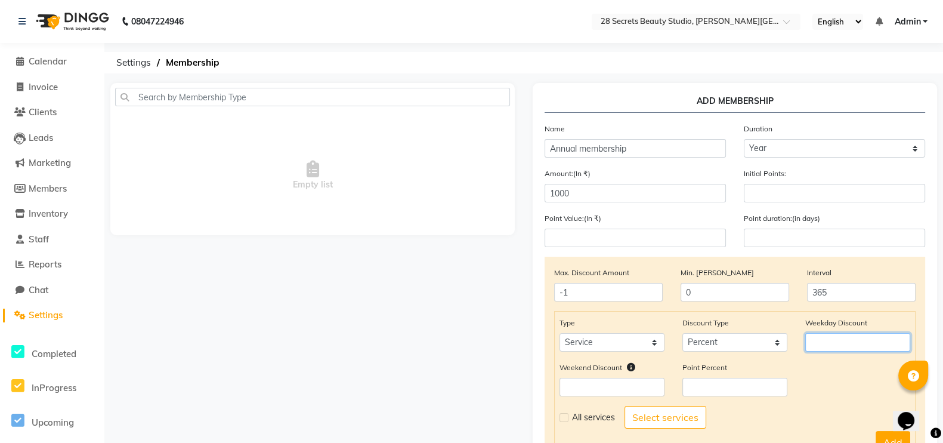
click at [763, 341] on input "number" at bounding box center [857, 342] width 105 height 18
click at [639, 353] on input "number" at bounding box center [611, 387] width 105 height 18
click at [706, 353] on input "number" at bounding box center [734, 387] width 105 height 18
click at [565, 353] on label at bounding box center [563, 417] width 9 height 9
click at [565, 353] on input "checkbox" at bounding box center [563, 417] width 8 height 8
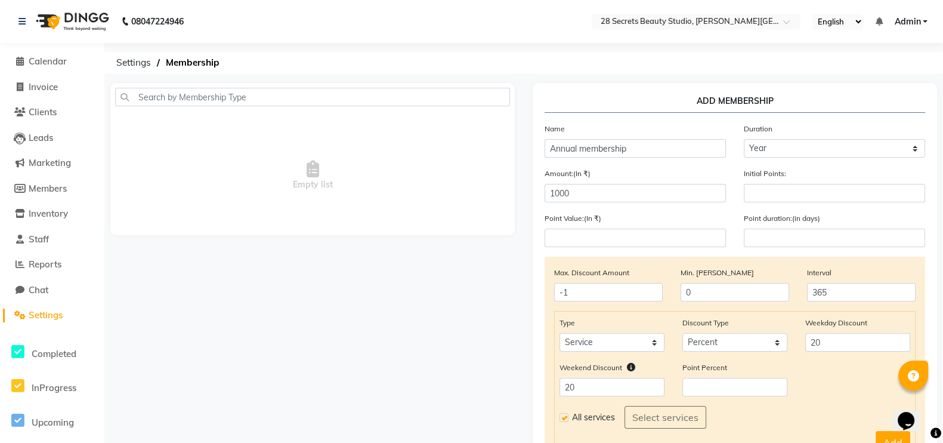
scroll to position [191, 0]
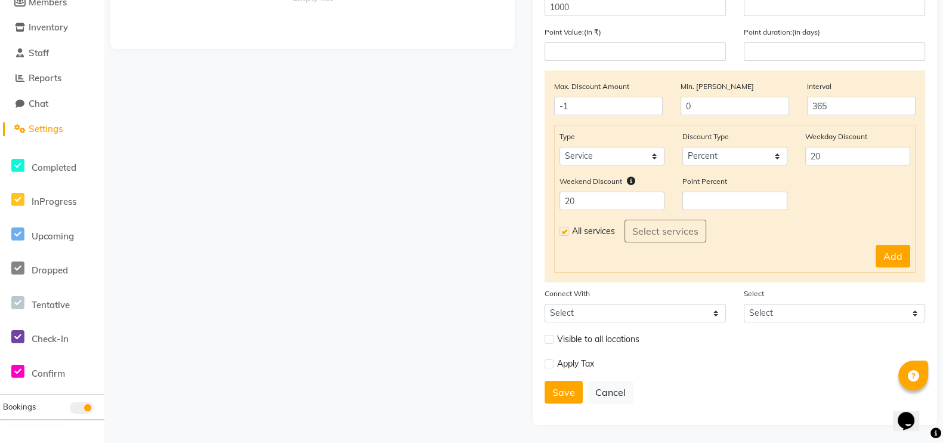
click at [562, 353] on button "Save" at bounding box center [564, 392] width 38 height 23
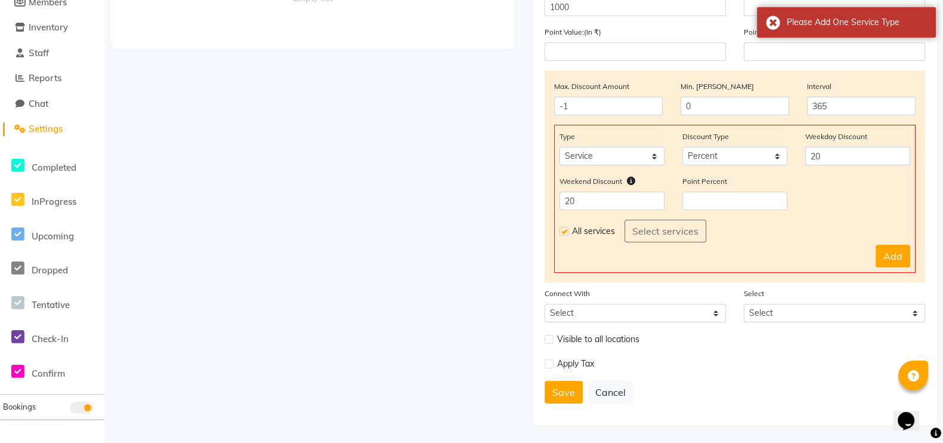
click at [763, 264] on button "Add" at bounding box center [893, 256] width 35 height 23
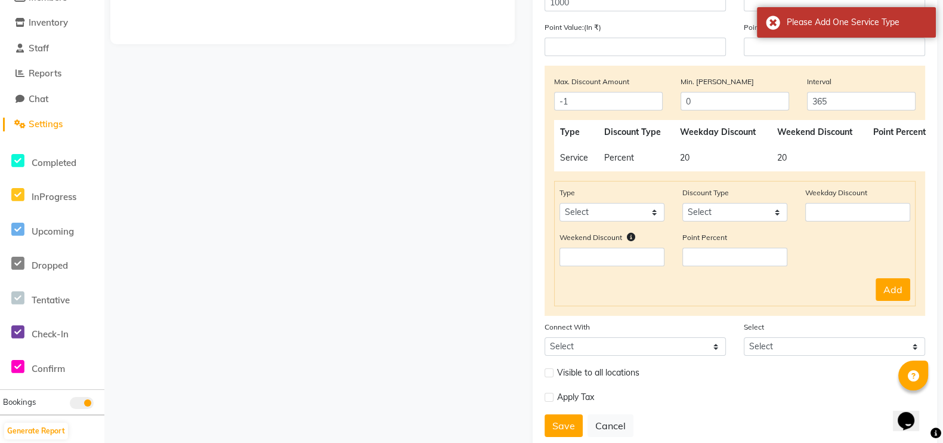
click at [763, 290] on button "Add" at bounding box center [893, 289] width 35 height 23
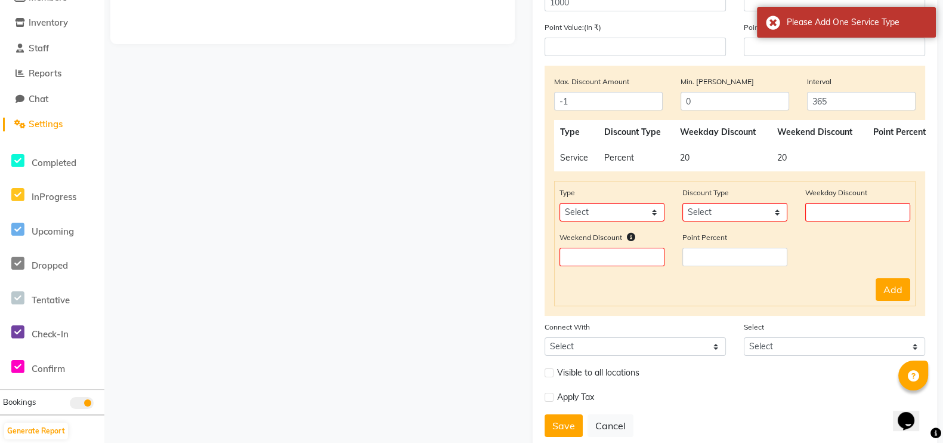
click at [564, 353] on button "Save" at bounding box center [564, 425] width 38 height 23
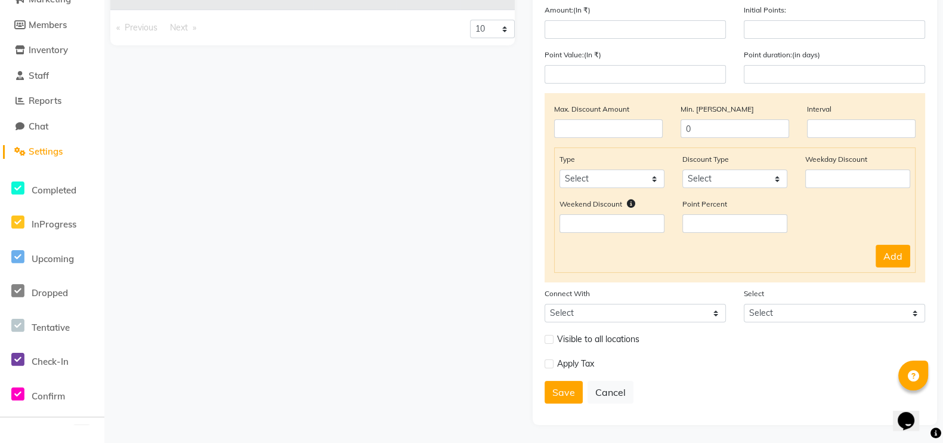
scroll to position [0, 0]
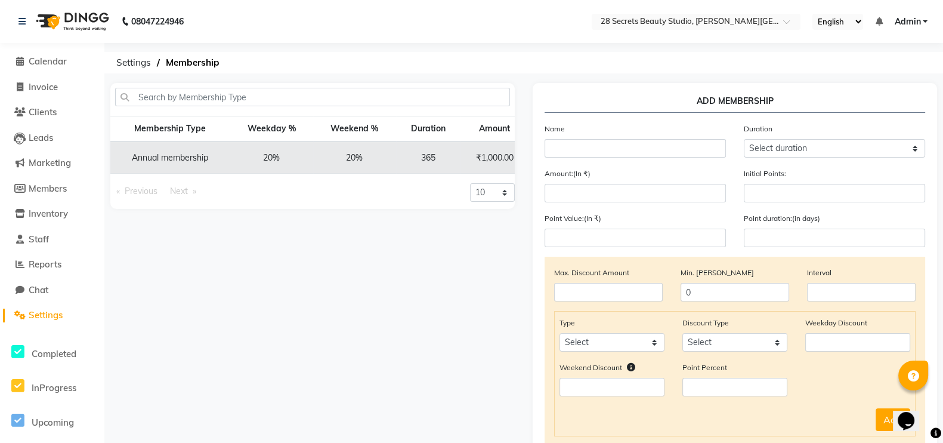
click at [41, 316] on span "Settings" at bounding box center [46, 314] width 34 height 11
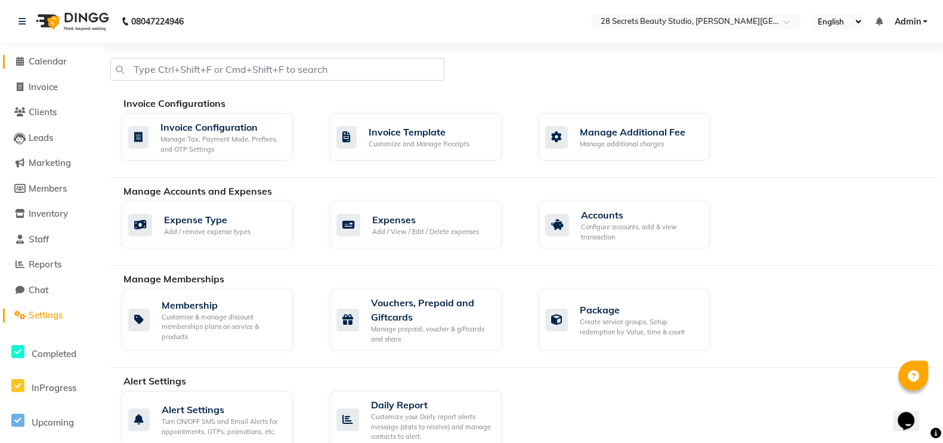
click at [42, 55] on span "Calendar" at bounding box center [48, 60] width 38 height 11
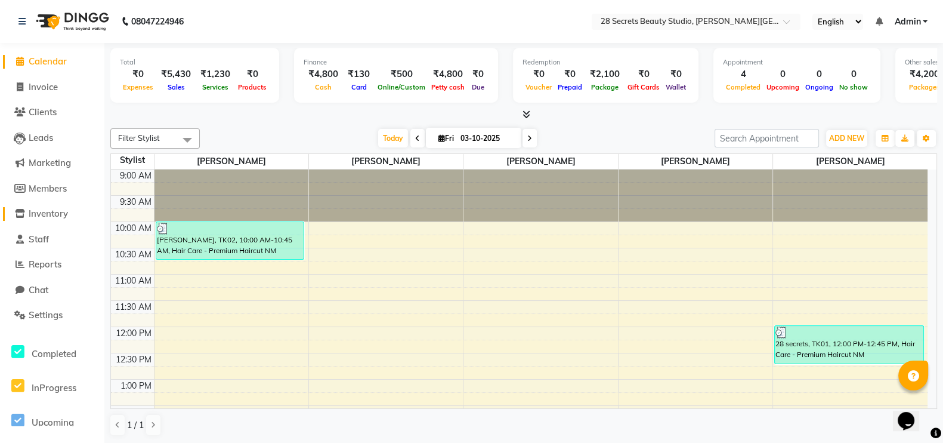
click at [42, 214] on span "Inventory" at bounding box center [48, 213] width 39 height 11
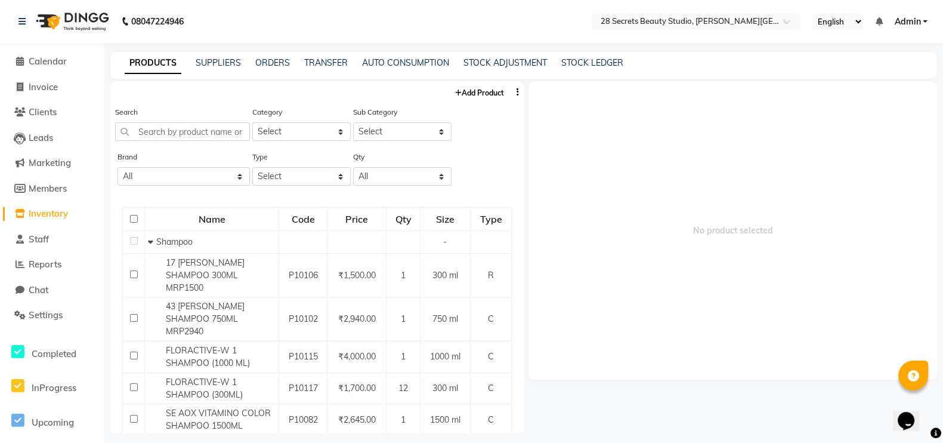
click at [478, 97] on link "Add Product" at bounding box center [479, 92] width 55 height 15
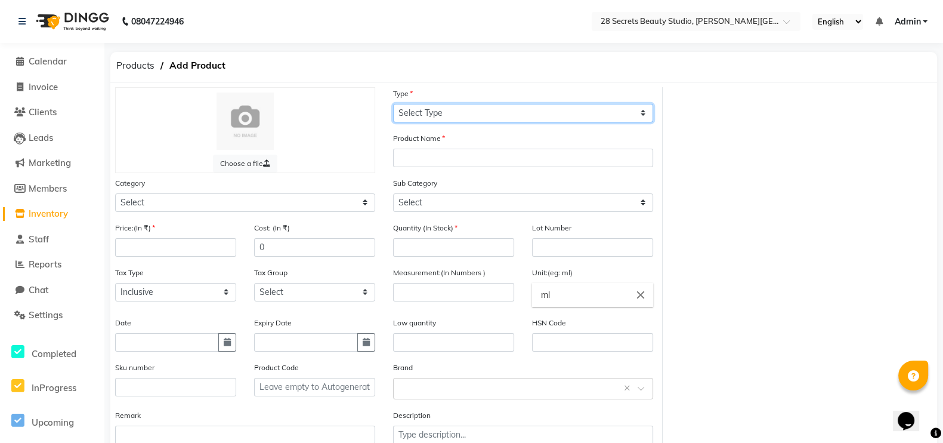
click at [443, 112] on select "Select Type Both Retail Consumable" at bounding box center [523, 113] width 260 height 18
click at [393, 104] on select "Select Type Both Retail Consumable" at bounding box center [523, 113] width 260 height 18
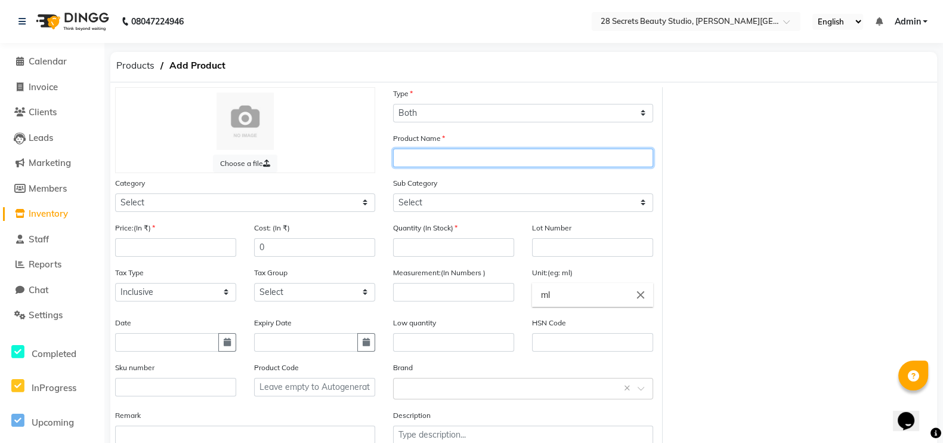
click at [440, 162] on input "text" at bounding box center [523, 158] width 260 height 18
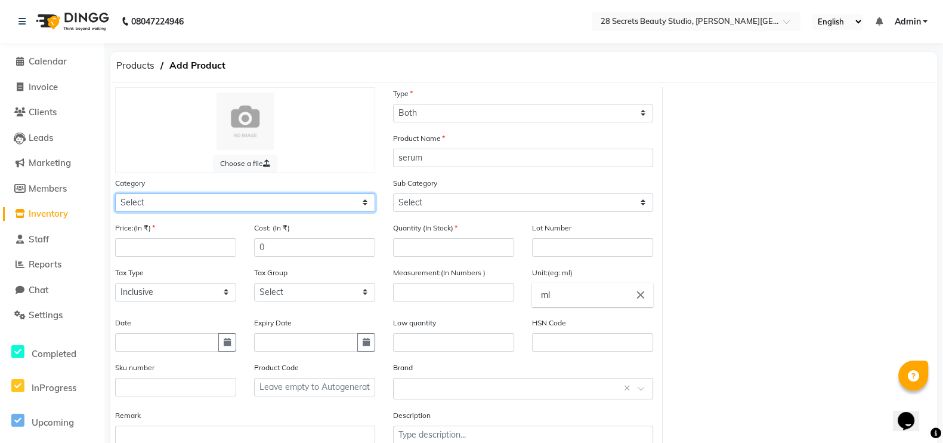
click at [185, 206] on select "Select Hair Skin Makeup Personal Care Appliances Beard Waxing Disposable Thread…" at bounding box center [245, 202] width 260 height 18
click at [115, 195] on select "Select Hair Skin Makeup Personal Care Appliances Beard Waxing Disposable Thread…" at bounding box center [245, 202] width 260 height 18
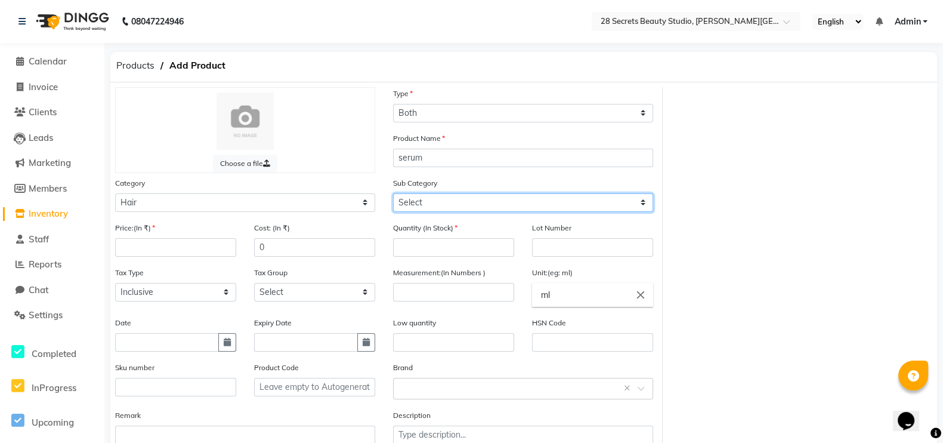
click at [466, 206] on select "Select Shampoo Conditioner Cream Mask Oil Serum Color Appliances Treatment Styl…" at bounding box center [523, 202] width 260 height 18
click at [393, 195] on select "Select Shampoo Conditioner Cream Mask Oil Serum Color Appliances Treatment Styl…" at bounding box center [523, 202] width 260 height 18
click at [475, 207] on select "Select Shampoo Conditioner Cream Mask Oil Serum Color Appliances Treatment Styl…" at bounding box center [523, 202] width 260 height 18
click at [512, 231] on div "Quantity (In Stock)" at bounding box center [453, 238] width 121 height 35
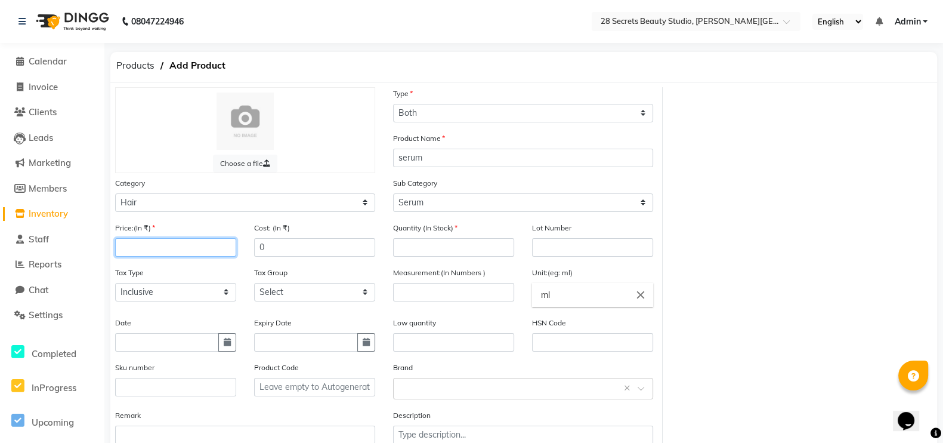
click at [141, 244] on input "number" at bounding box center [175, 247] width 121 height 18
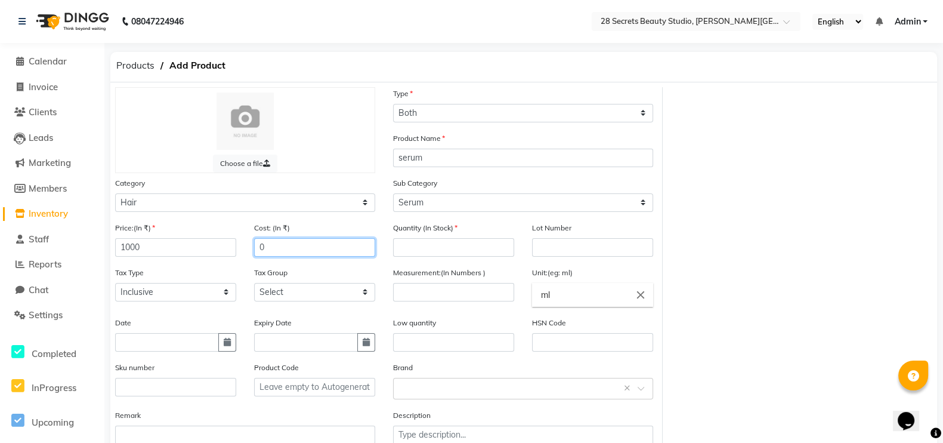
click at [304, 250] on input "0" at bounding box center [314, 247] width 121 height 18
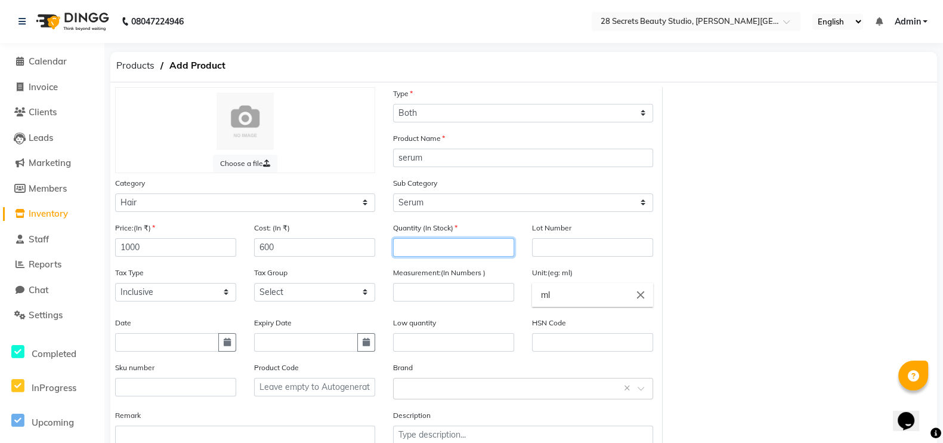
click at [427, 243] on input "number" at bounding box center [453, 247] width 121 height 18
click at [460, 296] on input "number" at bounding box center [453, 292] width 121 height 18
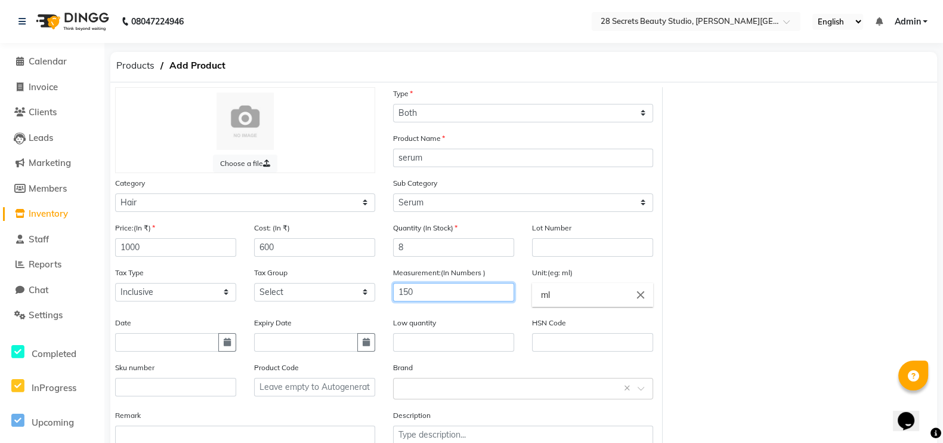
click at [438, 298] on input "150" at bounding box center [453, 292] width 121 height 18
click at [460, 295] on input "150" at bounding box center [453, 292] width 121 height 18
click at [569, 294] on input "ml" at bounding box center [592, 295] width 121 height 24
click at [441, 296] on div at bounding box center [471, 221] width 943 height 443
click at [122, 64] on span "Products" at bounding box center [135, 65] width 50 height 21
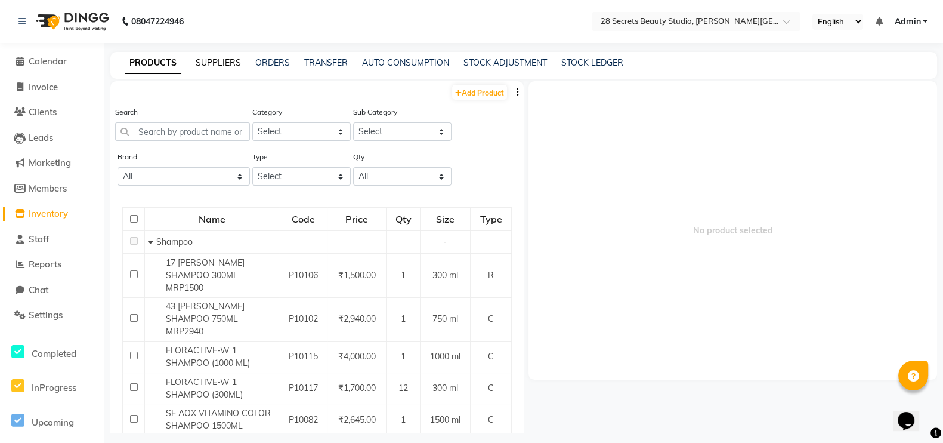
click at [223, 60] on link "SUPPLIERS" at bounding box center [218, 62] width 45 height 11
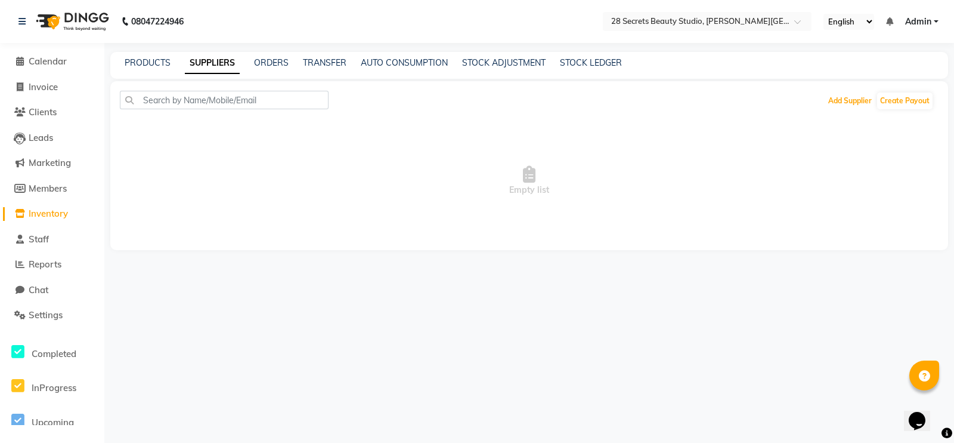
click at [763, 100] on button "Add Supplier" at bounding box center [850, 100] width 50 height 17
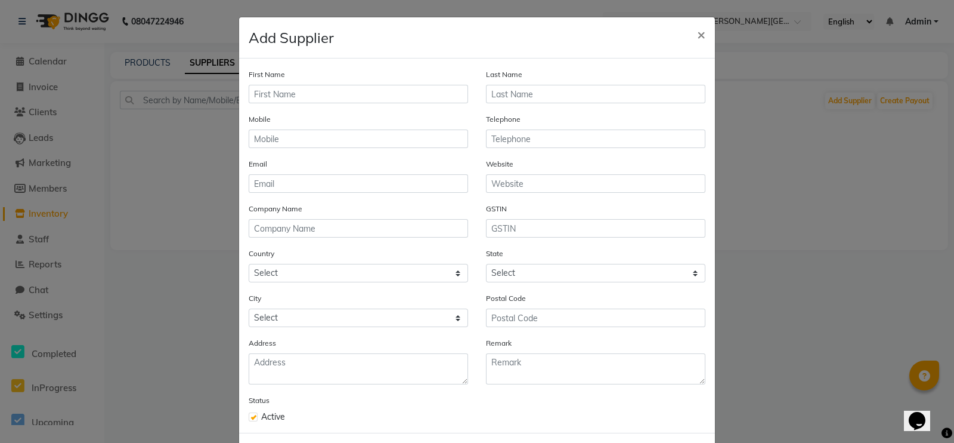
click at [294, 106] on div "First Name" at bounding box center [358, 90] width 237 height 45
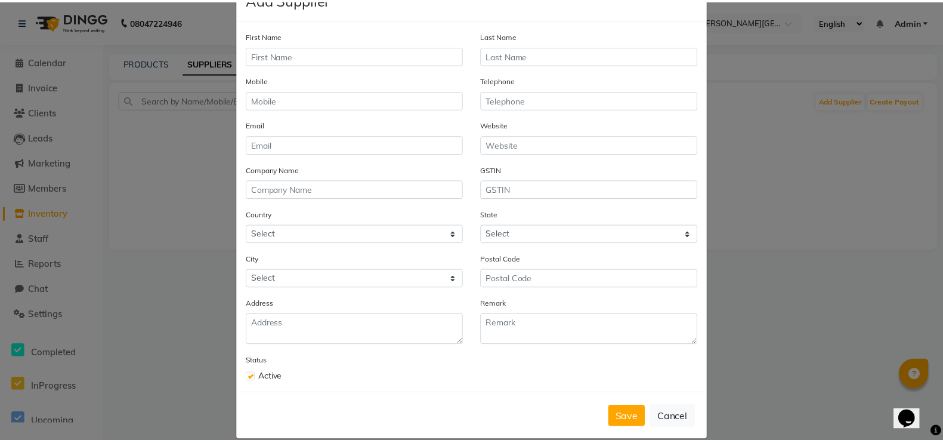
scroll to position [59, 0]
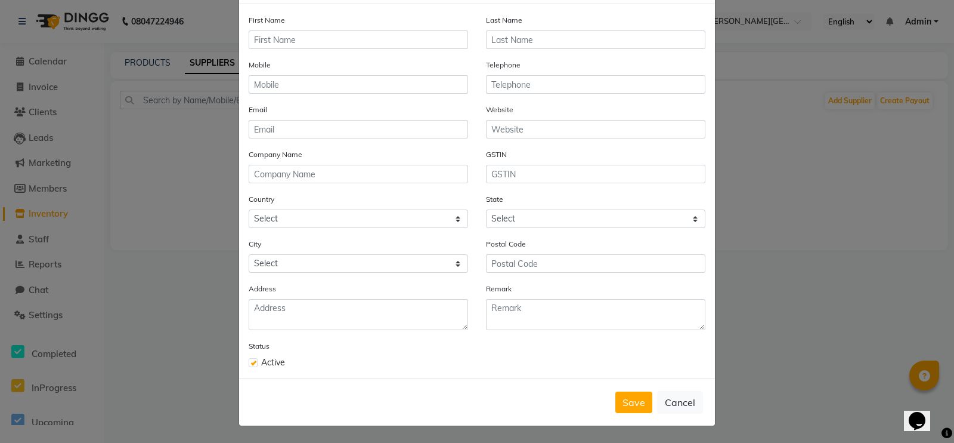
click at [678, 353] on button "Cancel" at bounding box center [680, 402] width 46 height 23
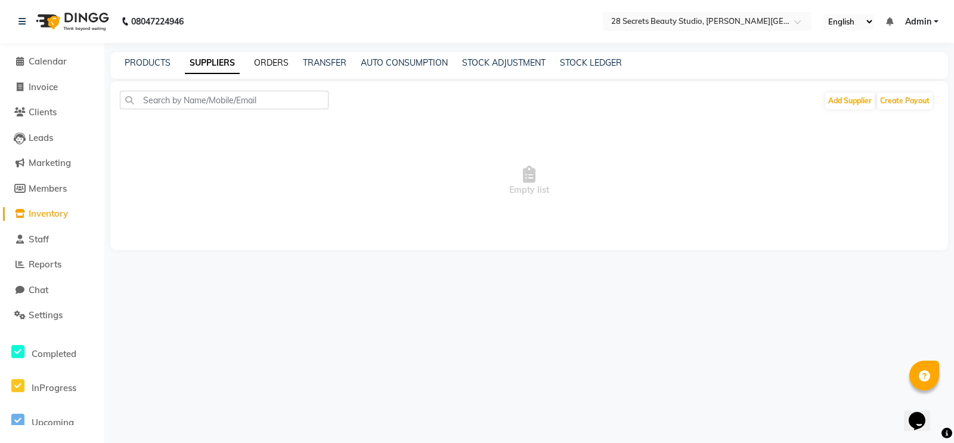
click at [279, 64] on link "ORDERS" at bounding box center [271, 62] width 35 height 11
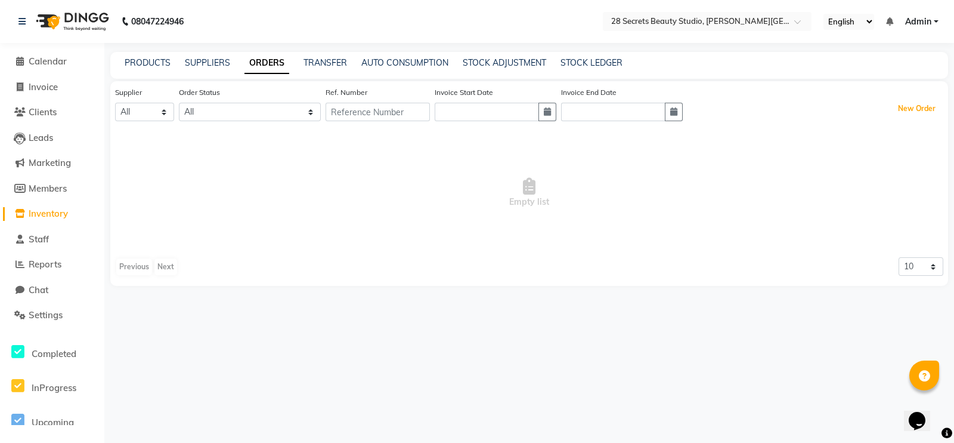
click at [763, 109] on button "New Order" at bounding box center [917, 108] width 44 height 17
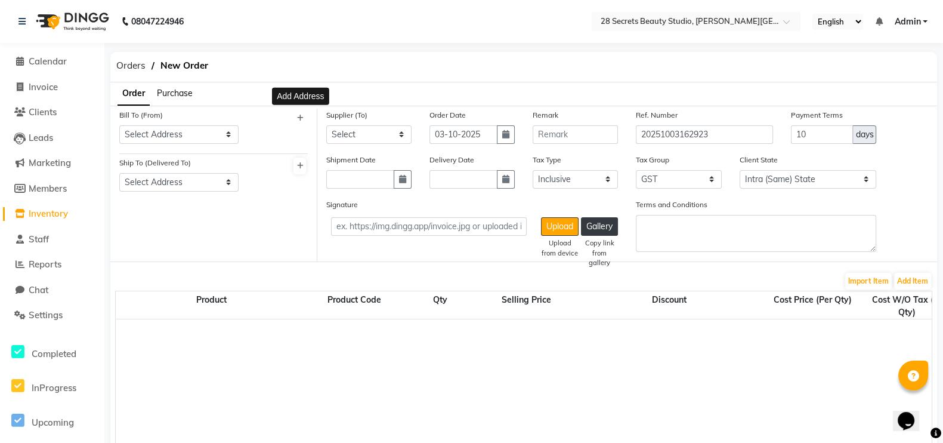
click at [302, 116] on icon at bounding box center [299, 118] width 7 height 7
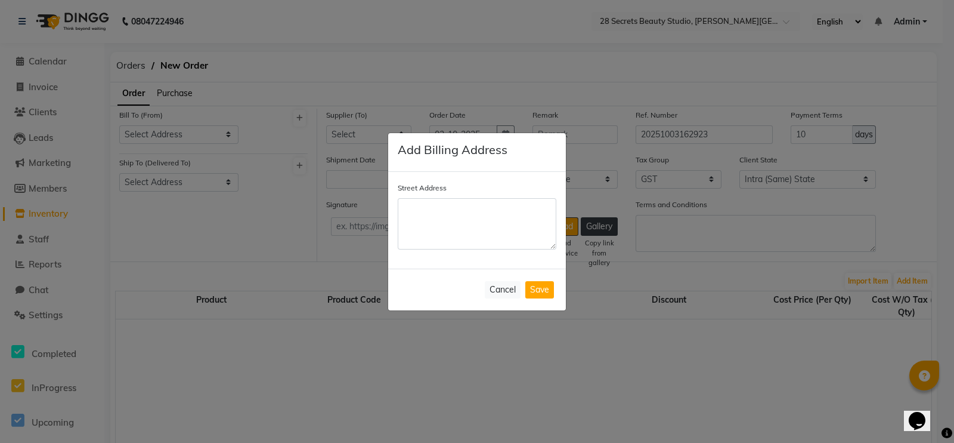
click at [434, 214] on textarea "Street Address" at bounding box center [477, 223] width 159 height 51
click at [494, 284] on button "Cancel" at bounding box center [503, 289] width 36 height 17
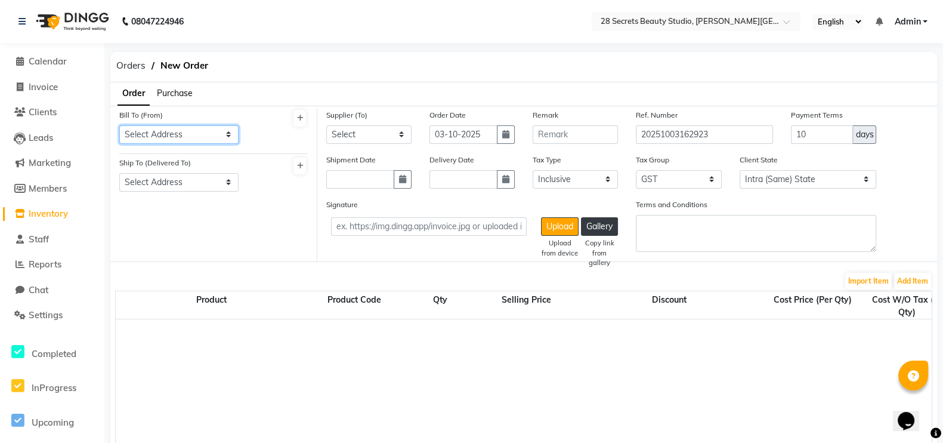
click at [159, 137] on select "Select Address" at bounding box center [178, 134] width 119 height 18
click at [203, 234] on div "Bill To (From) Select Address Ship To (Delivered To) Select Address" at bounding box center [213, 185] width 207 height 153
click at [300, 169] on button at bounding box center [299, 165] width 13 height 17
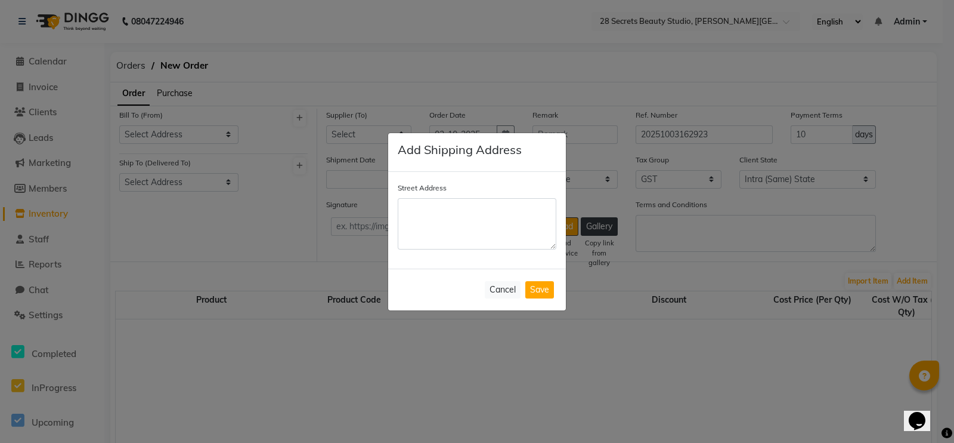
click at [438, 205] on textarea "Street Address" at bounding box center [477, 223] width 159 height 51
click at [506, 290] on button "Cancel" at bounding box center [503, 289] width 36 height 17
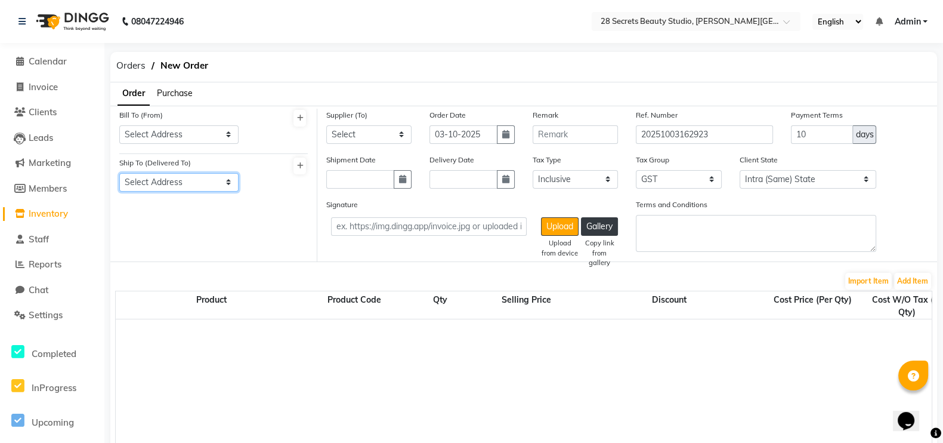
click at [187, 182] on select "Select Address" at bounding box center [178, 182] width 119 height 18
click at [348, 129] on select "Select" at bounding box center [368, 134] width 85 height 18
click at [506, 138] on icon "button" at bounding box center [505, 134] width 7 height 8
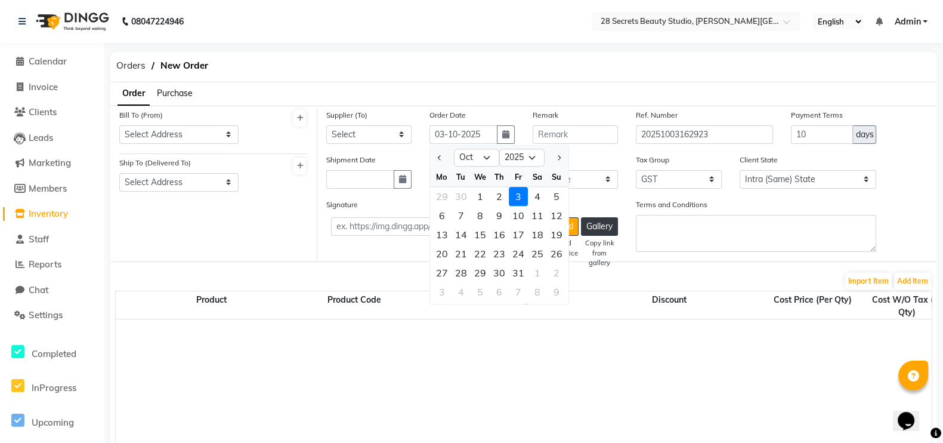
click at [534, 97] on div "Order Purchase" at bounding box center [523, 93] width 845 height 23
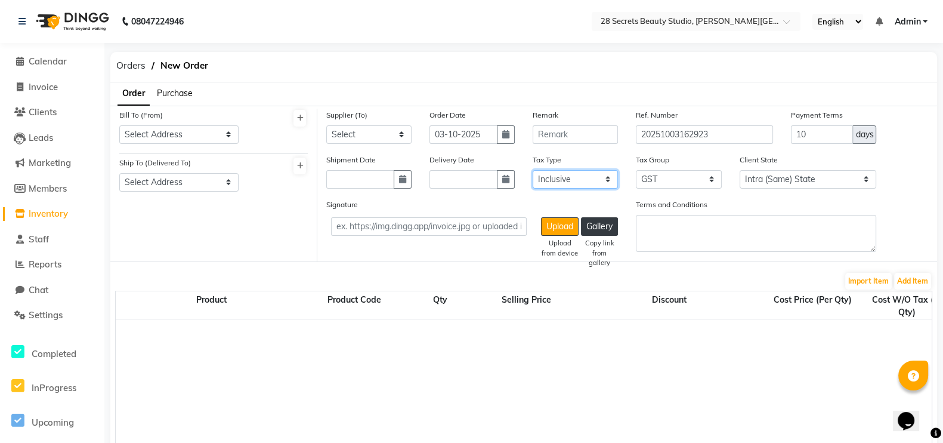
click at [553, 180] on select "Select Inclusive Exclusive" at bounding box center [575, 179] width 85 height 18
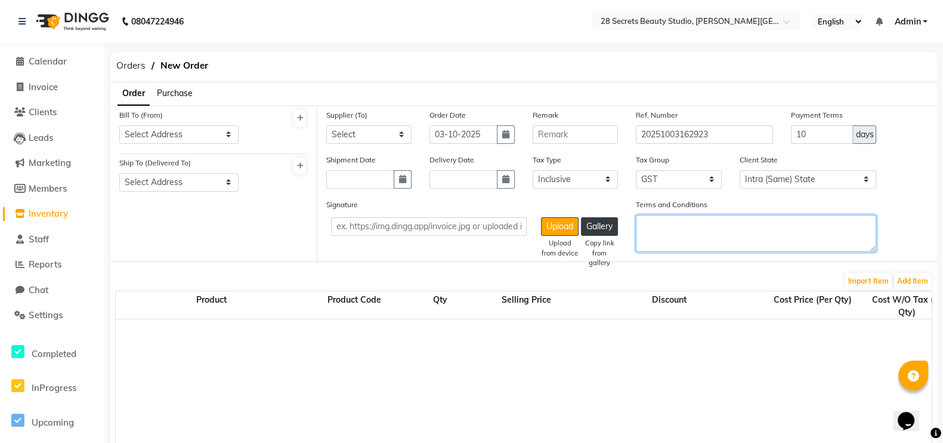
click at [642, 216] on textarea "Terms and Conditions" at bounding box center [756, 233] width 240 height 37
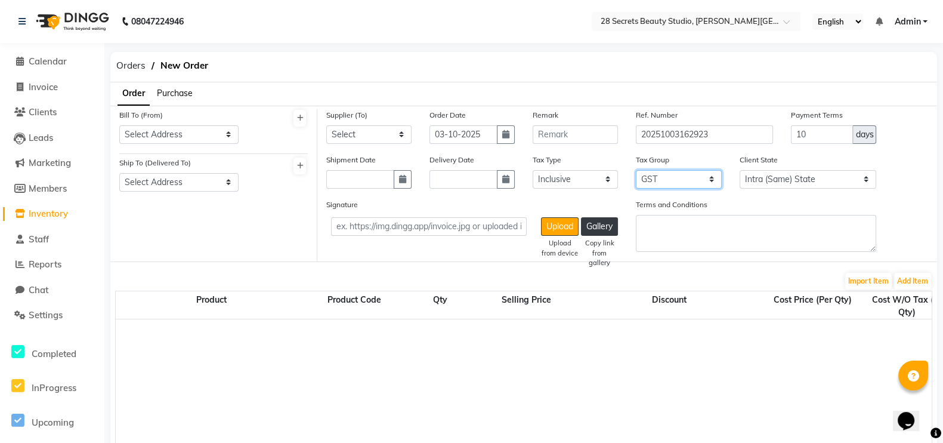
click at [670, 178] on select "None GST 5% GST" at bounding box center [678, 179] width 85 height 18
click at [747, 314] on div "Discount" at bounding box center [669, 305] width 191 height 25
click at [763, 181] on select "Intra (Same) State Inter (Other) State" at bounding box center [808, 179] width 137 height 18
click at [763, 267] on form "Bill To (From) Select Address Ship To (Delivered To) Select Address Supplier (T…" at bounding box center [523, 409] width 827 height 606
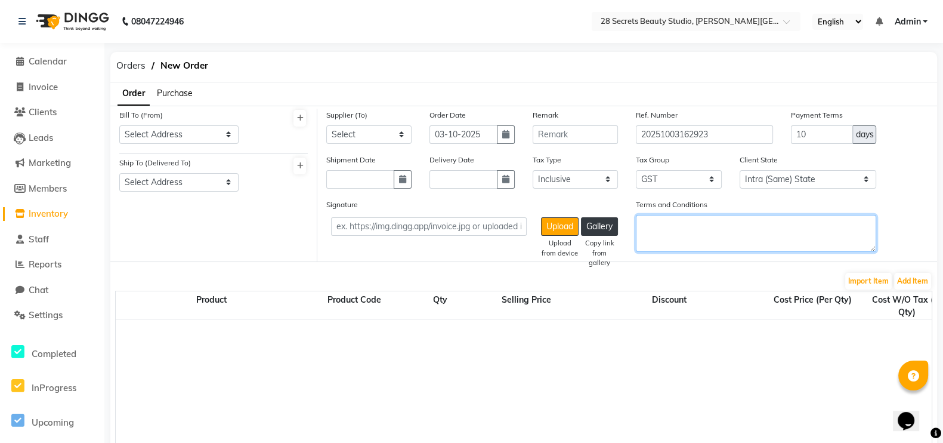
click at [669, 248] on textarea "Terms and Conditions" at bounding box center [756, 233] width 240 height 37
click at [763, 286] on button "Add Item" at bounding box center [912, 281] width 37 height 17
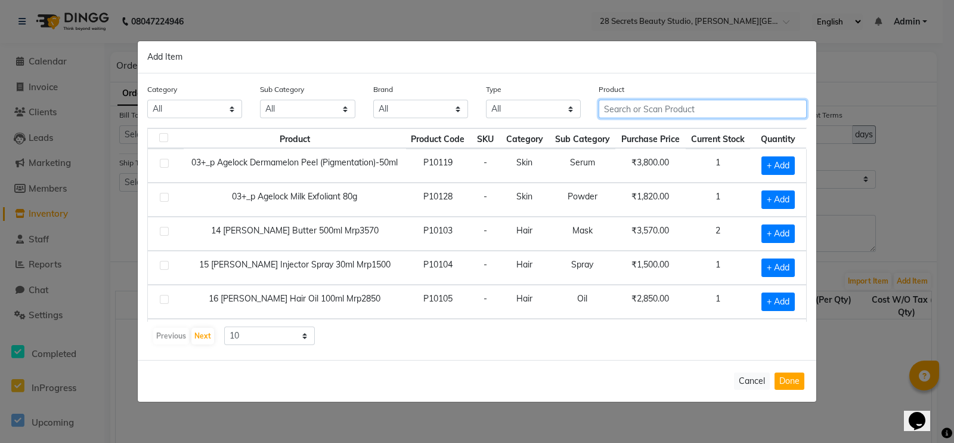
click at [678, 109] on input "text" at bounding box center [703, 109] width 208 height 18
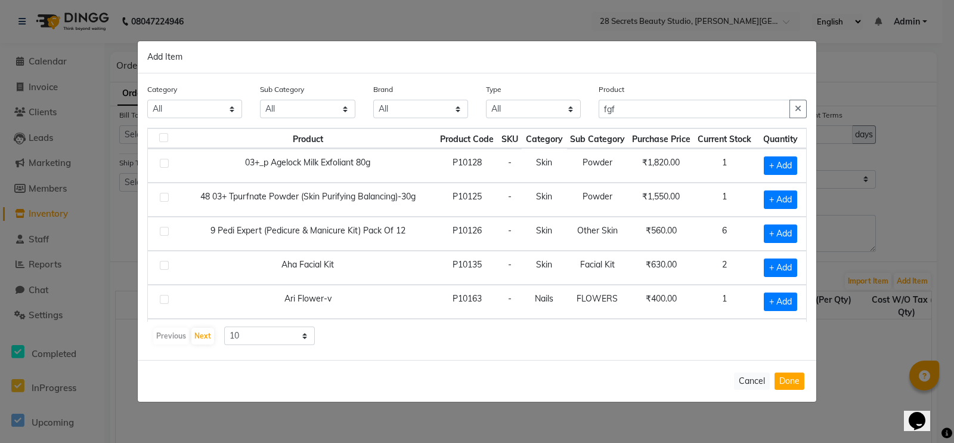
click at [166, 163] on label at bounding box center [164, 163] width 9 height 9
click at [166, 163] on input "checkbox" at bounding box center [164, 164] width 8 height 8
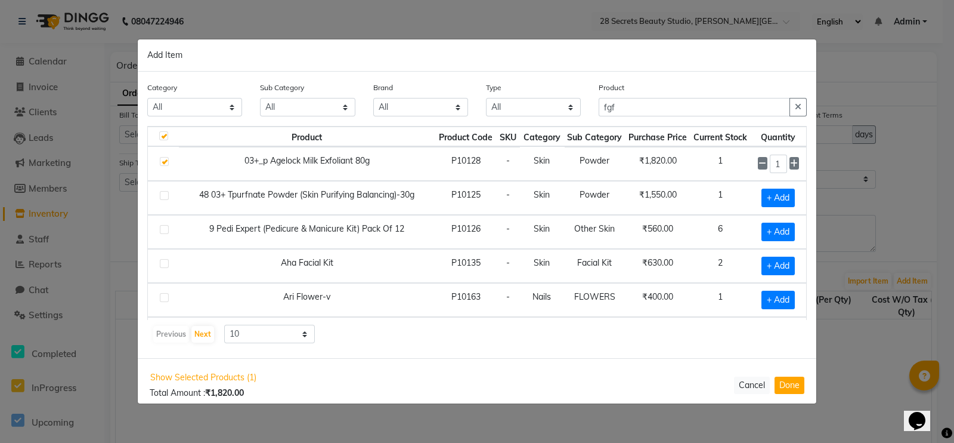
click at [679, 123] on div "Product fgf" at bounding box center [703, 103] width 226 height 45
click at [683, 113] on input "fgf" at bounding box center [694, 107] width 191 height 18
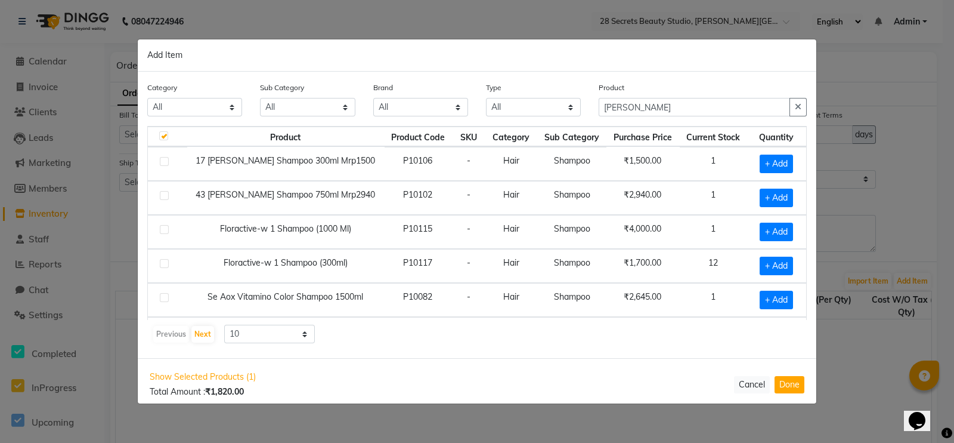
click at [161, 162] on label at bounding box center [164, 161] width 9 height 9
click at [161, 162] on input "checkbox" at bounding box center [164, 162] width 8 height 8
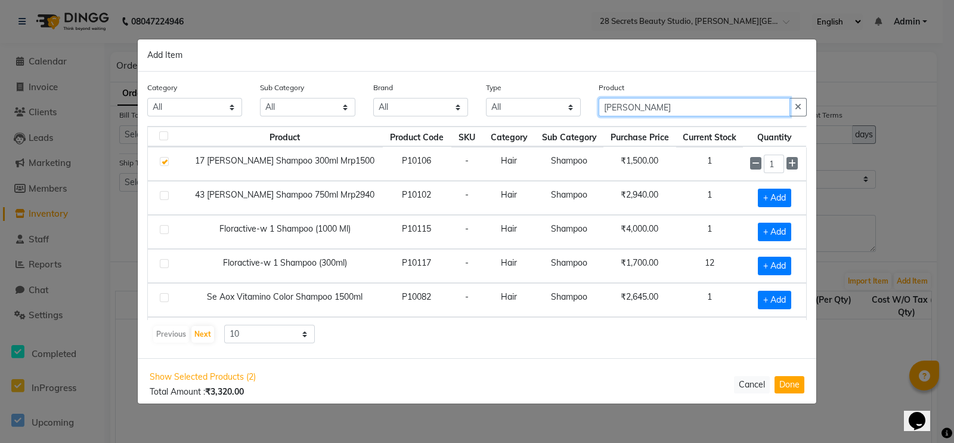
click at [656, 113] on input "shamp" at bounding box center [694, 107] width 191 height 18
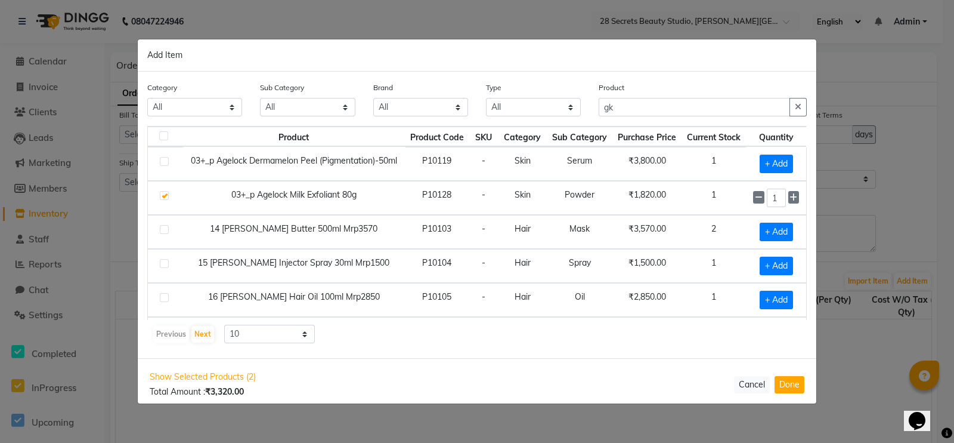
click at [164, 232] on label at bounding box center [164, 229] width 9 height 9
click at [164, 232] on input "checkbox" at bounding box center [164, 230] width 8 height 8
click at [763, 353] on button "Done" at bounding box center [790, 384] width 30 height 17
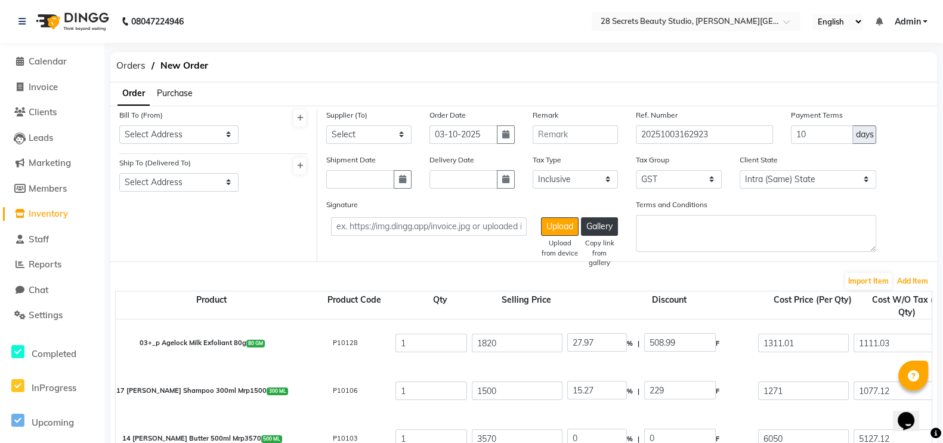
scroll to position [323, 0]
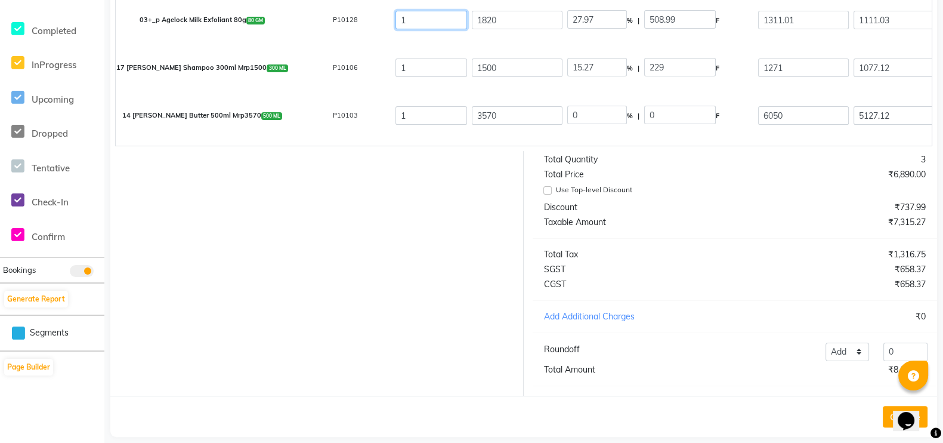
click at [442, 24] on input "1" at bounding box center [431, 20] width 72 height 18
click at [434, 68] on input "1" at bounding box center [431, 67] width 72 height 18
click at [353, 255] on div at bounding box center [312, 273] width 422 height 245
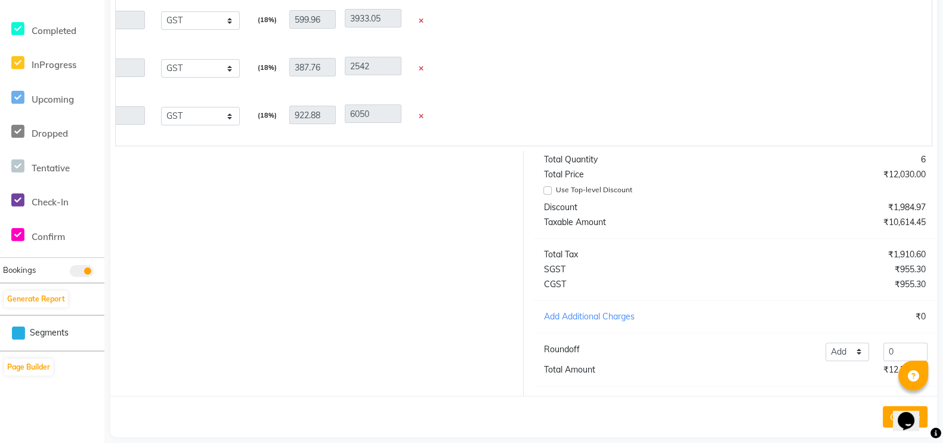
scroll to position [349, 0]
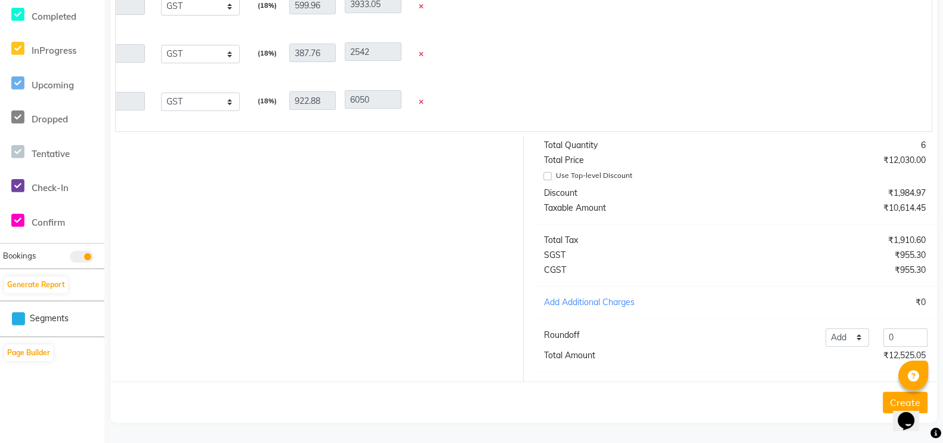
click at [763, 353] on icon at bounding box center [935, 433] width 11 height 11
click at [755, 353] on div "Create" at bounding box center [523, 401] width 827 height 41
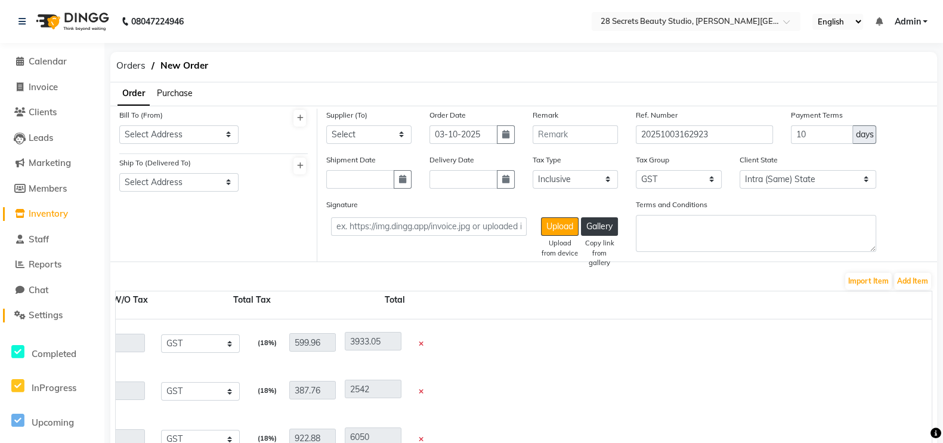
click at [44, 317] on span "Settings" at bounding box center [46, 314] width 34 height 11
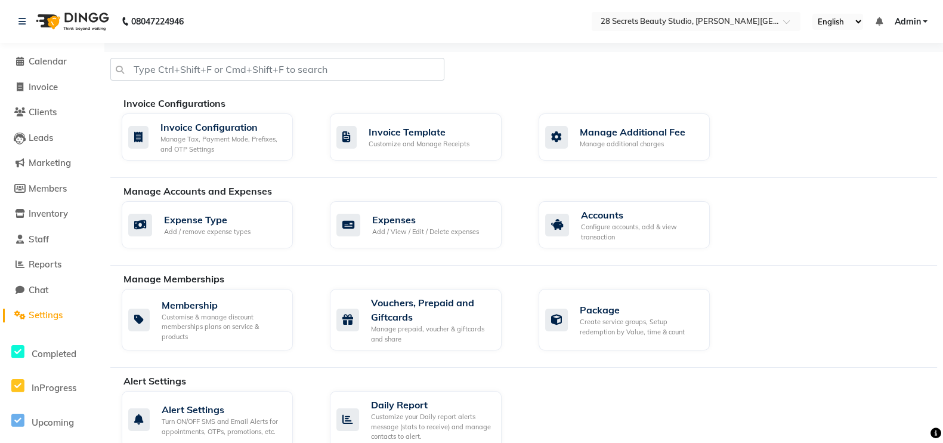
scroll to position [323, 0]
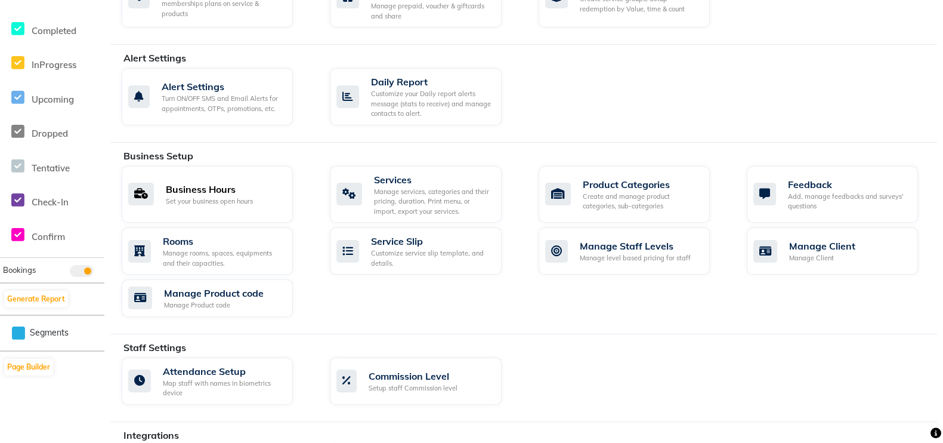
click at [204, 201] on div "Set your business open hours" at bounding box center [209, 201] width 87 height 10
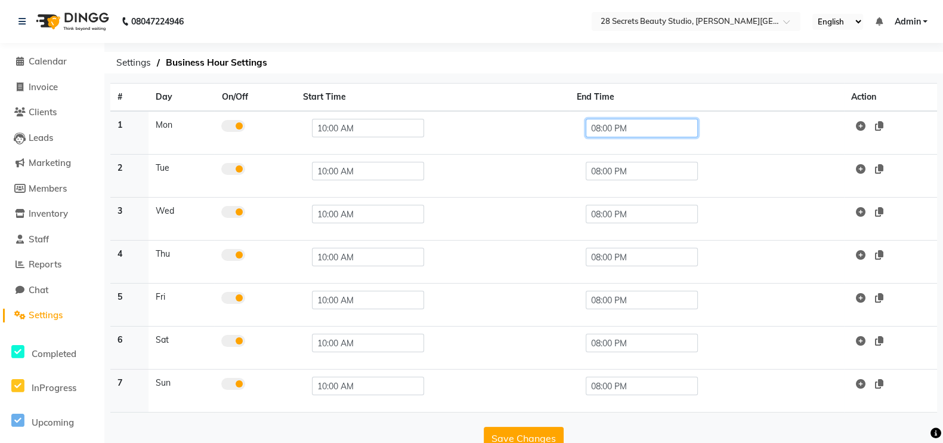
click at [616, 124] on input "08:00 PM" at bounding box center [642, 128] width 112 height 18
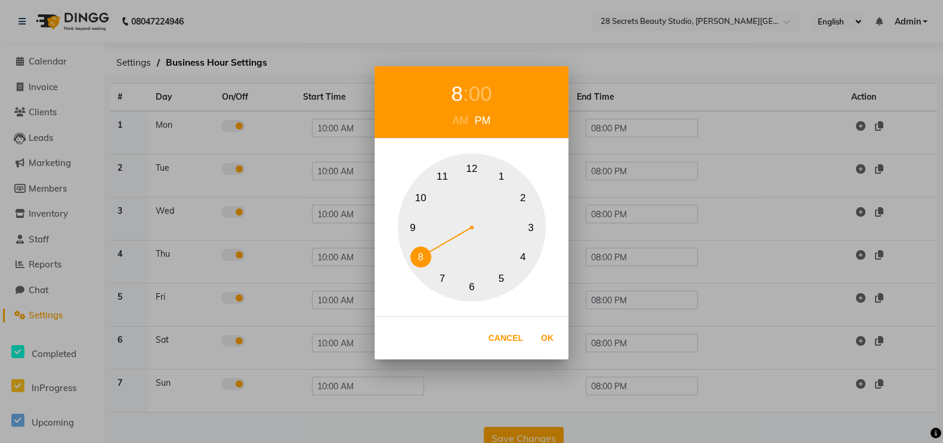
click at [516, 333] on button "Cancel" at bounding box center [505, 338] width 47 height 24
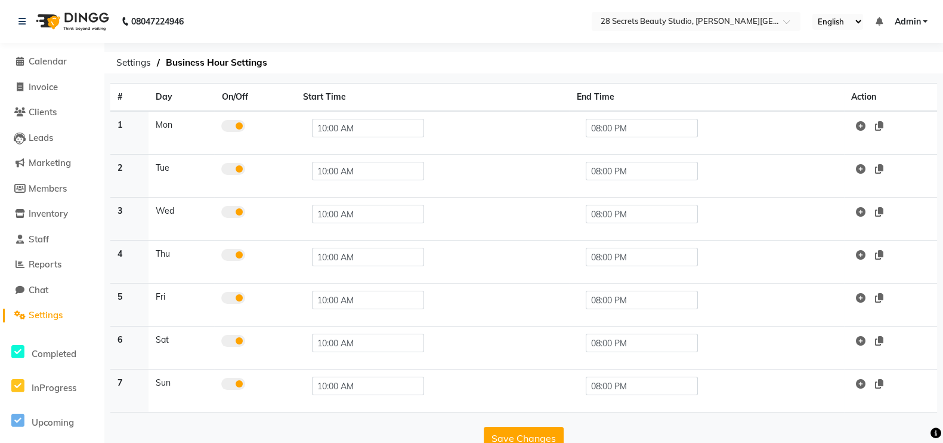
click at [42, 317] on span "Settings" at bounding box center [46, 314] width 34 height 11
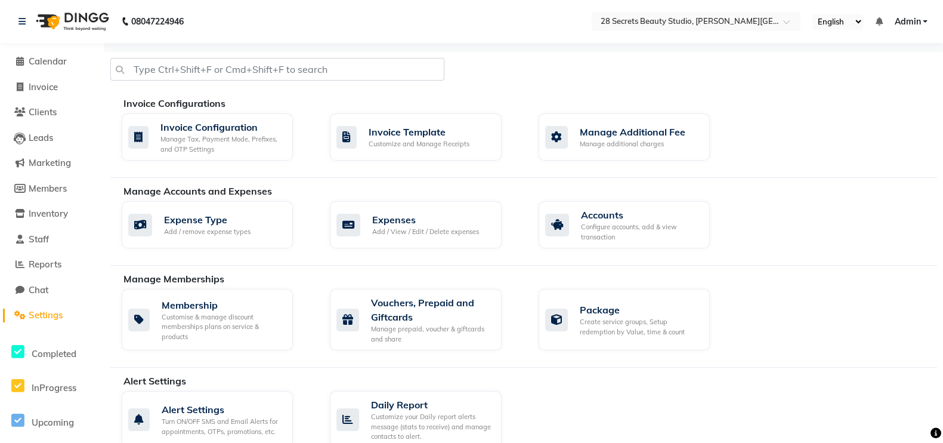
scroll to position [323, 0]
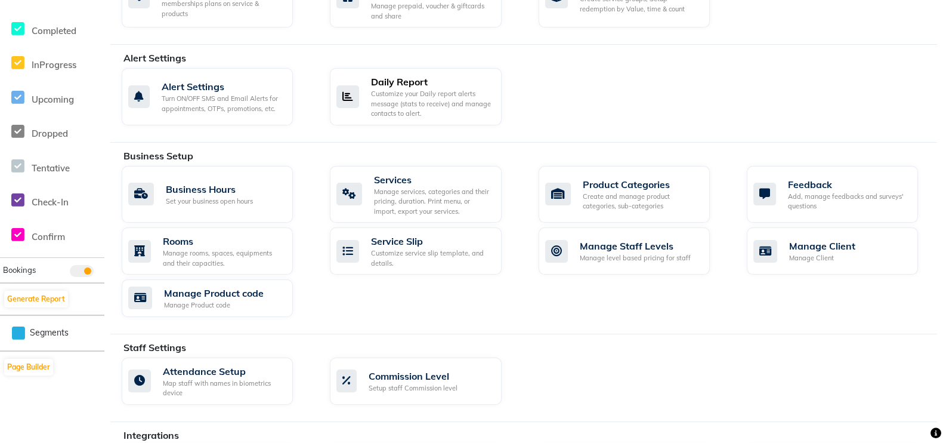
click at [427, 103] on div "Customize your Daily report alerts message (stats to receive) and manage contac…" at bounding box center [431, 104] width 120 height 30
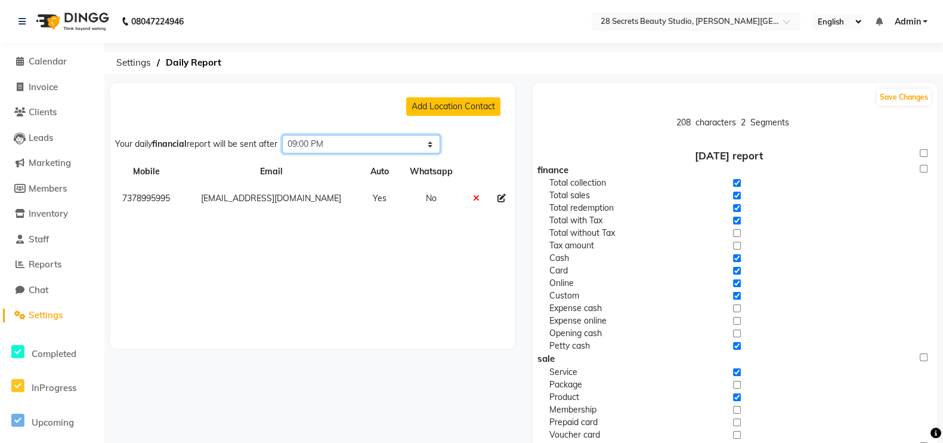
click at [339, 143] on select "Select time 04:00 AM 04:15 AM 04:30 AM 04:45 AM 05:00 AM 05:15 AM 05:30 AM 05:4…" at bounding box center [361, 144] width 158 height 18
click at [286, 135] on select "Select time 04:00 AM 04:15 AM 04:30 AM 04:45 AM 05:00 AM 05:15 AM 05:30 AM 05:4…" at bounding box center [361, 144] width 158 height 18
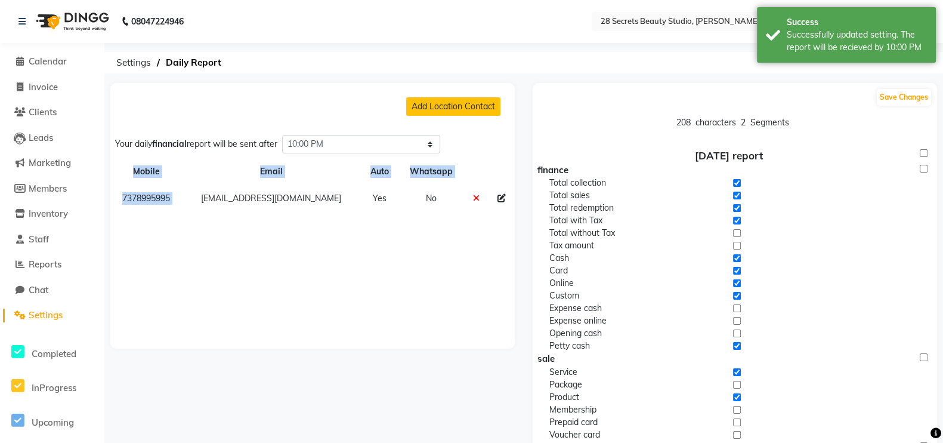
drag, startPoint x: 205, startPoint y: 205, endPoint x: 232, endPoint y: 216, distance: 29.4
click at [232, 216] on div "Add Location Contact Your daily financial report will be sent after Select time…" at bounding box center [312, 215] width 404 height 265
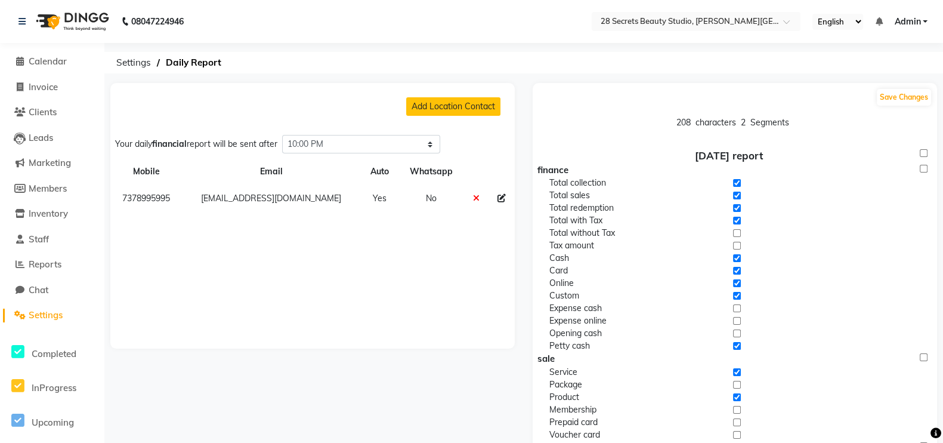
click at [501, 196] on icon at bounding box center [501, 198] width 8 height 8
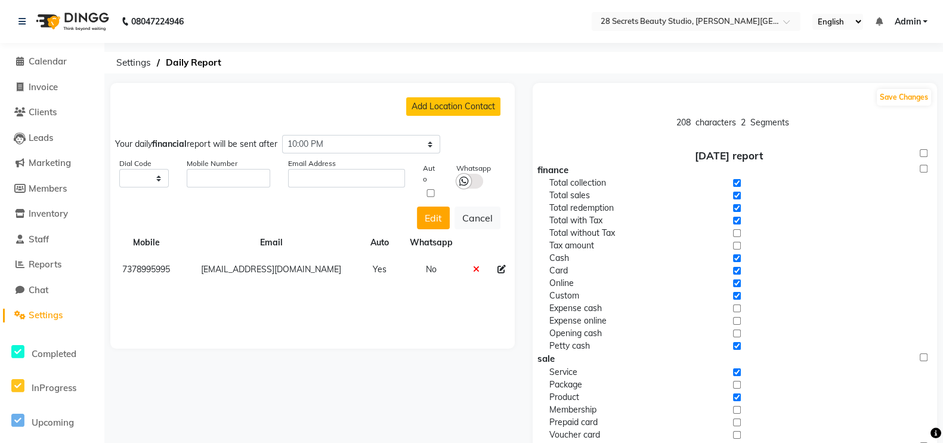
drag, startPoint x: 208, startPoint y: 269, endPoint x: 354, endPoint y: 270, distance: 145.5
click at [354, 270] on td "28sectresbeautystudio@gmail.com" at bounding box center [271, 269] width 178 height 27
copy td "8sectresbeautystudio@gmail.com"
click at [308, 179] on input "text" at bounding box center [346, 178] width 117 height 18
paste input "8sectresbeautystudio@gmail.com"
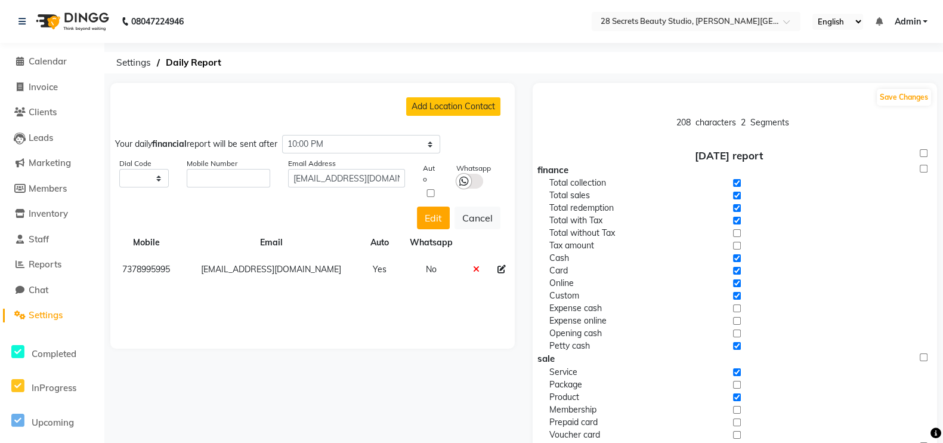
click at [441, 214] on button "Edit" at bounding box center [433, 217] width 33 height 23
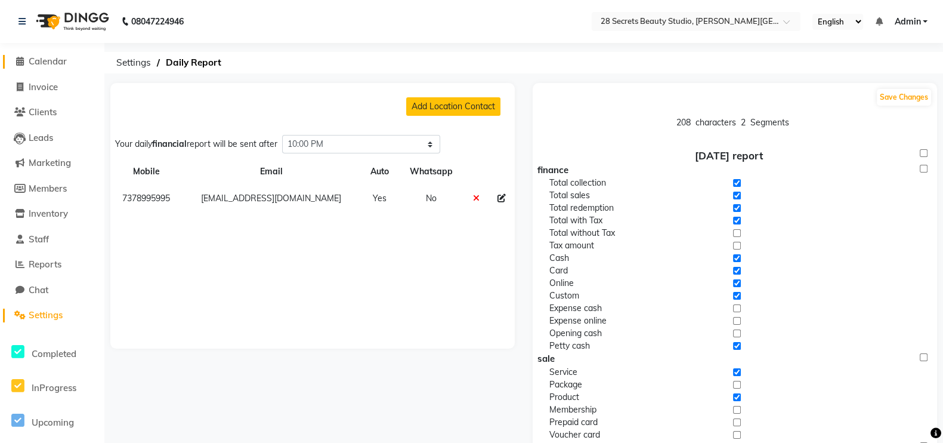
click at [50, 67] on link "Calendar" at bounding box center [52, 62] width 98 height 14
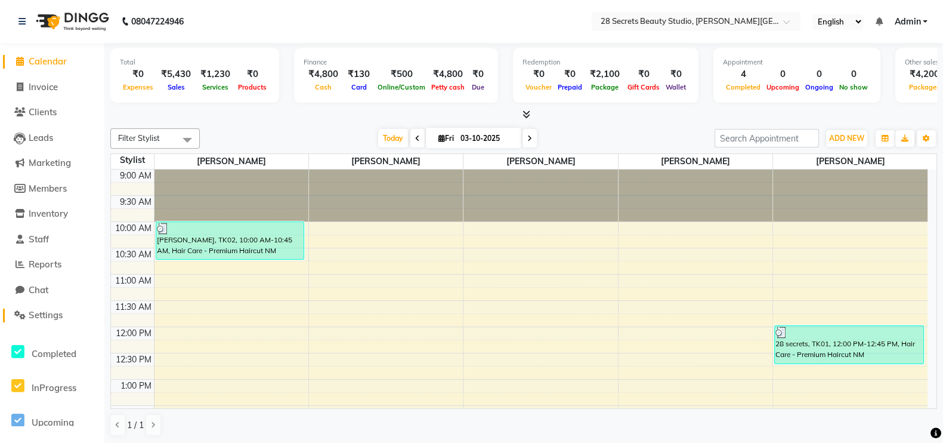
click at [45, 321] on link "Settings" at bounding box center [52, 315] width 98 height 14
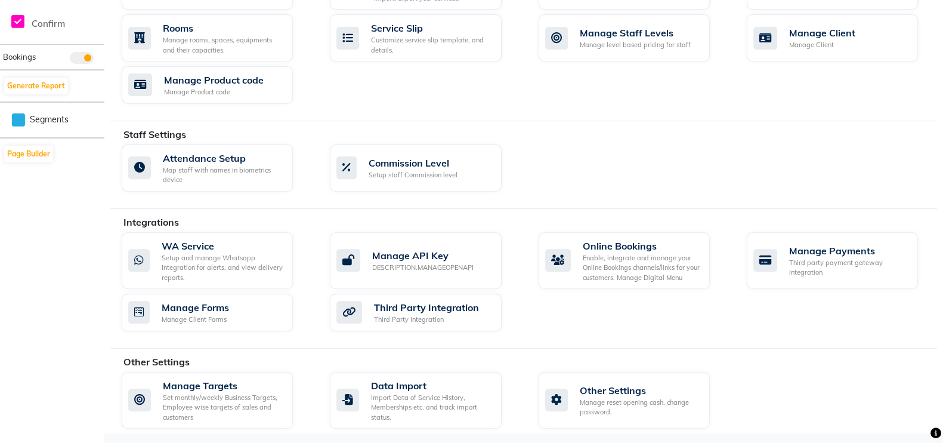
scroll to position [535, 0]
click at [638, 353] on div "Manage reset opening cash, change password." at bounding box center [640, 408] width 120 height 20
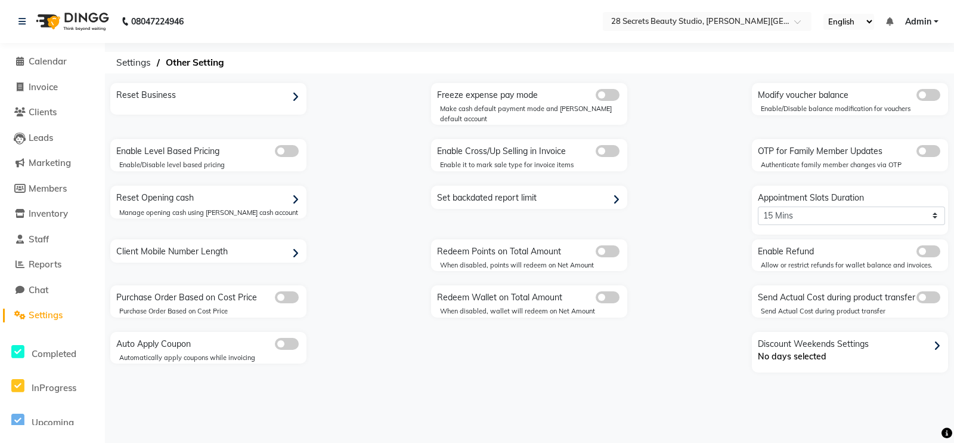
click at [171, 94] on div "Reset Business" at bounding box center [209, 95] width 193 height 19
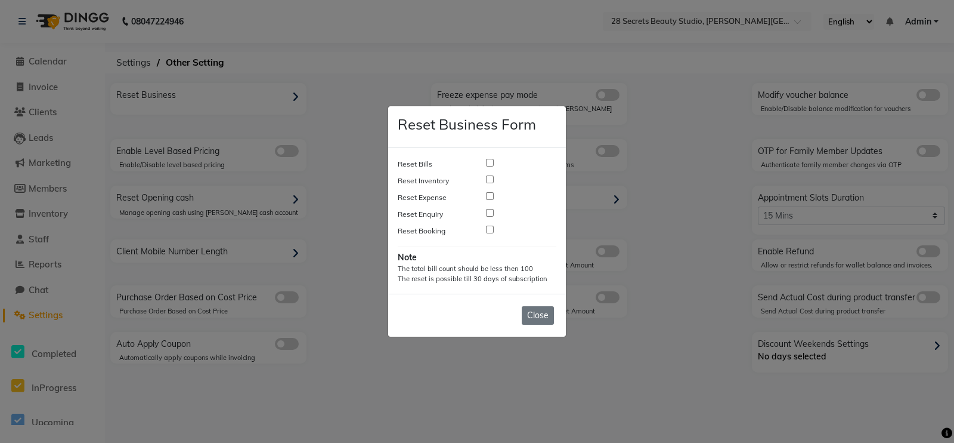
click at [491, 159] on input "checkbox" at bounding box center [490, 163] width 8 height 8
click at [487, 196] on input "checkbox" at bounding box center [490, 196] width 8 height 8
click at [488, 230] on input "checkbox" at bounding box center [490, 229] width 8 height 8
click at [510, 317] on span "Reset" at bounding box center [500, 315] width 23 height 11
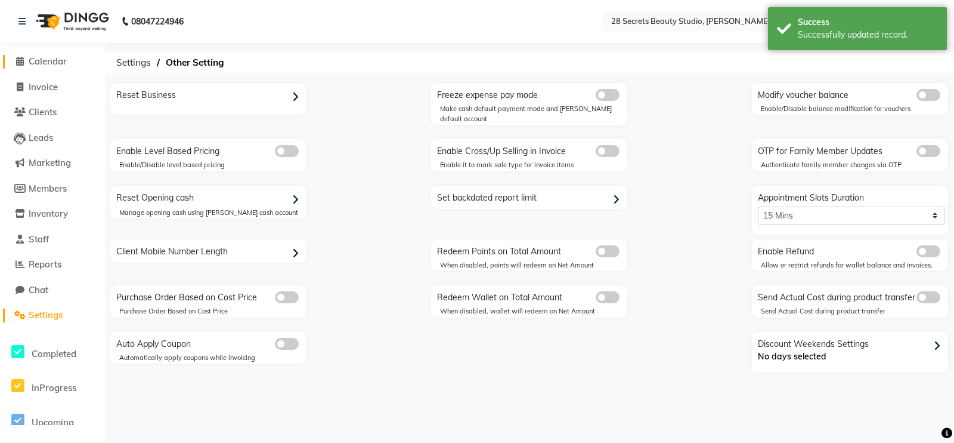
click at [36, 63] on span "Calendar" at bounding box center [48, 60] width 38 height 11
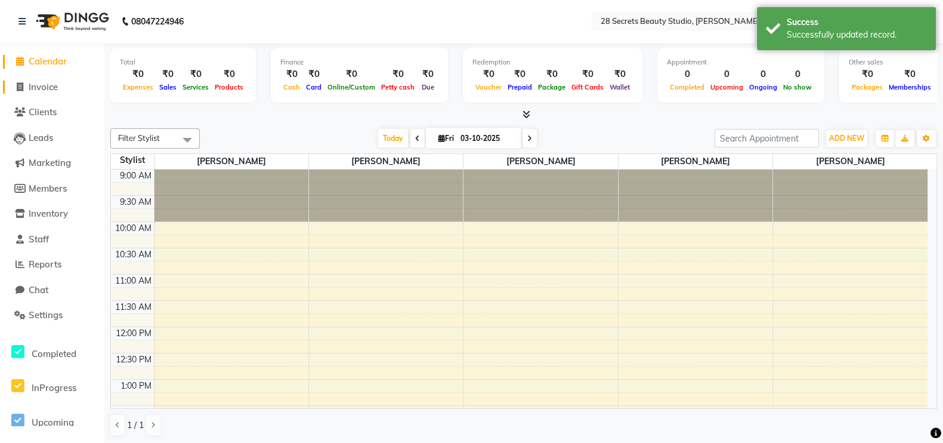
click at [47, 89] on span "Invoice" at bounding box center [43, 86] width 29 height 11
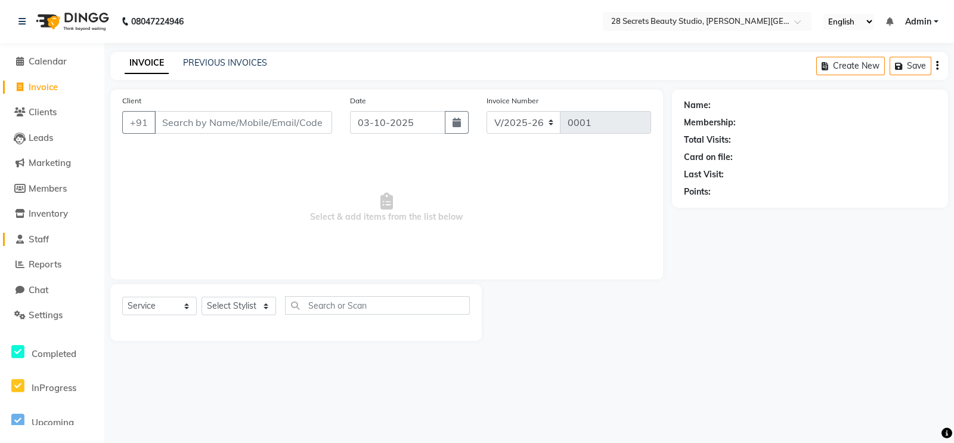
click at [48, 241] on span "Staff" at bounding box center [39, 238] width 20 height 11
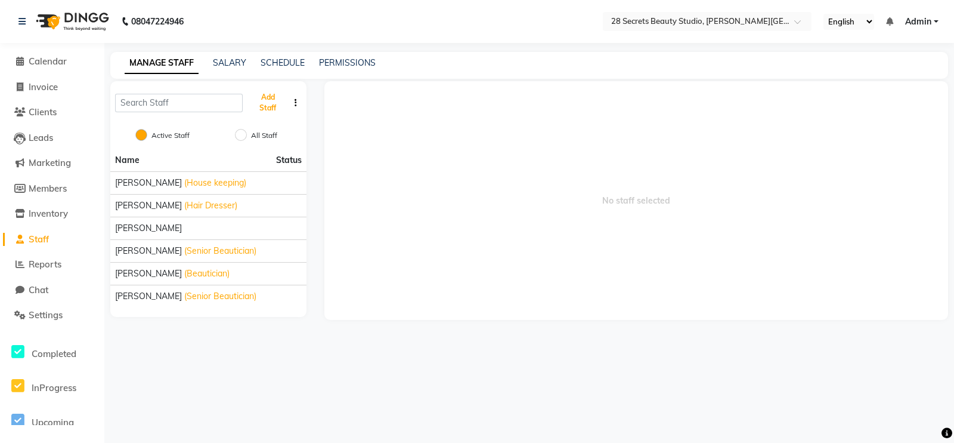
click at [268, 100] on button "Add Staff" at bounding box center [268, 102] width 41 height 31
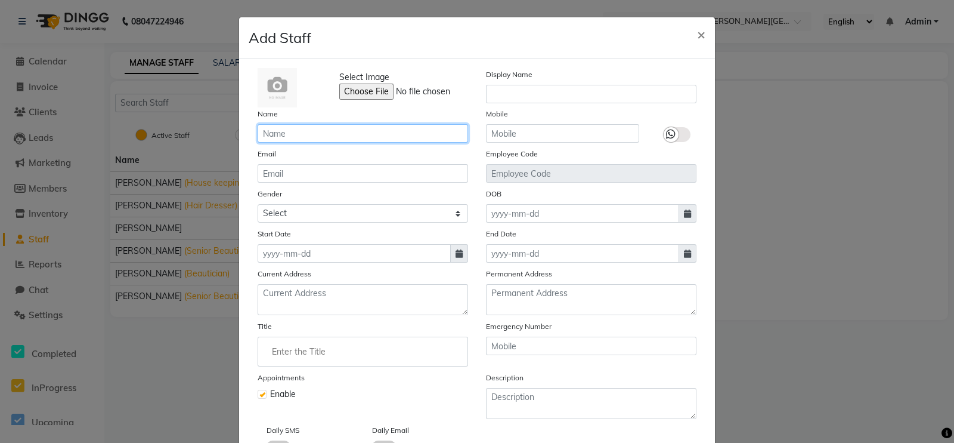
click at [289, 140] on input "text" at bounding box center [363, 133] width 211 height 18
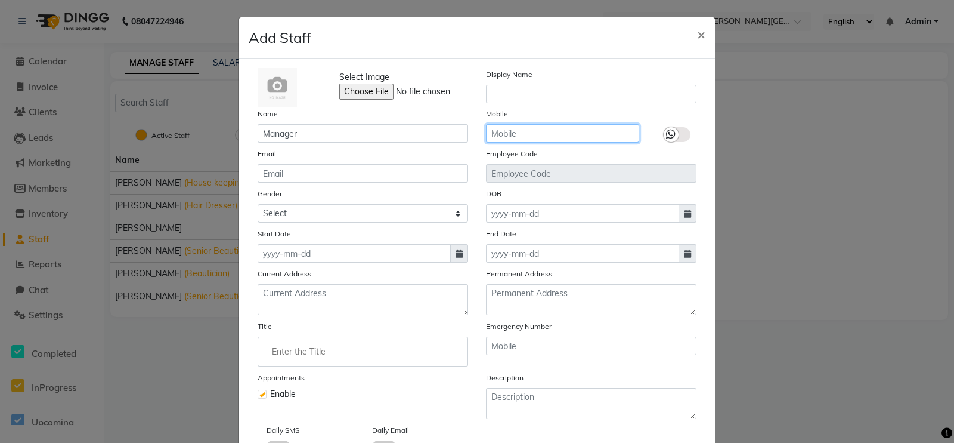
click at [517, 131] on input "text" at bounding box center [562, 133] width 153 height 18
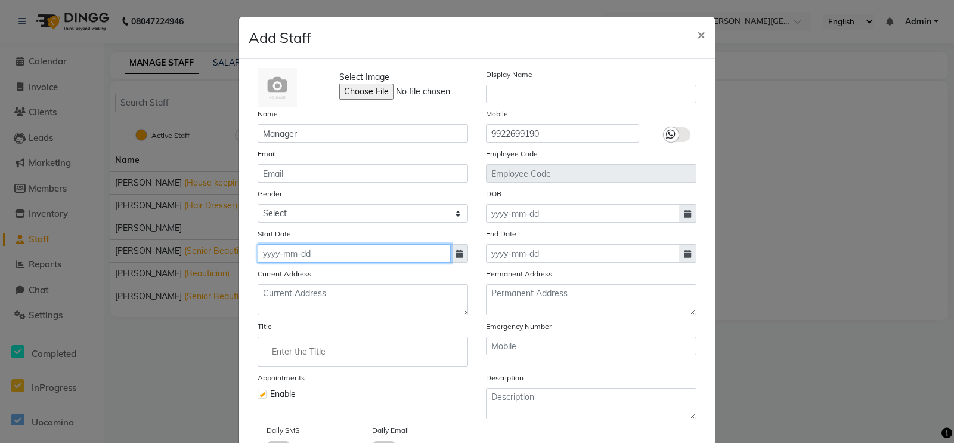
click at [354, 261] on input at bounding box center [354, 253] width 193 height 18
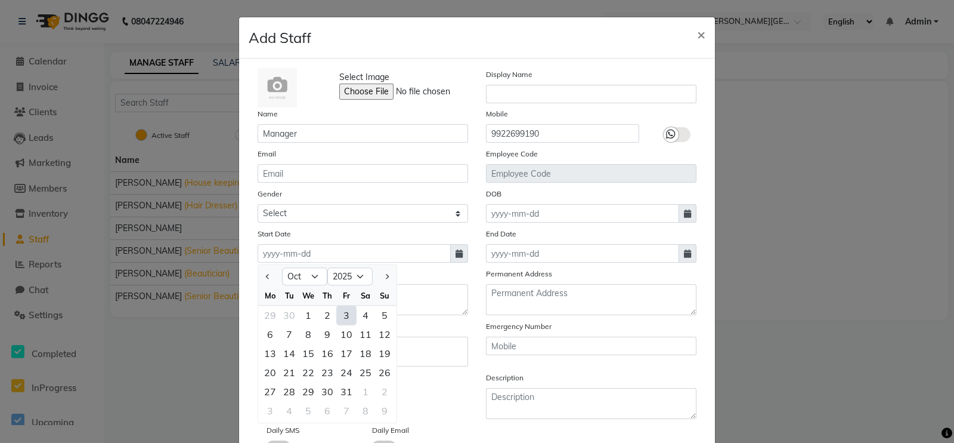
click at [338, 310] on div "3" at bounding box center [346, 314] width 19 height 19
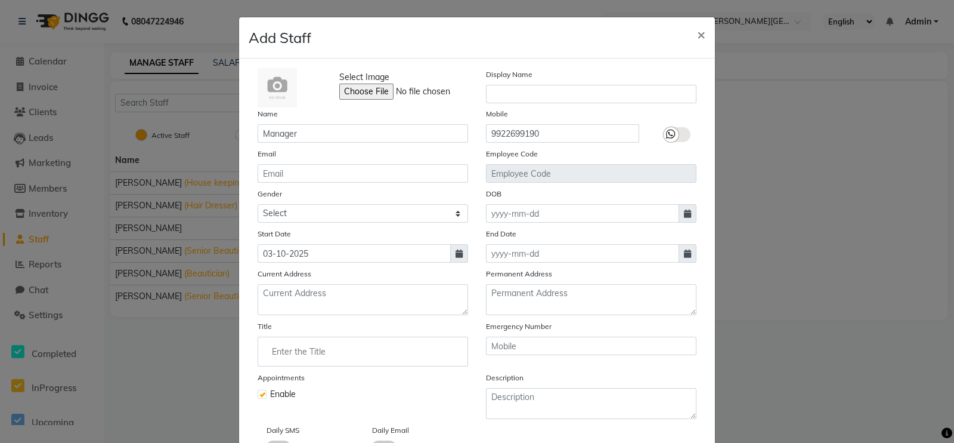
click at [258, 353] on label at bounding box center [262, 393] width 9 height 9
click at [258, 353] on input "checkbox" at bounding box center [262, 393] width 8 height 8
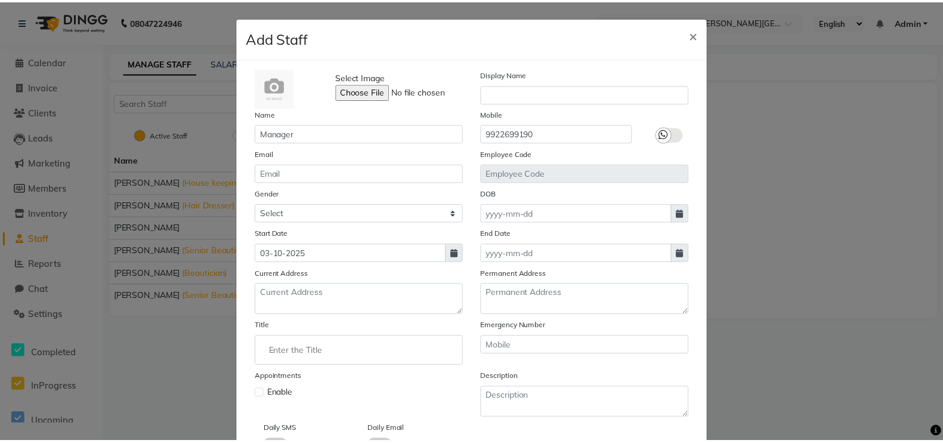
scroll to position [78, 0]
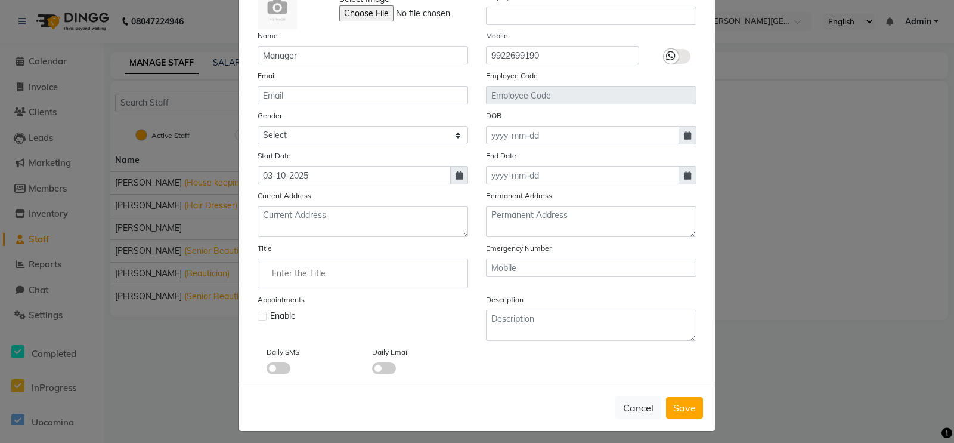
click at [679, 353] on span "Save" at bounding box center [684, 407] width 23 height 12
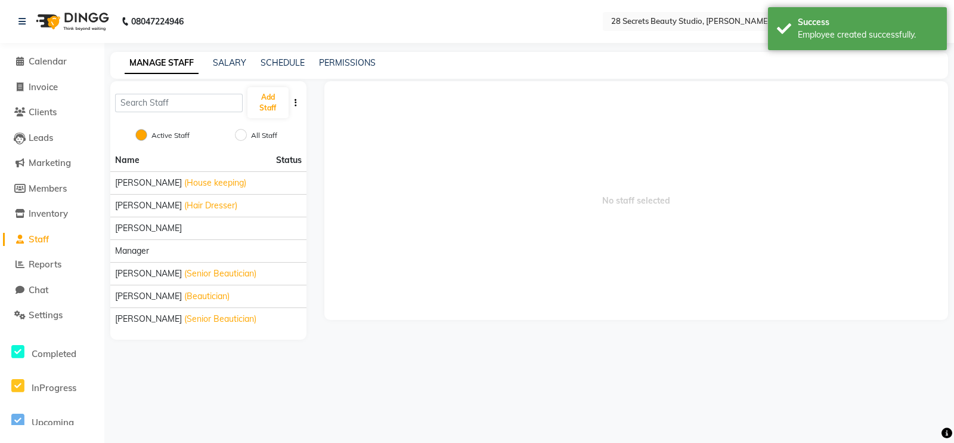
click at [155, 249] on div "Manager" at bounding box center [208, 251] width 187 height 13
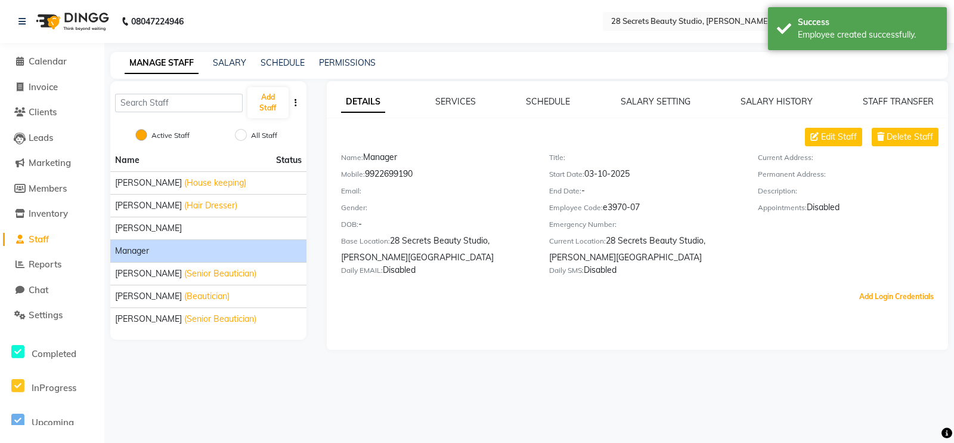
click at [763, 299] on button "Add Login Credentials" at bounding box center [897, 296] width 84 height 20
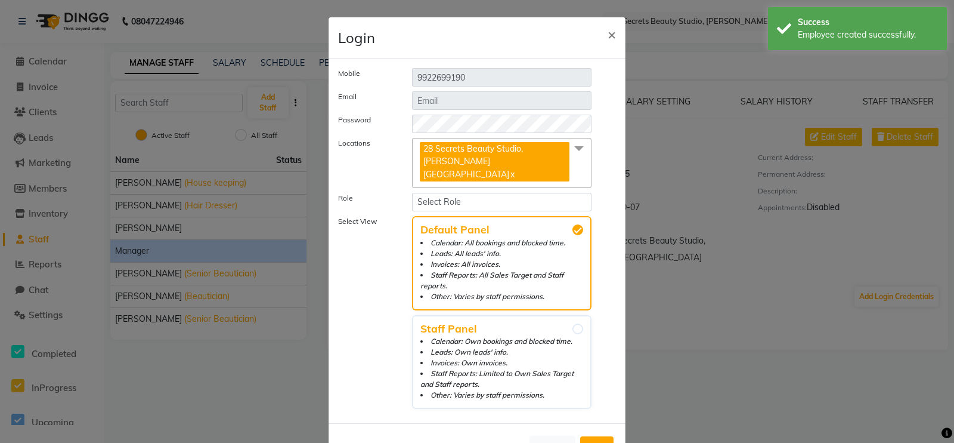
drag, startPoint x: 400, startPoint y: 81, endPoint x: 507, endPoint y: 66, distance: 107.8
click at [507, 66] on div "Mobile 9922699190 Email Password Locations 28 Secrets Beauty Studio, Dhanukar C…" at bounding box center [477, 240] width 297 height 364
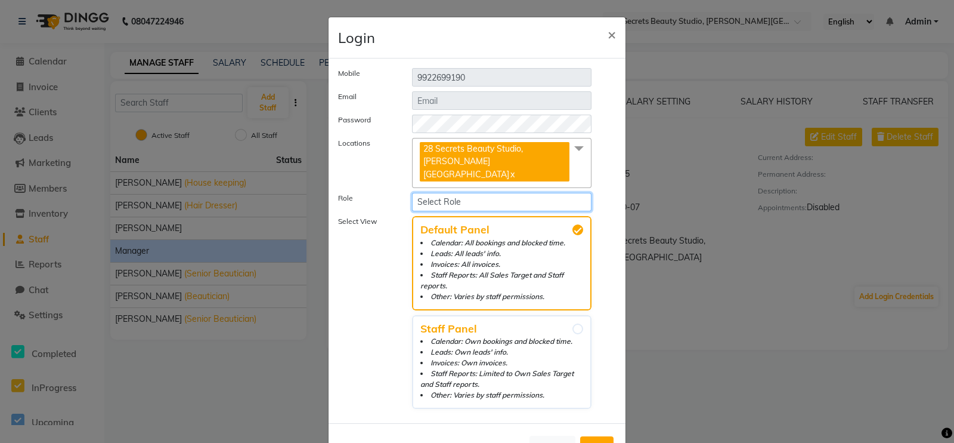
click at [467, 193] on select "Select Role Operator Manager Administrator" at bounding box center [502, 202] width 180 height 18
click at [412, 193] on select "Select Role Operator Manager Administrator" at bounding box center [502, 202] width 180 height 18
click at [599, 353] on span "Add" at bounding box center [596, 447] width 19 height 12
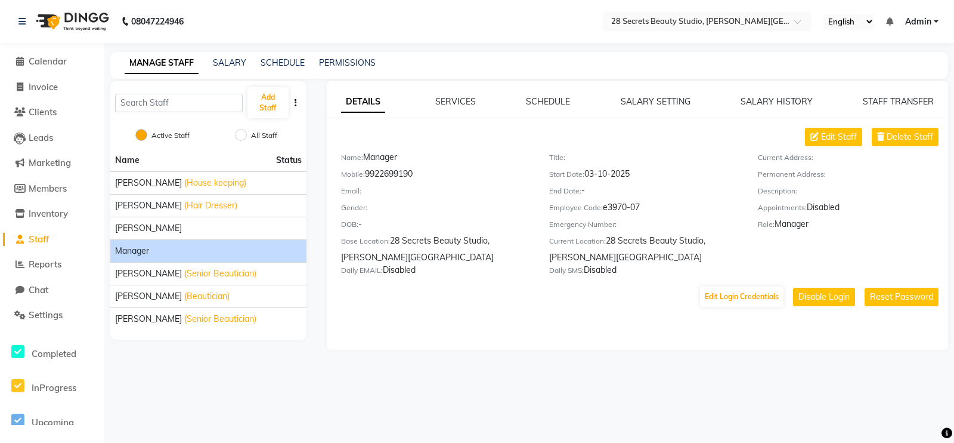
click at [132, 233] on span "[PERSON_NAME]" at bounding box center [148, 228] width 67 height 13
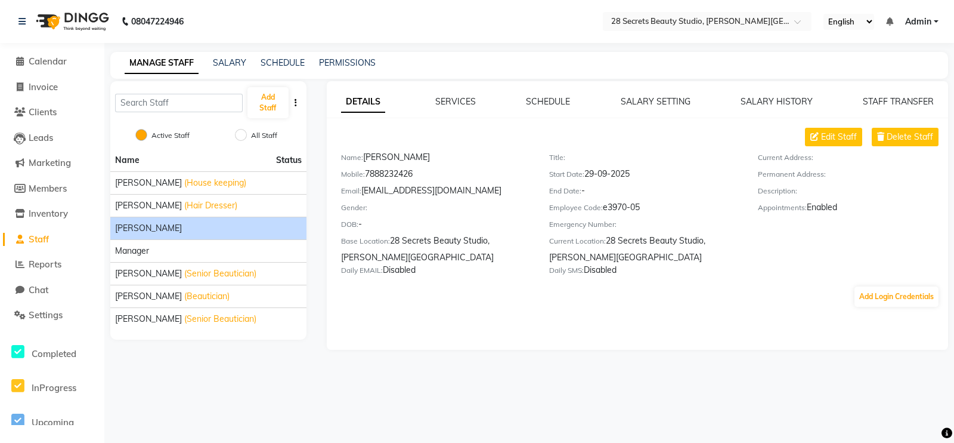
click at [141, 256] on span "Manager" at bounding box center [132, 251] width 34 height 13
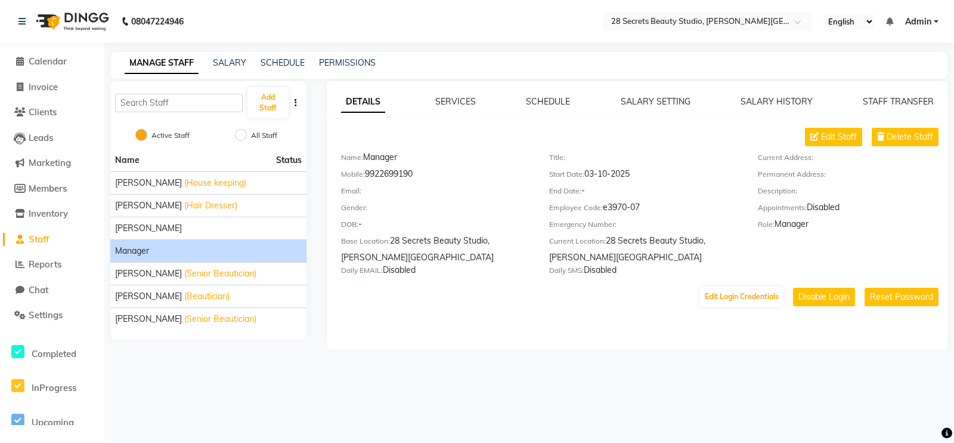
click at [480, 342] on div "DETAILS SERVICES SCHEDULE SALARY SETTING SALARY HISTORY STAFF TRANSFER Edit Sta…" at bounding box center [637, 215] width 621 height 268
click at [41, 64] on span "Calendar" at bounding box center [48, 60] width 38 height 11
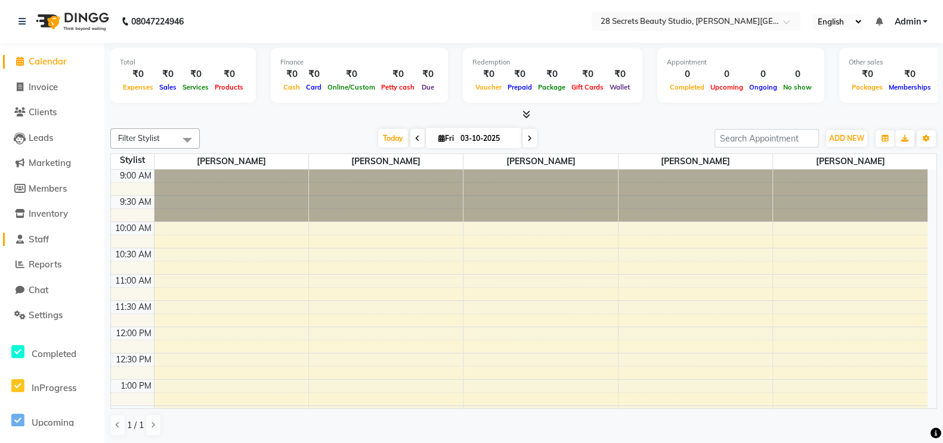
click at [36, 233] on link "Staff" at bounding box center [52, 240] width 98 height 14
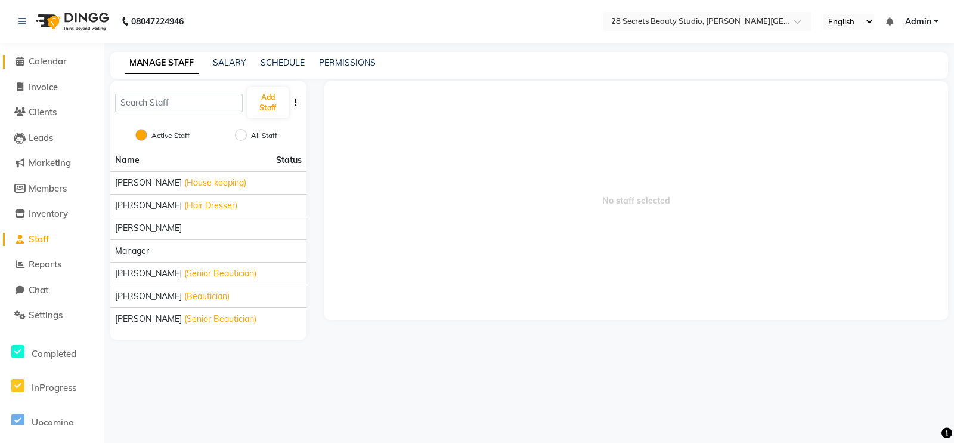
click at [64, 55] on span "Calendar" at bounding box center [48, 60] width 38 height 11
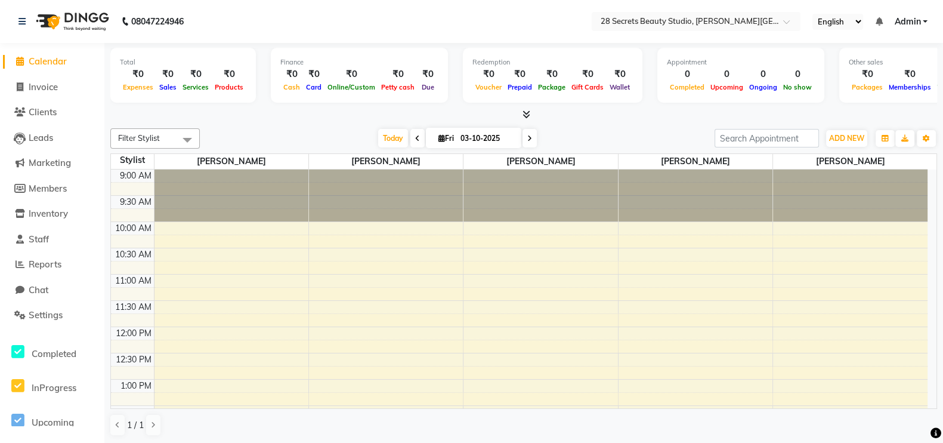
click at [39, 61] on span "Calendar" at bounding box center [48, 60] width 38 height 11
click at [63, 315] on span "Settings" at bounding box center [46, 314] width 34 height 11
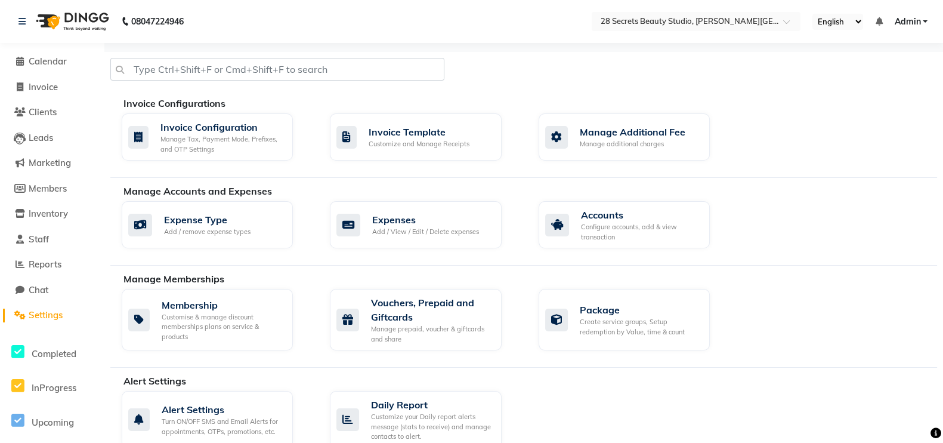
scroll to position [212, 0]
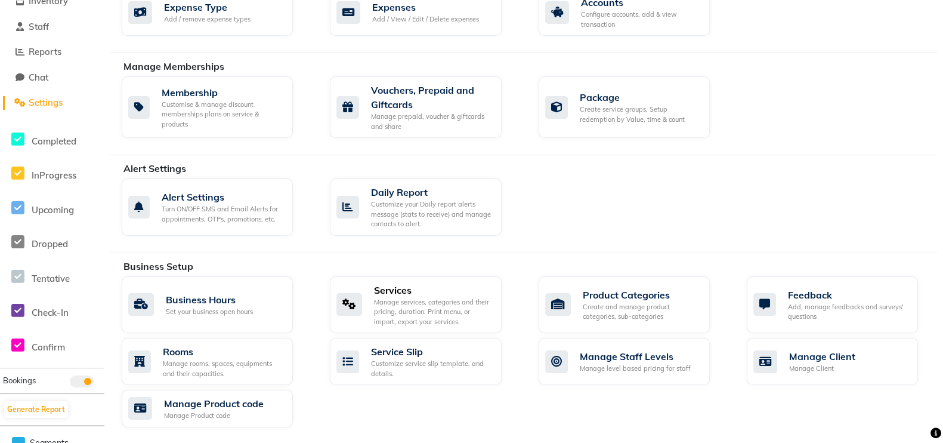
click at [415, 284] on div "Services" at bounding box center [432, 290] width 117 height 14
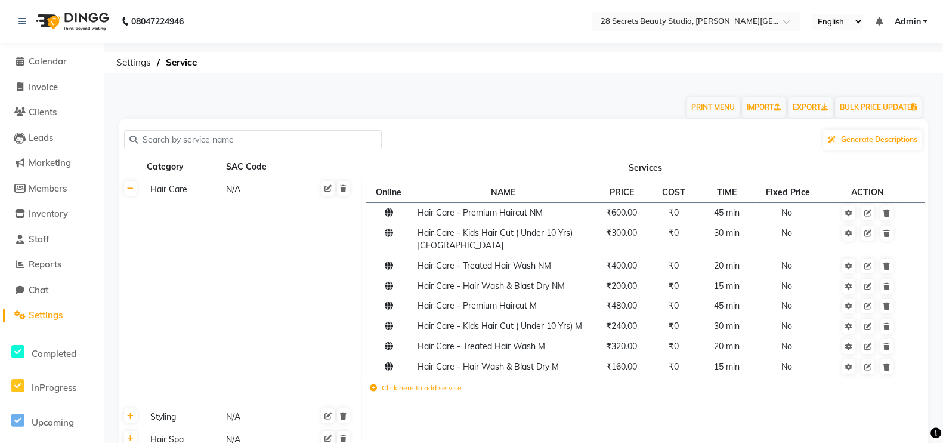
click at [253, 140] on input "text" at bounding box center [257, 140] width 239 height 18
paste input "Hair Cut & Finish + Wash"
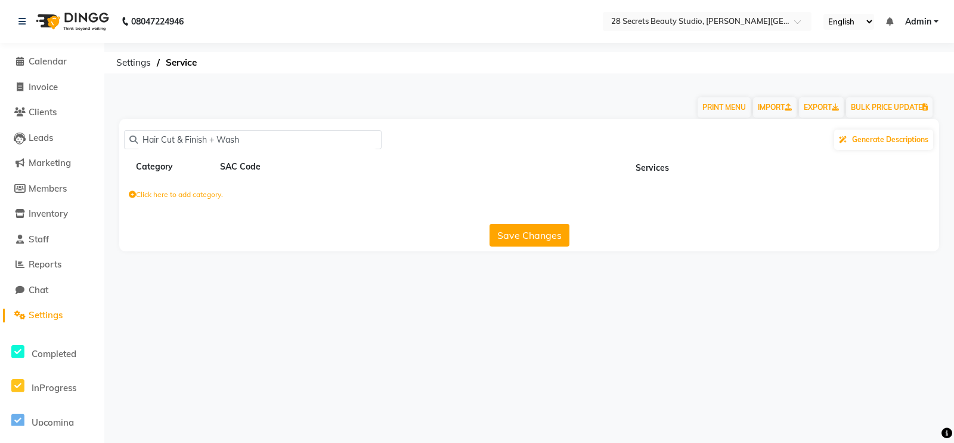
drag, startPoint x: 250, startPoint y: 137, endPoint x: 65, endPoint y: 127, distance: 185.7
click at [65, 127] on app-home "08047224946 Select Location × 28 Secrets Beauty Studio, Dhanukar Colony English…" at bounding box center [477, 134] width 954 height 269
paste input "Ombre Art"
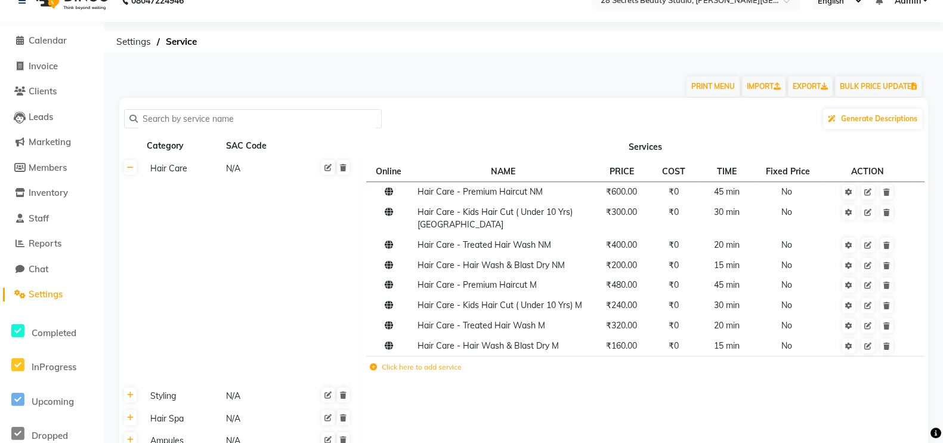
scroll to position [323, 0]
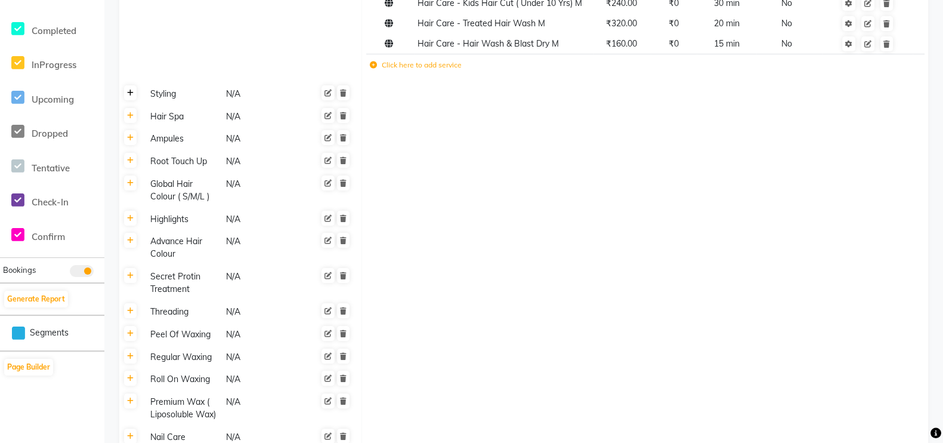
click at [134, 85] on link at bounding box center [130, 92] width 13 height 15
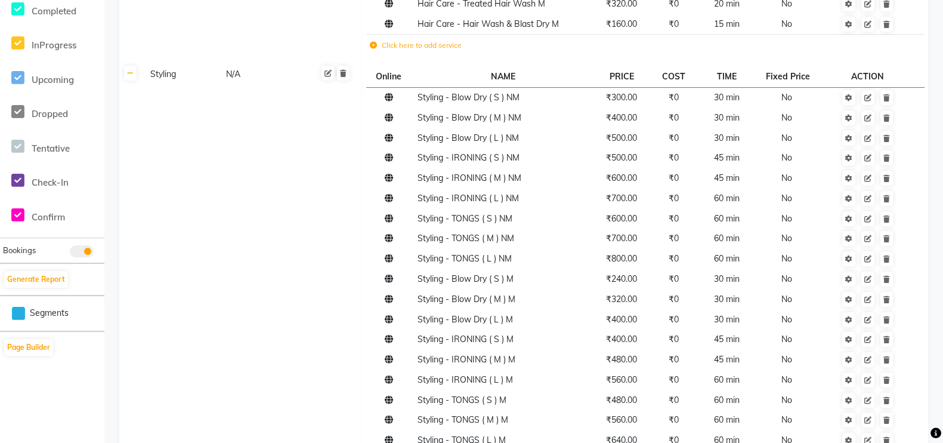
scroll to position [0, 0]
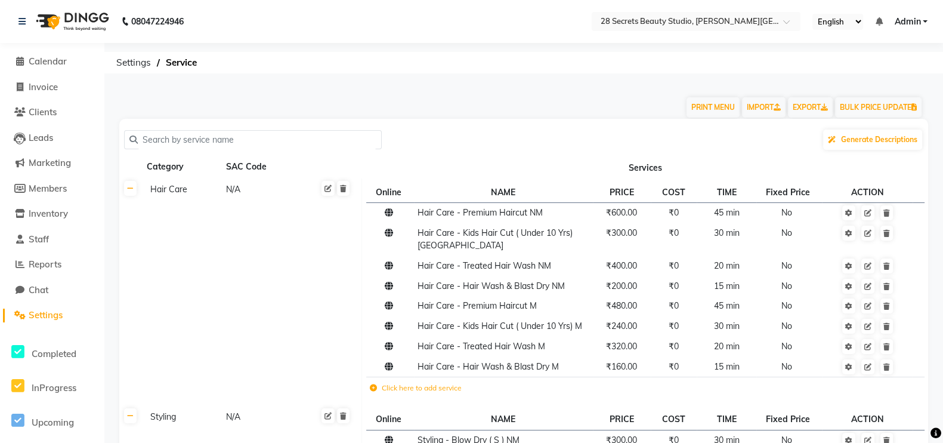
click at [185, 134] on input "text" at bounding box center [257, 140] width 239 height 18
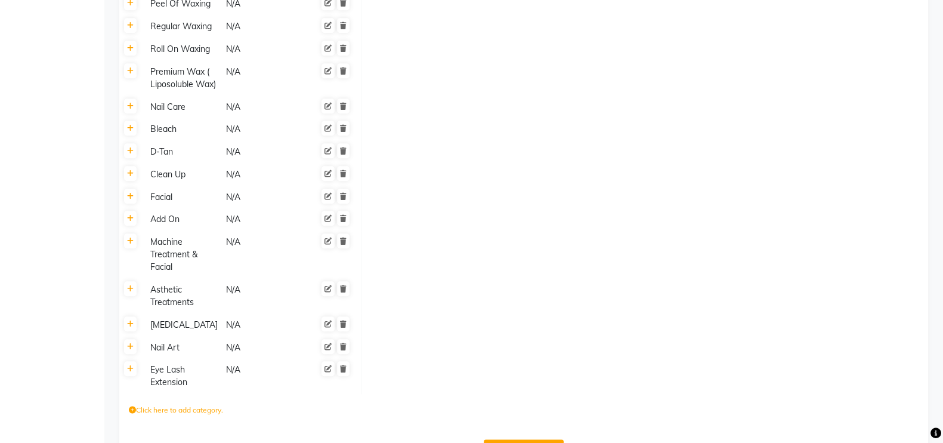
scroll to position [723, 0]
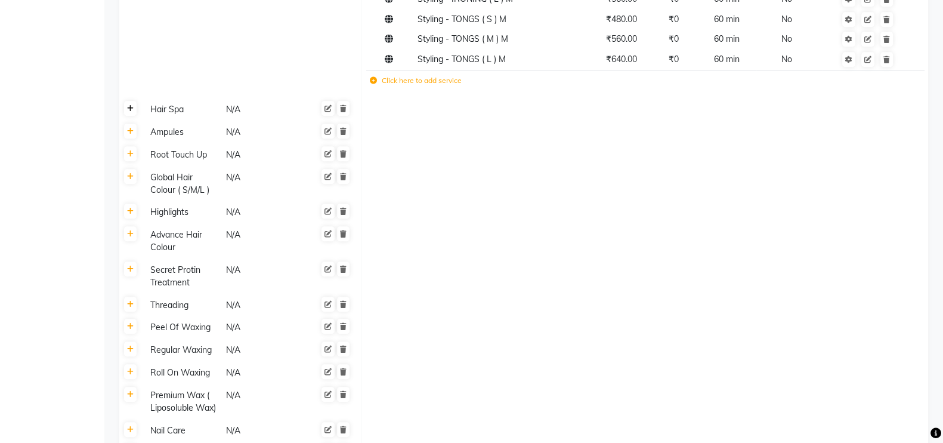
click at [129, 101] on link at bounding box center [130, 108] width 13 height 15
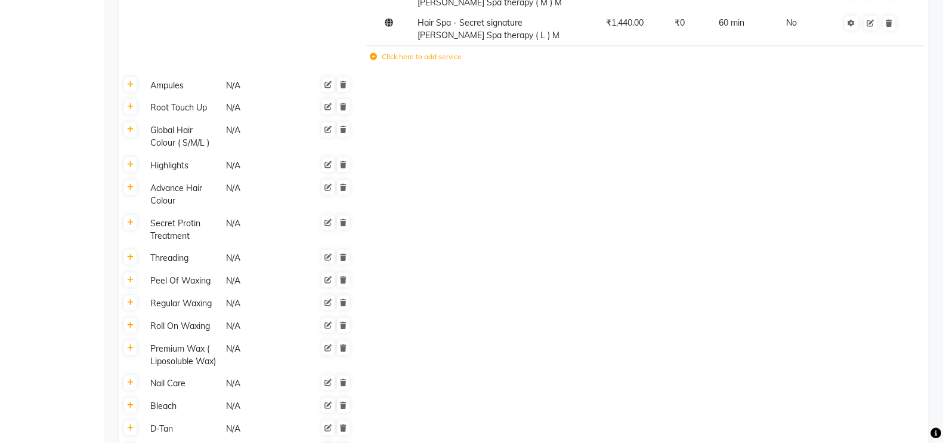
scroll to position [1046, 0]
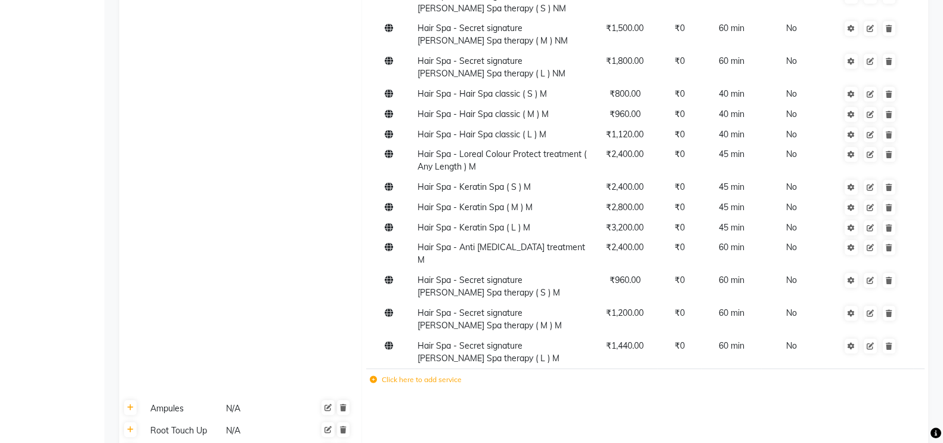
click at [425, 353] on td "Click here to add service" at bounding box center [533, 381] width 335 height 24
click at [444, 353] on label "Click here to add service" at bounding box center [416, 379] width 92 height 11
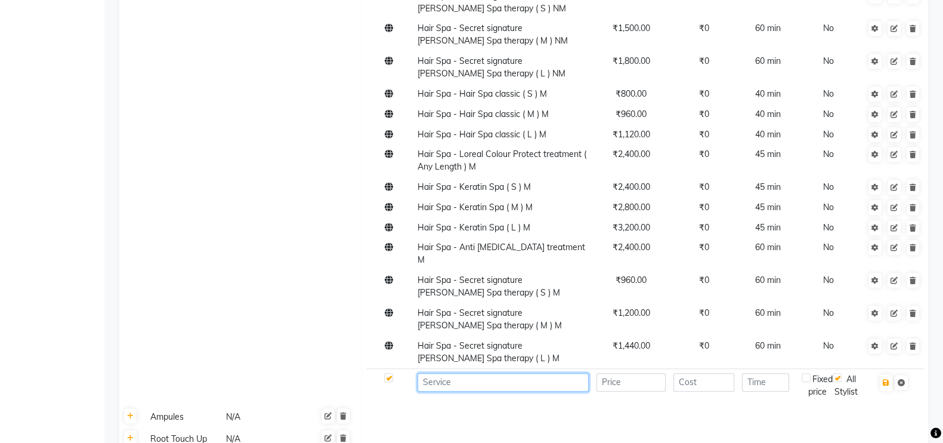
click at [451, 353] on input at bounding box center [502, 382] width 171 height 18
click at [763, 353] on icon "button" at bounding box center [886, 382] width 7 height 7
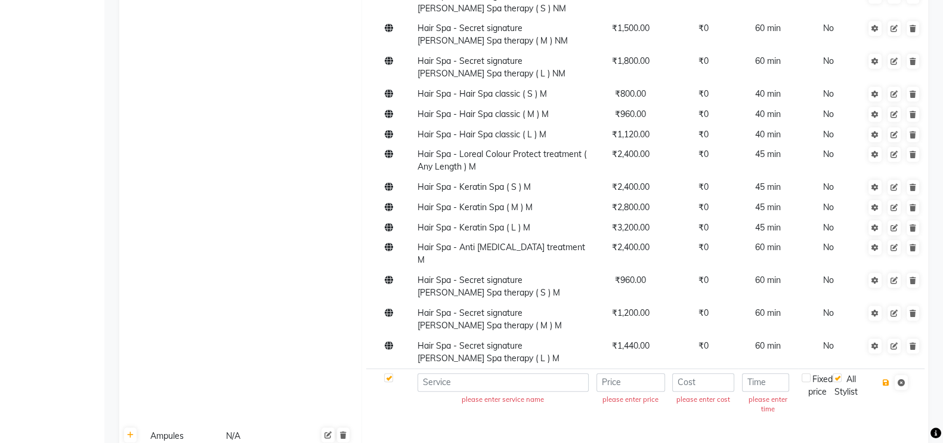
click at [763, 353] on icon "button" at bounding box center [886, 382] width 7 height 7
click at [763, 353] on icon at bounding box center [901, 382] width 7 height 7
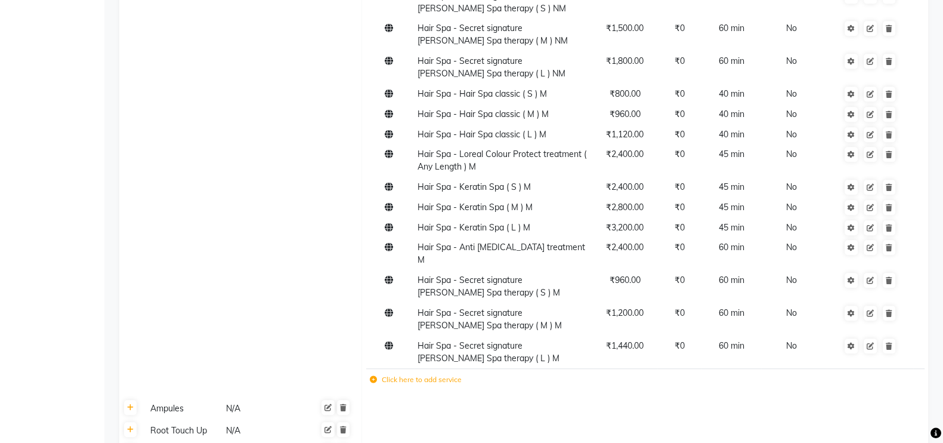
scroll to position [0, 0]
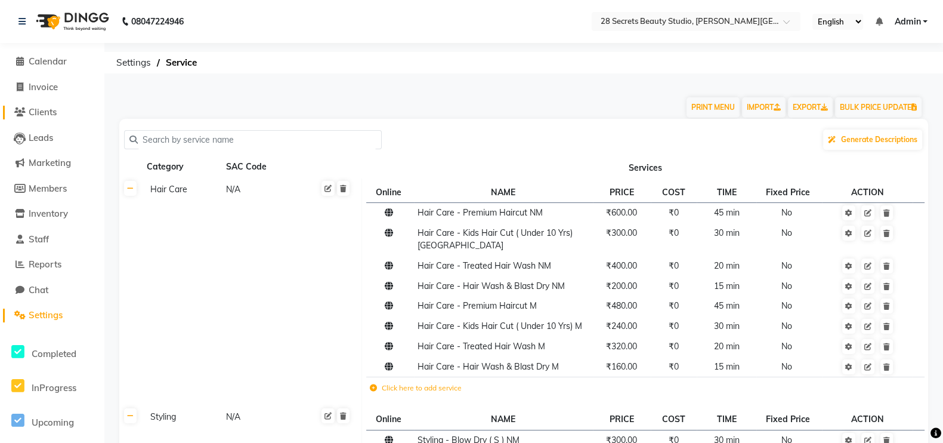
click at [36, 108] on span "Clients" at bounding box center [43, 111] width 28 height 11
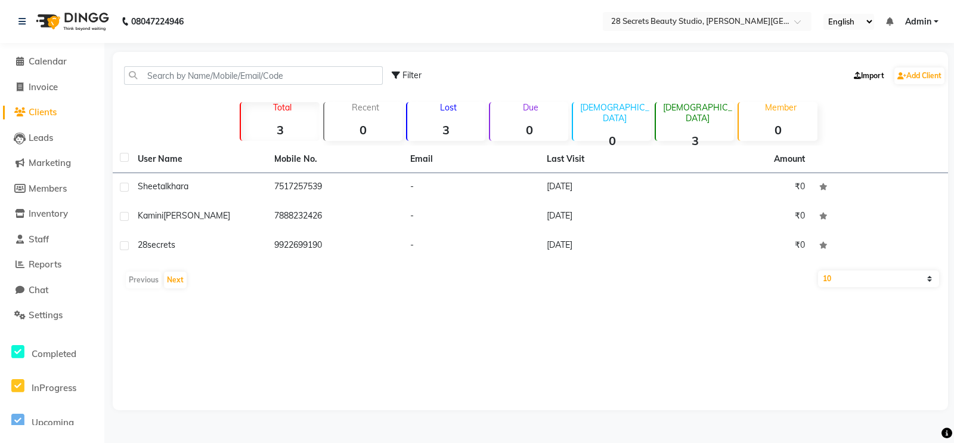
click at [763, 75] on link "Import" at bounding box center [869, 75] width 36 height 17
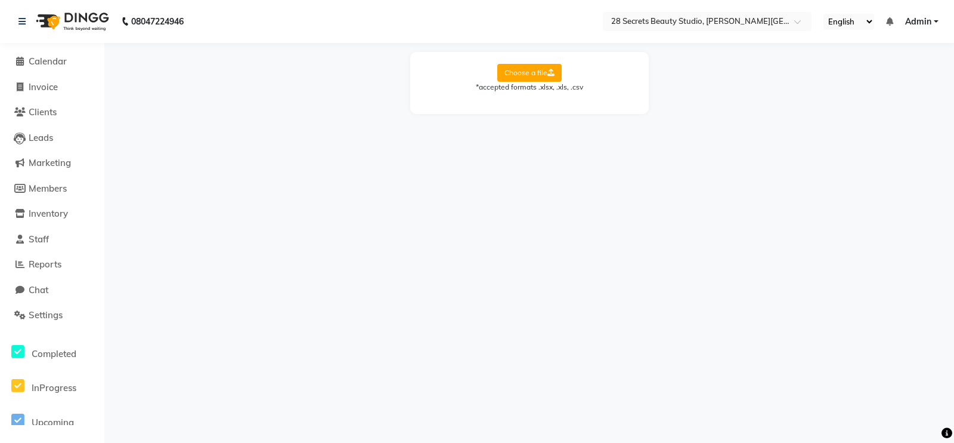
click at [536, 73] on label "Choose a file" at bounding box center [529, 73] width 64 height 18
click at [0, 0] on input "Choose a file" at bounding box center [0, 0] width 0 height 0
click at [561, 117] on select "Select Sheet Miscellaneous Staff Services Products Customers Service History Me…" at bounding box center [583, 111] width 89 height 18
click at [539, 102] on select "Select Sheet Miscellaneous Staff Services Products Customers Service History Me…" at bounding box center [583, 111] width 89 height 18
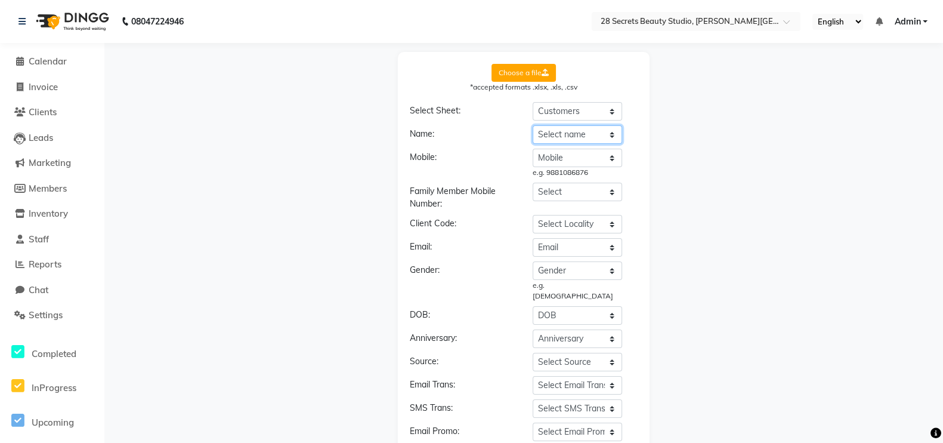
click at [573, 134] on select "Select name ccccc Mobile Gender Email DOB Anniversary" at bounding box center [577, 134] width 89 height 18
click at [533, 125] on select "Select name ccccc Mobile Gender Email DOB Anniversary" at bounding box center [577, 134] width 89 height 18
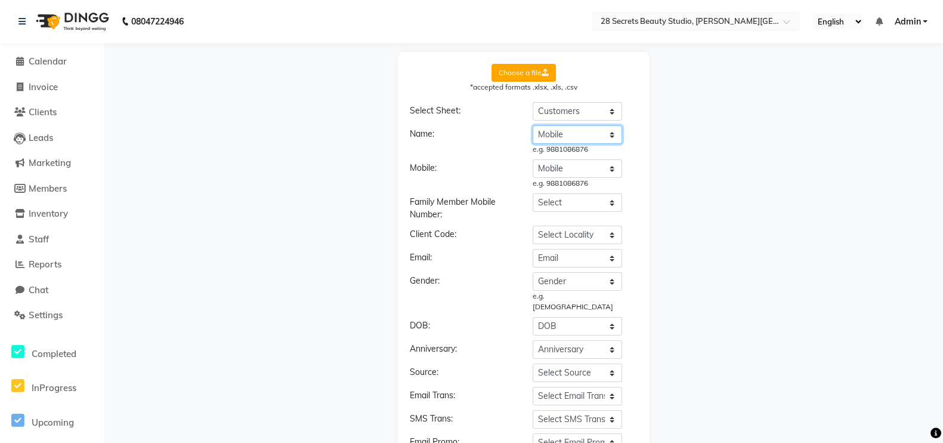
click at [558, 126] on select "Select name ccccc Mobile Gender Email DOB Anniversary" at bounding box center [577, 134] width 89 height 18
click at [533, 125] on select "Select name ccccc Mobile Gender Email DOB Anniversary" at bounding box center [577, 134] width 89 height 18
click at [556, 234] on select "Select Locality ccccc Mobile Gender Email DOB Anniversary" at bounding box center [577, 234] width 89 height 18
click at [550, 255] on select "Select email ccccc Mobile Gender Email DOB Anniversary" at bounding box center [577, 258] width 89 height 18
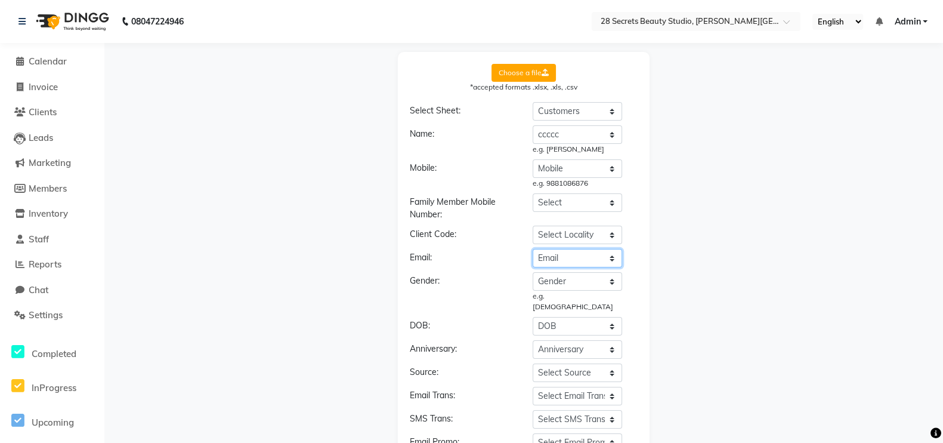
click at [550, 255] on select "Select email ccccc Mobile Gender Email DOB Anniversary" at bounding box center [577, 258] width 89 height 18
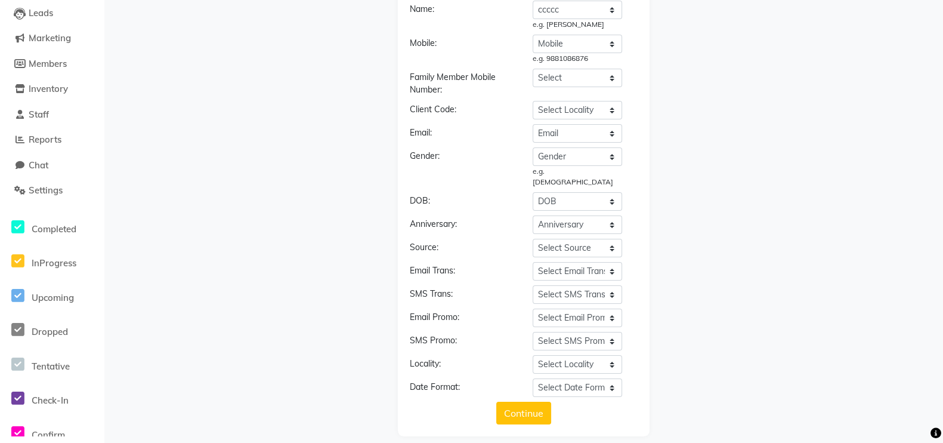
click at [507, 353] on button "Continue" at bounding box center [523, 412] width 55 height 23
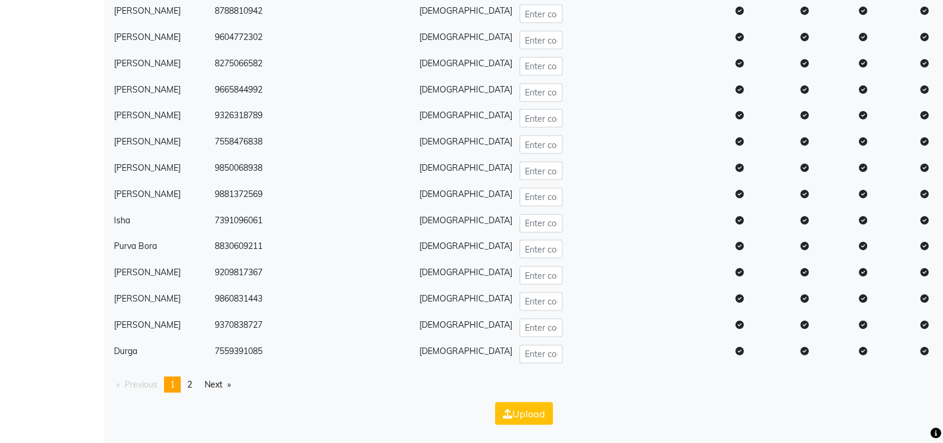
click at [191, 353] on span "2" at bounding box center [189, 384] width 5 height 11
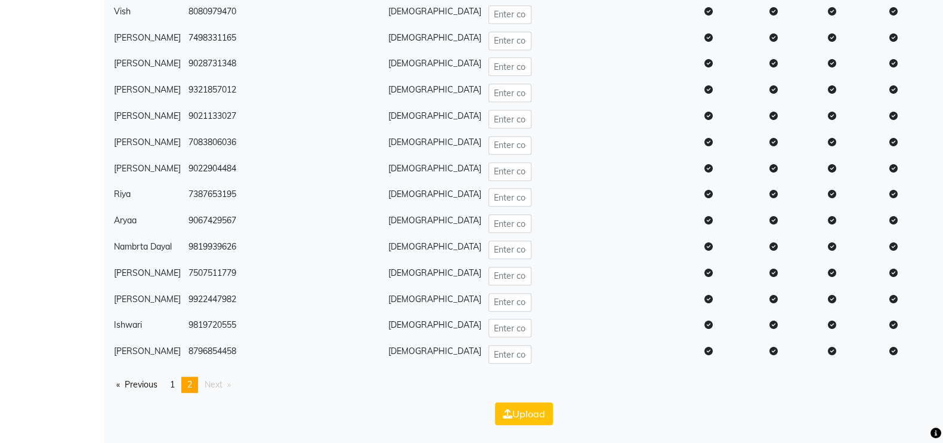
scroll to position [1355, 0]
click at [518, 353] on button "Upload" at bounding box center [524, 413] width 58 height 23
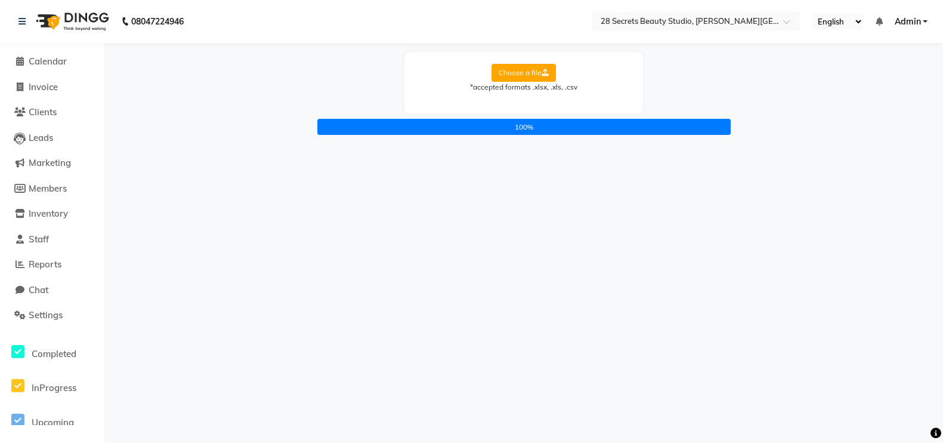
scroll to position [0, 0]
click at [55, 59] on span "Calendar" at bounding box center [48, 60] width 38 height 11
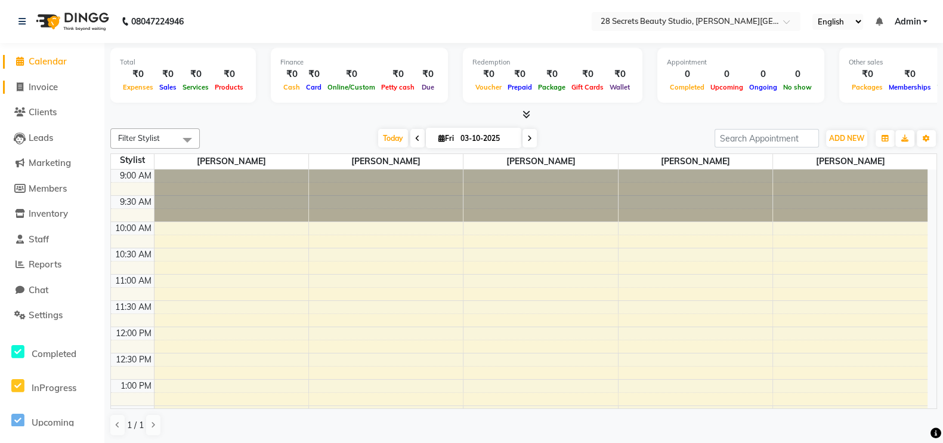
click at [36, 81] on link "Invoice" at bounding box center [52, 88] width 98 height 14
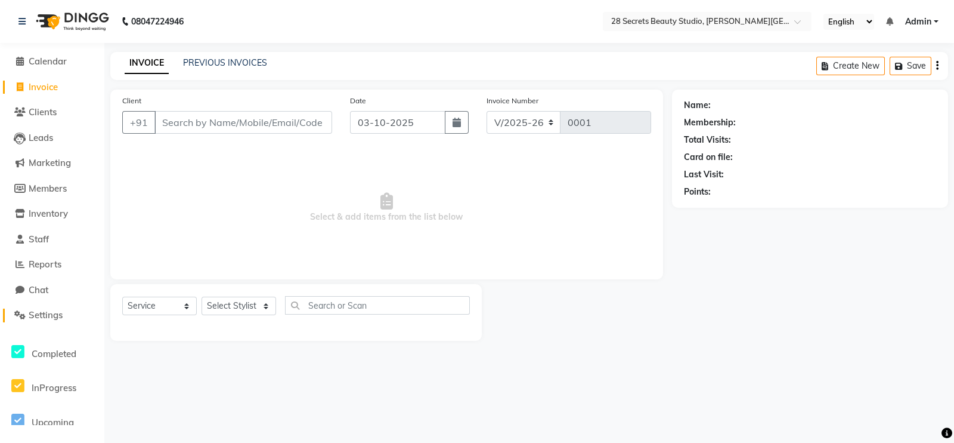
click at [56, 312] on span "Settings" at bounding box center [46, 314] width 34 height 11
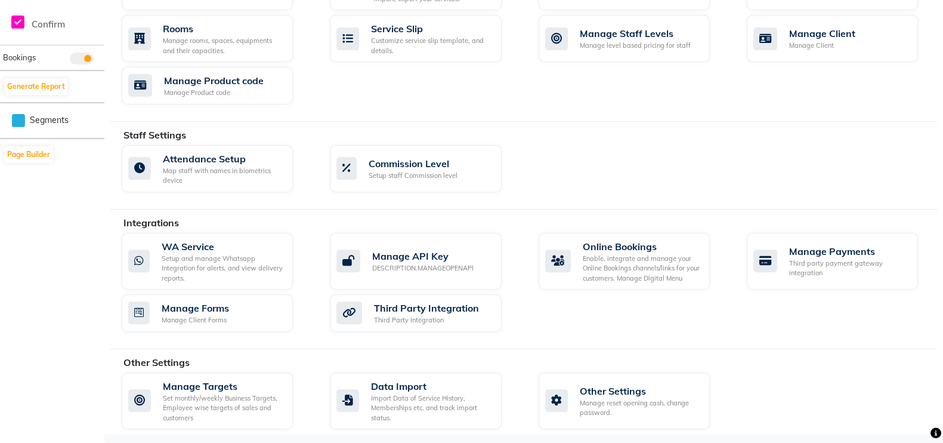
scroll to position [212, 0]
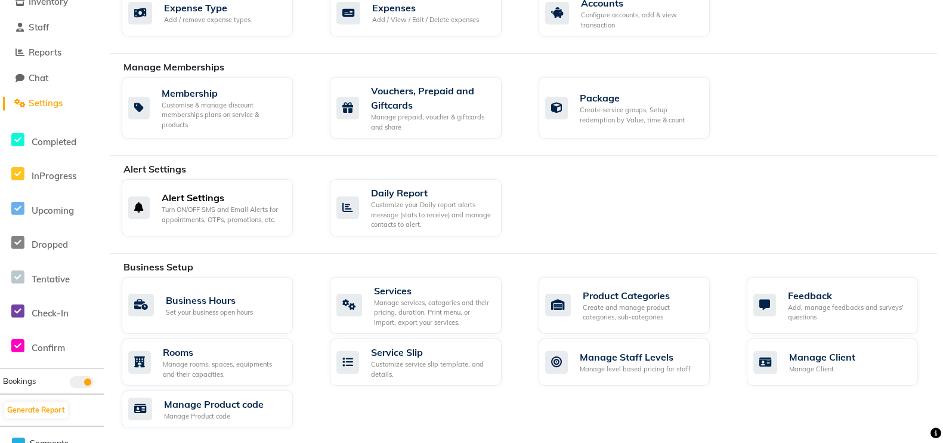
click at [258, 225] on div "Alert Settings Turn ON/OFF SMS and Email Alerts for appointments, OTPs, promoti…" at bounding box center [207, 207] width 171 height 57
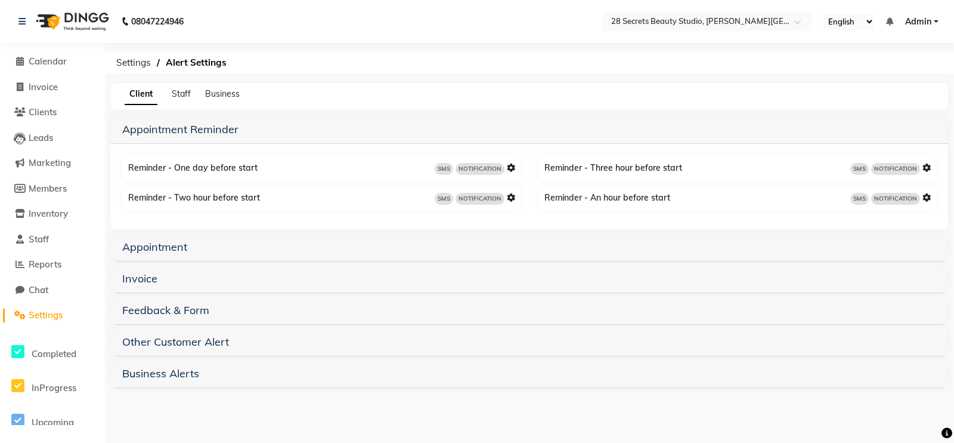
click at [171, 281] on h5 "Invoice" at bounding box center [529, 278] width 814 height 14
click at [149, 277] on link "Invoice" at bounding box center [139, 278] width 35 height 14
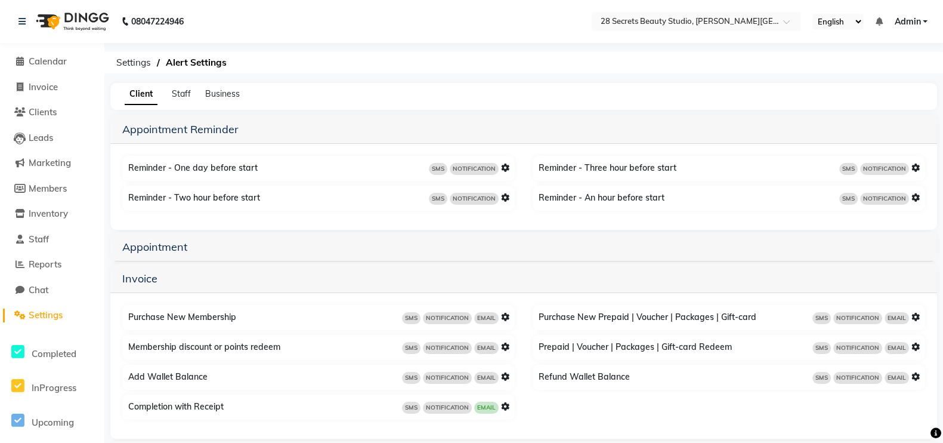
click at [54, 75] on li "Invoice" at bounding box center [52, 88] width 104 height 26
click at [57, 60] on span "Calendar" at bounding box center [48, 60] width 38 height 11
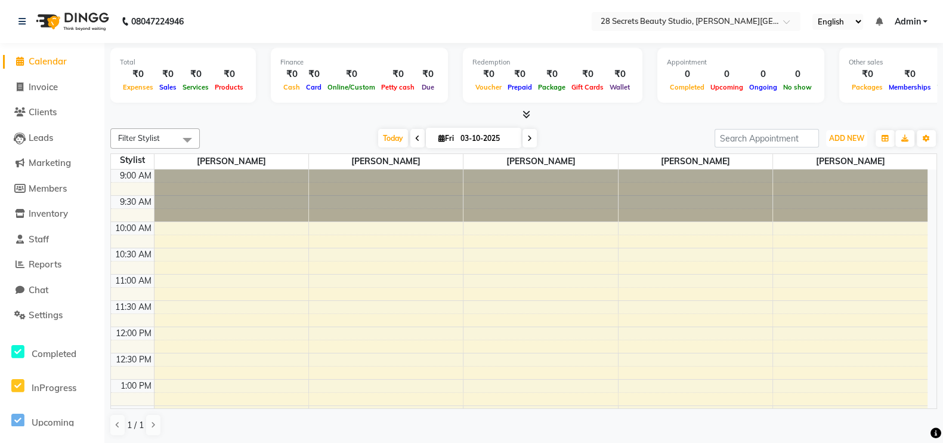
click at [763, 135] on span "ADD NEW" at bounding box center [846, 138] width 35 height 9
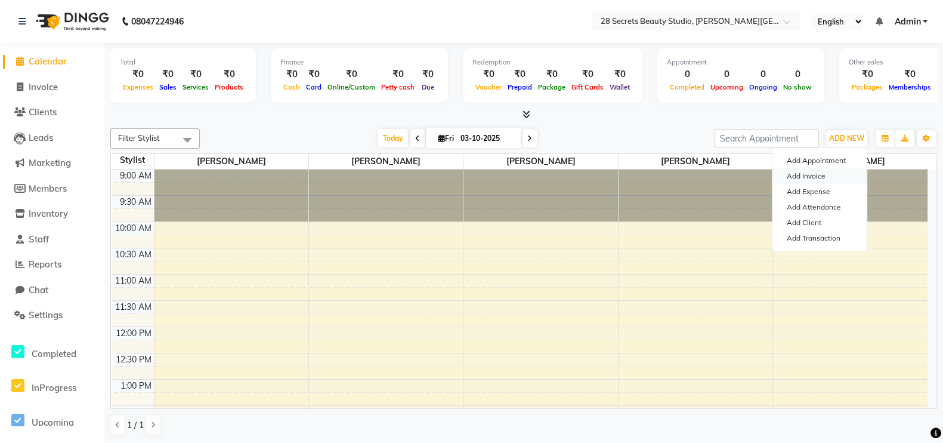
click at [763, 179] on link "Add Invoice" at bounding box center [819, 176] width 94 height 16
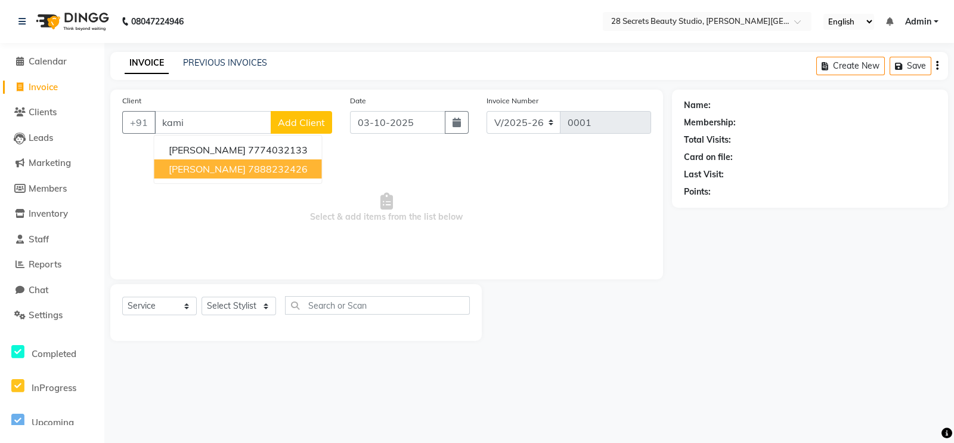
click at [248, 169] on ngb-highlight "7888232426" at bounding box center [278, 169] width 60 height 12
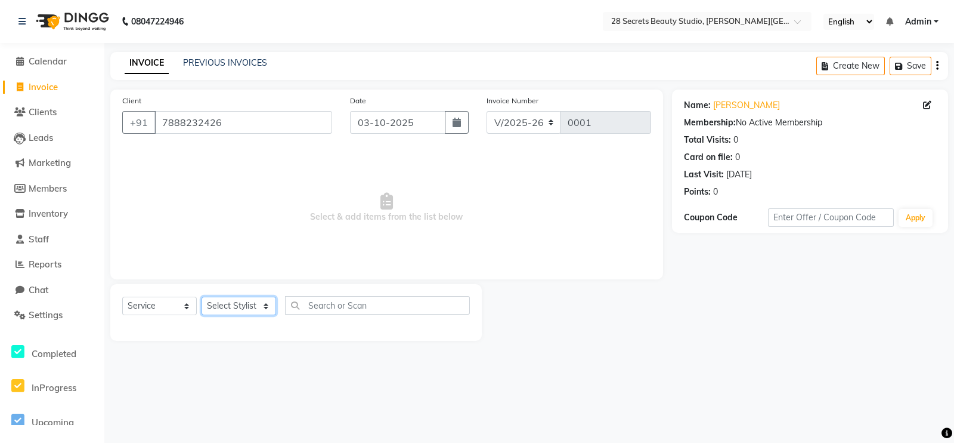
click at [258, 308] on select "Select Stylist Ambika Malaga Chinmay Tambe Kamini Wagh Manager Pooja Kurangal S…" at bounding box center [239, 305] width 75 height 18
click at [202, 297] on select "Select Stylist Ambika Malaga Chinmay Tambe Kamini Wagh Manager Pooja Kurangal S…" at bounding box center [239, 305] width 75 height 18
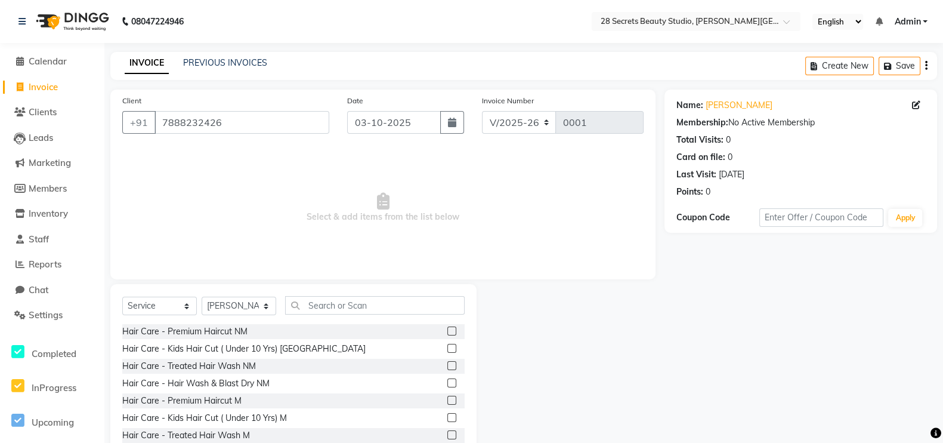
click at [435, 326] on div "Hair Care - Premium Haircut NM" at bounding box center [293, 331] width 342 height 15
click at [447, 330] on label at bounding box center [451, 330] width 9 height 9
click at [447, 330] on input "checkbox" at bounding box center [451, 331] width 8 height 8
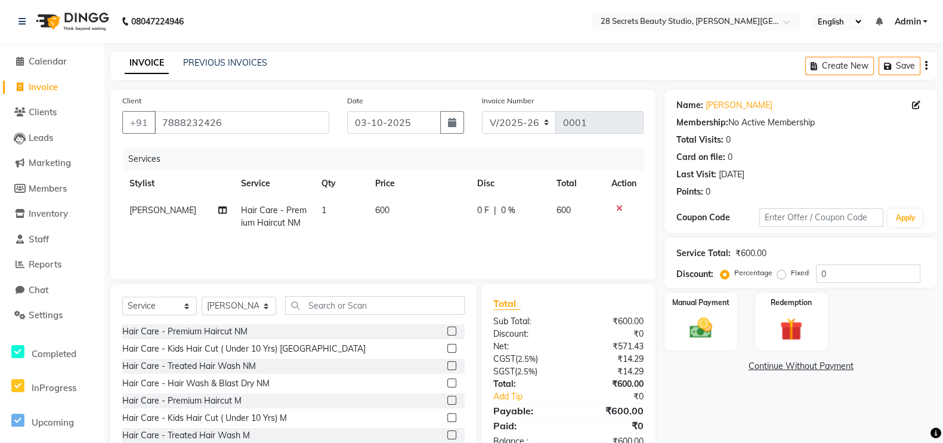
click at [703, 305] on div "Manual Payment" at bounding box center [700, 321] width 73 height 58
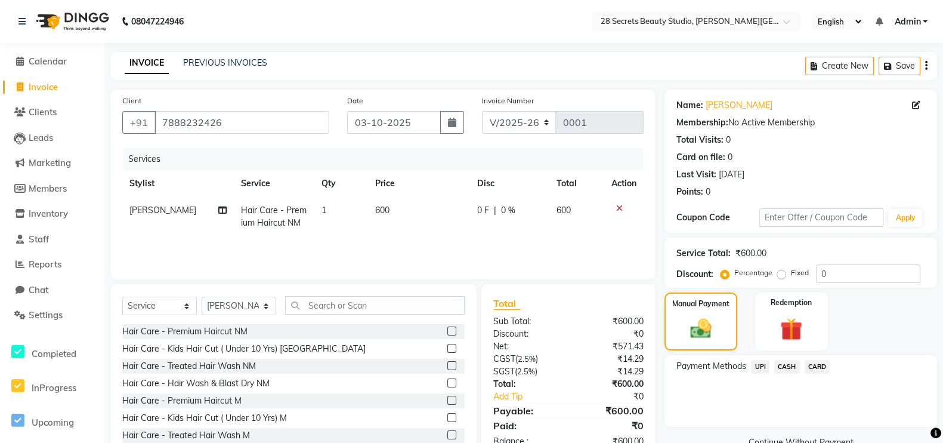
scroll to position [35, 0]
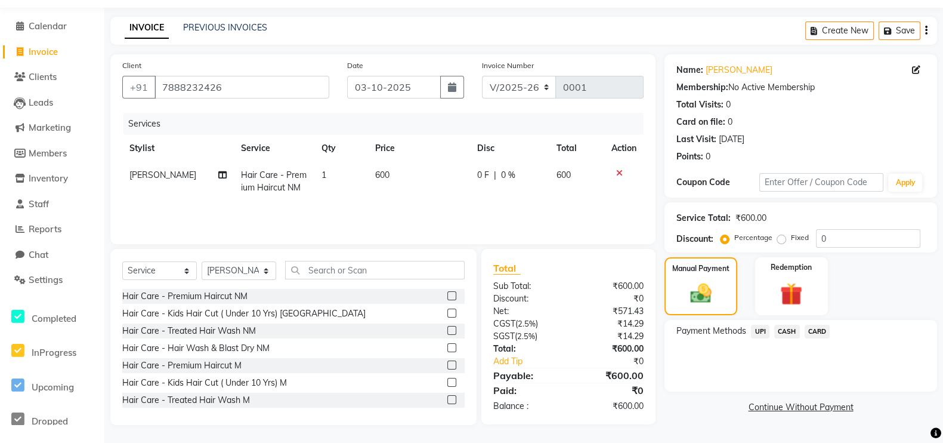
click at [763, 329] on span "CASH" at bounding box center [787, 331] width 26 height 14
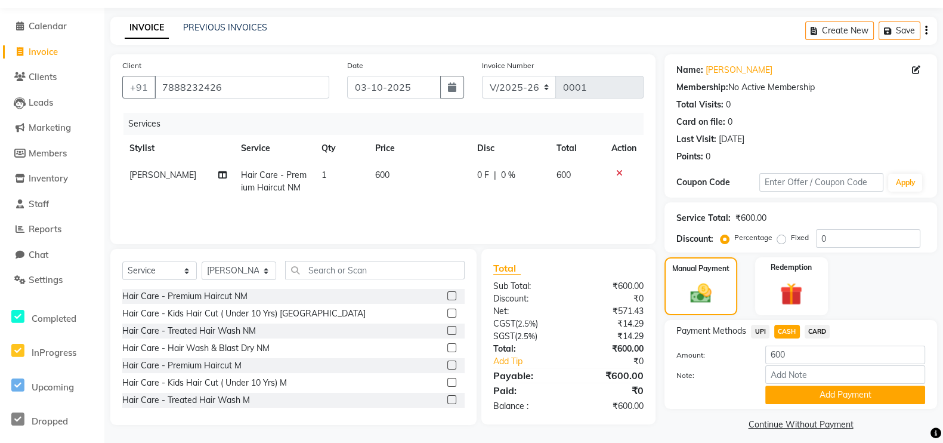
click at [763, 353] on button "Add Payment" at bounding box center [845, 394] width 160 height 18
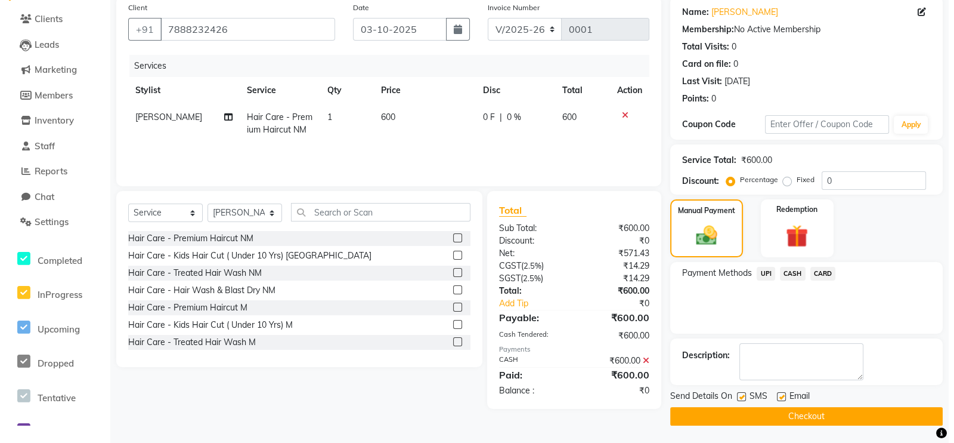
scroll to position [0, 0]
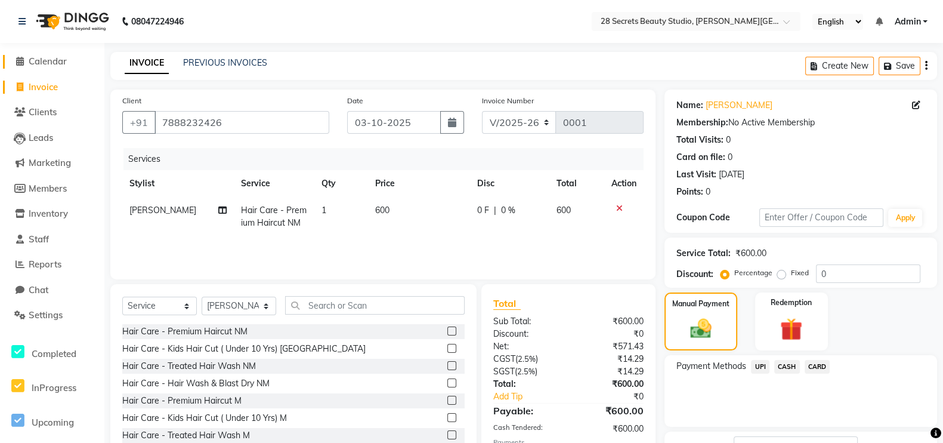
click at [57, 64] on span "Calendar" at bounding box center [48, 60] width 38 height 11
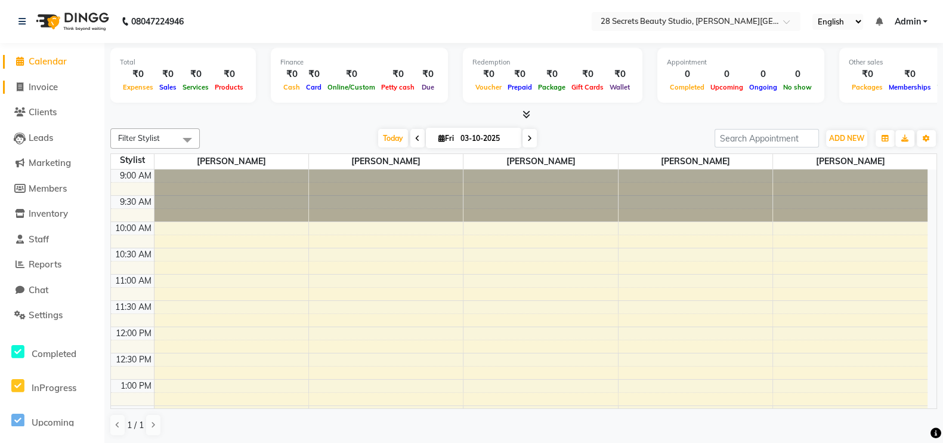
click at [52, 85] on span "Invoice" at bounding box center [43, 86] width 29 height 11
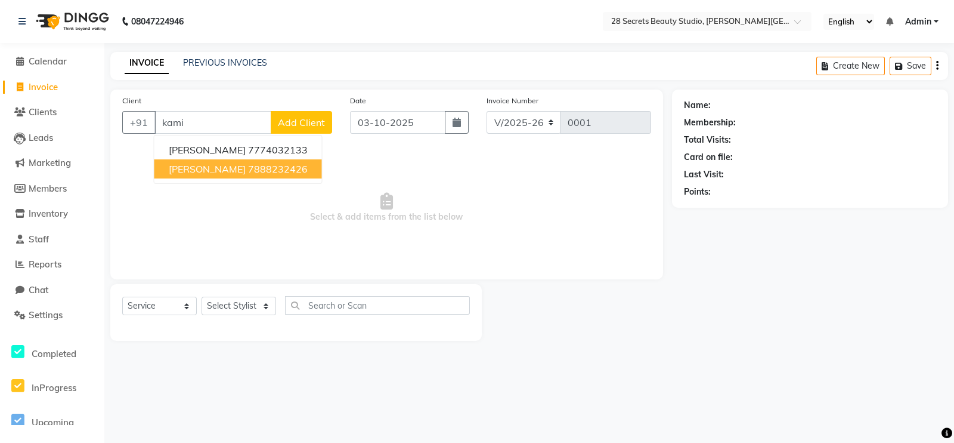
click at [248, 171] on ngb-highlight "7888232426" at bounding box center [278, 169] width 60 height 12
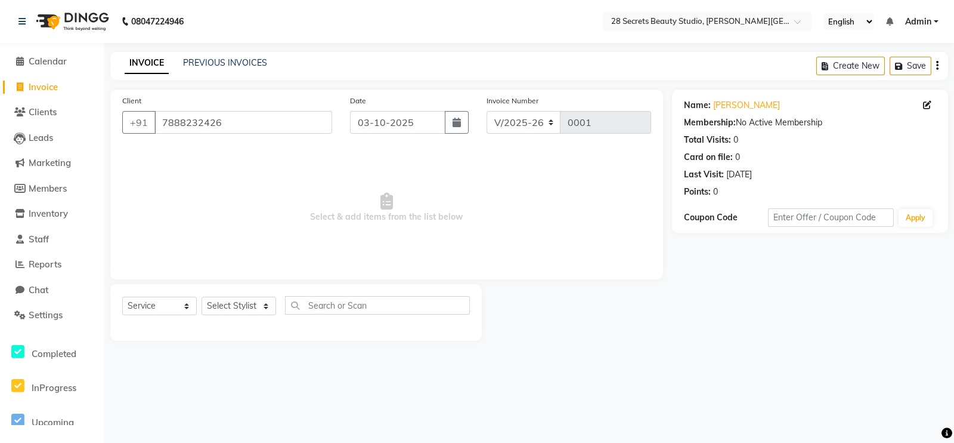
click at [459, 125] on icon "button" at bounding box center [457, 122] width 8 height 10
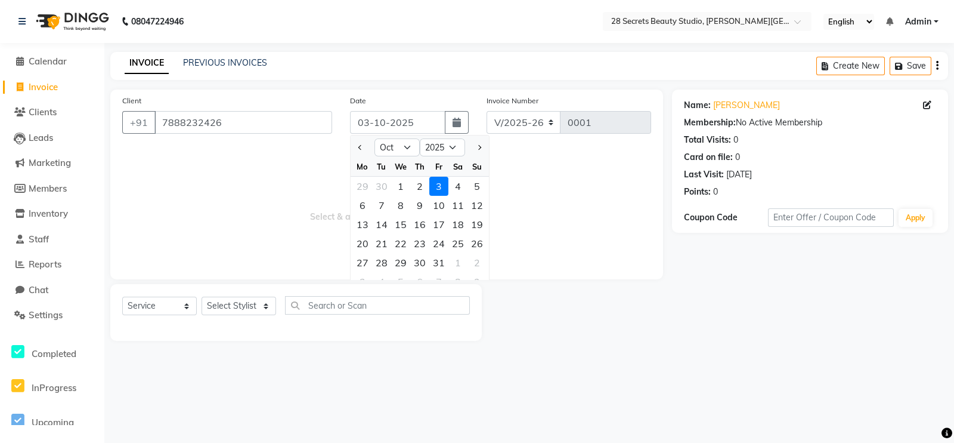
click at [359, 150] on button "Previous month" at bounding box center [360, 147] width 10 height 19
click at [355, 147] on button "Previous month" at bounding box center [360, 147] width 10 height 19
click at [453, 200] on div "12" at bounding box center [457, 205] width 19 height 19
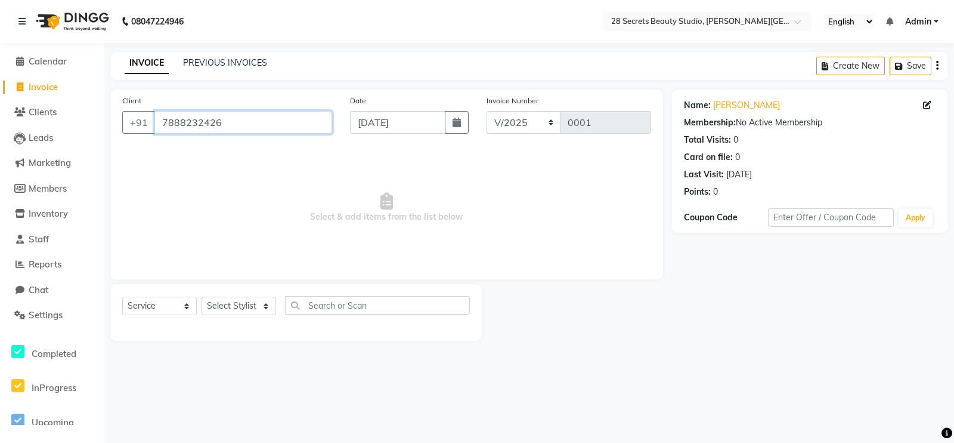
click at [252, 116] on input "7888232426" at bounding box center [243, 122] width 178 height 23
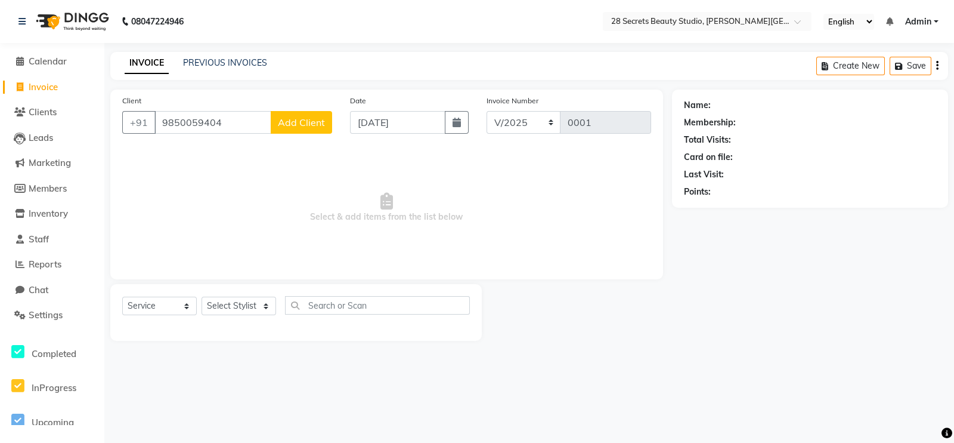
click at [301, 119] on span "Add Client" at bounding box center [301, 122] width 47 height 12
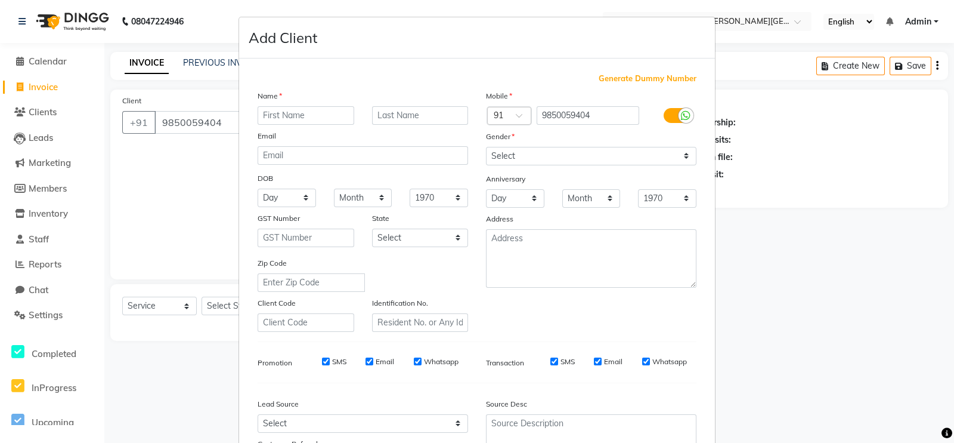
click at [298, 109] on input "text" at bounding box center [306, 115] width 97 height 18
click at [404, 113] on input "text" at bounding box center [420, 115] width 97 height 18
click at [518, 161] on select "Select Male Female Other Prefer Not To Say" at bounding box center [591, 156] width 211 height 18
click at [486, 147] on select "Select Male Female Other Prefer Not To Say" at bounding box center [591, 156] width 211 height 18
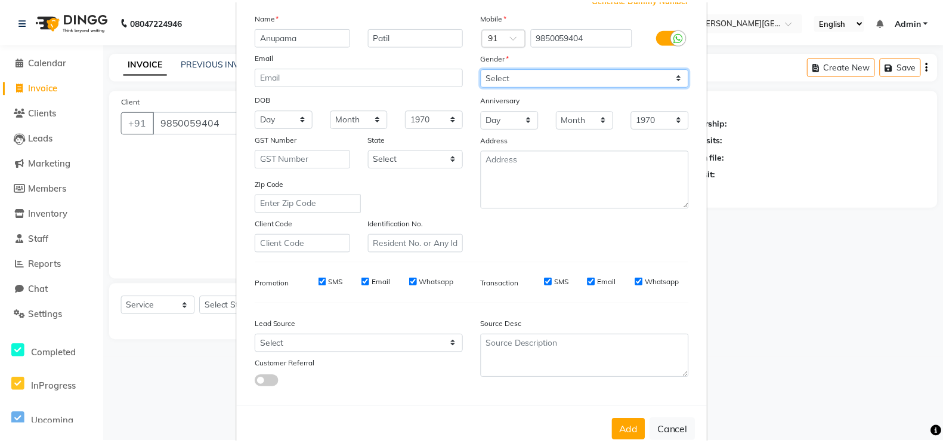
scroll to position [115, 0]
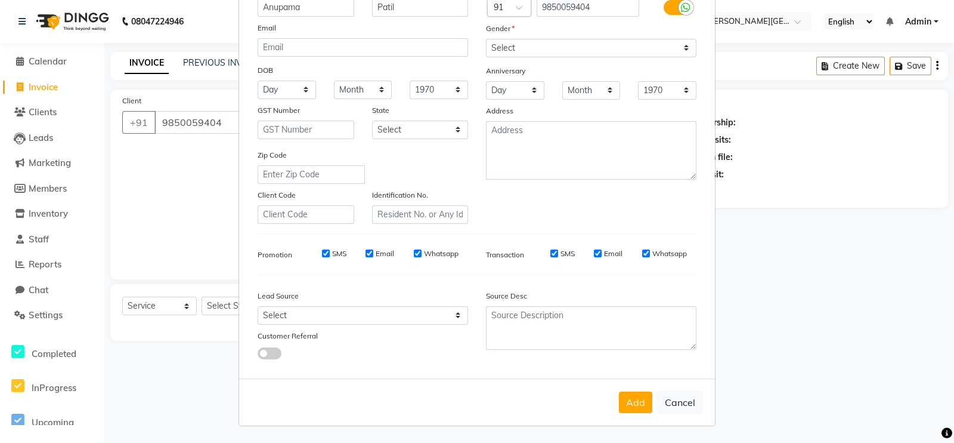
click at [628, 353] on button "Add" at bounding box center [635, 401] width 33 height 21
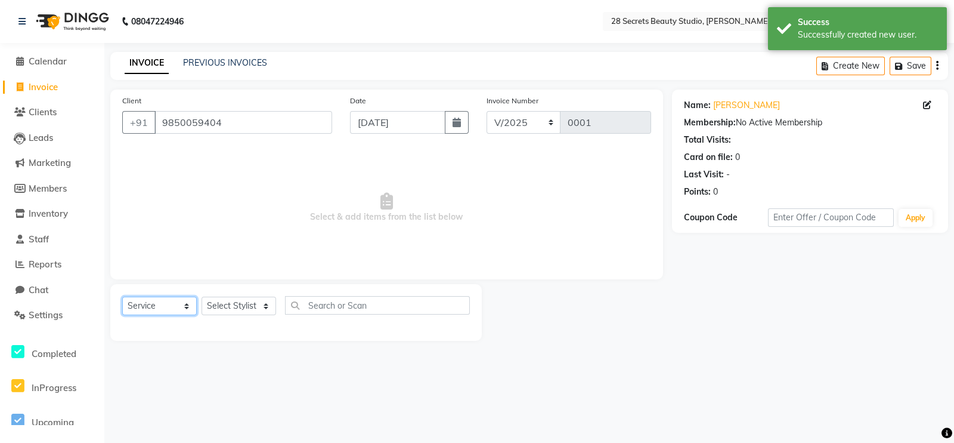
click at [181, 307] on select "Select Service Product Membership Package Voucher Prepaid Gift Card" at bounding box center [159, 305] width 75 height 18
click at [268, 305] on select "Select Stylist Ambika Malaga Chinmay Tambe Kamini Wagh Manager Pooja Kurangal S…" at bounding box center [239, 305] width 75 height 18
click at [202, 297] on select "Select Stylist Ambika Malaga Chinmay Tambe Kamini Wagh Manager Pooja Kurangal S…" at bounding box center [239, 305] width 75 height 18
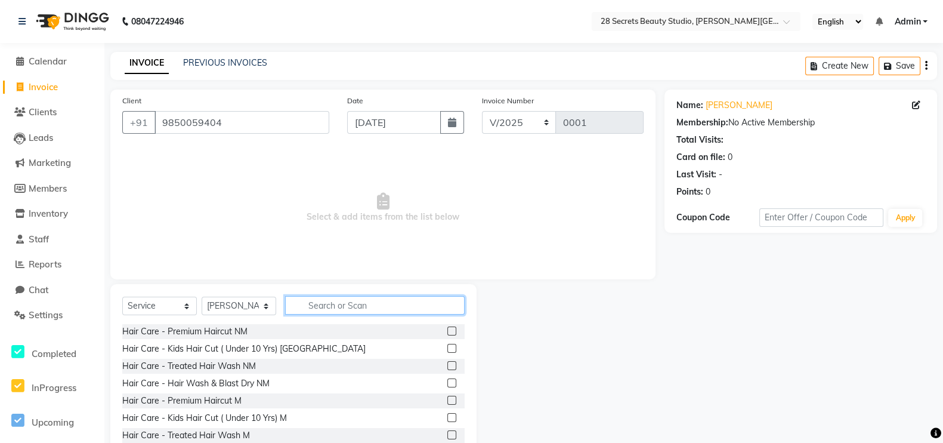
click at [338, 307] on input "text" at bounding box center [375, 305] width 180 height 18
click at [362, 302] on input "hair" at bounding box center [366, 305] width 163 height 18
click at [579, 353] on div at bounding box center [571, 372] width 188 height 176
click at [319, 305] on input "text" at bounding box center [375, 305] width 180 height 18
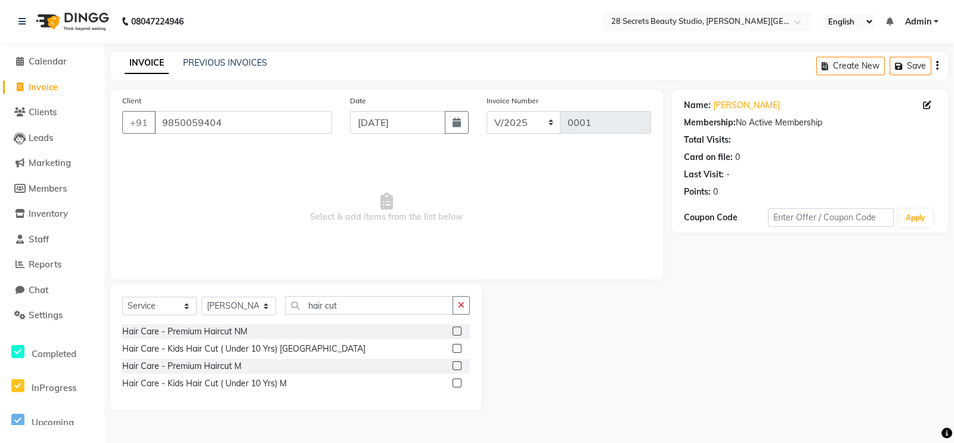
click at [281, 331] on div "Hair Care - Premium Haircut NM" at bounding box center [296, 331] width 348 height 15
click at [456, 329] on label at bounding box center [457, 330] width 9 height 9
click at [456, 329] on input "checkbox" at bounding box center [457, 331] width 8 height 8
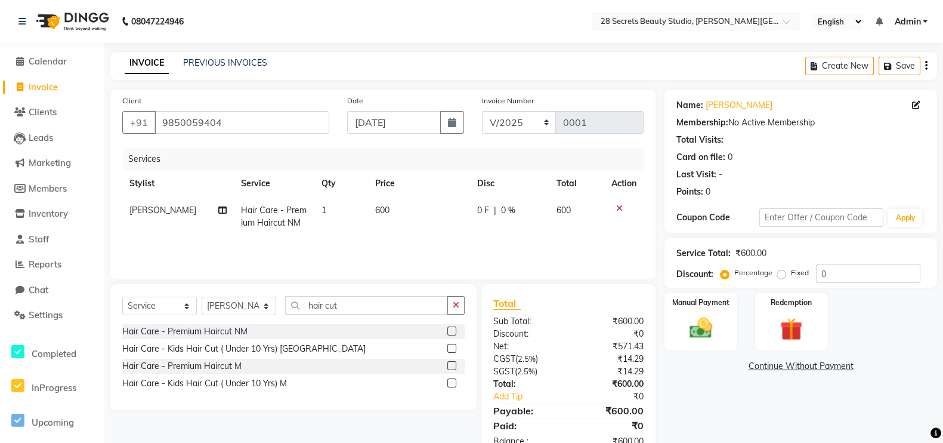
click at [376, 216] on td "600" at bounding box center [419, 216] width 103 height 39
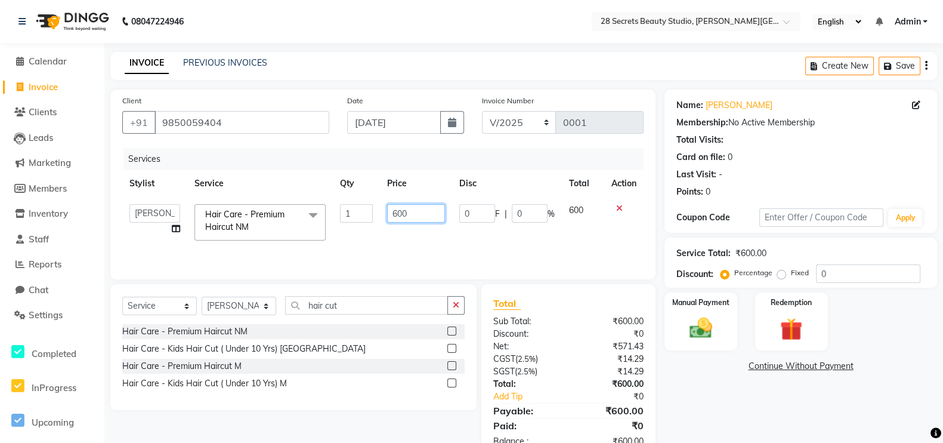
click at [417, 213] on input "600" at bounding box center [416, 213] width 58 height 18
click at [586, 240] on div "Services Stylist Service Qty Price Disc Total Action Ambika Malaga Chinmay Tamb…" at bounding box center [382, 207] width 521 height 119
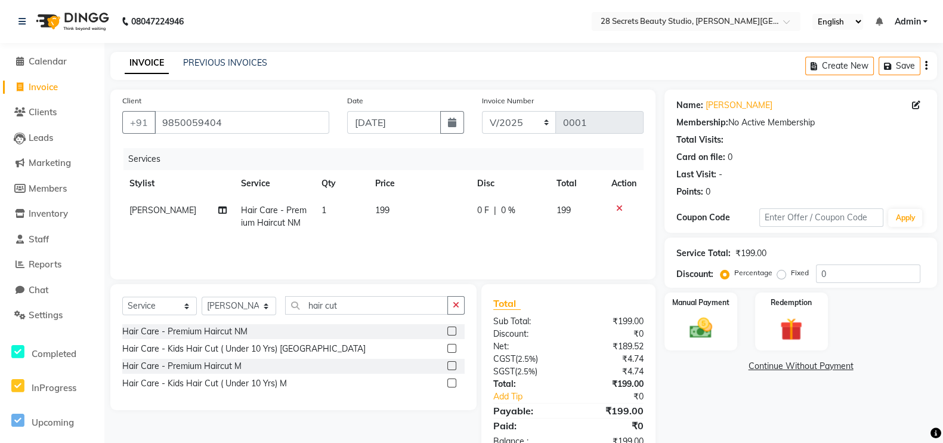
click at [619, 208] on icon at bounding box center [619, 208] width 7 height 8
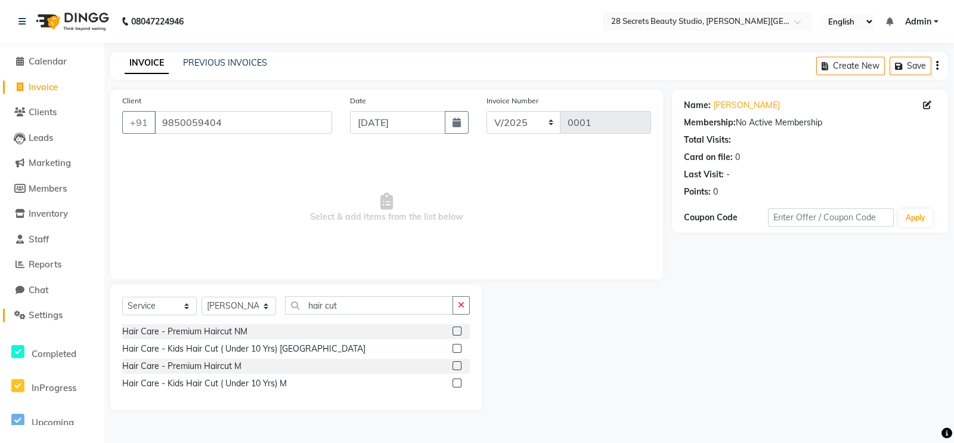
click at [23, 314] on icon at bounding box center [19, 314] width 11 height 9
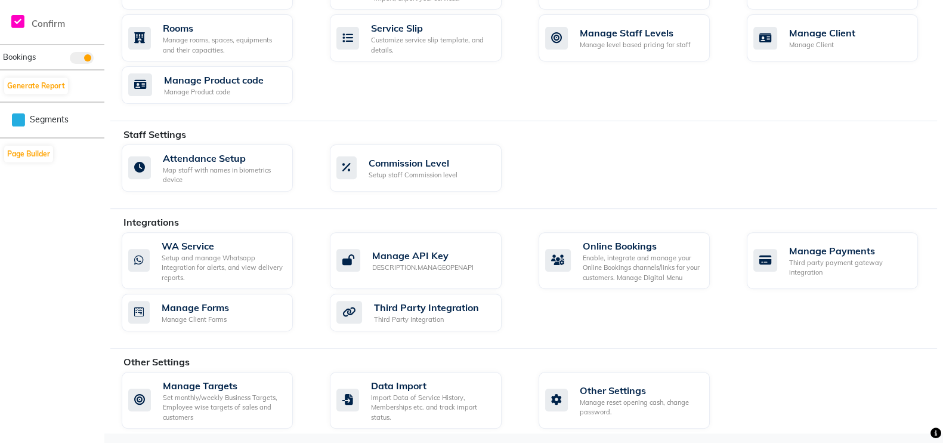
scroll to position [212, 0]
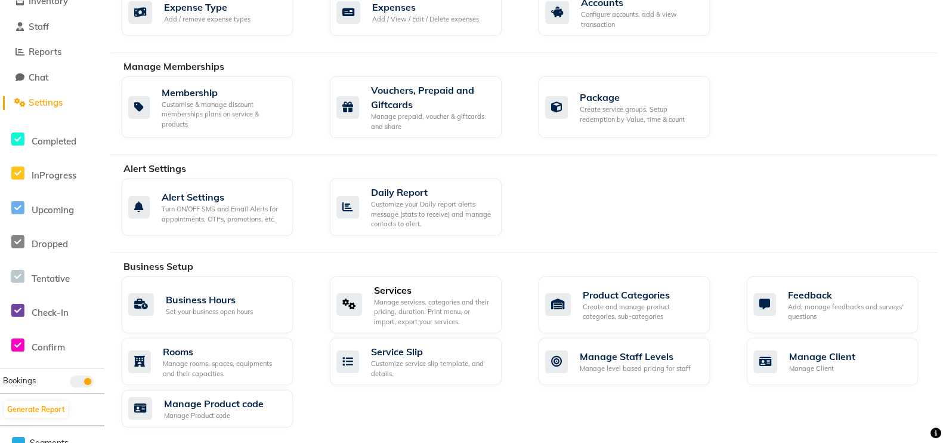
click at [415, 297] on div "Manage services, categories and their pricing, duration. Print menu, or import,…" at bounding box center [432, 312] width 117 height 30
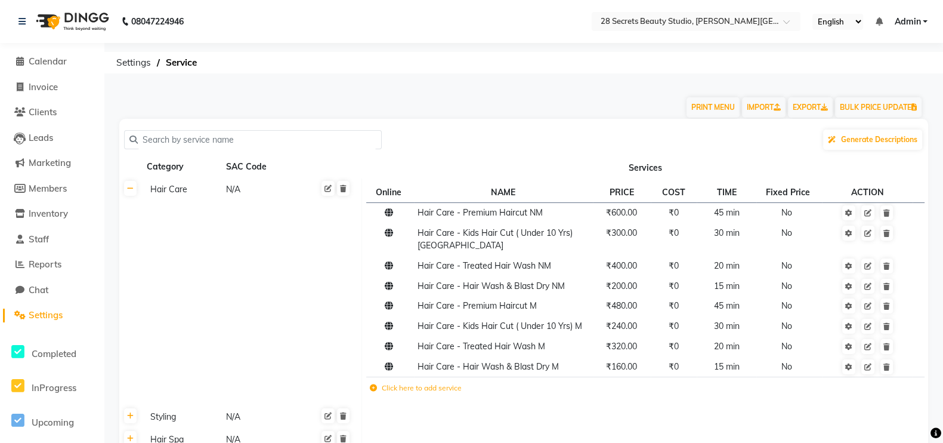
click at [395, 353] on label "Click here to add service" at bounding box center [416, 387] width 92 height 11
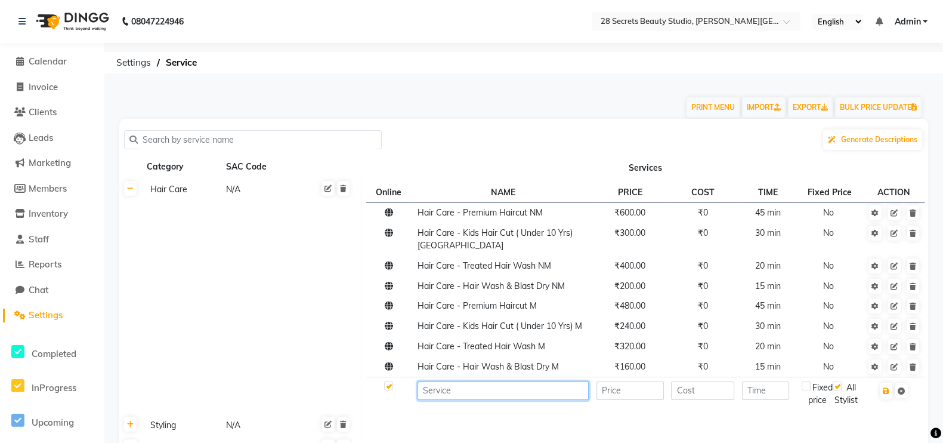
click at [492, 353] on input at bounding box center [502, 390] width 171 height 18
click at [637, 353] on input "number" at bounding box center [629, 390] width 67 height 18
click at [717, 353] on input "number" at bounding box center [702, 390] width 63 height 18
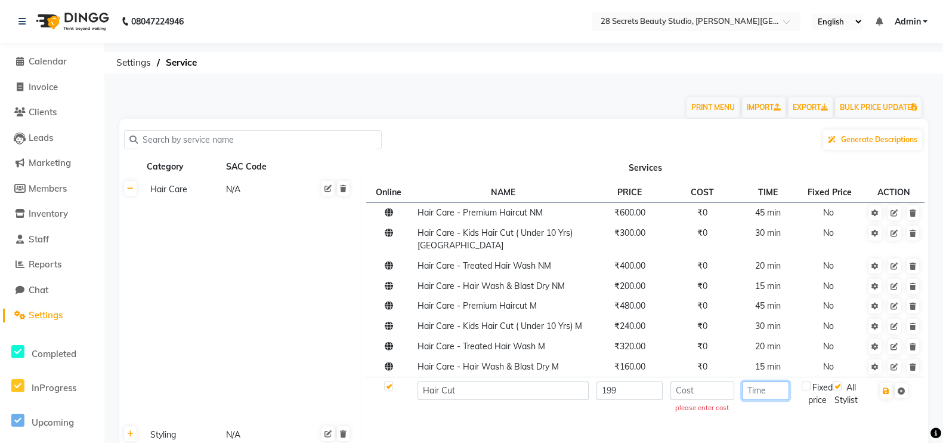
click at [763, 353] on input "number" at bounding box center [765, 390] width 47 height 18
click at [688, 353] on input "number" at bounding box center [702, 390] width 64 height 18
click at [763, 353] on input "number" at bounding box center [765, 390] width 47 height 18
click at [763, 353] on icon "button" at bounding box center [886, 390] width 7 height 7
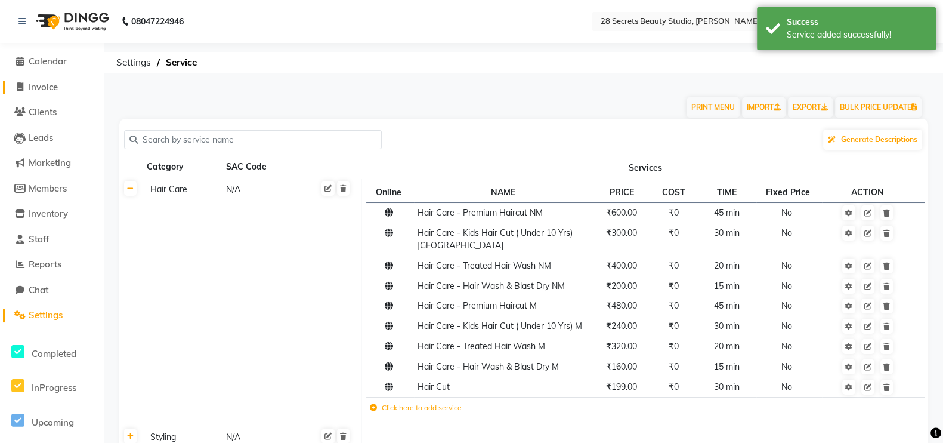
click at [29, 87] on span "Invoice" at bounding box center [43, 86] width 29 height 11
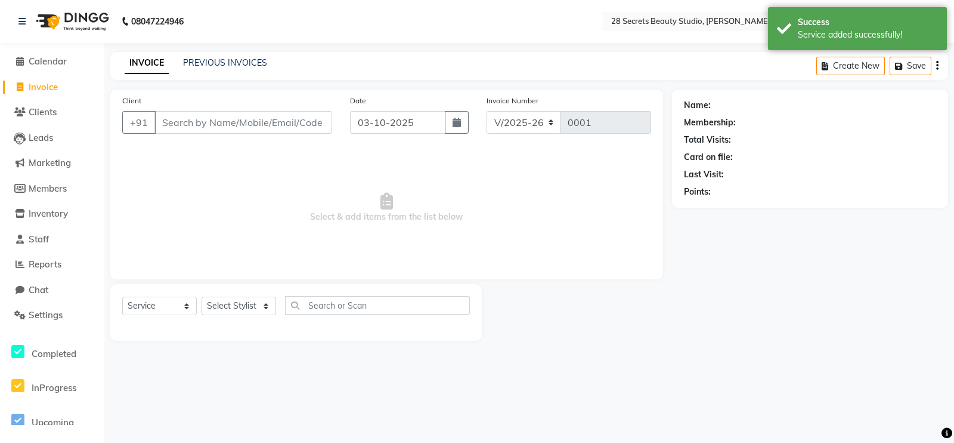
click at [251, 120] on input "Client" at bounding box center [243, 122] width 178 height 23
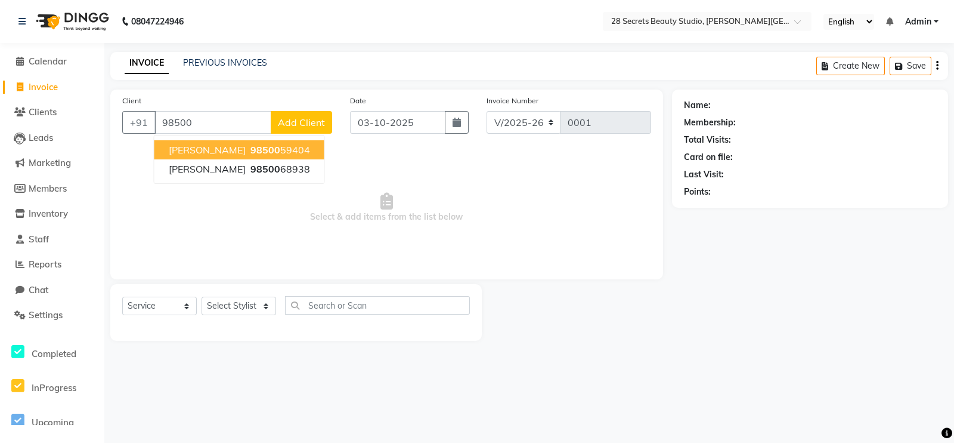
click at [266, 149] on span "98500" at bounding box center [265, 150] width 30 height 12
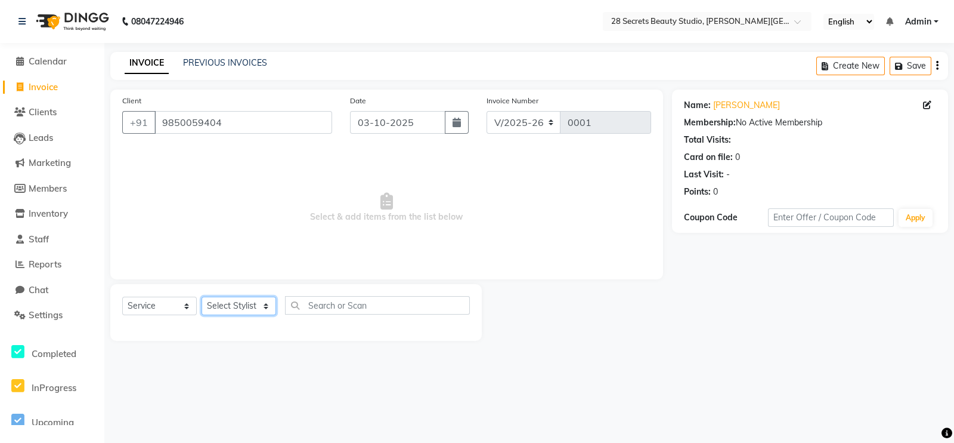
click at [250, 308] on select "Select Stylist Ambika Malaga Chinmay Tambe Kamini Wagh Manager Pooja Kurangal S…" at bounding box center [239, 305] width 75 height 18
click at [202, 297] on select "Select Stylist Ambika Malaga Chinmay Tambe Kamini Wagh Manager Pooja Kurangal S…" at bounding box center [239, 305] width 75 height 18
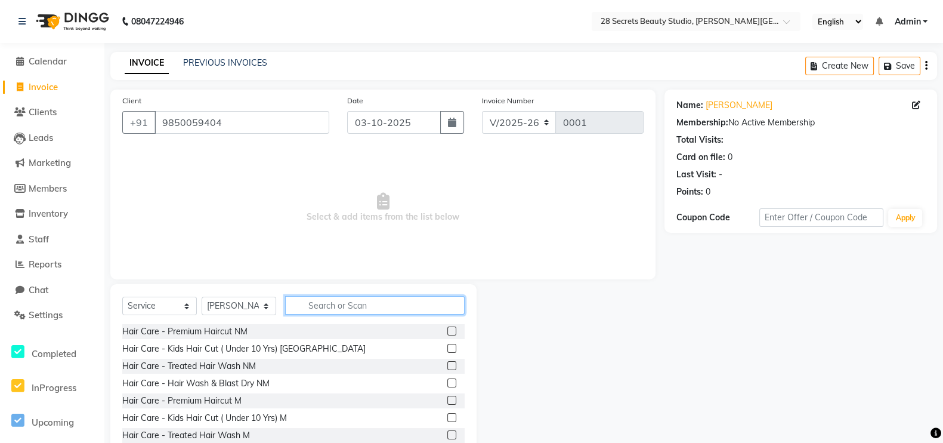
click at [306, 304] on input "text" at bounding box center [375, 305] width 180 height 18
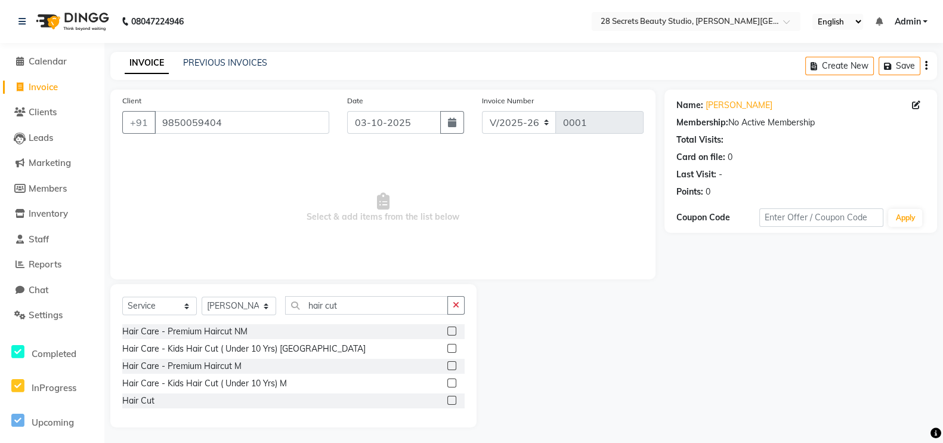
click at [171, 353] on div "Hair Cut" at bounding box center [293, 400] width 342 height 15
click at [450, 353] on label at bounding box center [451, 399] width 9 height 9
click at [450, 353] on input "checkbox" at bounding box center [451, 401] width 8 height 8
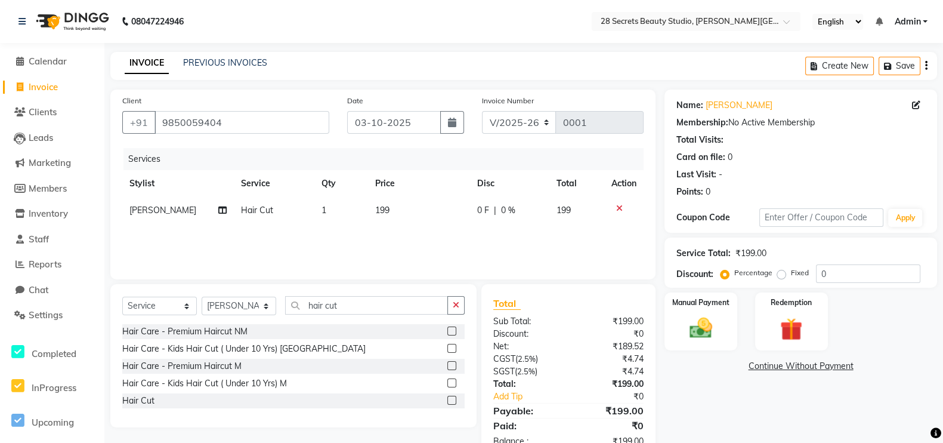
click at [717, 315] on img at bounding box center [700, 328] width 36 height 26
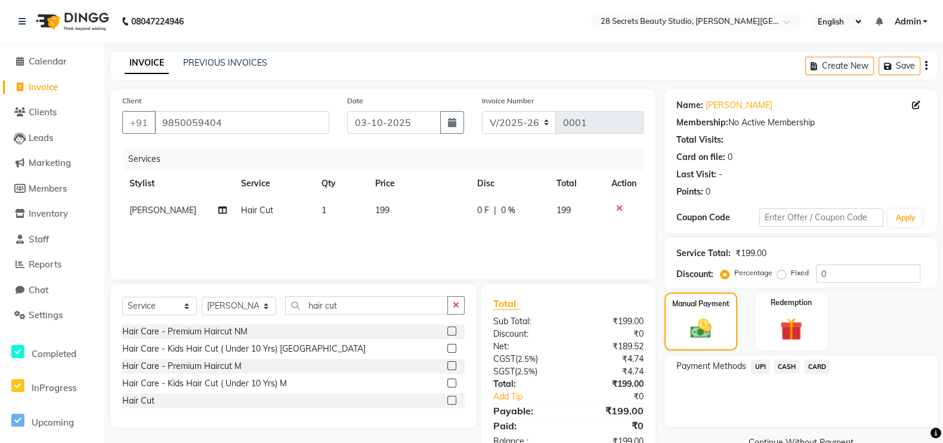
click at [454, 122] on icon "button" at bounding box center [452, 122] width 8 height 10
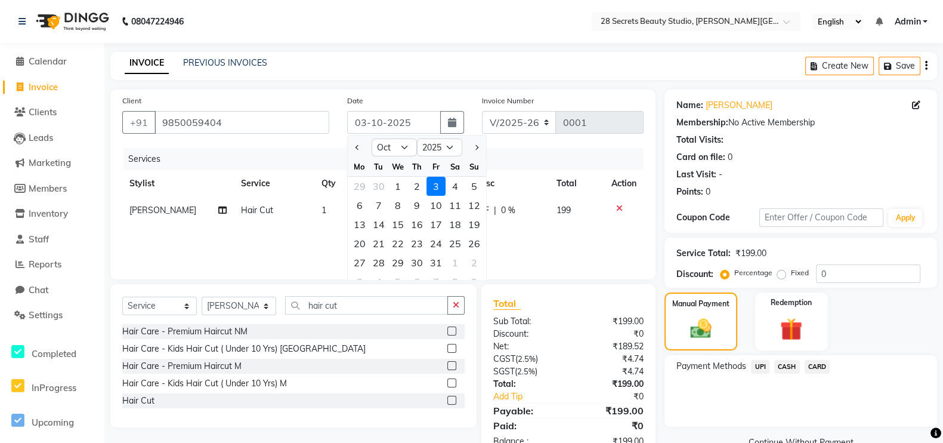
click at [422, 182] on div "2" at bounding box center [416, 186] width 19 height 19
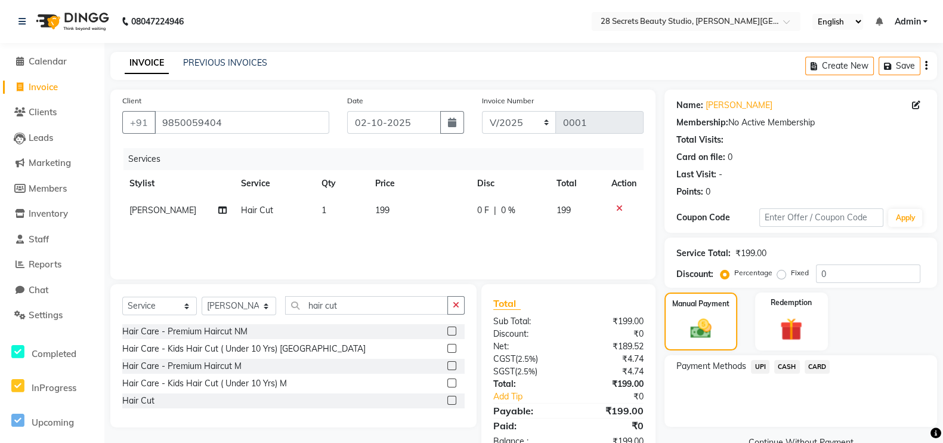
click at [763, 353] on span "UPI" at bounding box center [760, 367] width 18 height 14
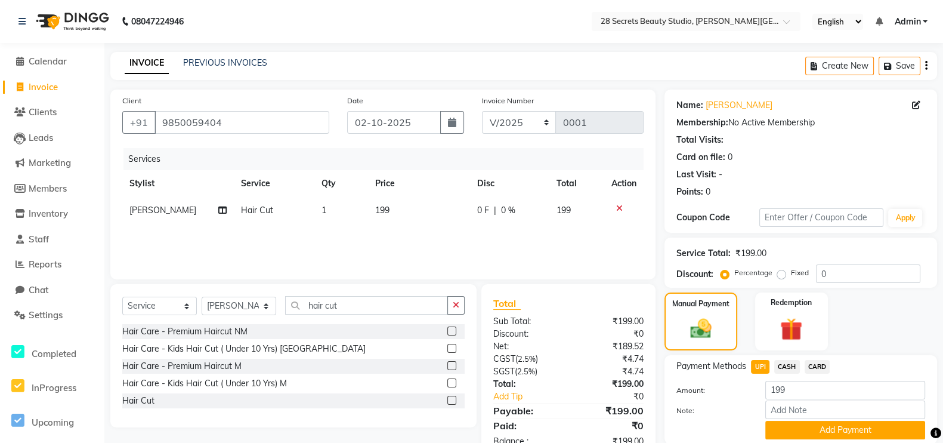
click at [763, 353] on button "Add Payment" at bounding box center [845, 429] width 160 height 18
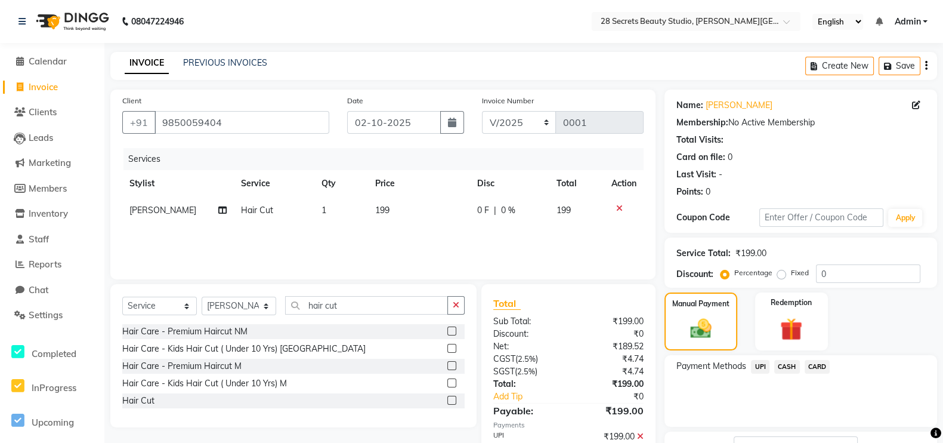
scroll to position [93, 0]
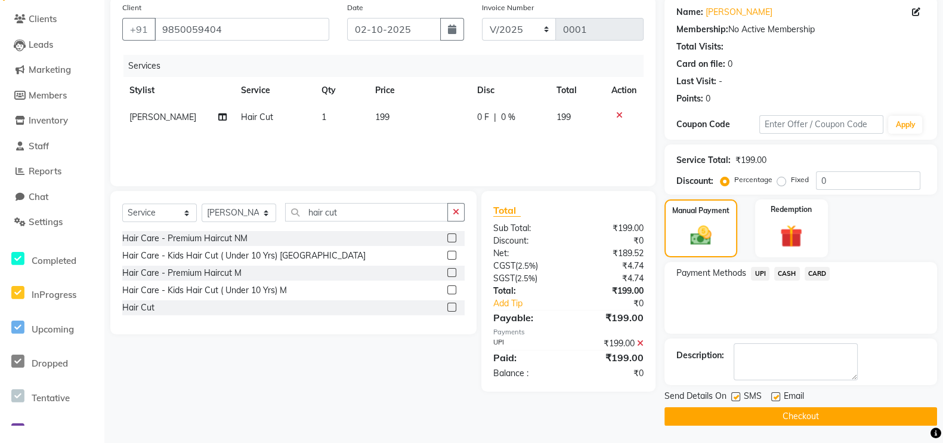
click at [717, 353] on button "Checkout" at bounding box center [800, 416] width 273 height 18
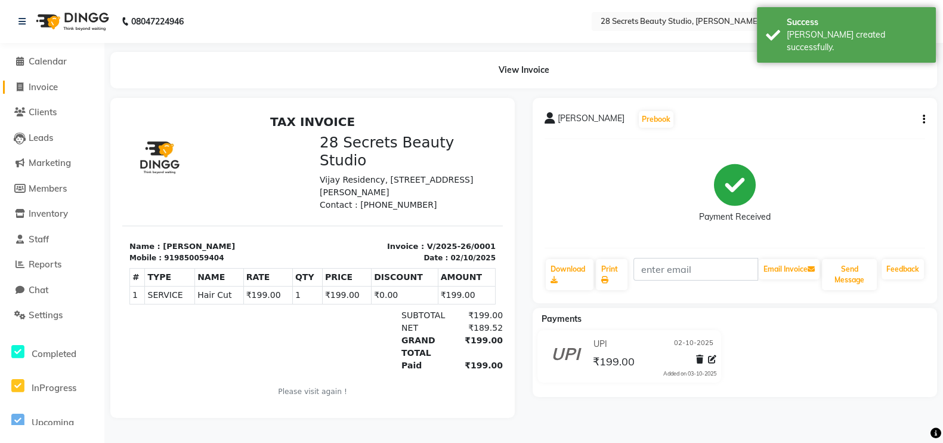
click at [40, 88] on span "Invoice" at bounding box center [43, 86] width 29 height 11
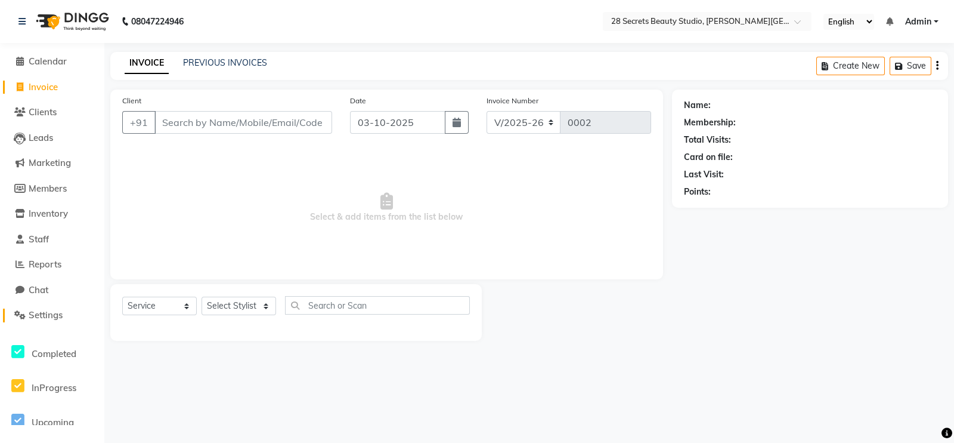
click at [45, 317] on span "Settings" at bounding box center [46, 314] width 34 height 11
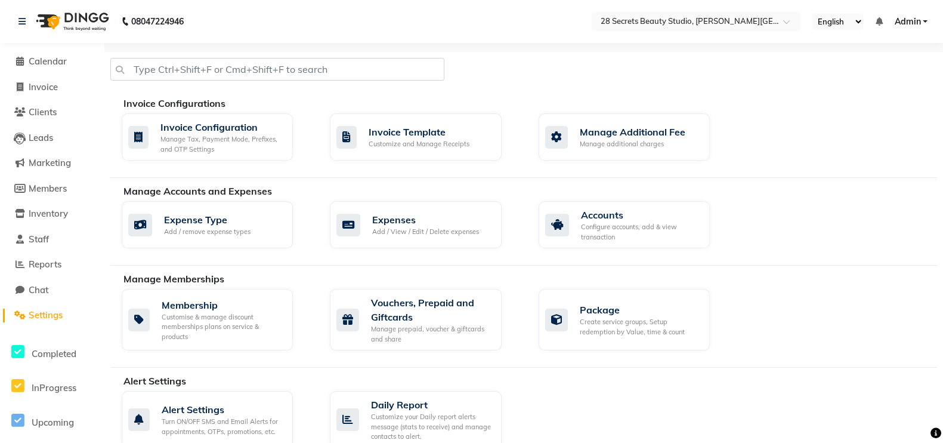
scroll to position [535, 0]
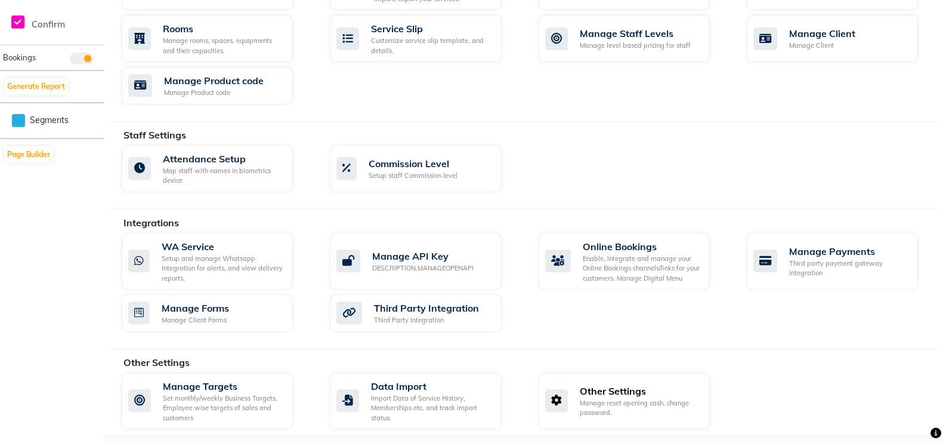
click at [620, 353] on div "Other Settings" at bounding box center [640, 390] width 120 height 14
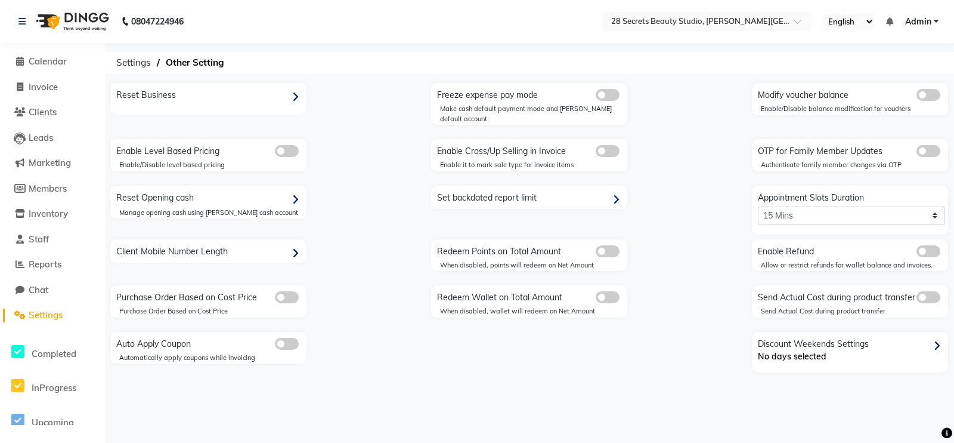
click at [155, 96] on div "Reset Business" at bounding box center [209, 95] width 193 height 19
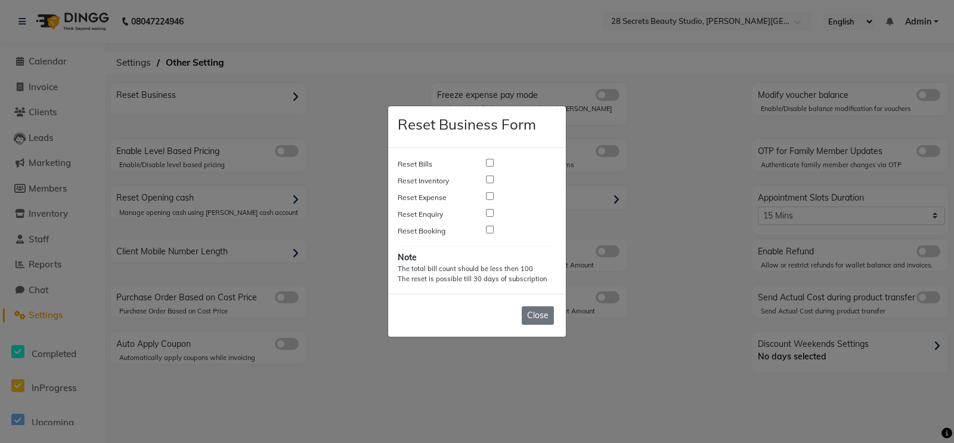
click at [492, 159] on input "checkbox" at bounding box center [490, 163] width 8 height 8
click at [501, 314] on span "Reset" at bounding box center [500, 315] width 23 height 11
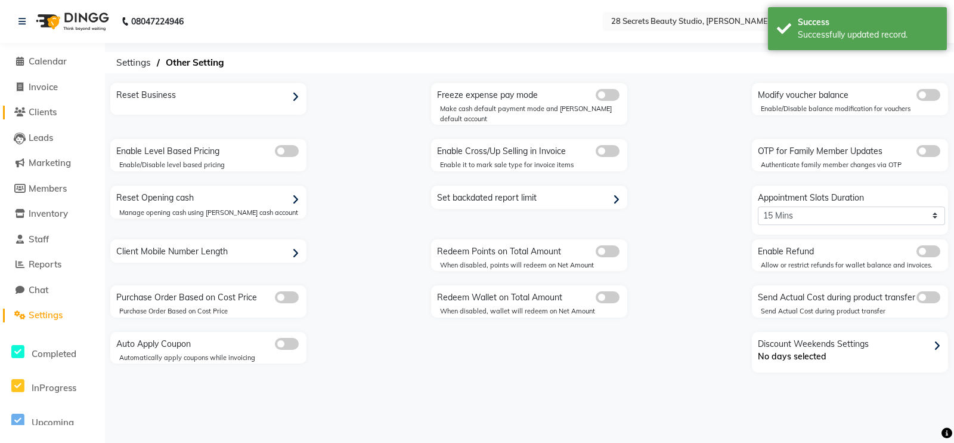
click at [39, 107] on span "Clients" at bounding box center [43, 111] width 28 height 11
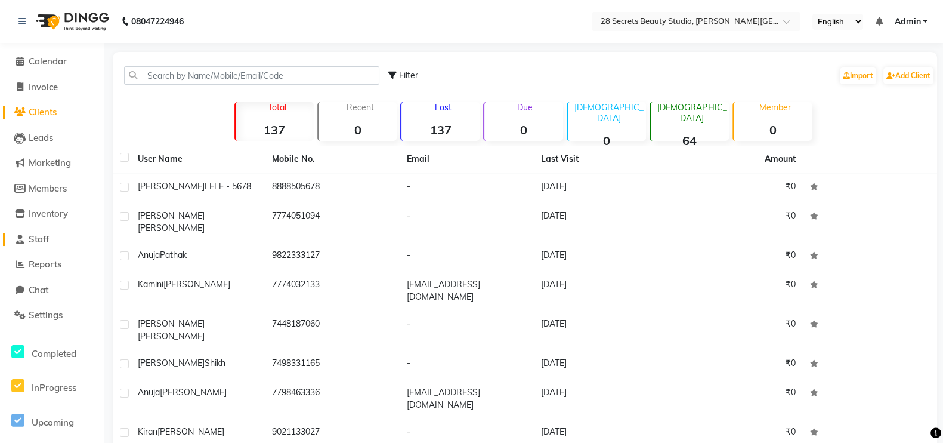
click at [54, 238] on link "Staff" at bounding box center [52, 240] width 98 height 14
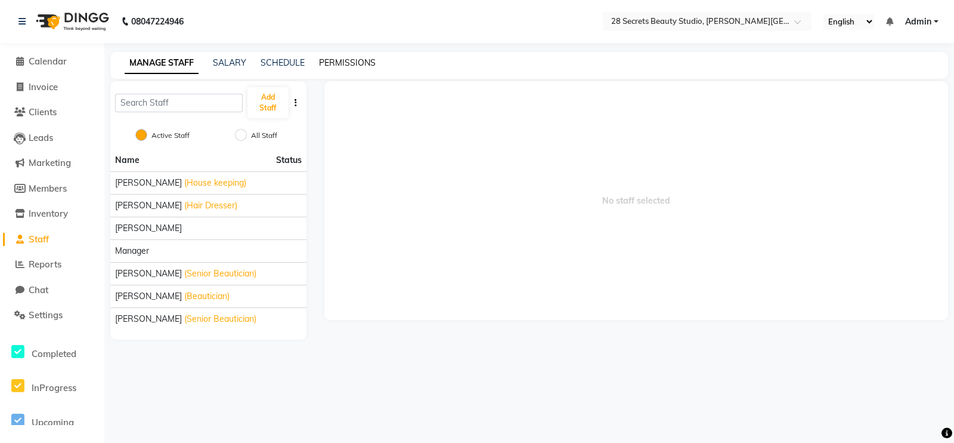
click at [364, 59] on link "PERMISSIONS" at bounding box center [347, 62] width 57 height 11
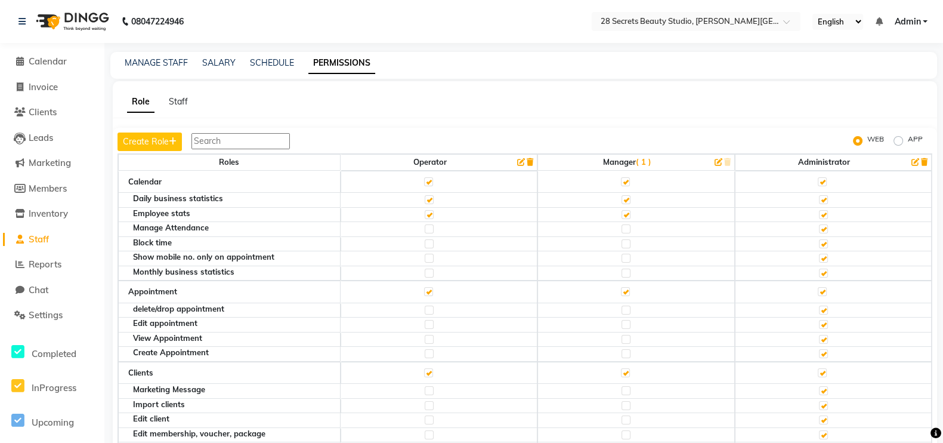
click at [621, 257] on label at bounding box center [625, 257] width 9 height 9
click at [621, 257] on input "checkbox" at bounding box center [625, 258] width 8 height 8
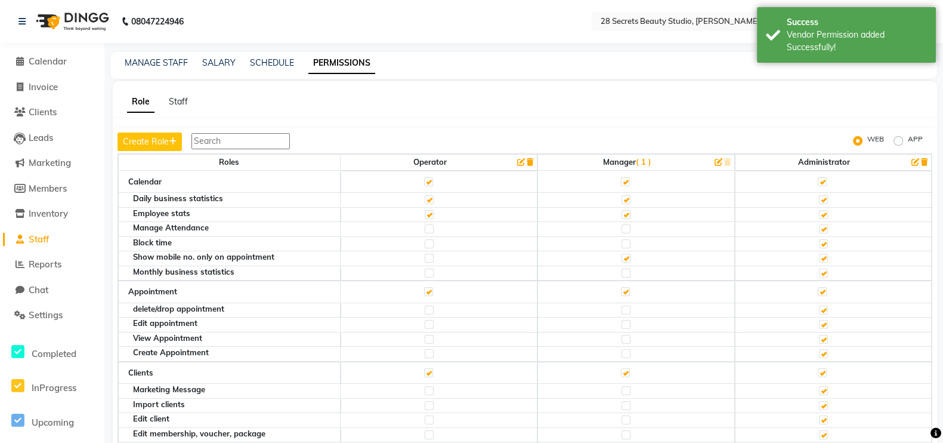
scroll to position [310, 0]
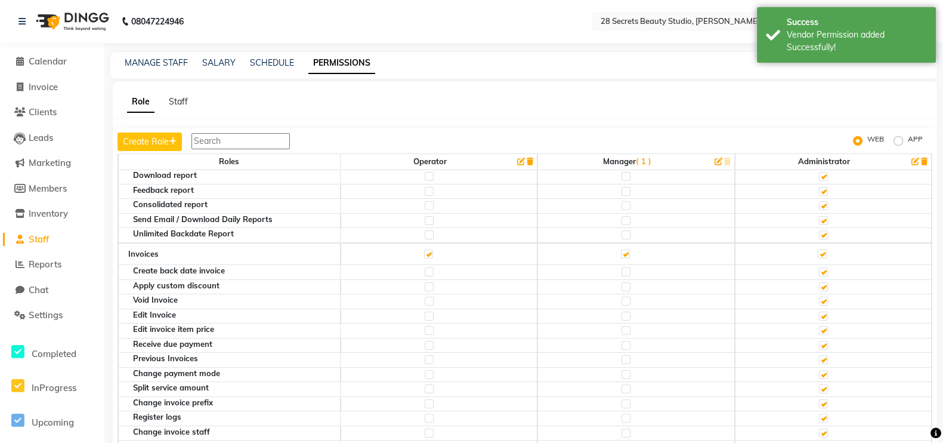
click at [621, 268] on label at bounding box center [625, 271] width 9 height 9
click at [621, 268] on input "checkbox" at bounding box center [625, 272] width 8 height 8
click at [621, 282] on label at bounding box center [625, 286] width 9 height 9
click at [621, 283] on input "checkbox" at bounding box center [625, 287] width 8 height 8
click at [623, 326] on label at bounding box center [625, 330] width 9 height 9
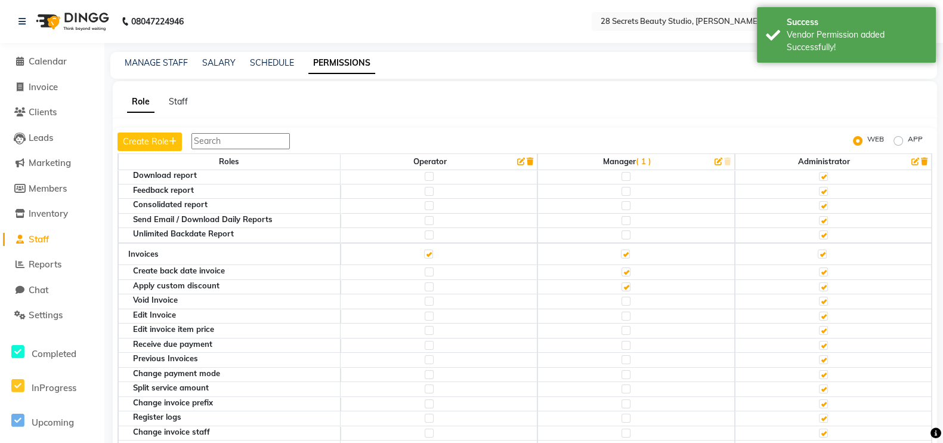
click at [623, 326] on input "checkbox" at bounding box center [625, 330] width 8 height 8
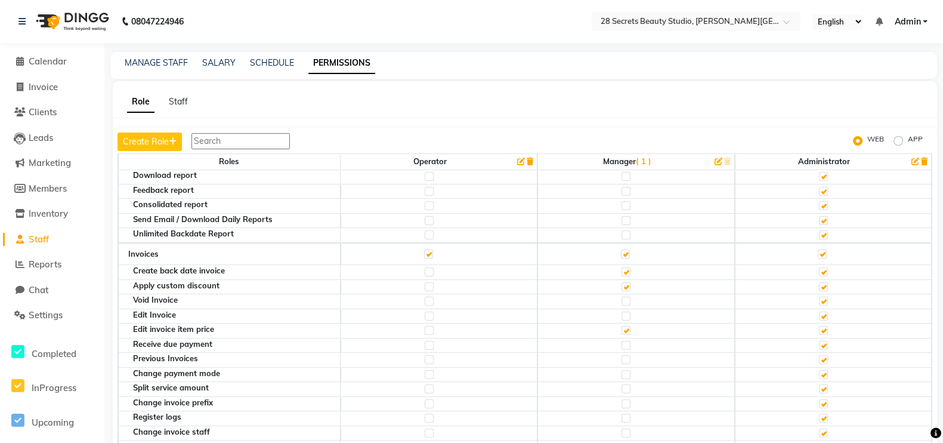
click at [621, 343] on label at bounding box center [625, 345] width 9 height 9
click at [621, 343] on input "checkbox" at bounding box center [625, 345] width 8 height 8
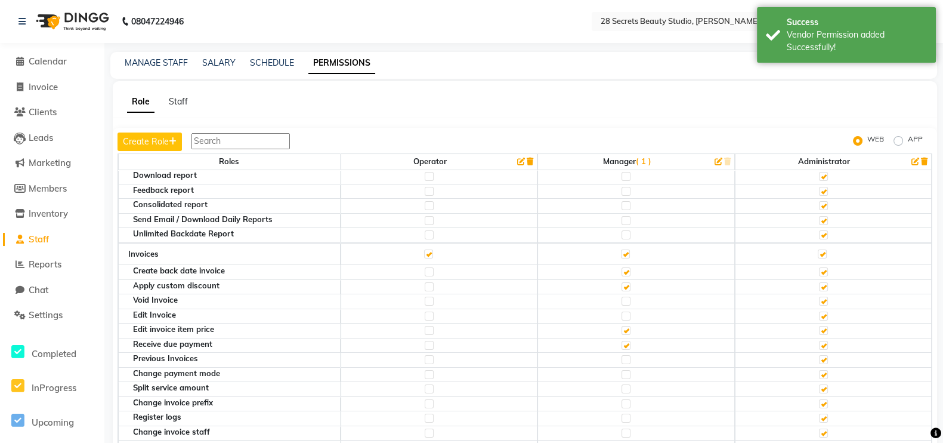
click at [622, 353] on label at bounding box center [625, 359] width 9 height 9
click at [622, 353] on input "checkbox" at bounding box center [625, 359] width 8 height 8
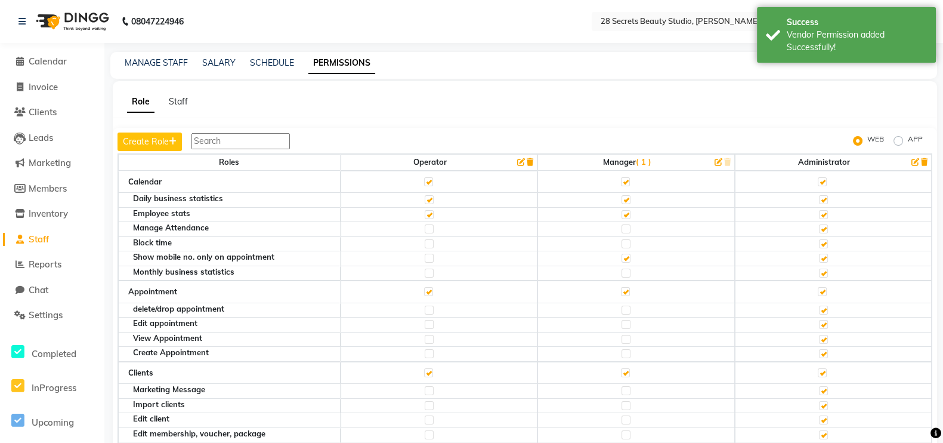
click at [621, 353] on label at bounding box center [625, 390] width 9 height 9
click at [621, 353] on input "checkbox" at bounding box center [625, 390] width 8 height 8
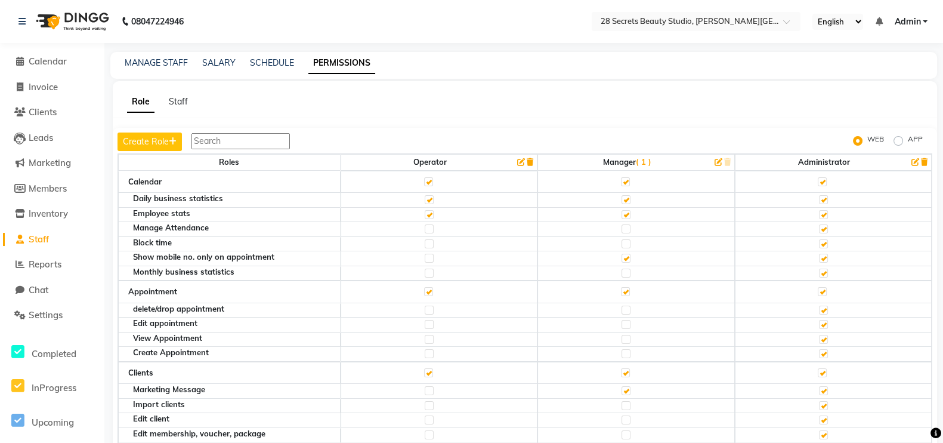
click at [621, 353] on label at bounding box center [625, 419] width 9 height 9
click at [621, 353] on input "checkbox" at bounding box center [625, 420] width 8 height 8
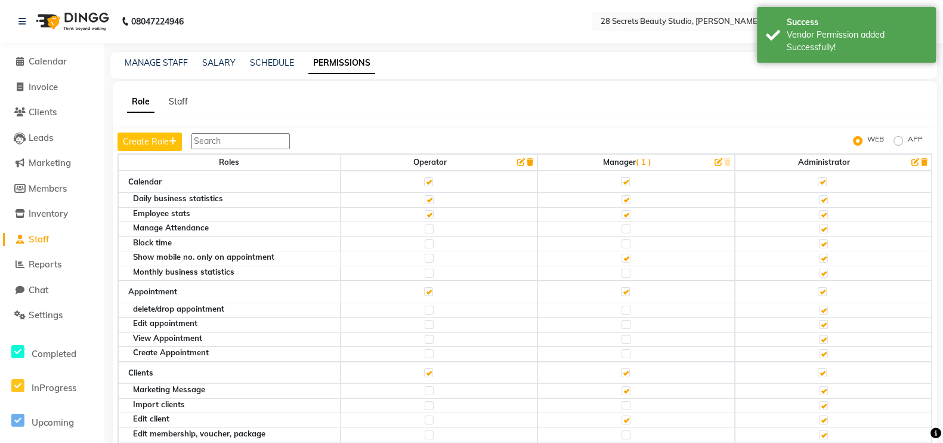
click at [680, 69] on div "MANAGE STAFF SALARY SCHEDULE PERMISSIONS" at bounding box center [516, 63] width 812 height 13
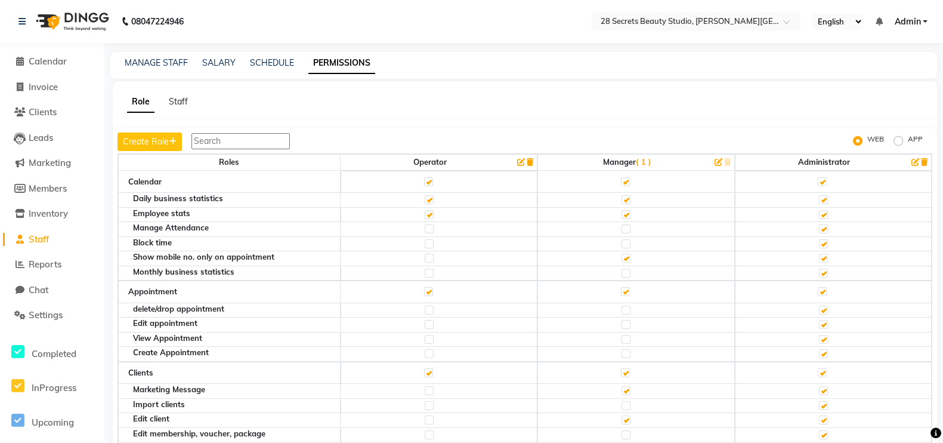
click at [763, 26] on span "Admin" at bounding box center [907, 22] width 26 height 13
click at [763, 81] on link "Sign out" at bounding box center [866, 82] width 109 height 18
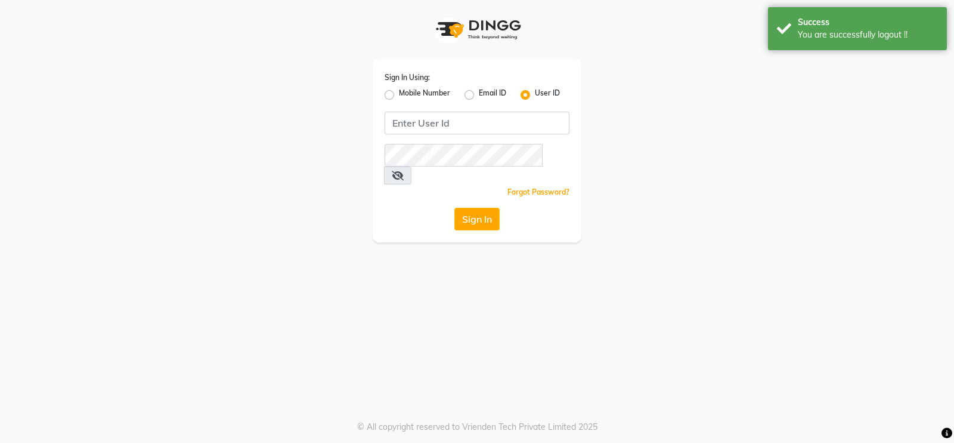
click at [399, 94] on label "Mobile Number" at bounding box center [424, 95] width 51 height 14
click at [399, 94] on input "Mobile Number" at bounding box center [403, 92] width 8 height 8
click at [459, 126] on input "Username" at bounding box center [497, 123] width 145 height 23
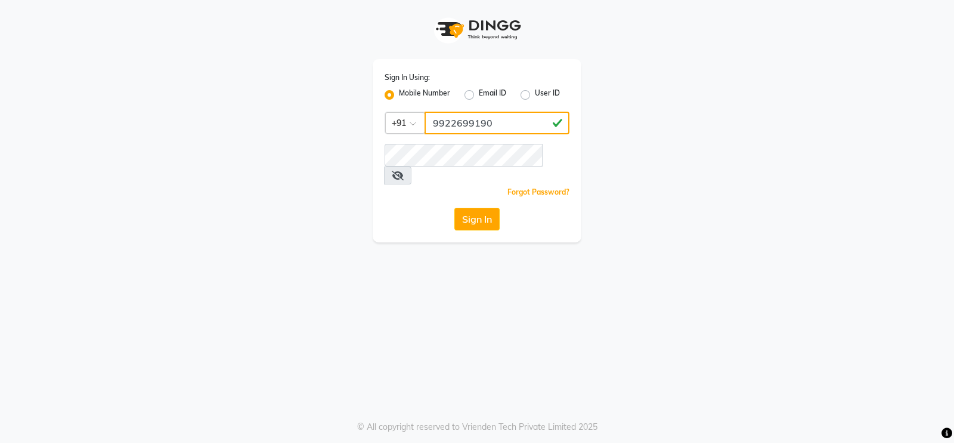
drag, startPoint x: 504, startPoint y: 123, endPoint x: 422, endPoint y: 116, distance: 82.1
click at [422, 115] on div "Country Code × +91 9922699190" at bounding box center [477, 123] width 185 height 23
click at [489, 208] on button "Sign In" at bounding box center [476, 219] width 45 height 23
